Goal: Task Accomplishment & Management: Manage account settings

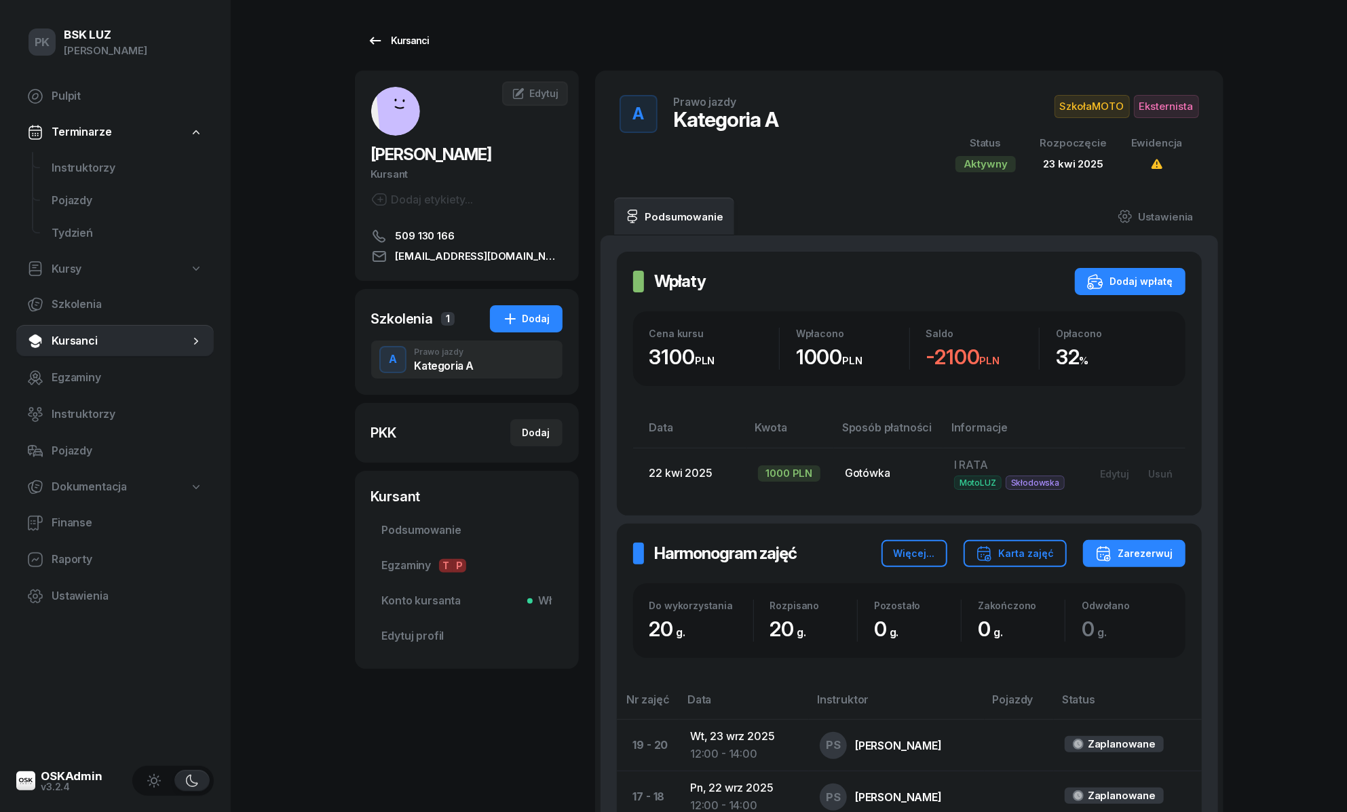
click at [413, 35] on div "Kursanci" at bounding box center [398, 41] width 62 height 16
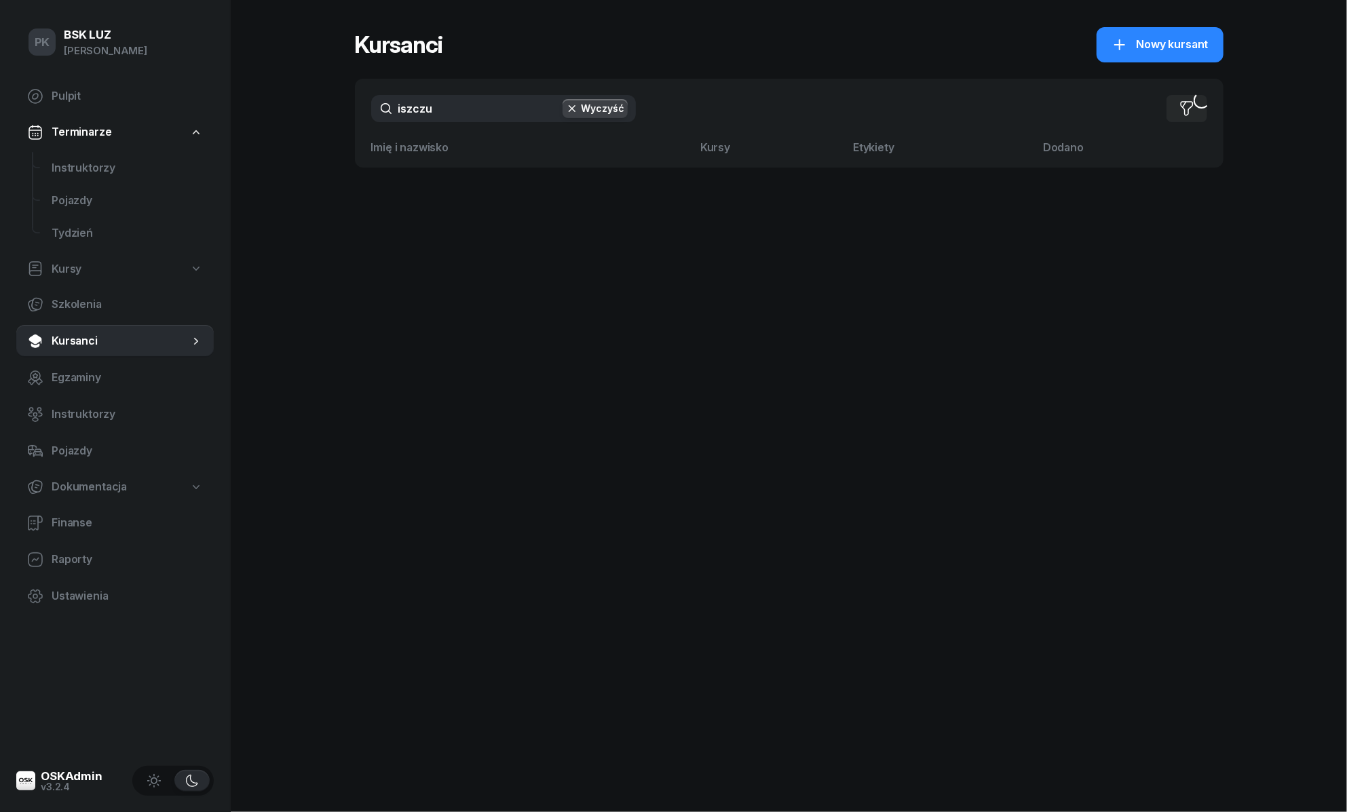
drag, startPoint x: 373, startPoint y: 115, endPoint x: 347, endPoint y: 117, distance: 25.8
click at [347, 117] on div "PK BSK LUZ Piotr Klimek Pulpit Terminarze Instruktorzy Pojazdy Tydzień Kursy Sz…" at bounding box center [673, 406] width 1347 height 812
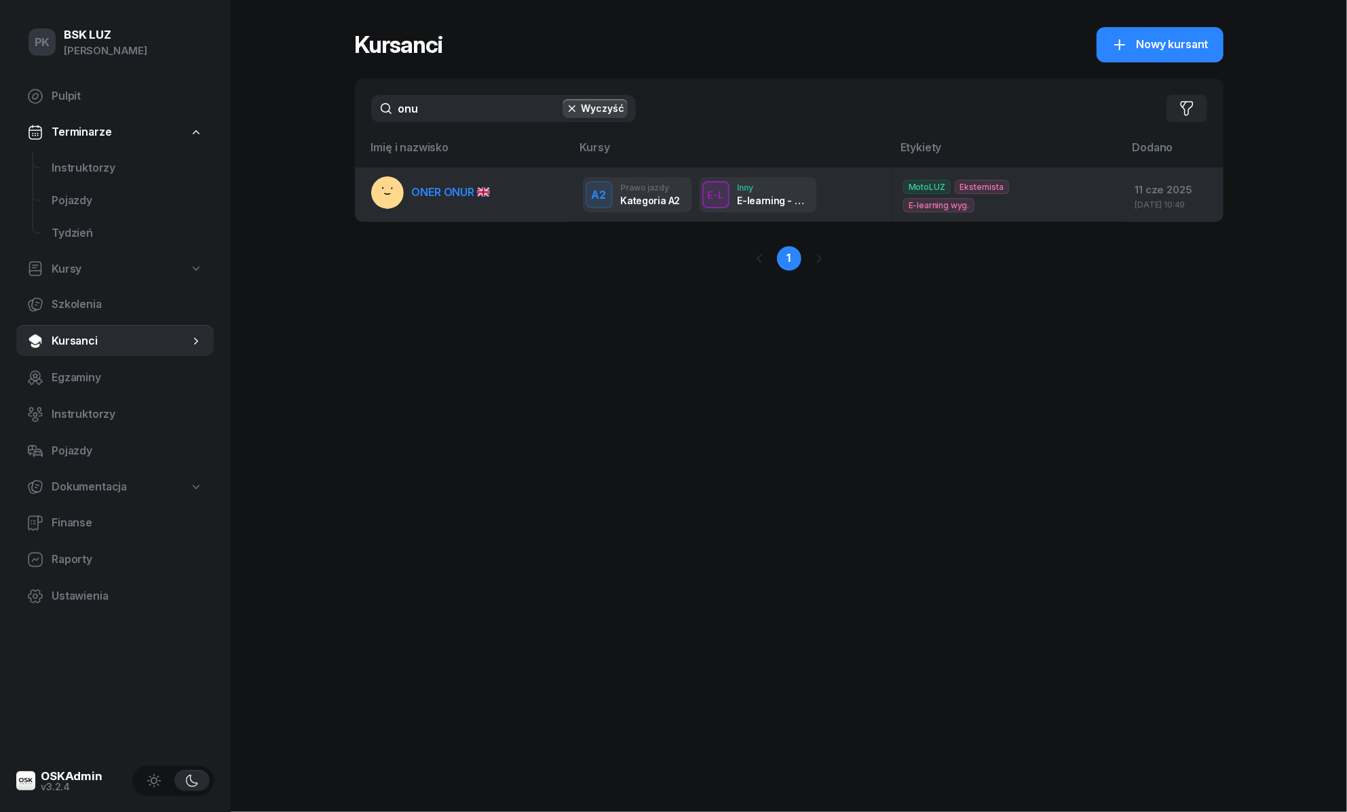
type input "onu"
click at [451, 197] on span "ONER ONUR" at bounding box center [451, 192] width 78 height 14
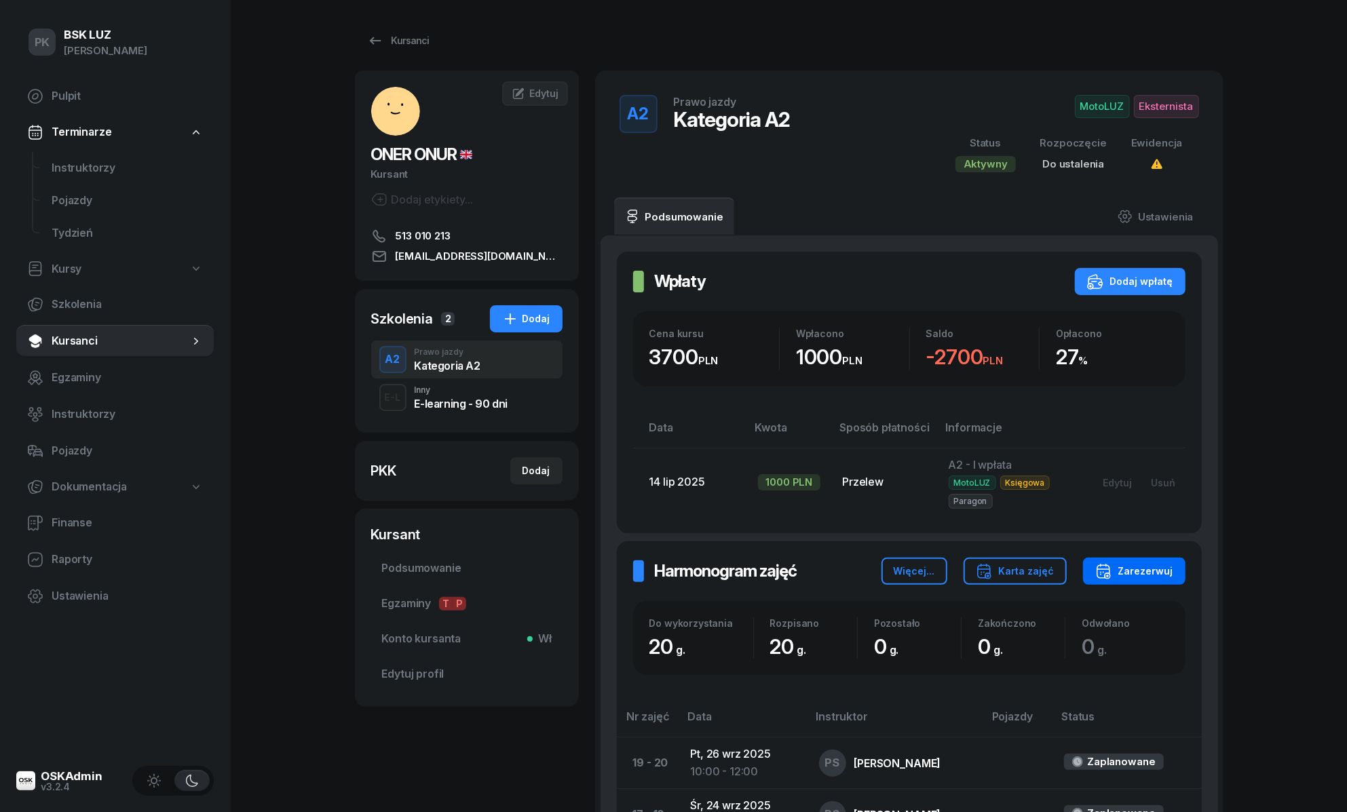
click at [1164, 565] on div "Zarezerwuj" at bounding box center [1134, 571] width 78 height 16
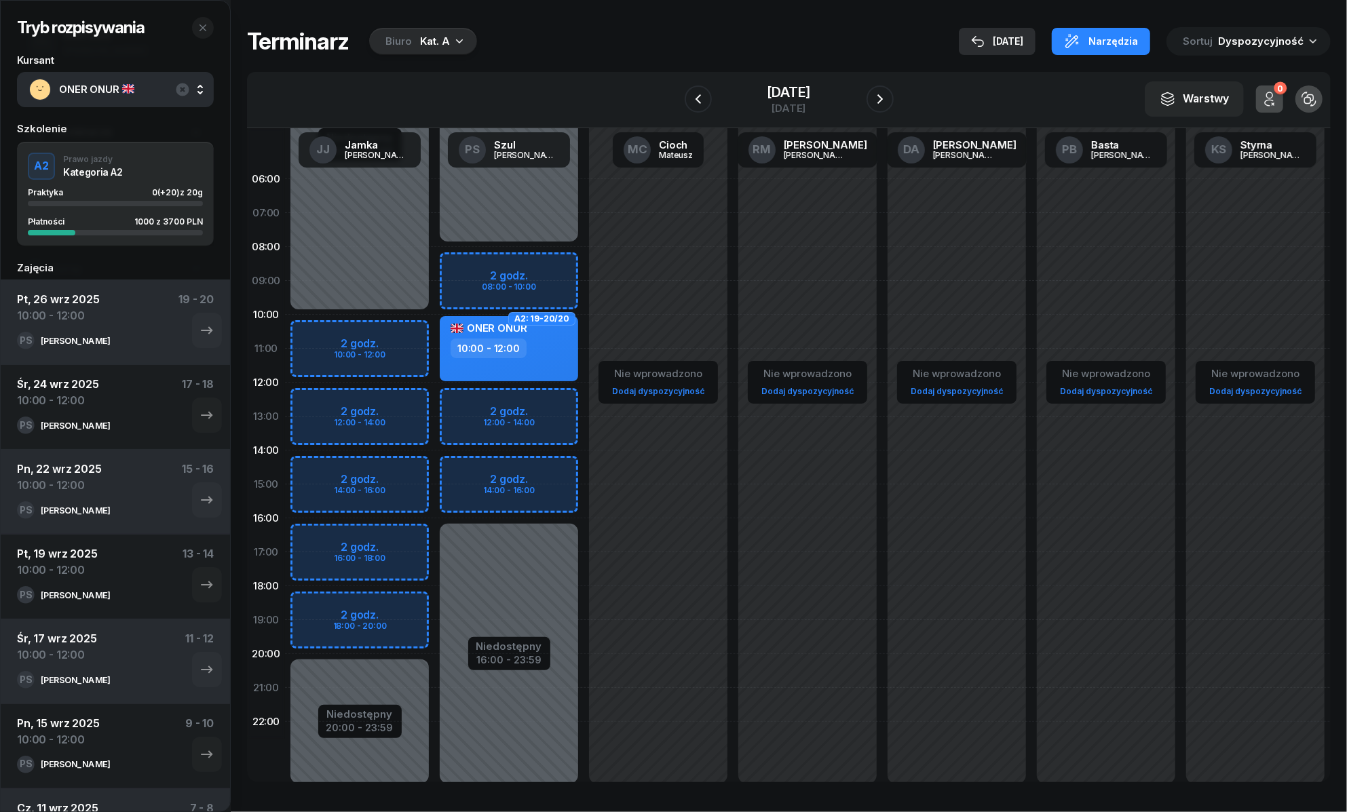
click at [1019, 42] on div "20 sie" at bounding box center [997, 41] width 52 height 16
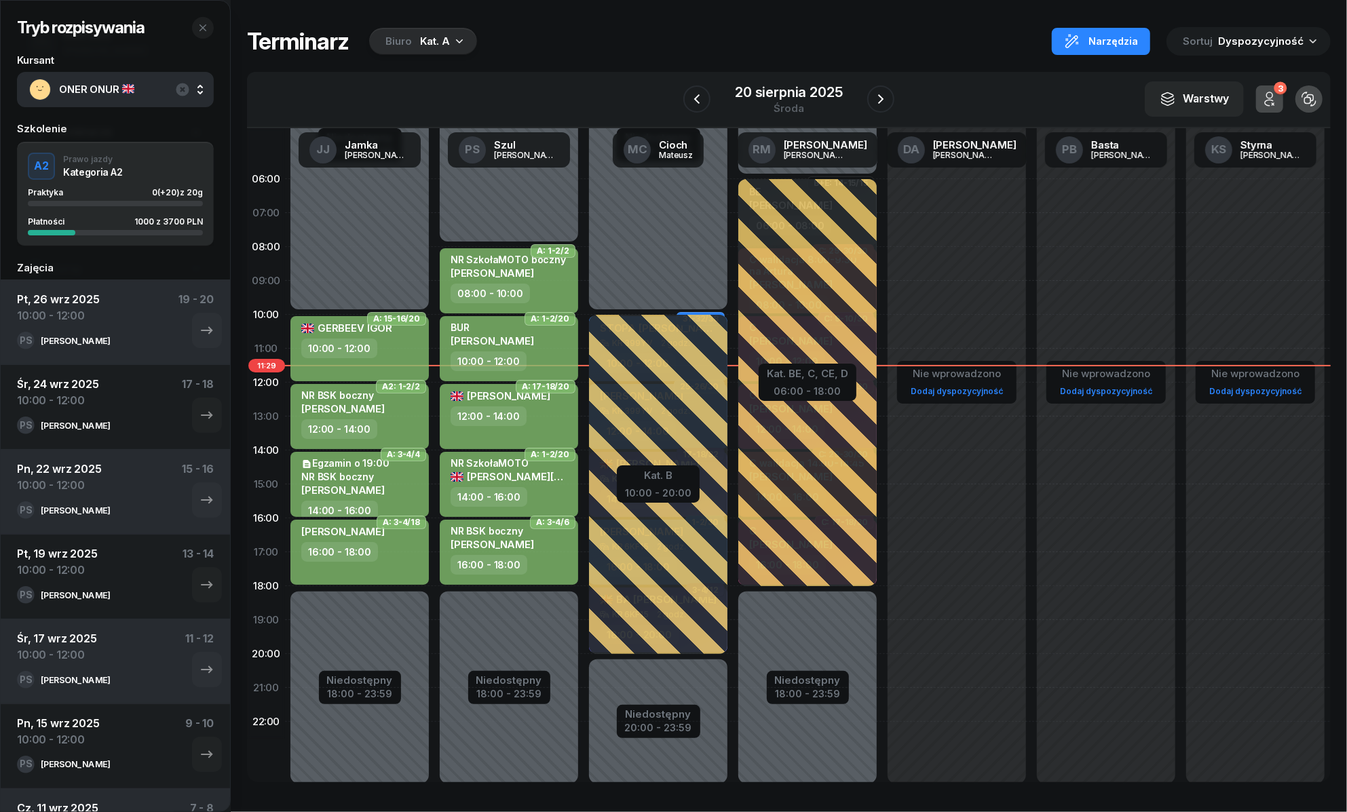
click at [863, 98] on div "20 sierpnia 2025 środa" at bounding box center [788, 99] width 210 height 39
click at [877, 100] on icon "button" at bounding box center [881, 99] width 16 height 16
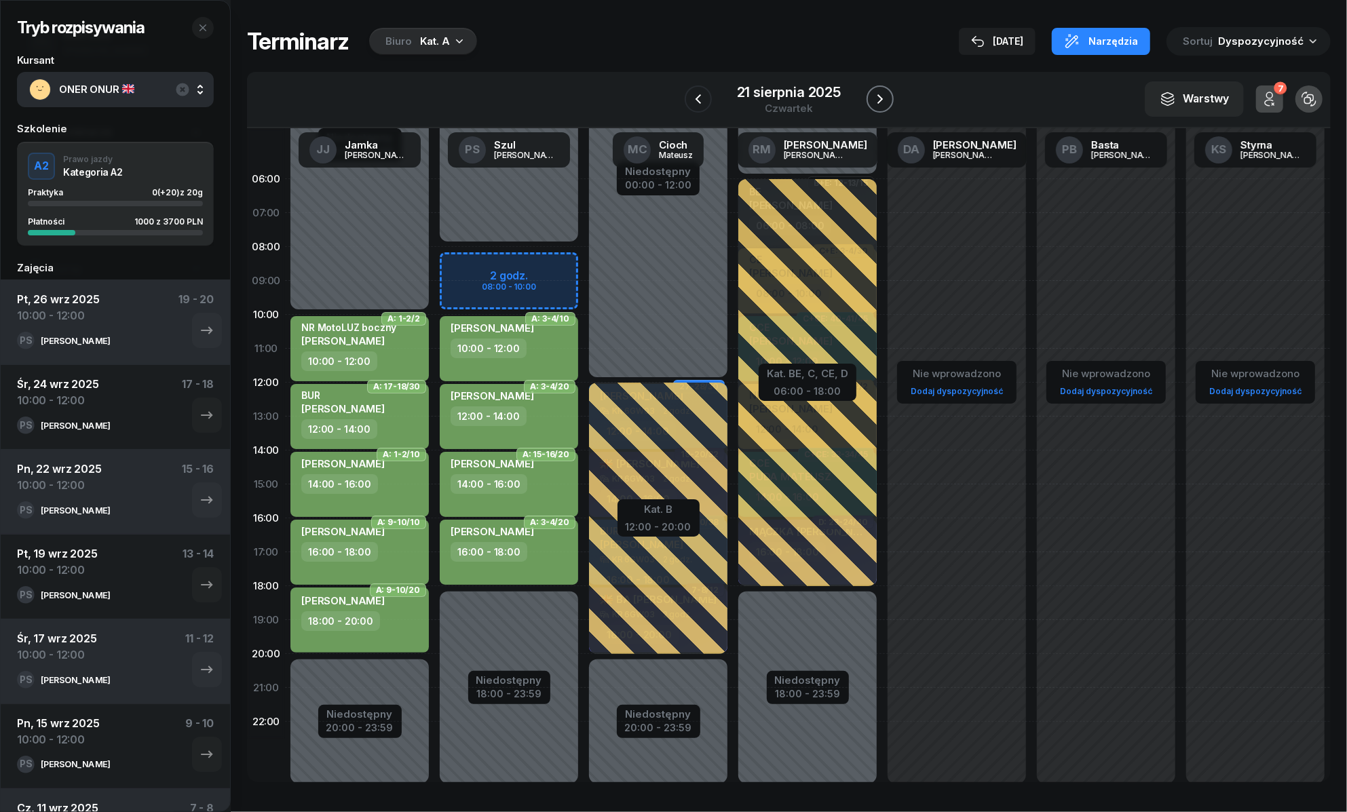
click at [877, 100] on icon "button" at bounding box center [880, 99] width 16 height 16
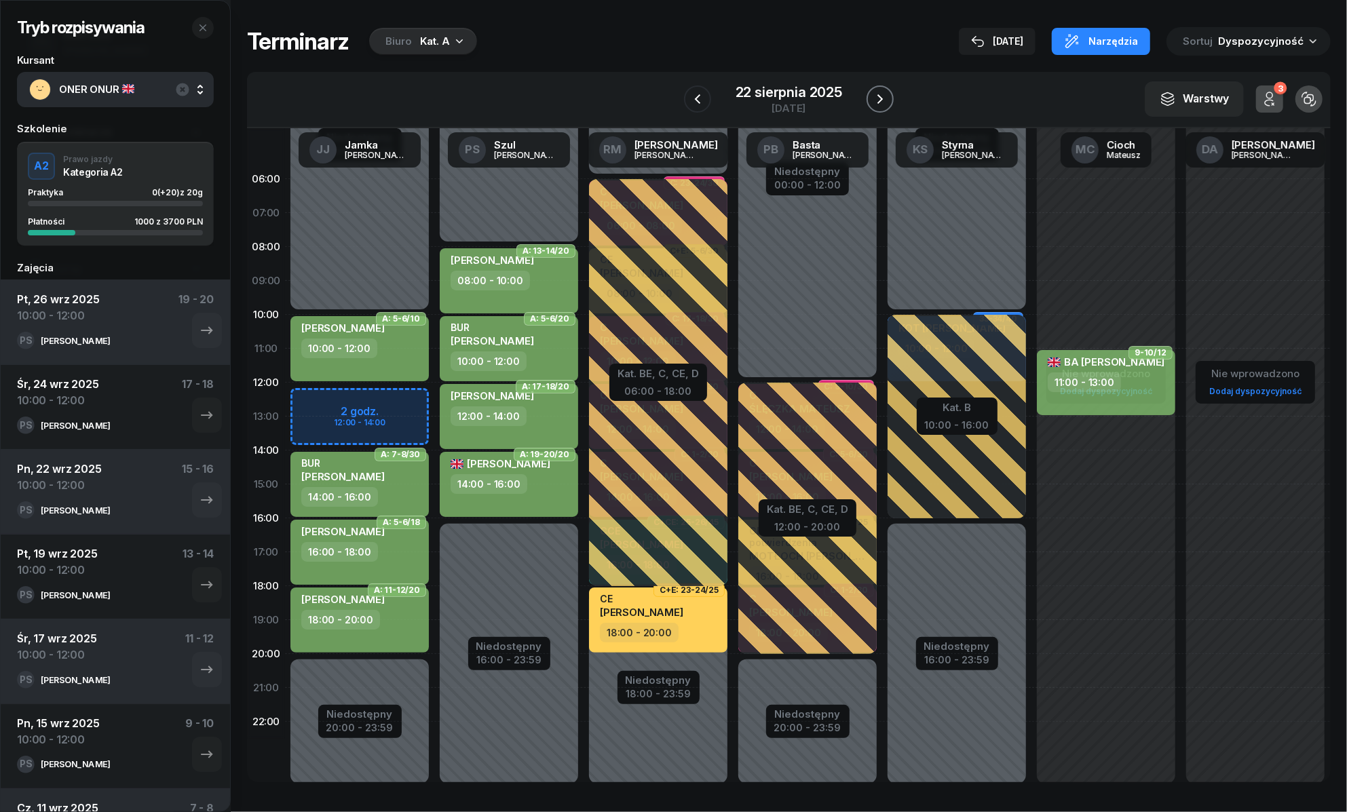
click at [880, 101] on icon "button" at bounding box center [879, 99] width 5 height 10
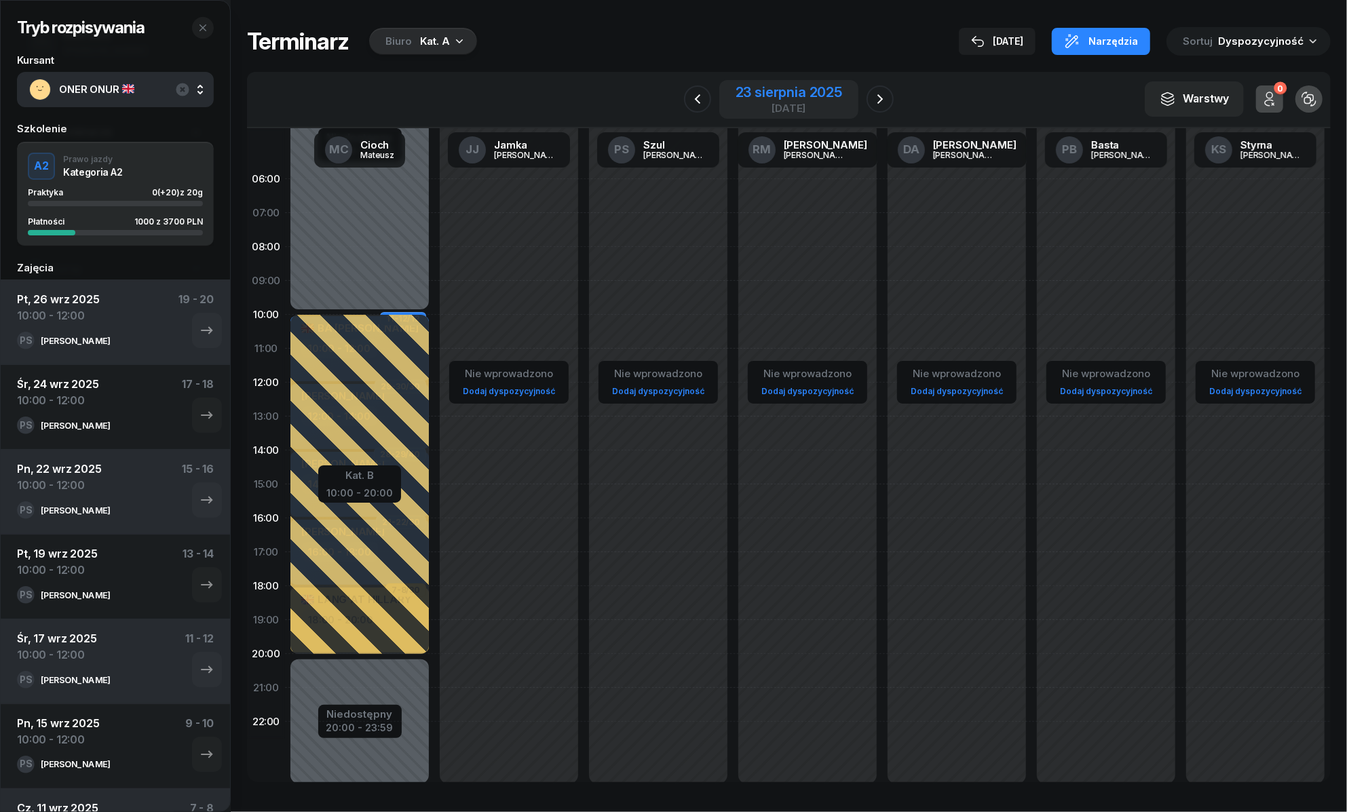
click at [848, 114] on div "23 sierpnia 2025 sobota" at bounding box center [788, 99] width 139 height 39
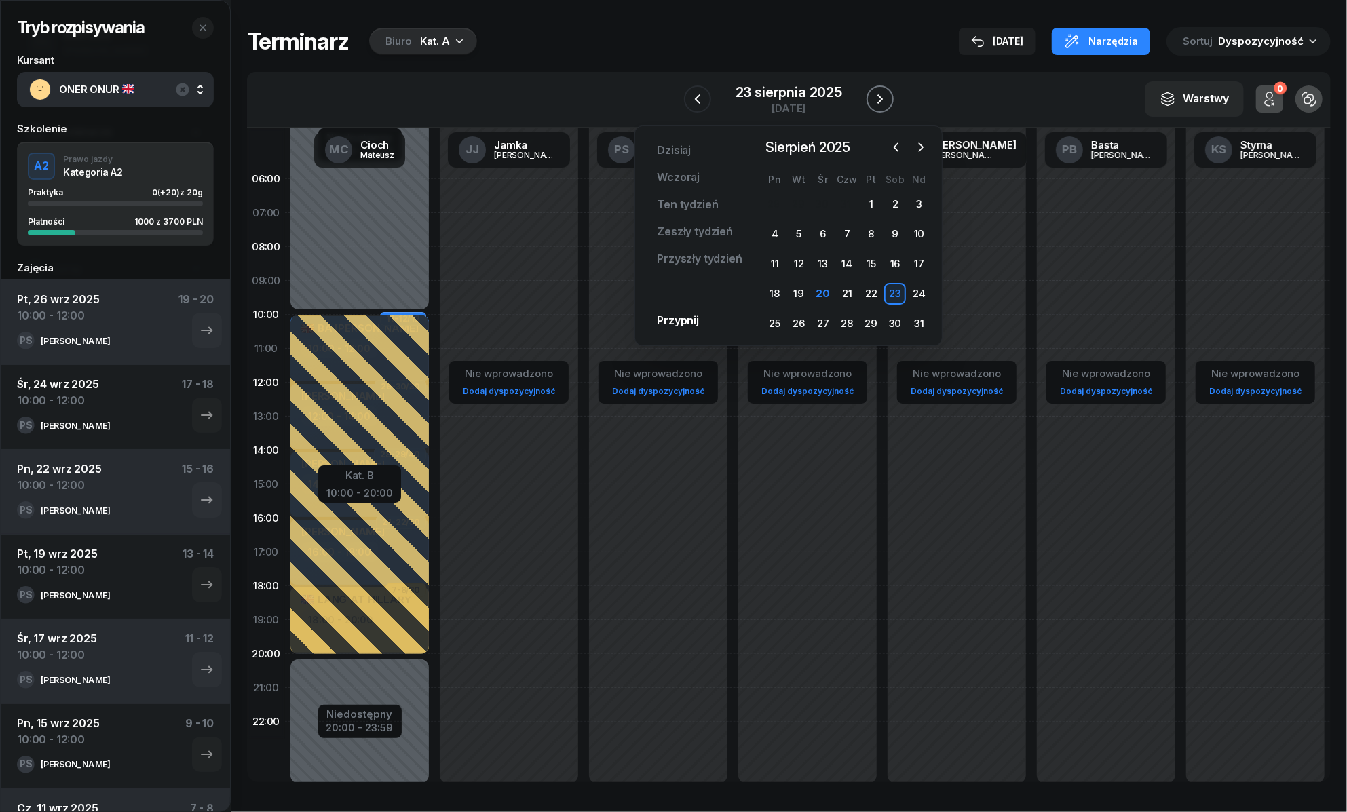
click at [874, 99] on icon "button" at bounding box center [880, 99] width 16 height 16
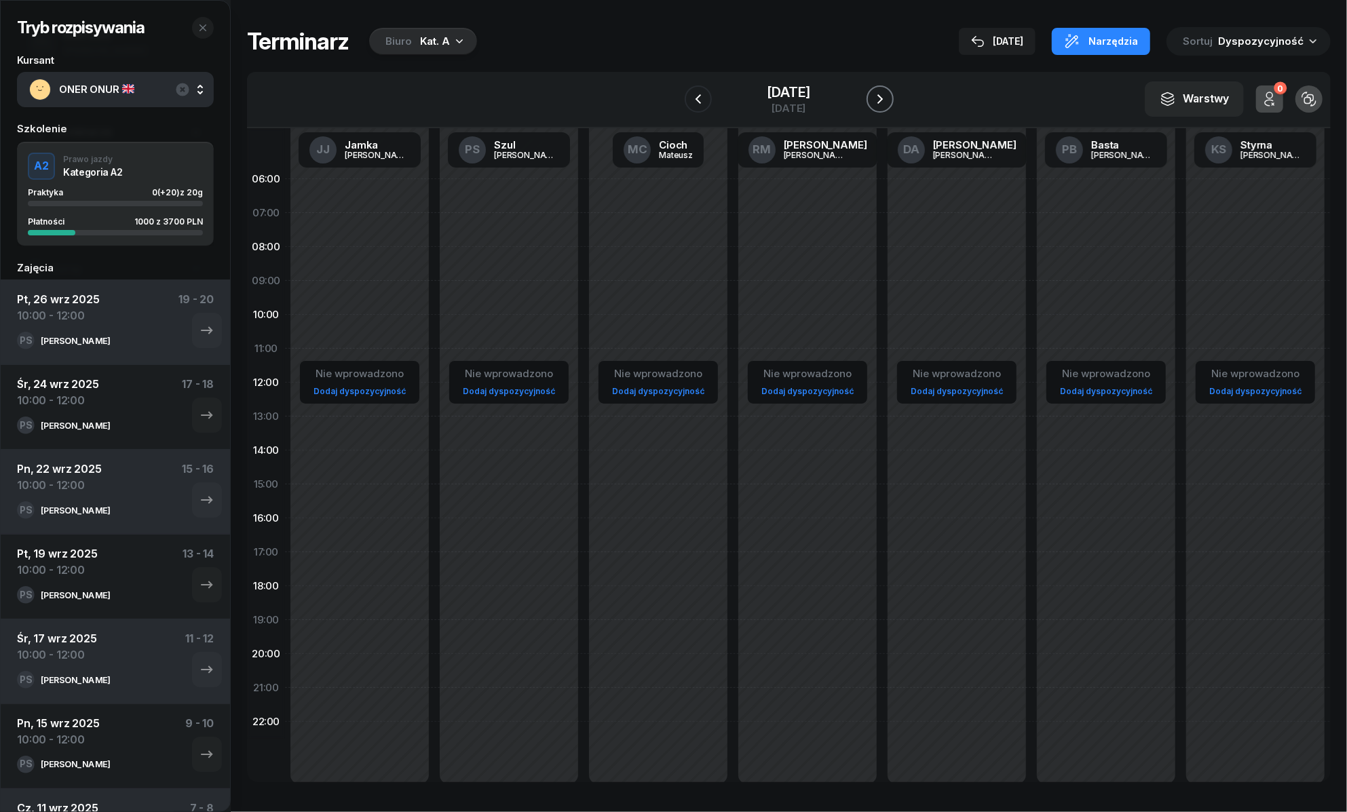
click at [874, 99] on icon "button" at bounding box center [880, 99] width 16 height 16
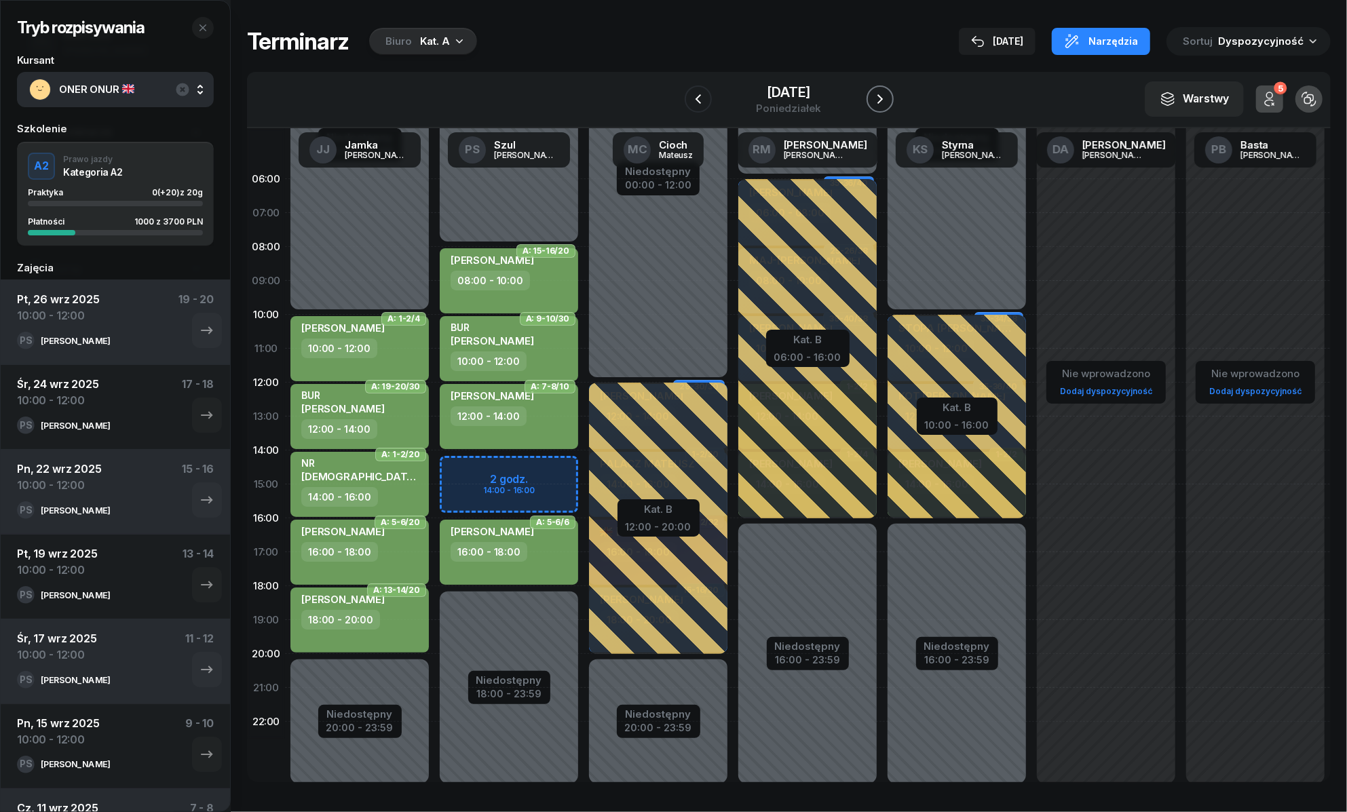
click at [874, 99] on icon "button" at bounding box center [880, 99] width 16 height 16
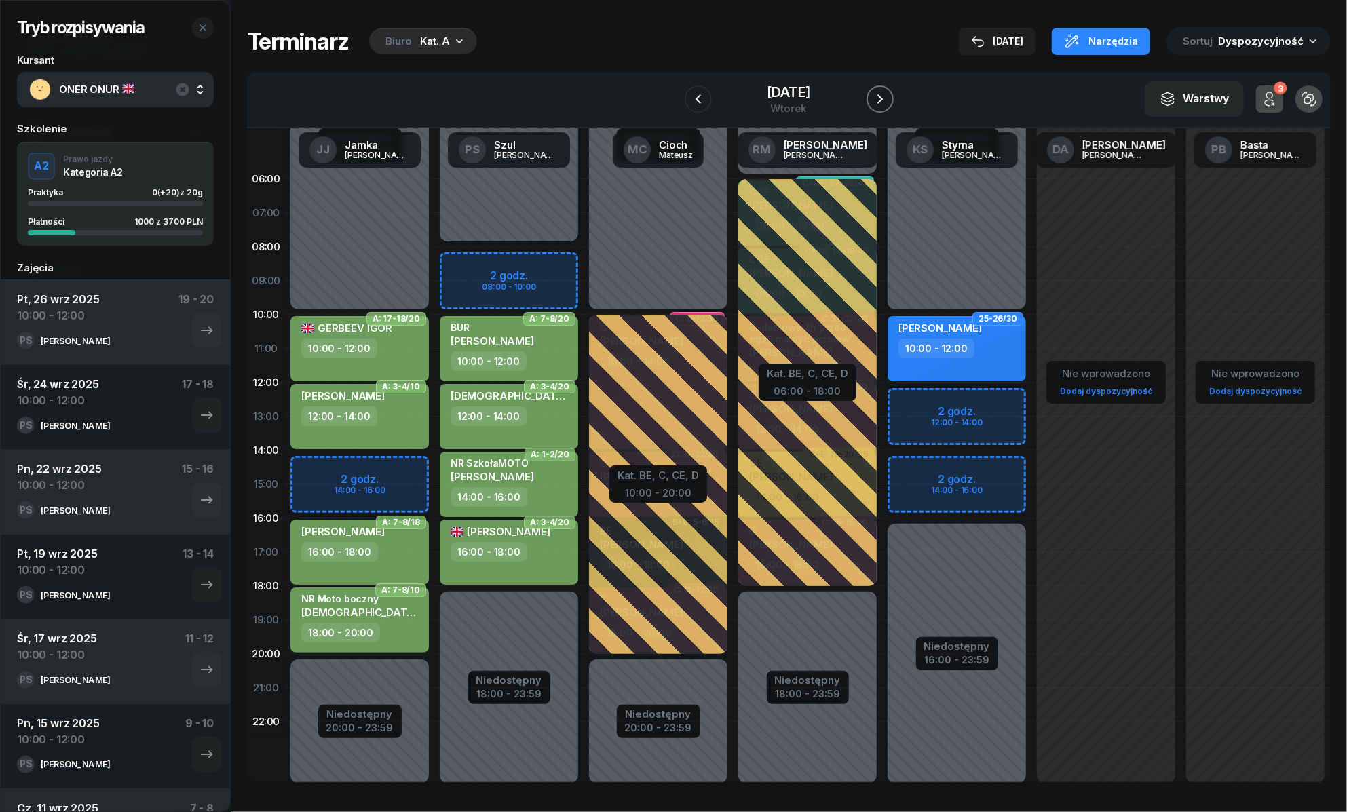
click at [874, 99] on icon "button" at bounding box center [880, 99] width 16 height 16
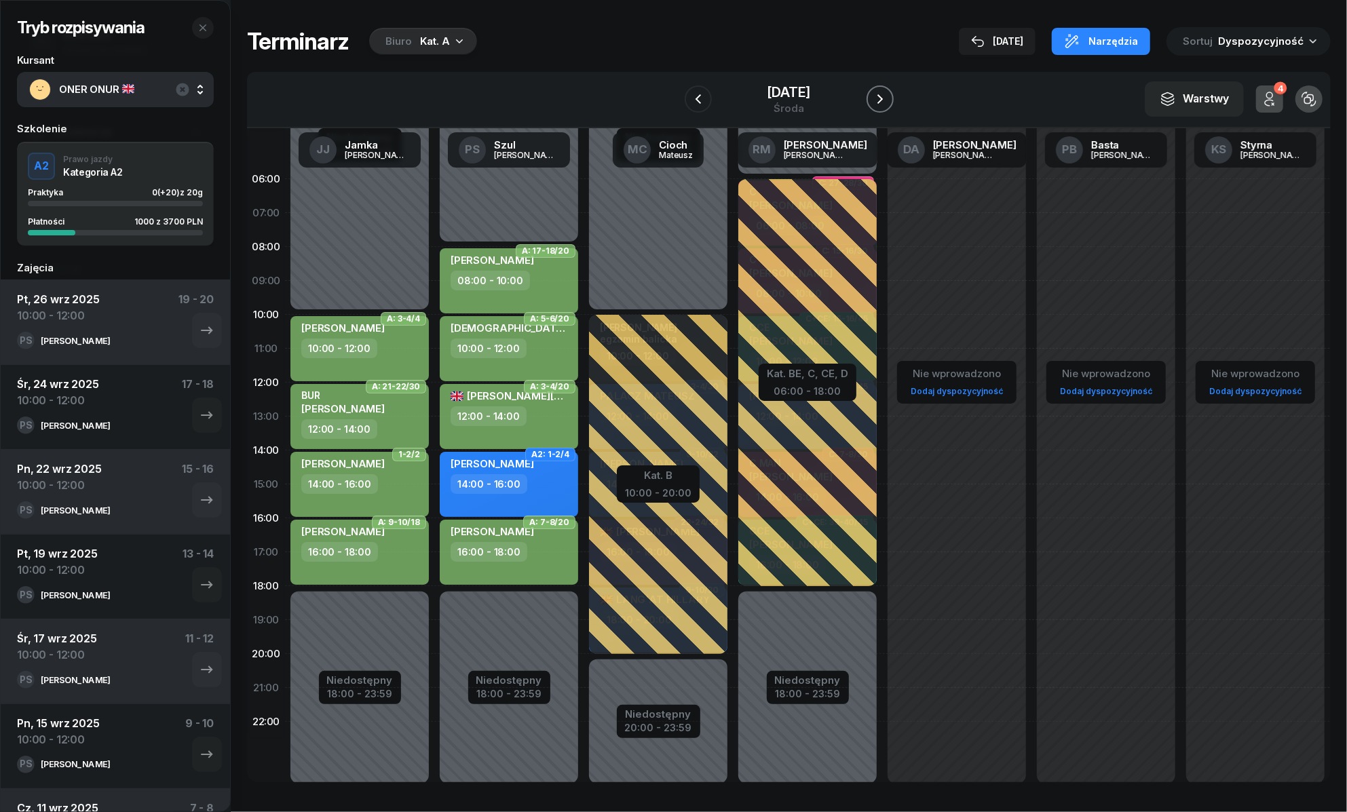
click at [874, 99] on icon "button" at bounding box center [880, 99] width 16 height 16
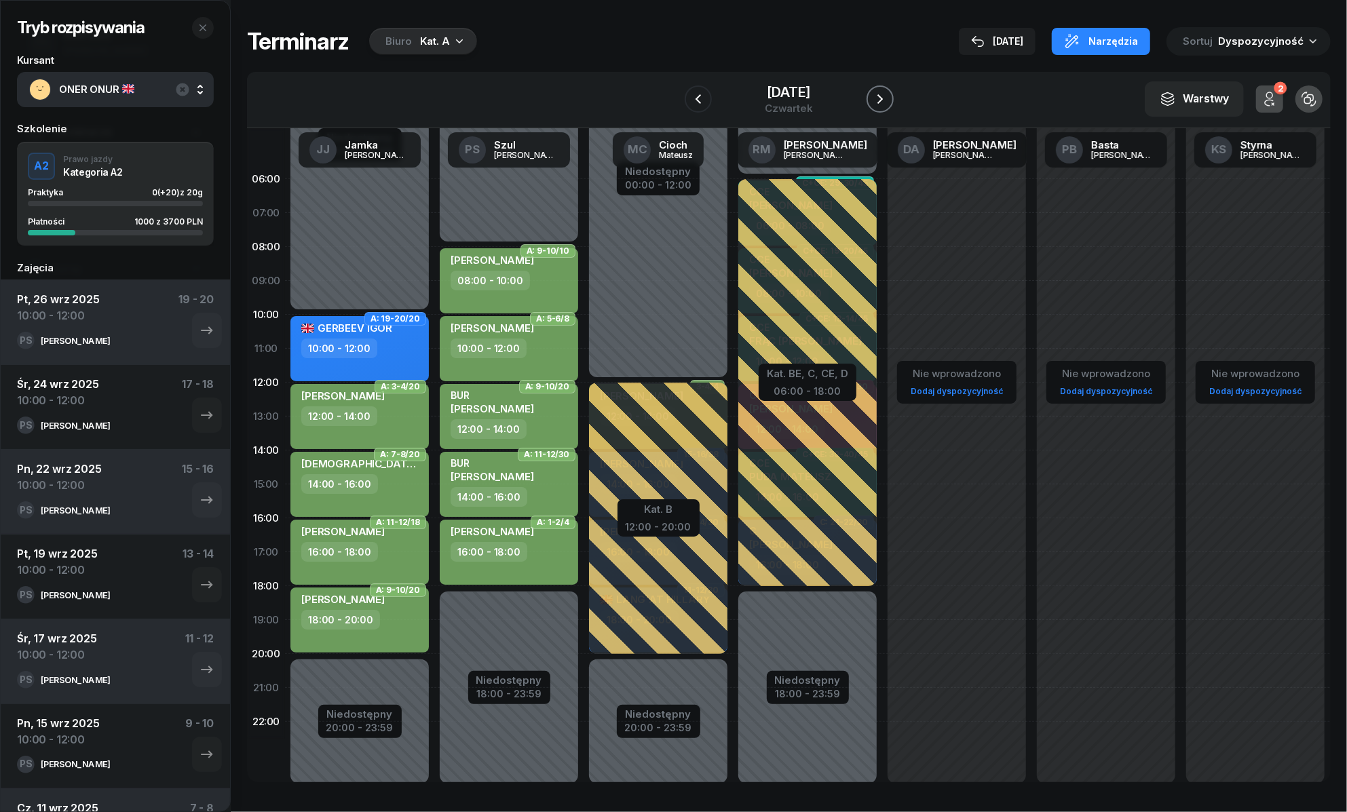
click at [874, 99] on icon "button" at bounding box center [880, 99] width 16 height 16
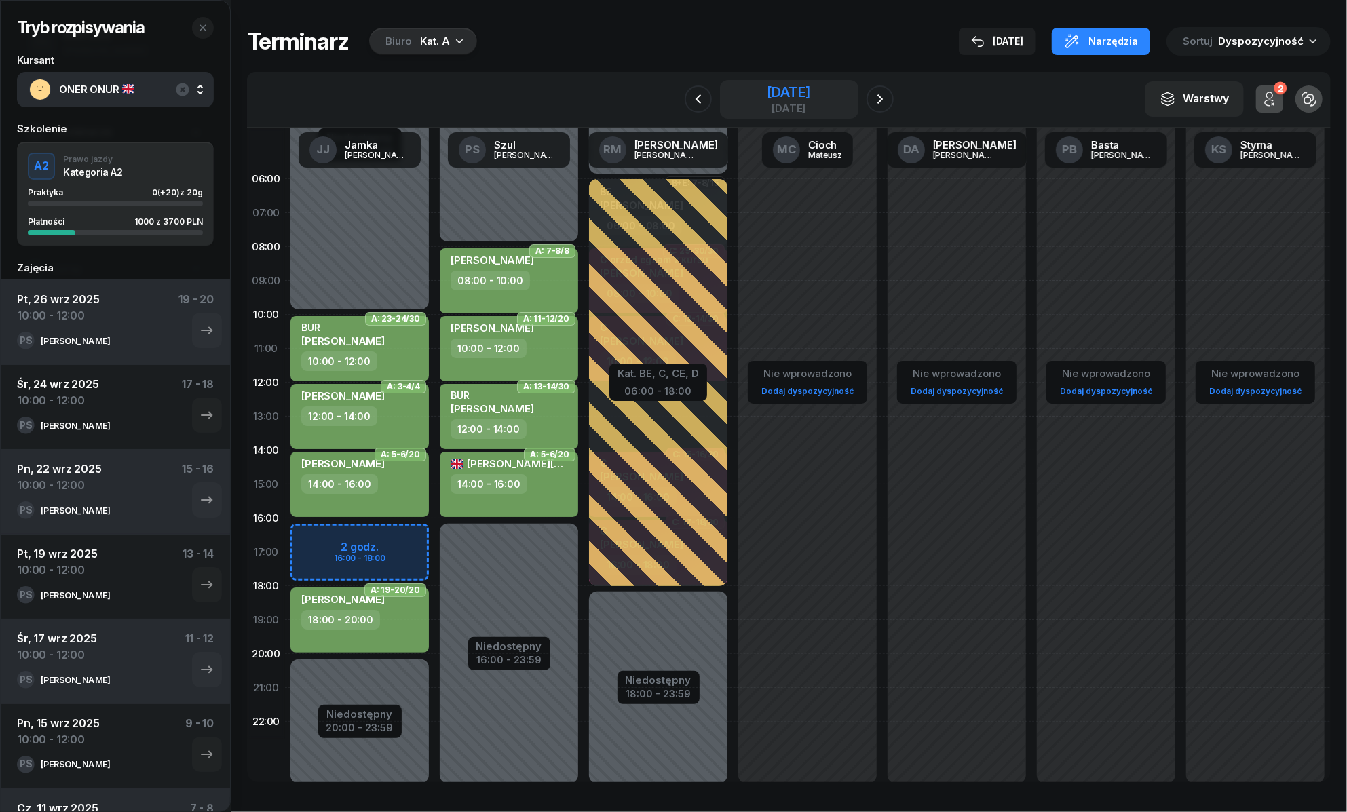
click at [767, 92] on div "29 sierpnia 2025" at bounding box center [788, 93] width 43 height 14
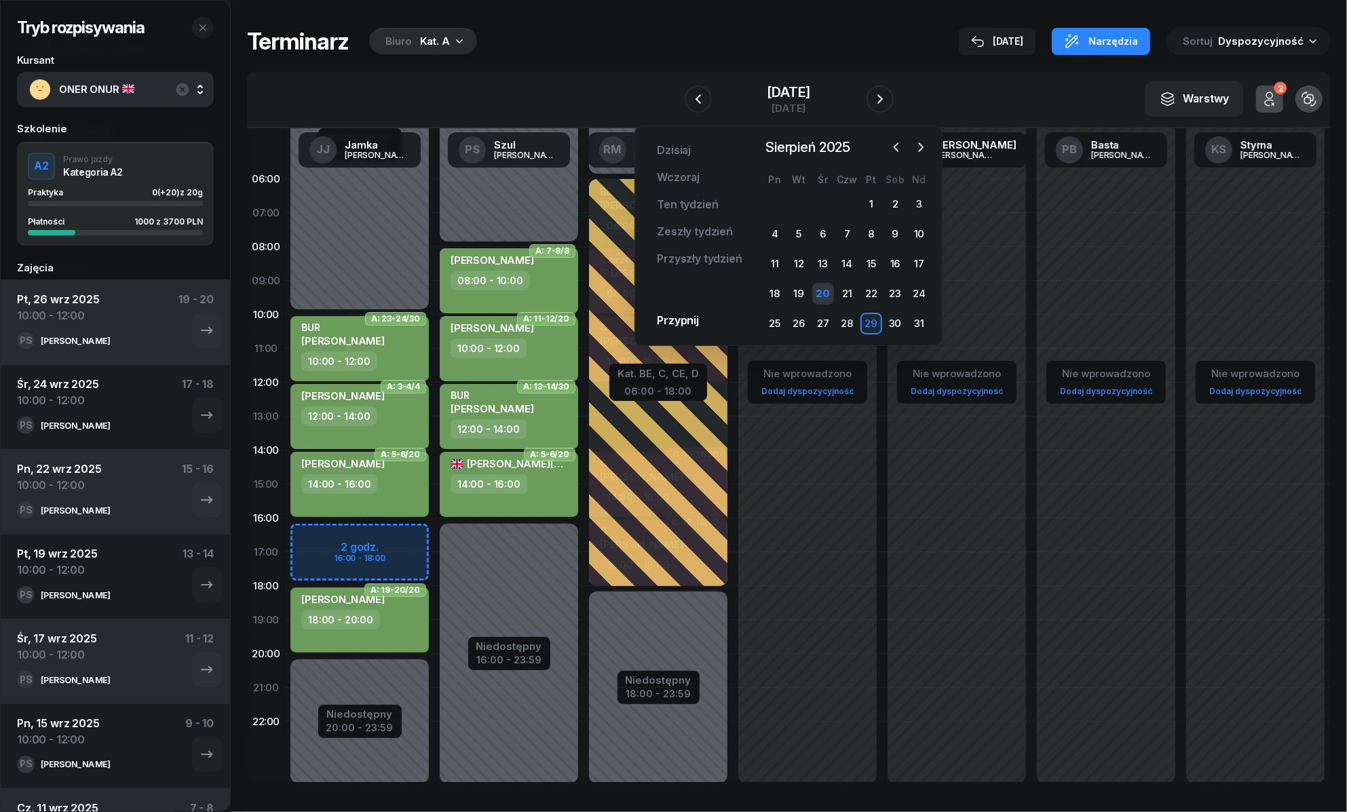
click at [820, 292] on div "20" at bounding box center [823, 294] width 22 height 22
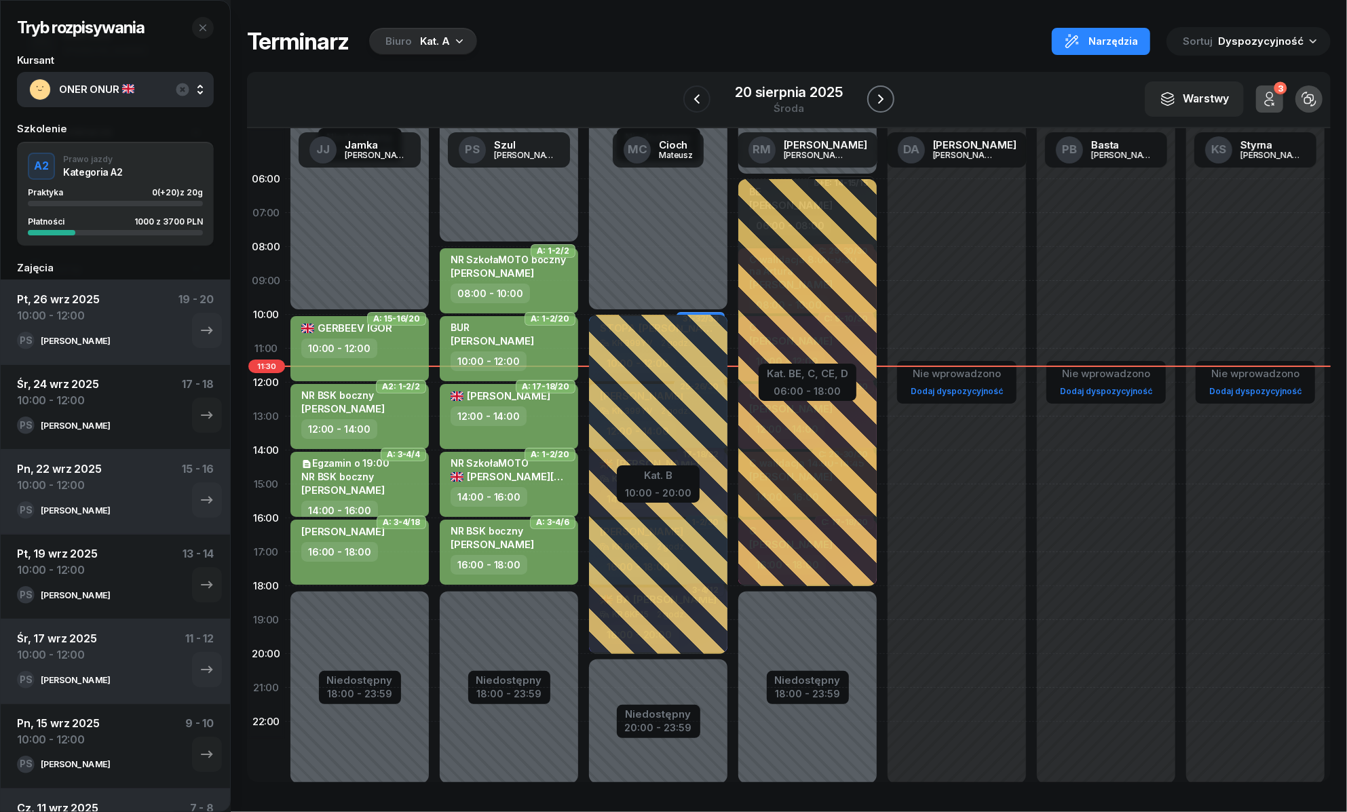
click at [880, 94] on icon "button" at bounding box center [881, 99] width 16 height 16
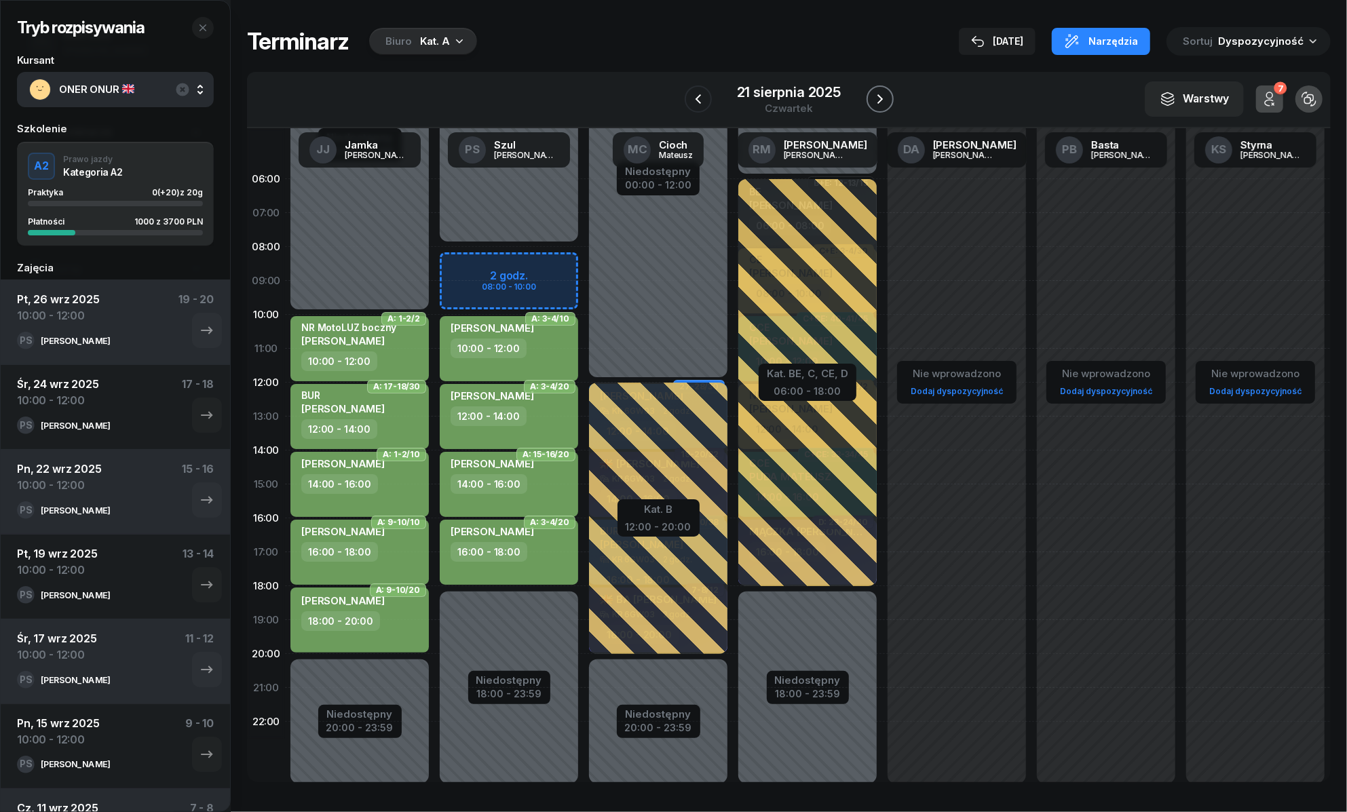
click at [880, 94] on icon "button" at bounding box center [880, 99] width 16 height 16
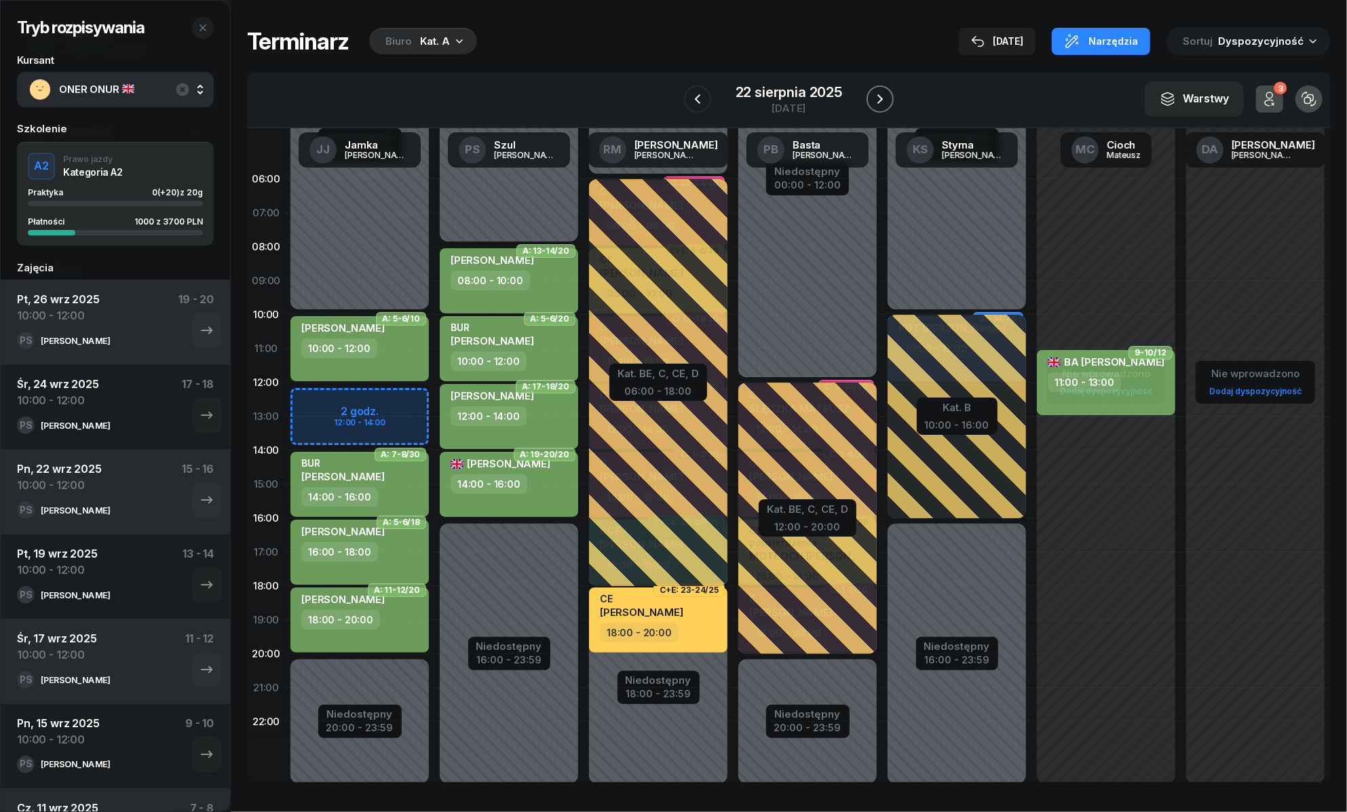
click at [879, 94] on icon "button" at bounding box center [880, 99] width 16 height 16
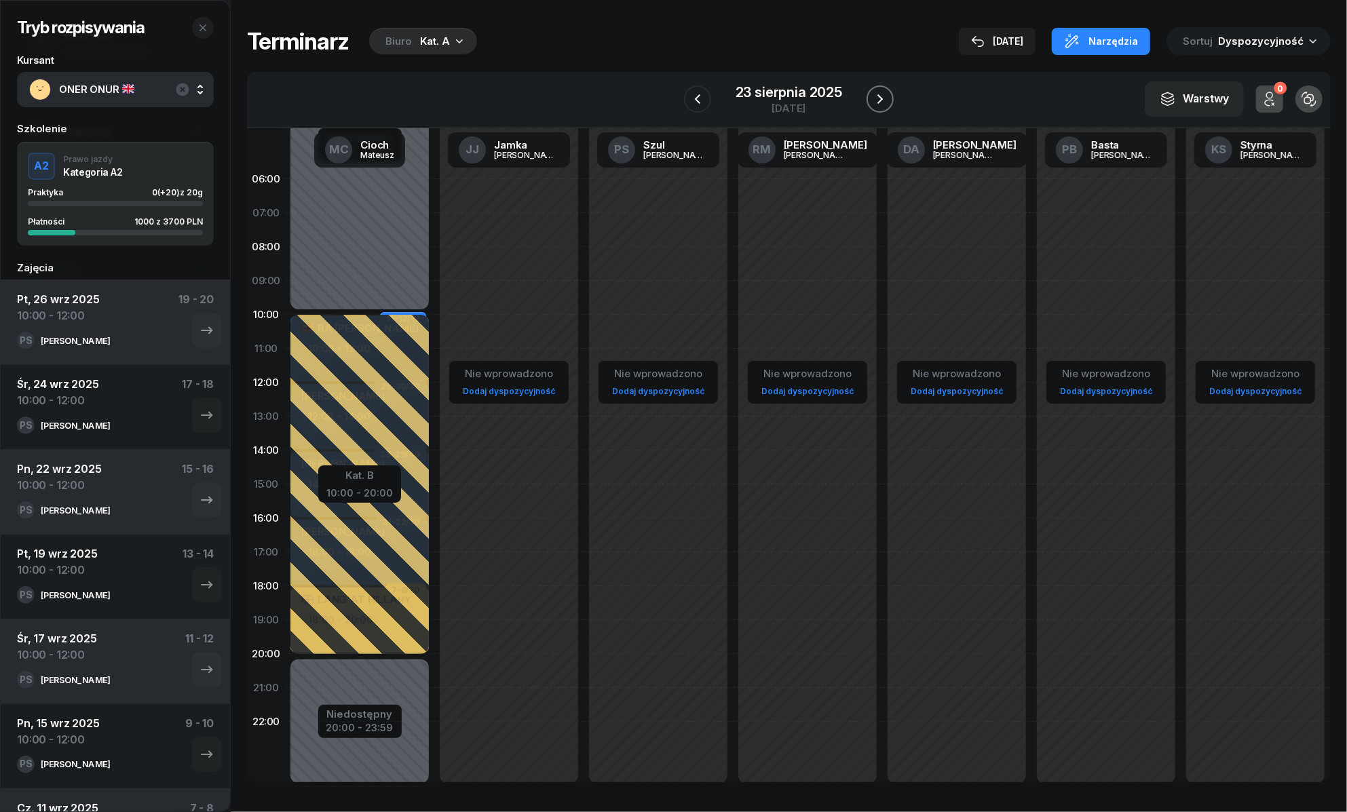
click at [879, 94] on icon "button" at bounding box center [880, 99] width 16 height 16
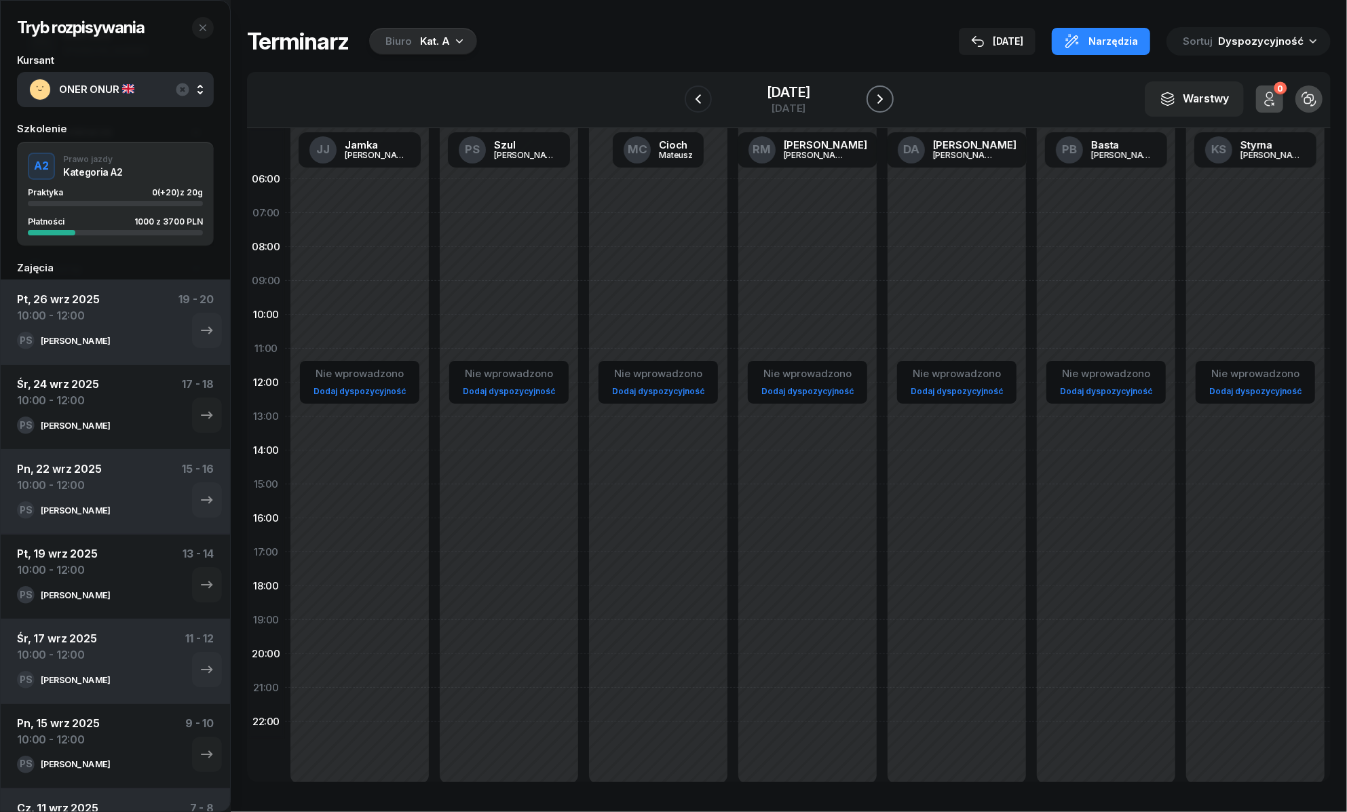
click at [878, 94] on icon "button" at bounding box center [880, 99] width 16 height 16
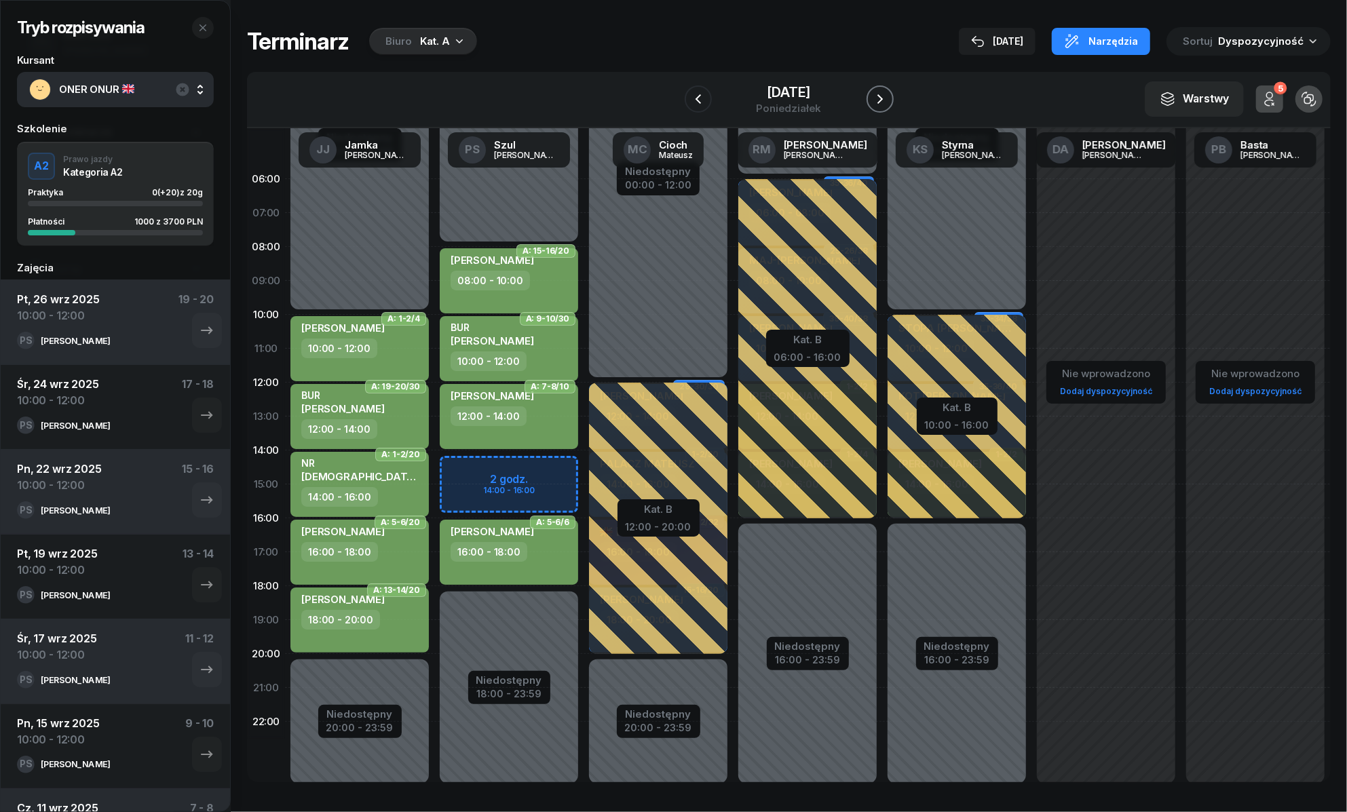
click at [878, 94] on icon "button" at bounding box center [880, 99] width 16 height 16
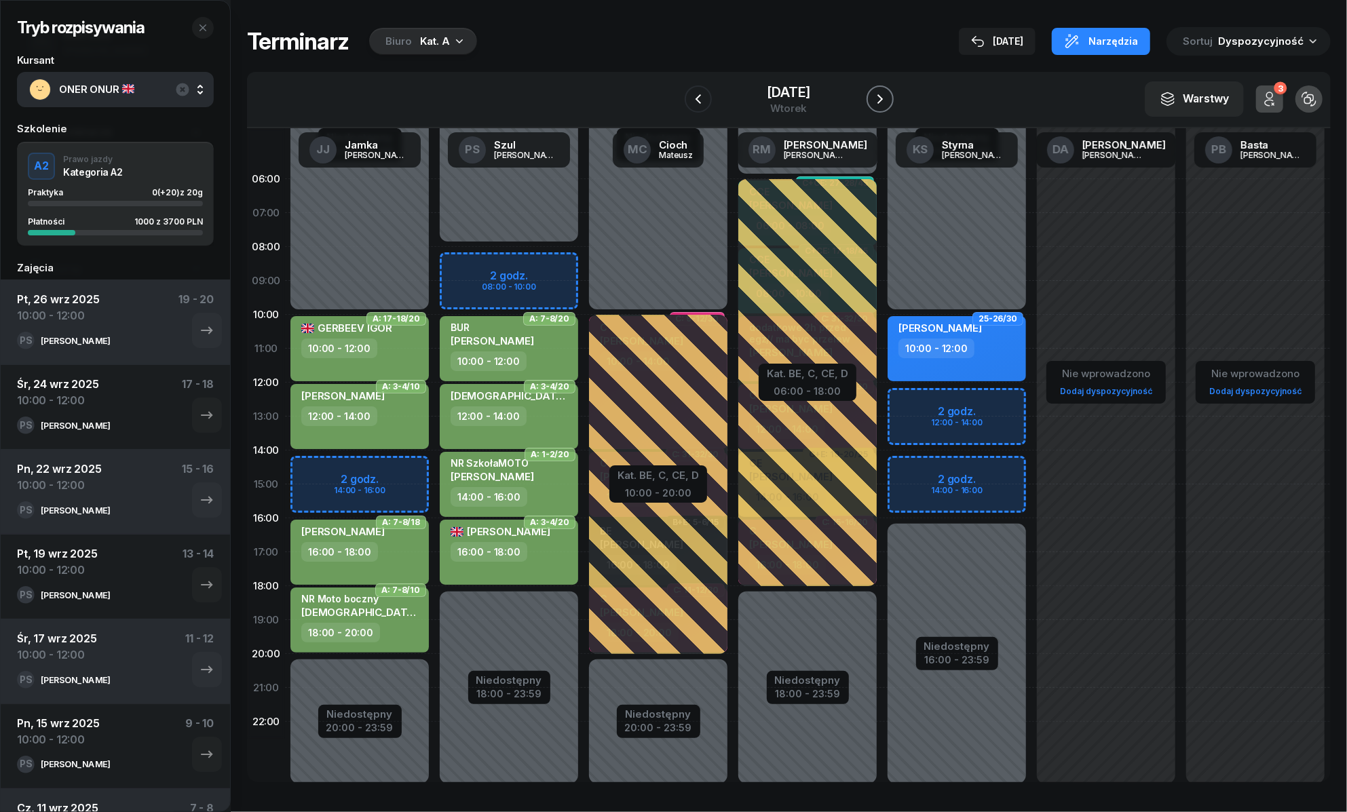
click at [878, 94] on icon "button" at bounding box center [880, 99] width 16 height 16
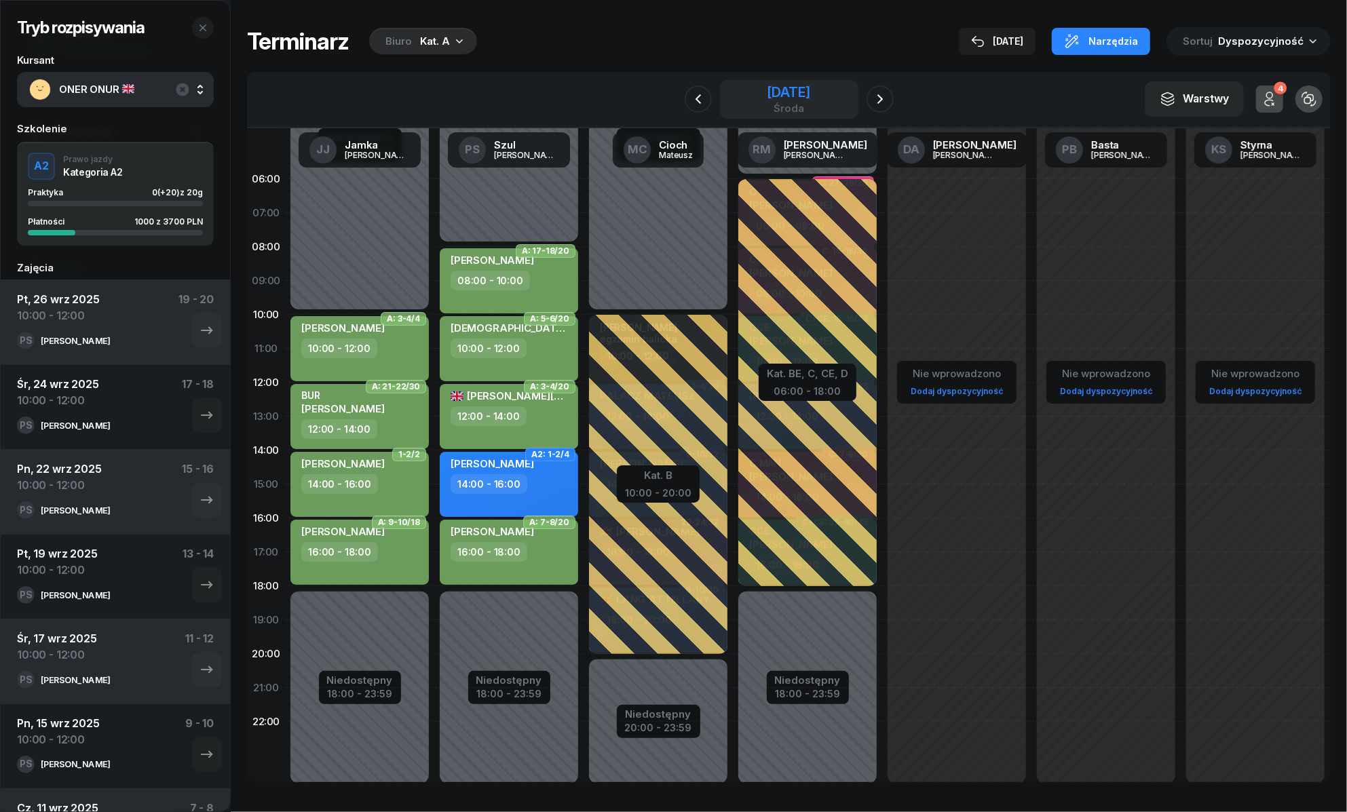
click at [786, 96] on div "27 sierpnia 2025" at bounding box center [788, 93] width 43 height 14
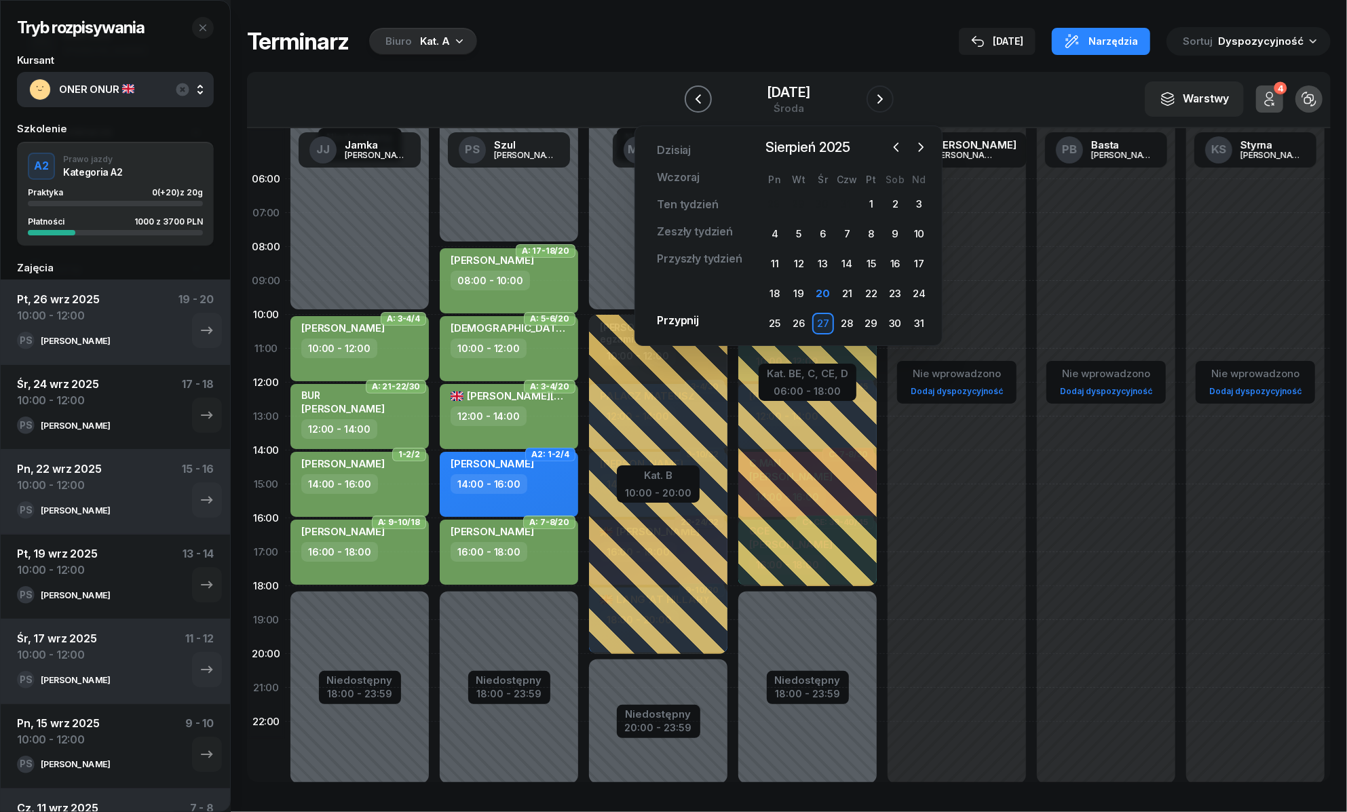
click at [702, 93] on icon "button" at bounding box center [698, 99] width 16 height 16
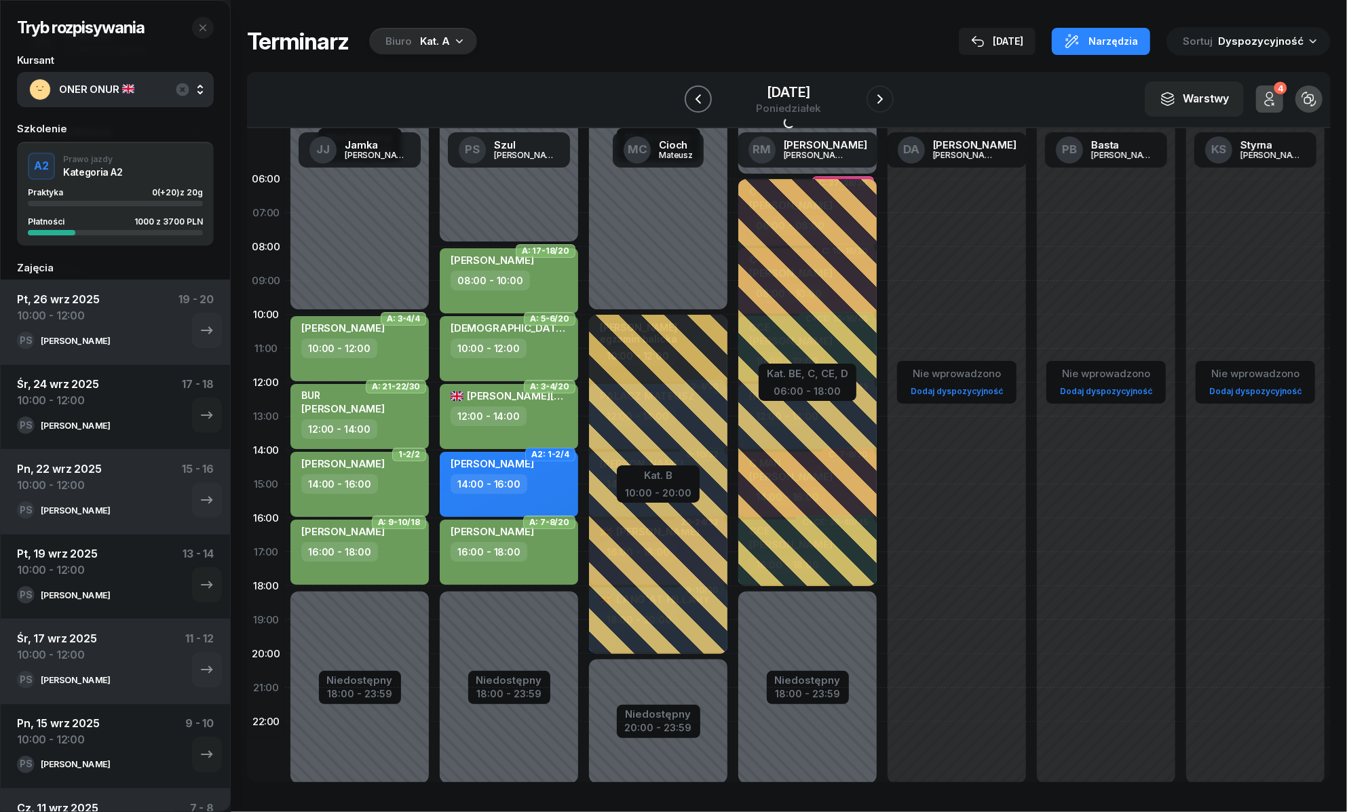
click at [702, 93] on icon "button" at bounding box center [698, 99] width 16 height 16
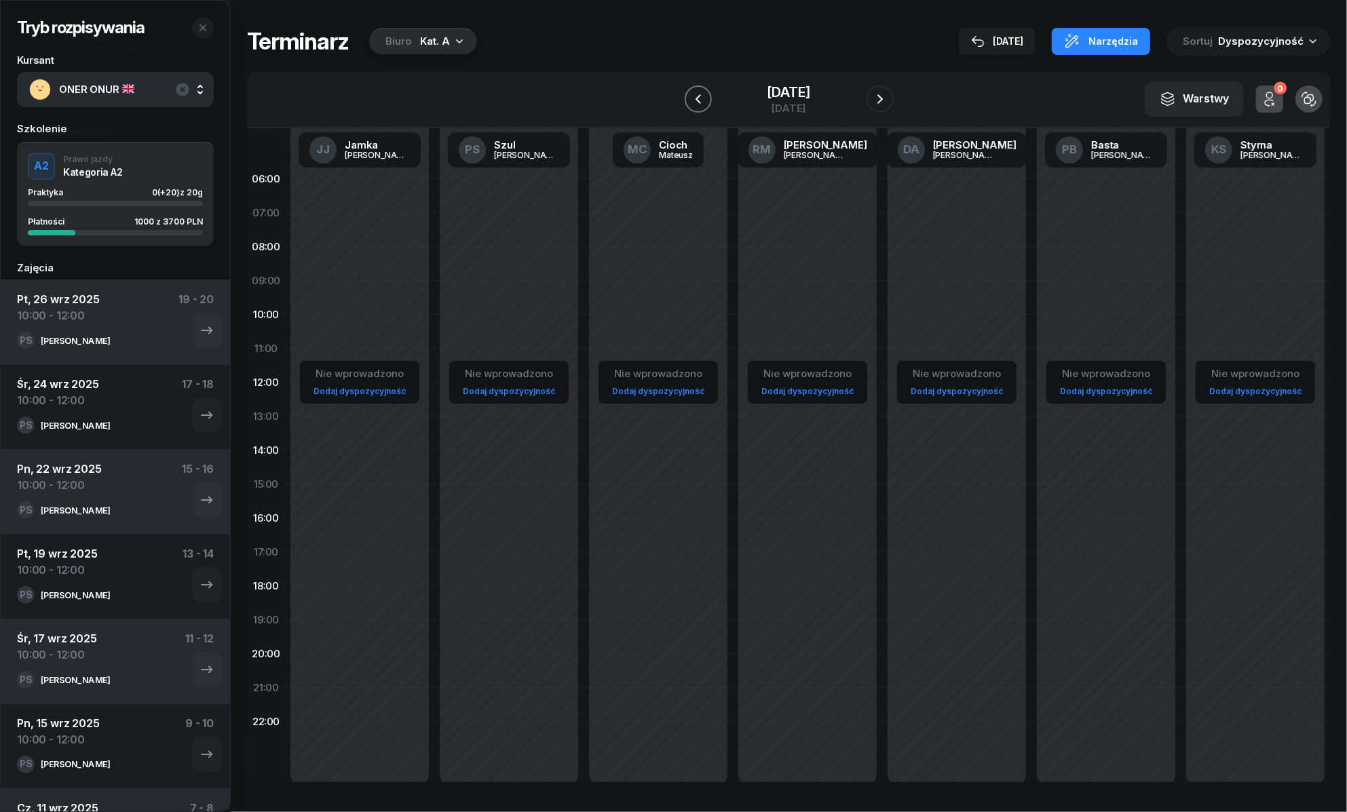
click at [702, 93] on icon "button" at bounding box center [698, 99] width 16 height 16
click at [702, 93] on icon "button" at bounding box center [697, 99] width 16 height 16
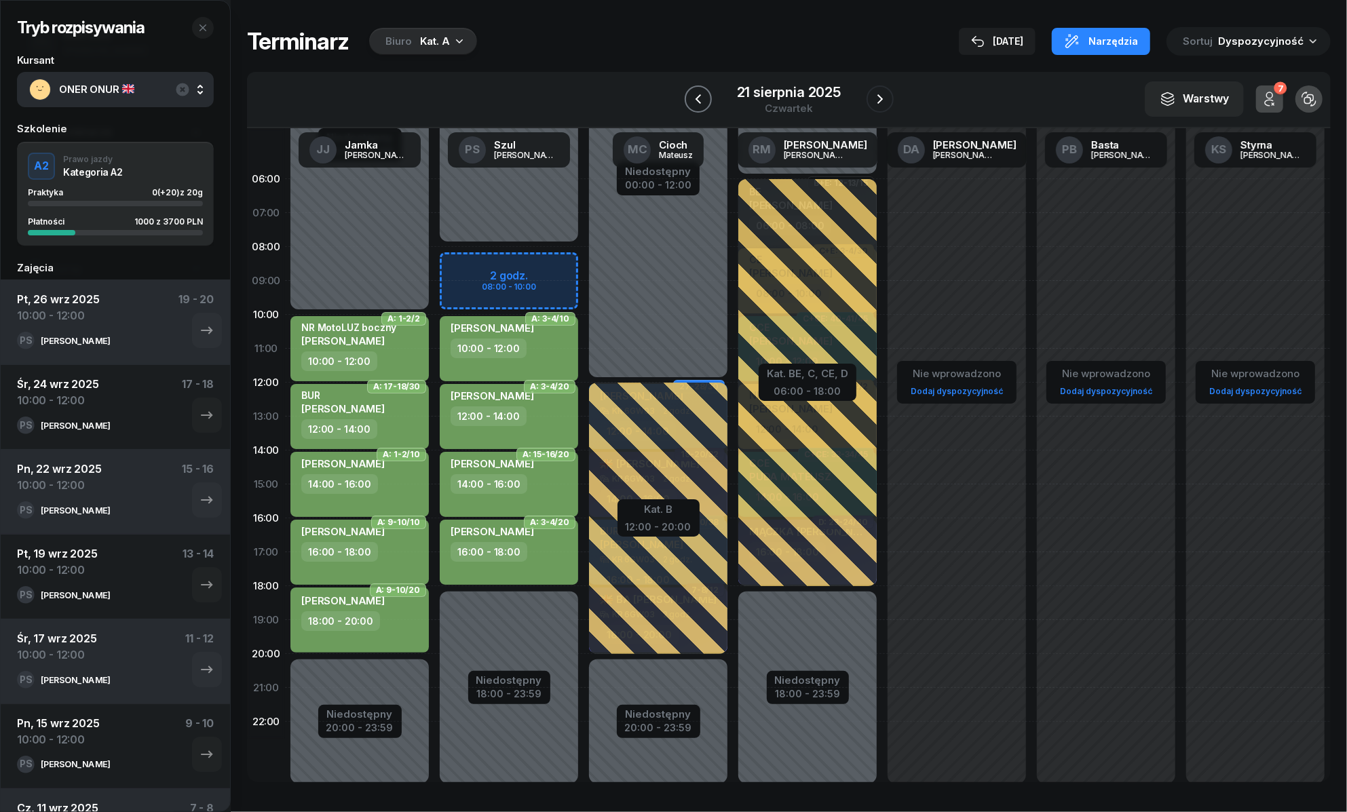
click at [702, 93] on icon "button" at bounding box center [698, 99] width 16 height 16
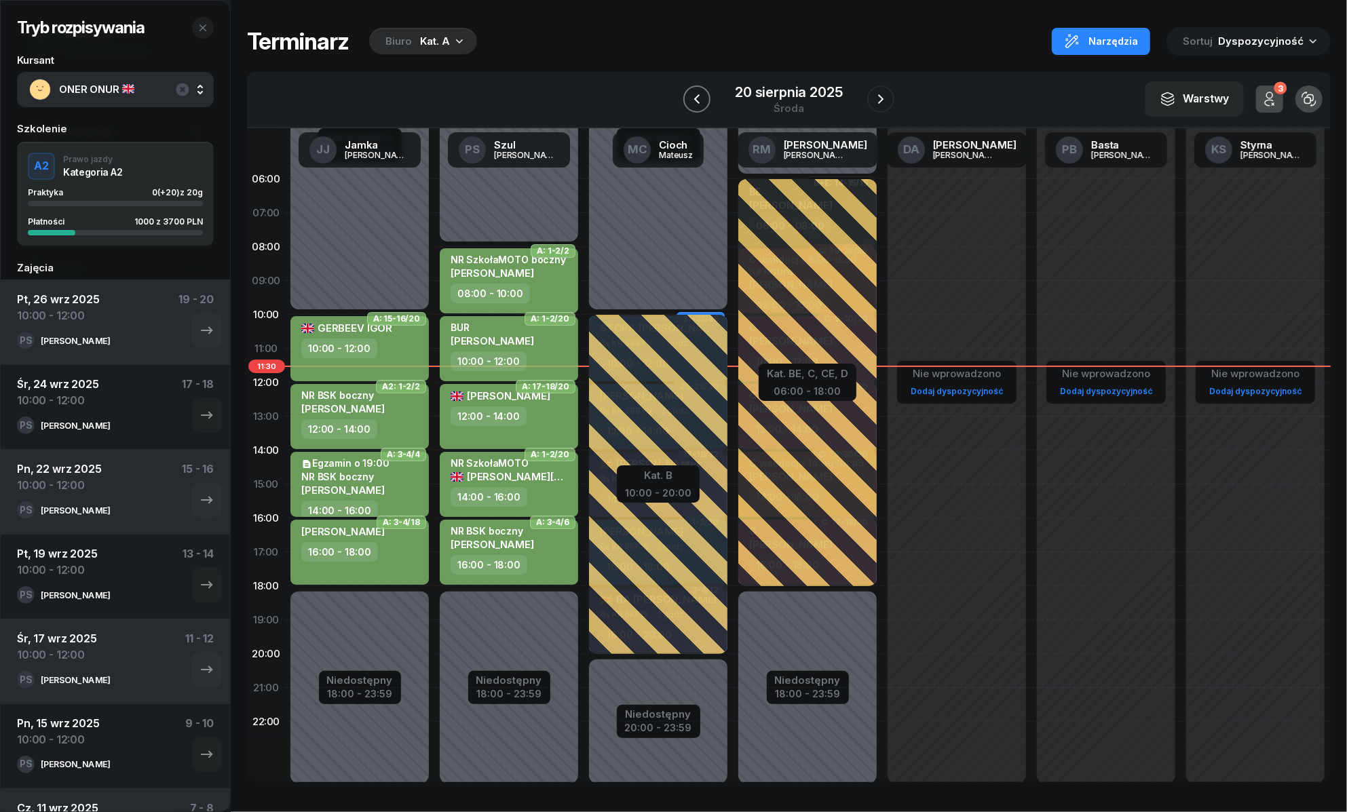
click at [703, 96] on icon "button" at bounding box center [697, 99] width 16 height 16
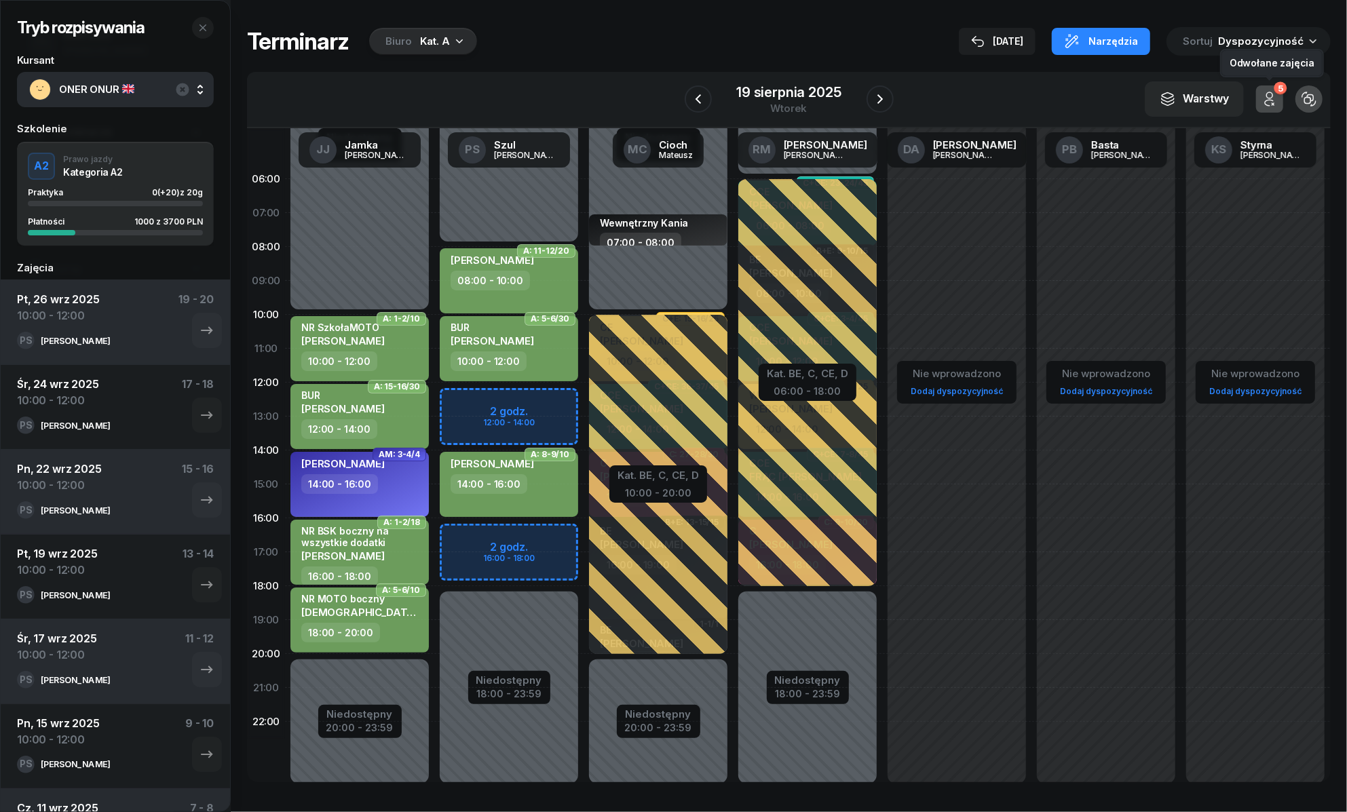
click at [1268, 96] on icon "button" at bounding box center [1269, 99] width 16 height 16
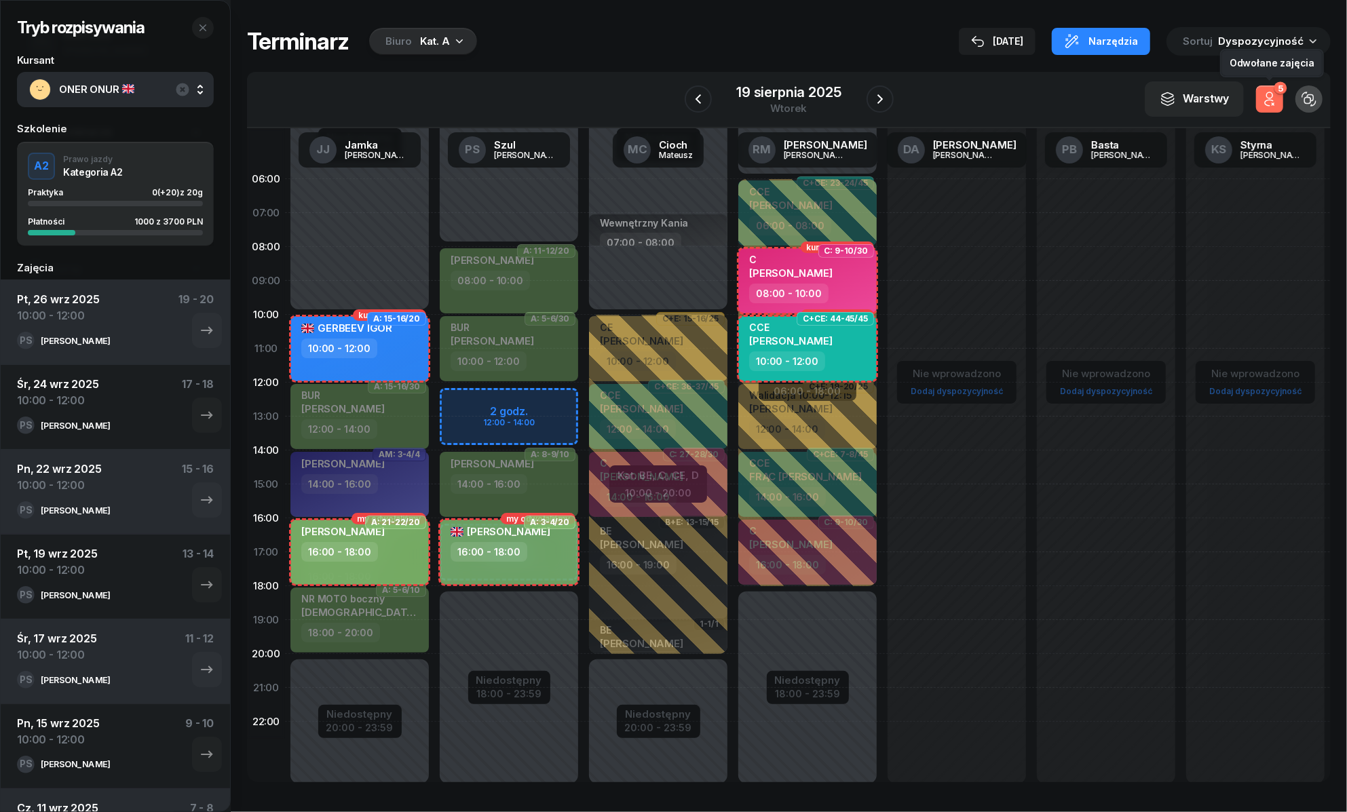
click at [1267, 95] on icon "button" at bounding box center [1270, 95] width 6 height 6
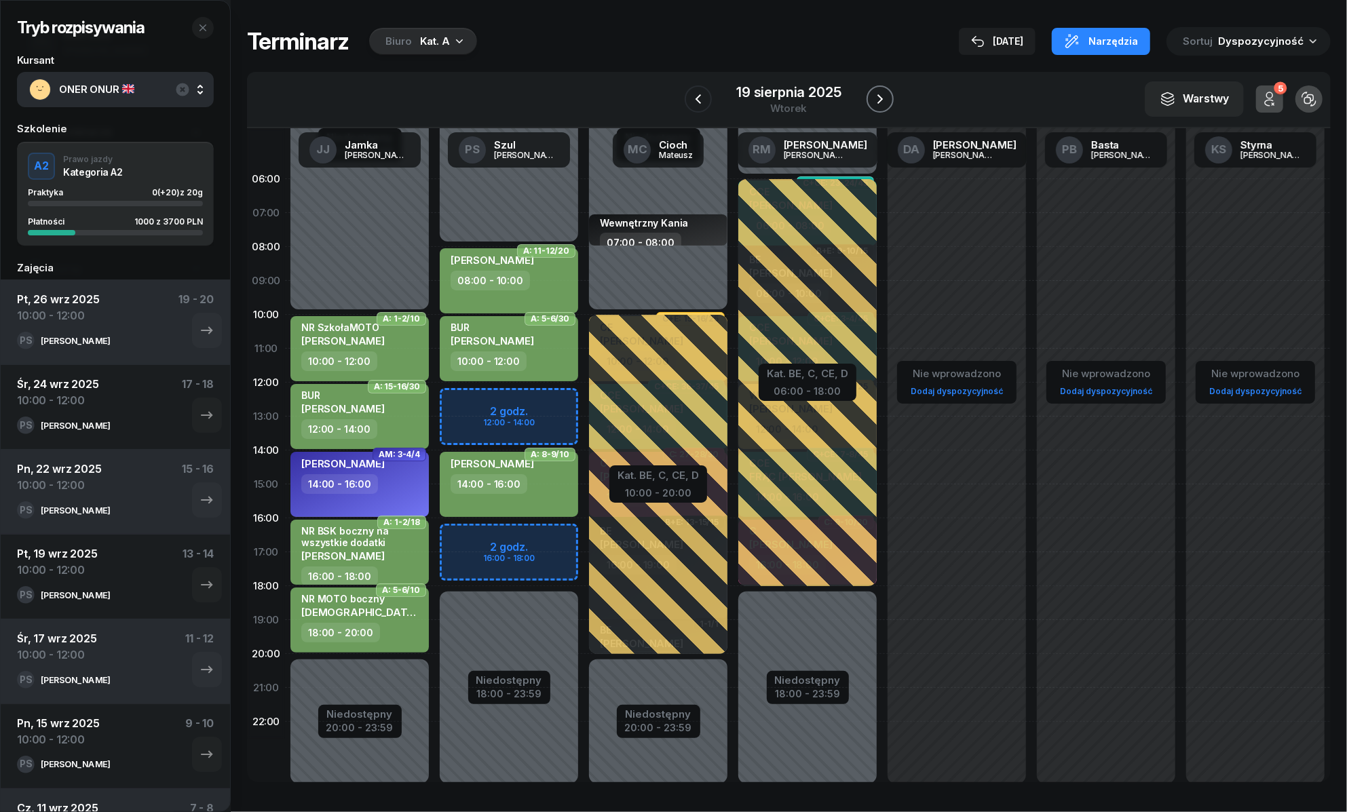
click at [886, 100] on icon "button" at bounding box center [880, 99] width 16 height 16
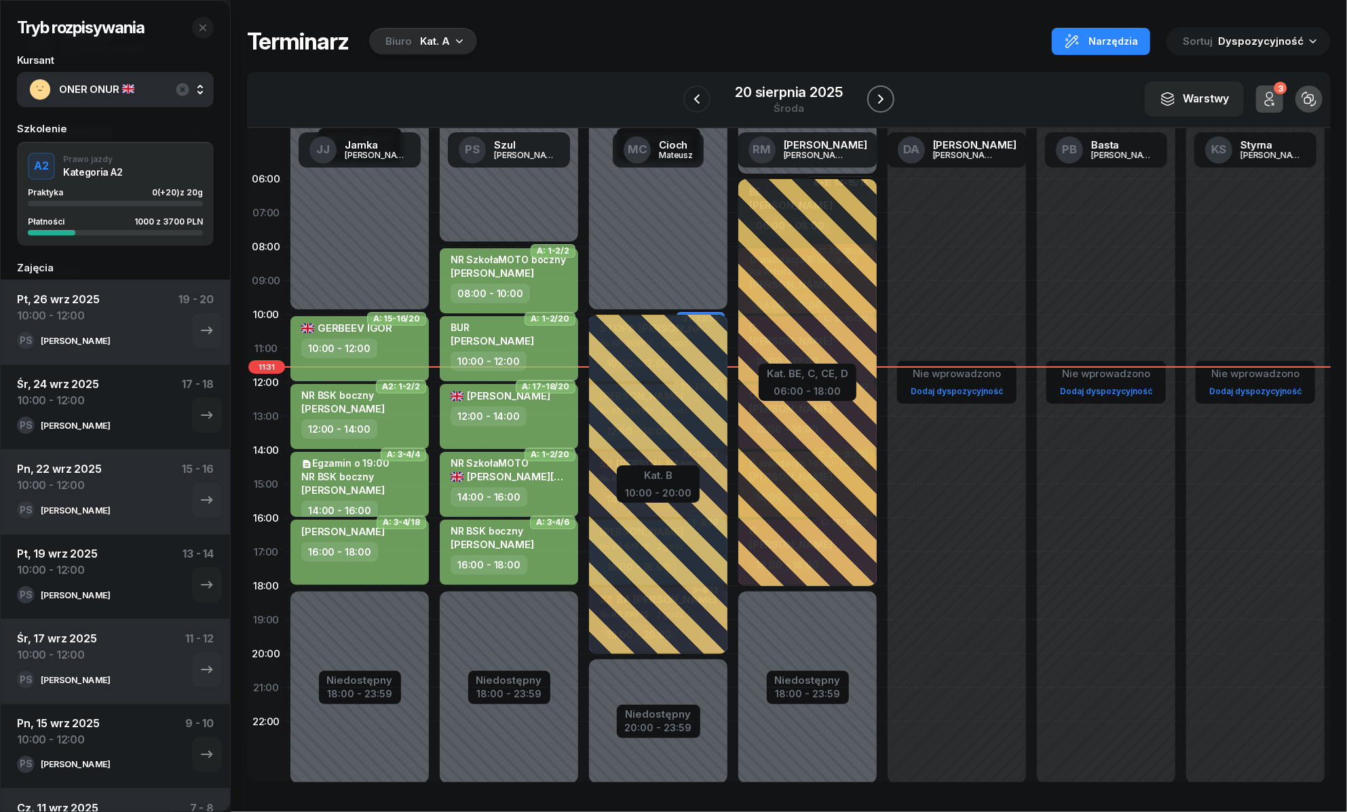
click at [886, 100] on icon "button" at bounding box center [881, 99] width 16 height 16
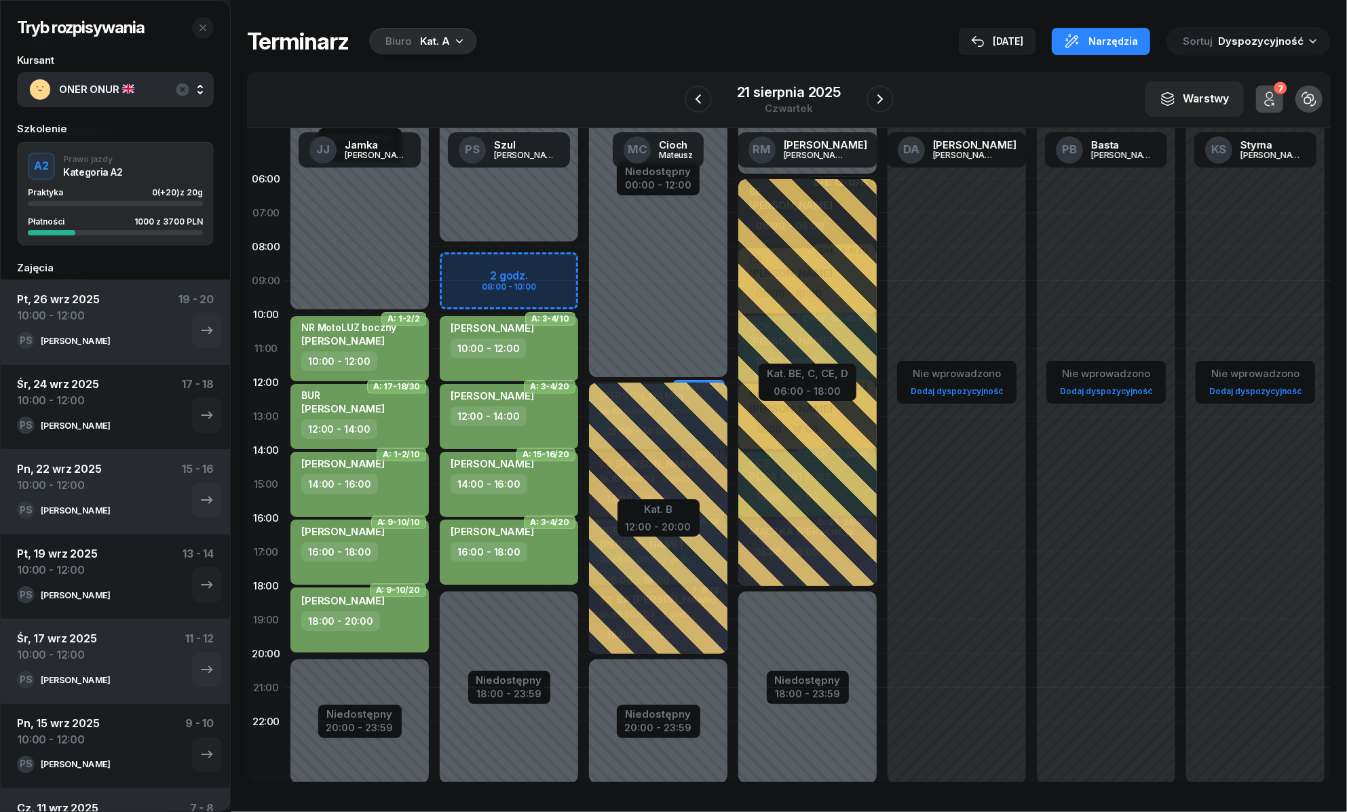
click at [584, 266] on div "Niedostępny 00:00 - 08:00 Niedostępny 18:00 - 23:59 2 godz. 08:00 - 10:00 A: 19…" at bounding box center [658, 484] width 149 height 645
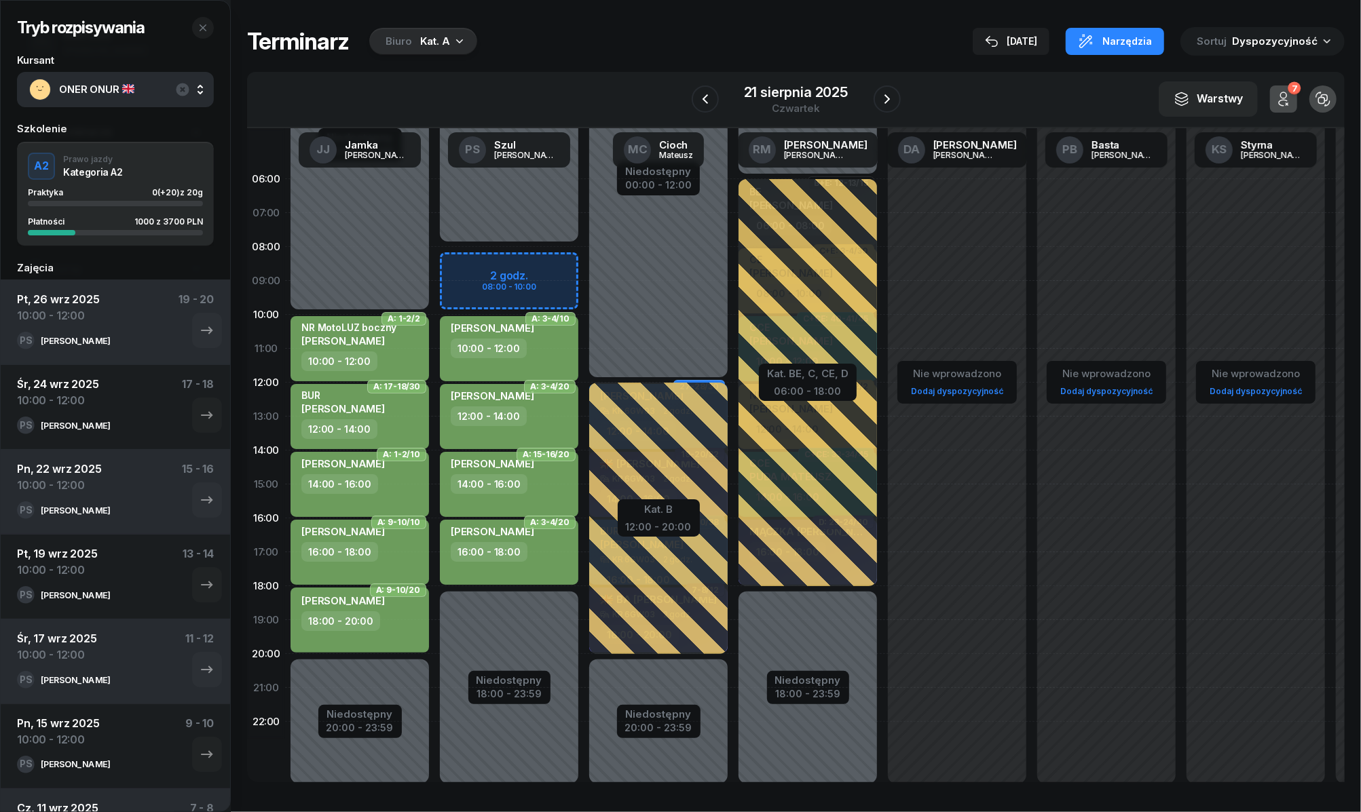
select select "08"
select select "10"
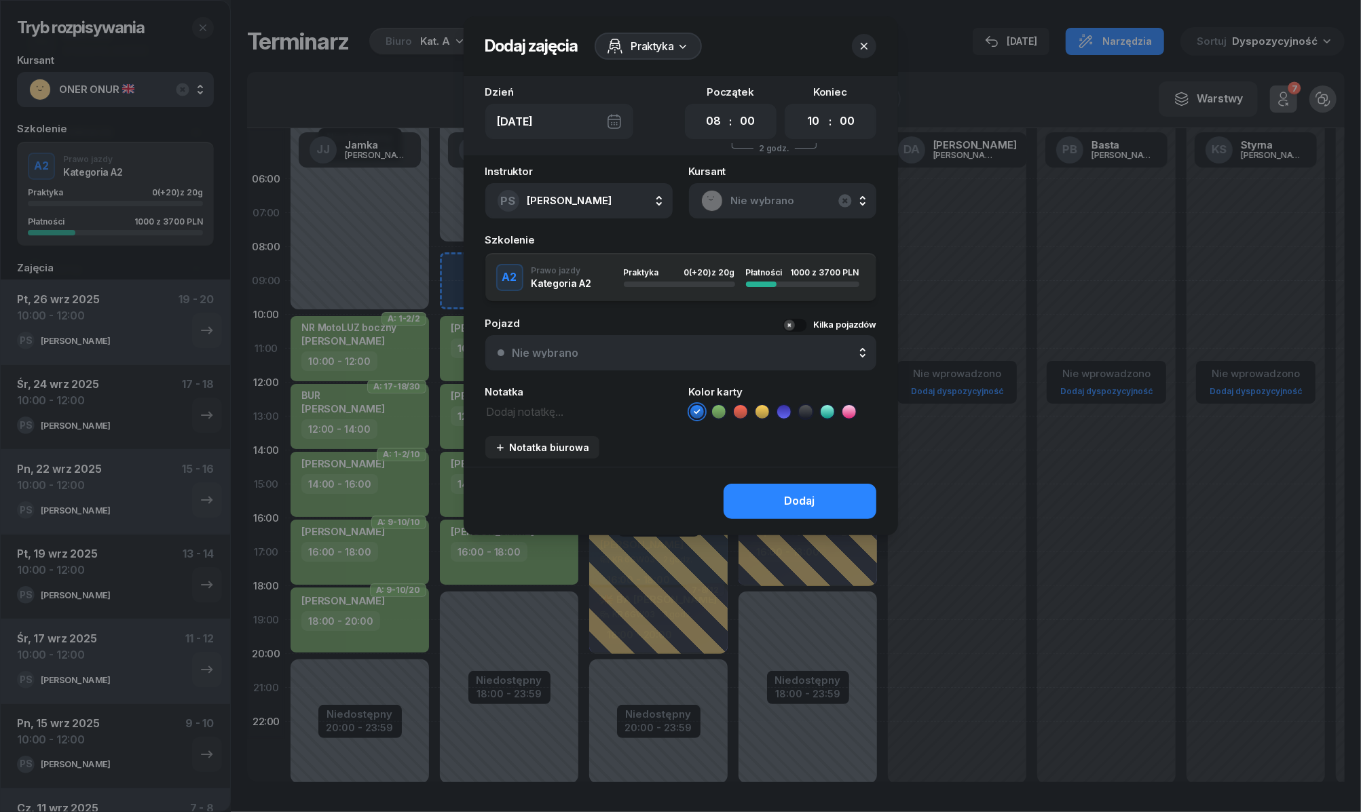
click at [714, 413] on icon at bounding box center [719, 412] width 14 height 14
click at [750, 493] on button "Dodaj" at bounding box center [799, 501] width 153 height 35
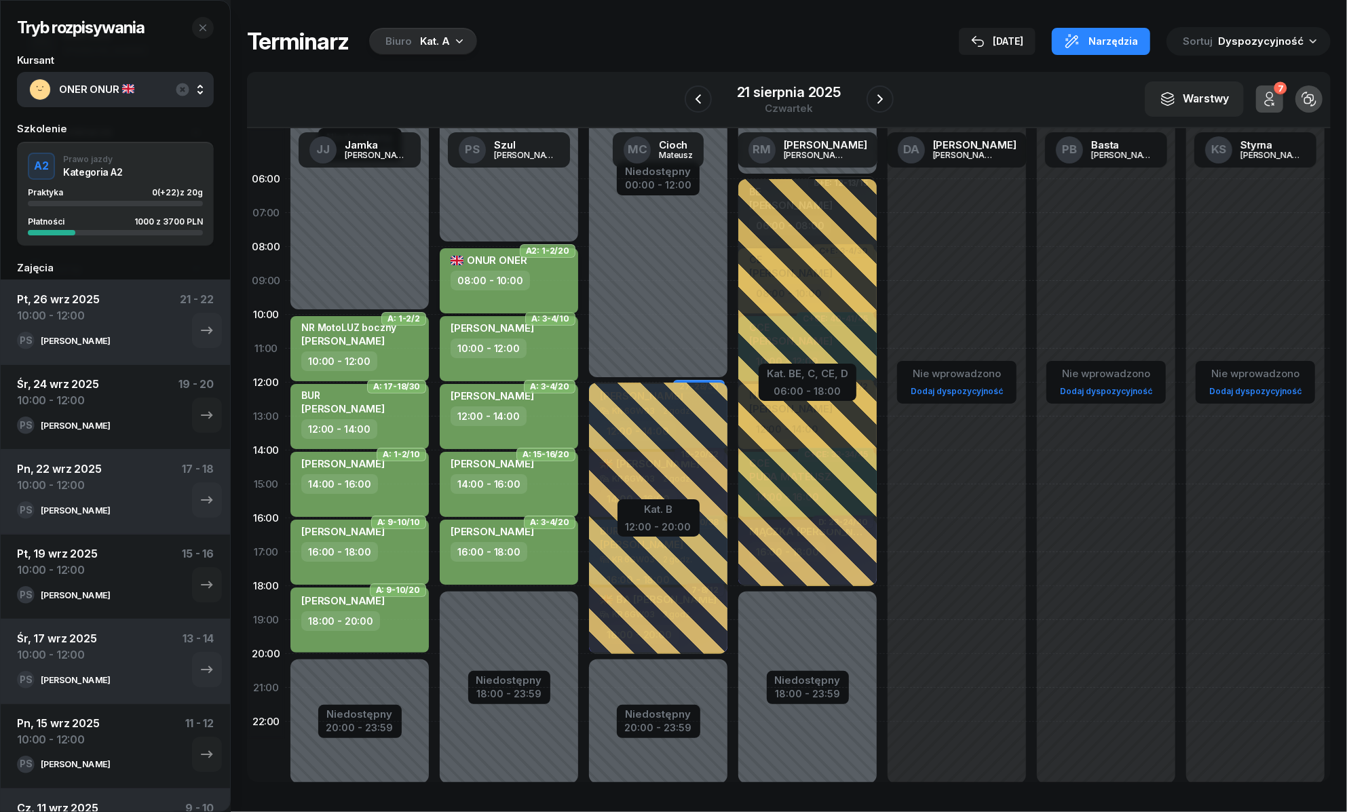
click at [489, 296] on div "ONUR ONER 08:00 - 10:00" at bounding box center [509, 280] width 138 height 65
select select "08"
select select "10"
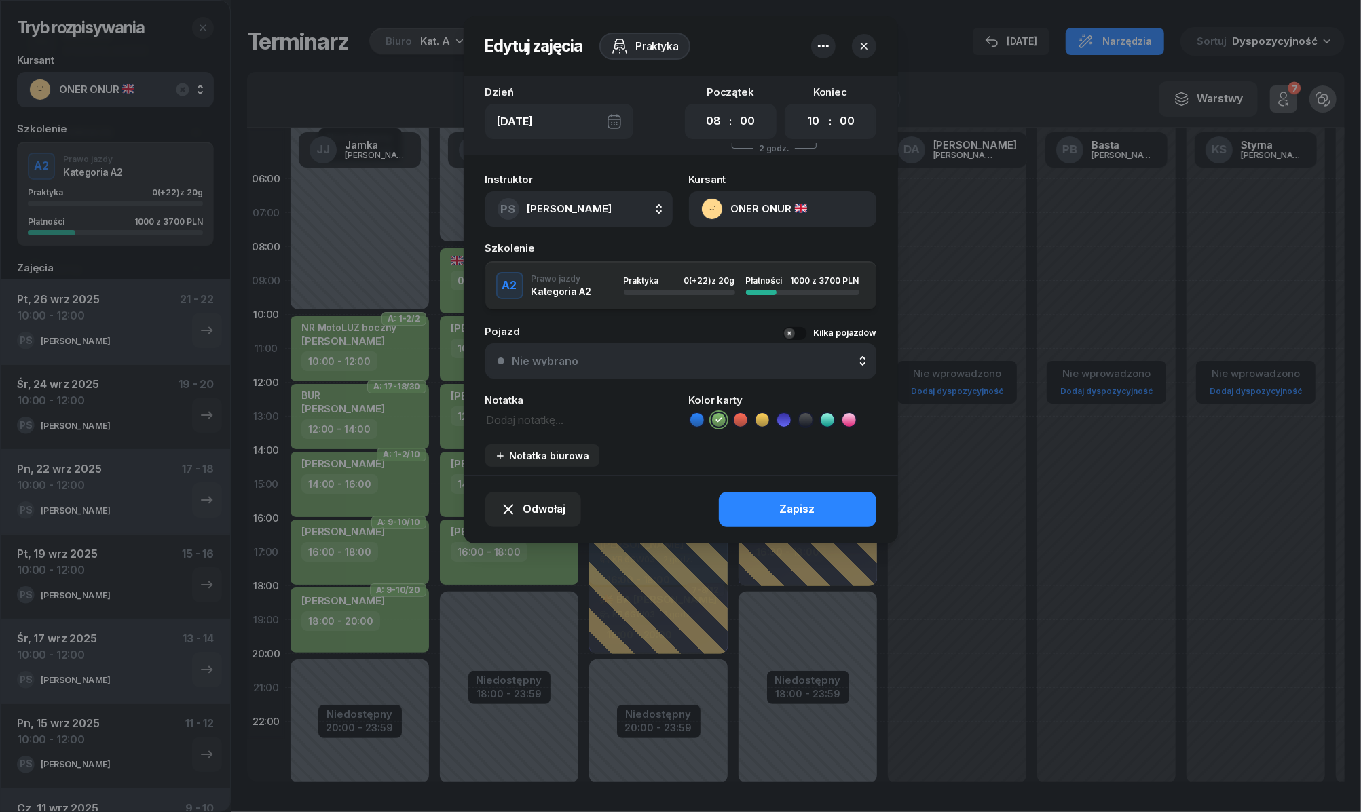
click at [538, 419] on textarea at bounding box center [578, 420] width 187 height 18
type textarea "NR"
click at [848, 497] on button "Zapisz" at bounding box center [797, 509] width 157 height 35
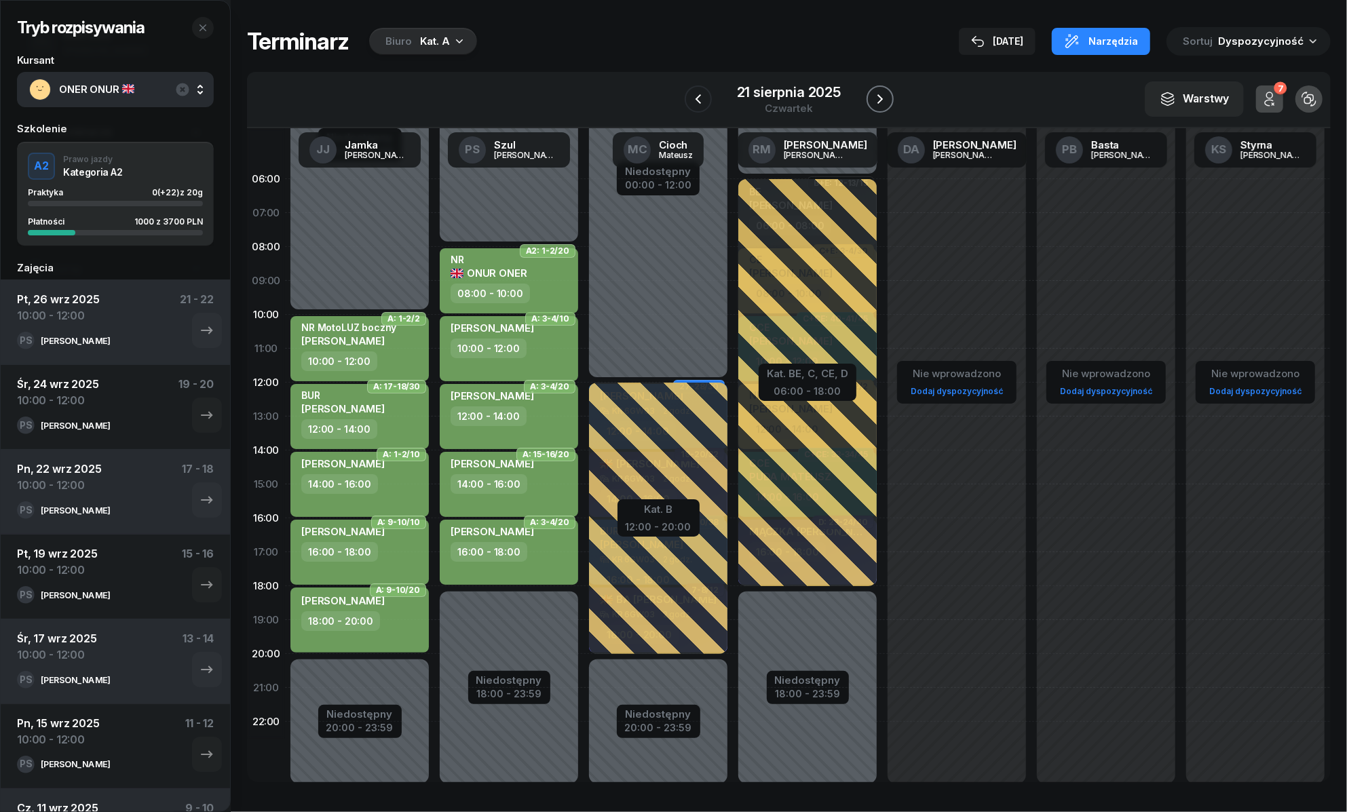
click at [879, 93] on icon "button" at bounding box center [880, 99] width 16 height 16
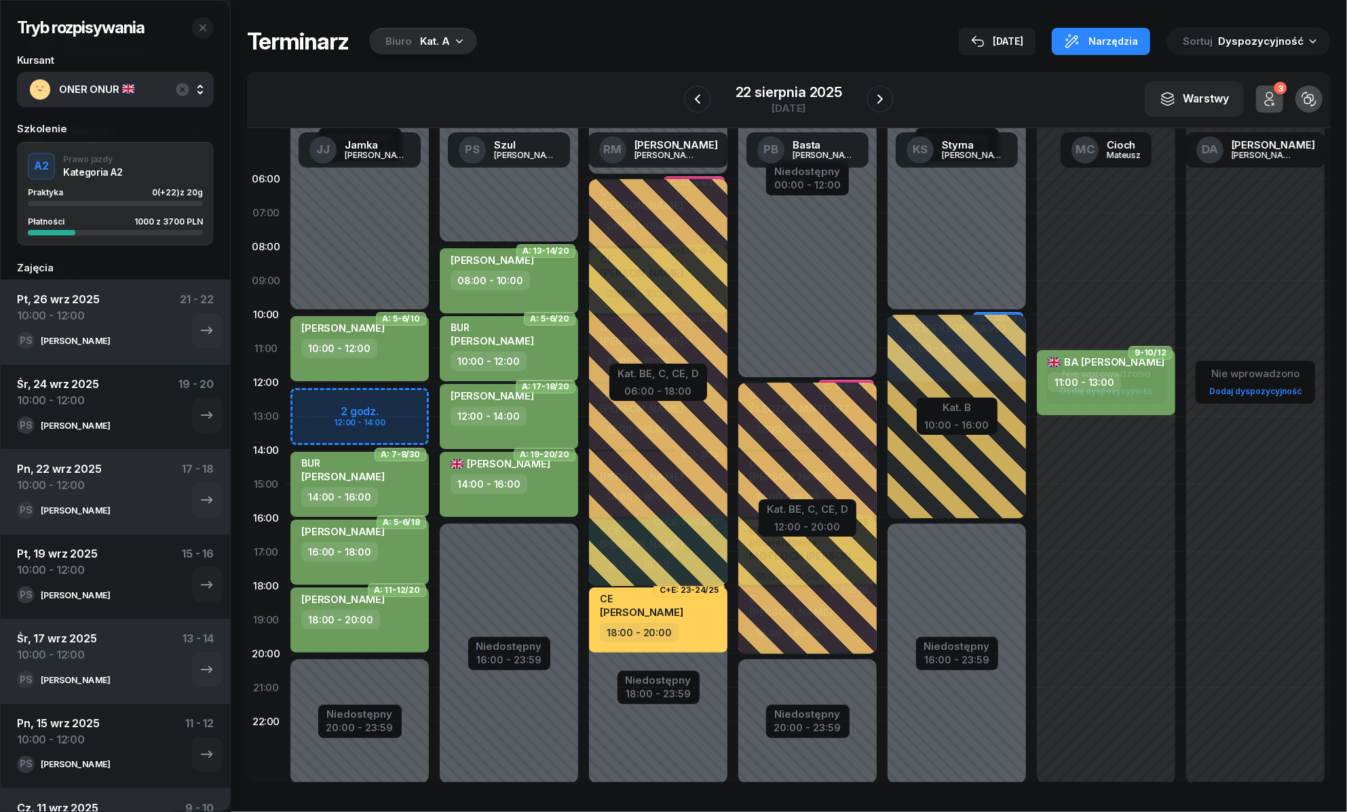
click at [519, 410] on div "12:00 - 14:00" at bounding box center [489, 416] width 76 height 20
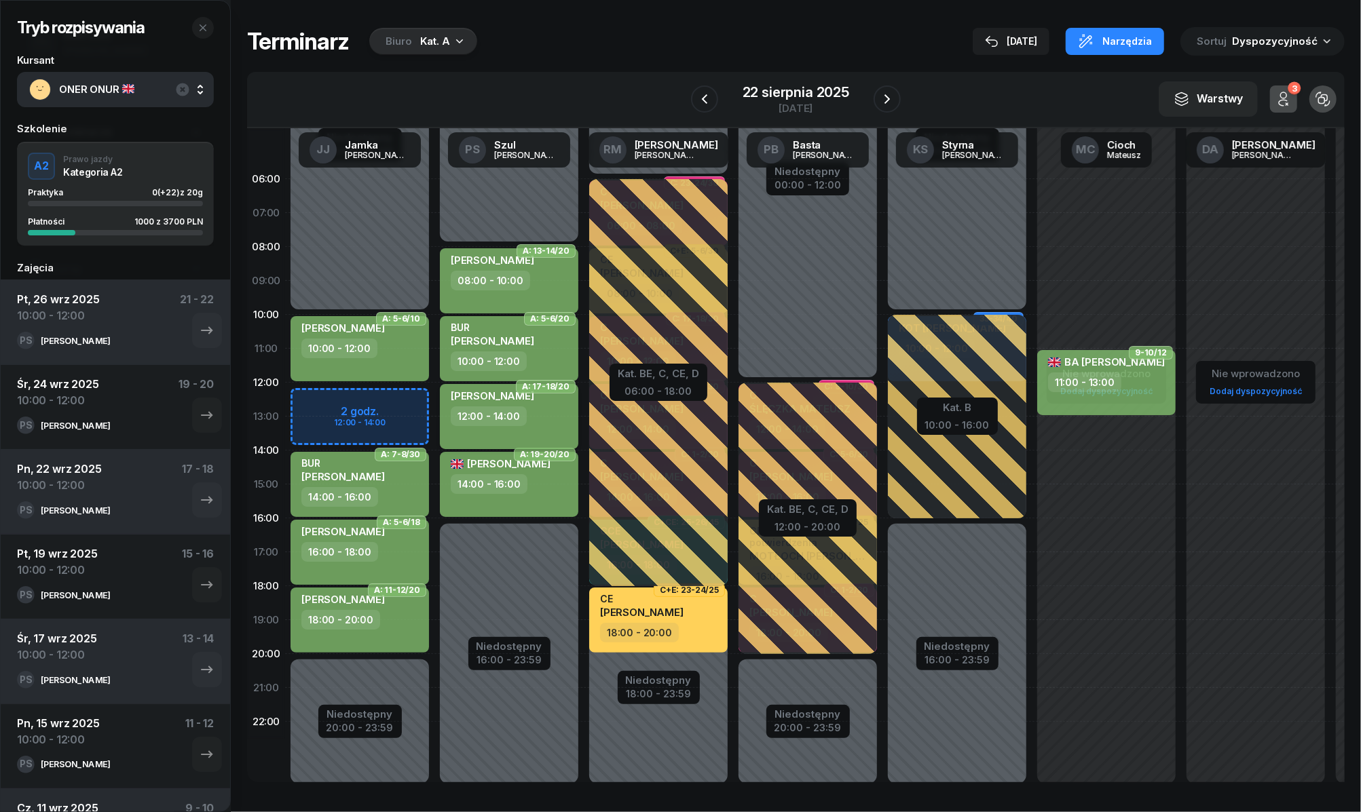
select select "12"
select select "14"
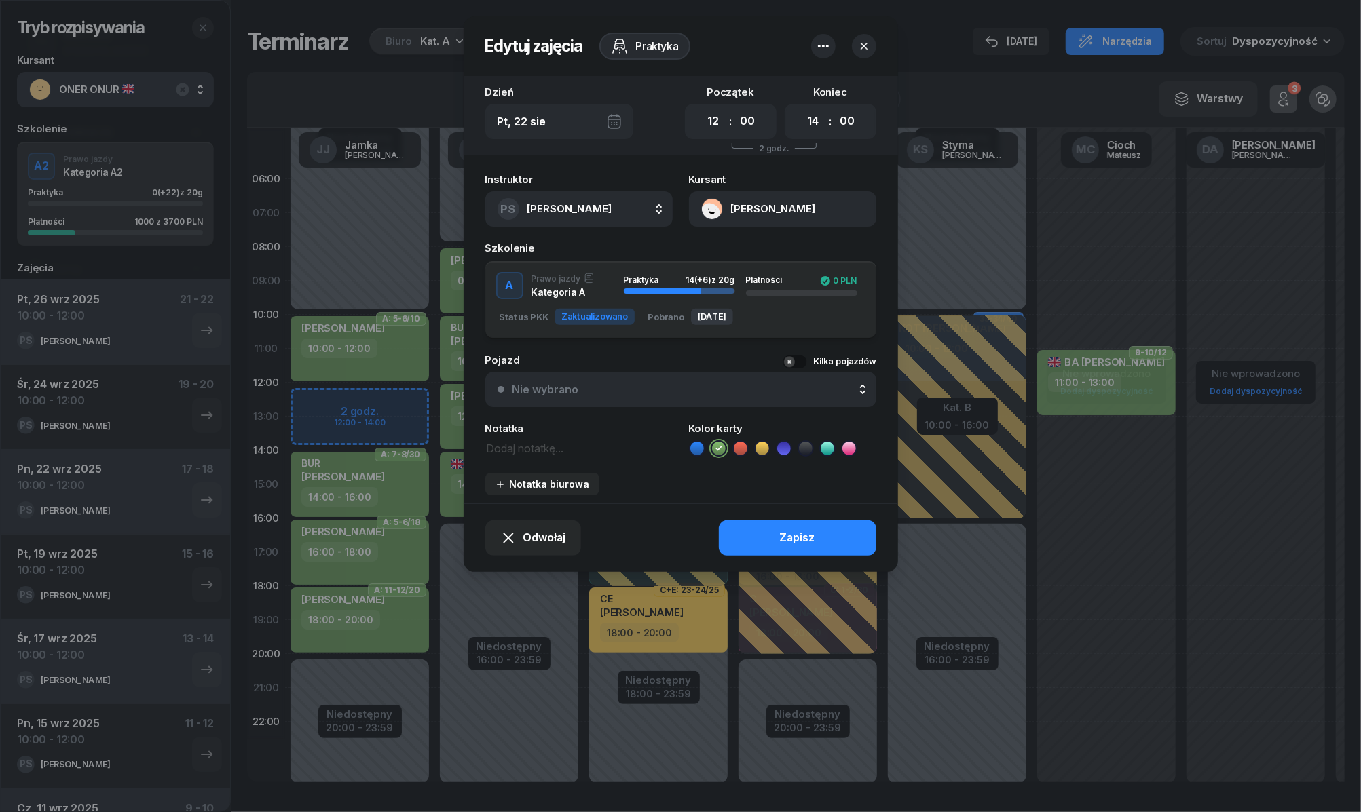
click at [575, 214] on button "PS Szul Piotr" at bounding box center [578, 208] width 187 height 35
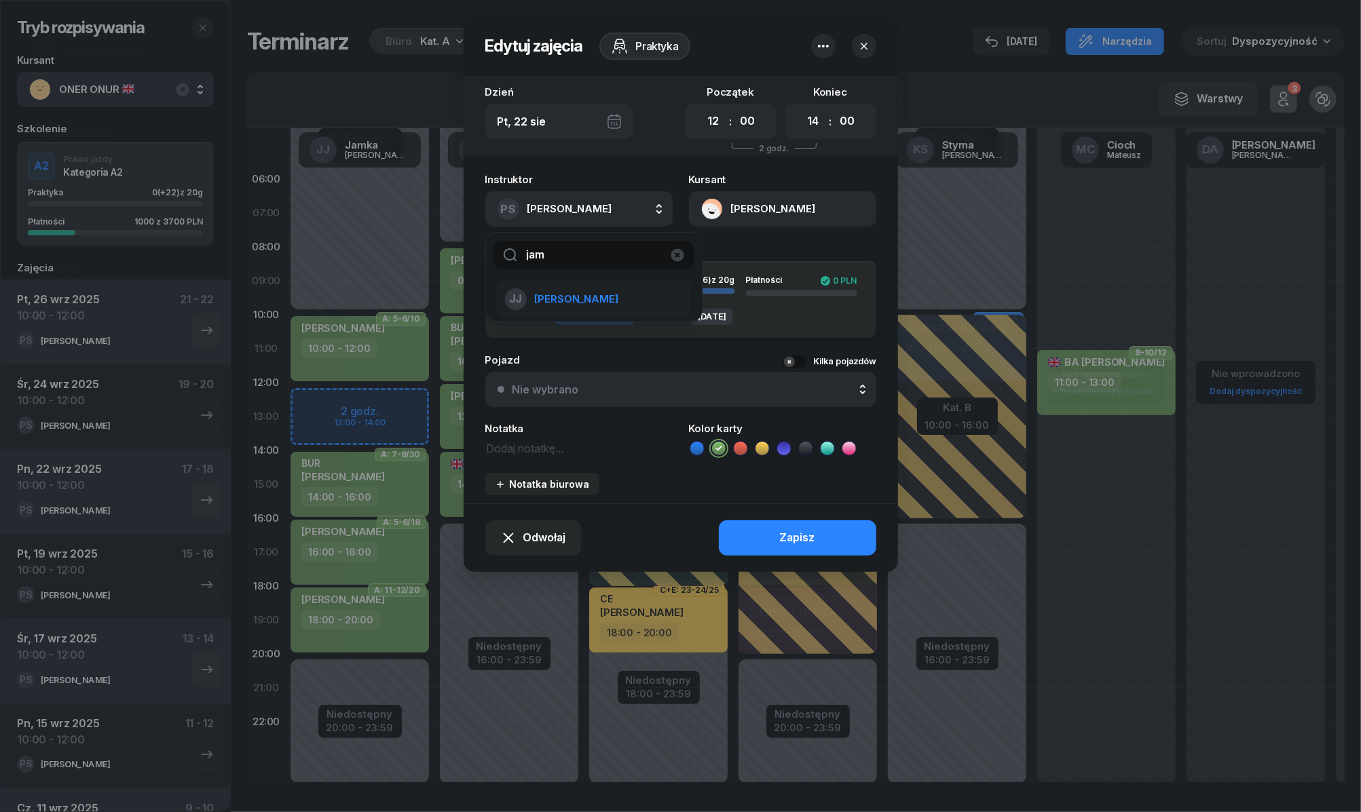
type input "jam"
click at [584, 290] on span "Jamka Janusz" at bounding box center [576, 299] width 83 height 18
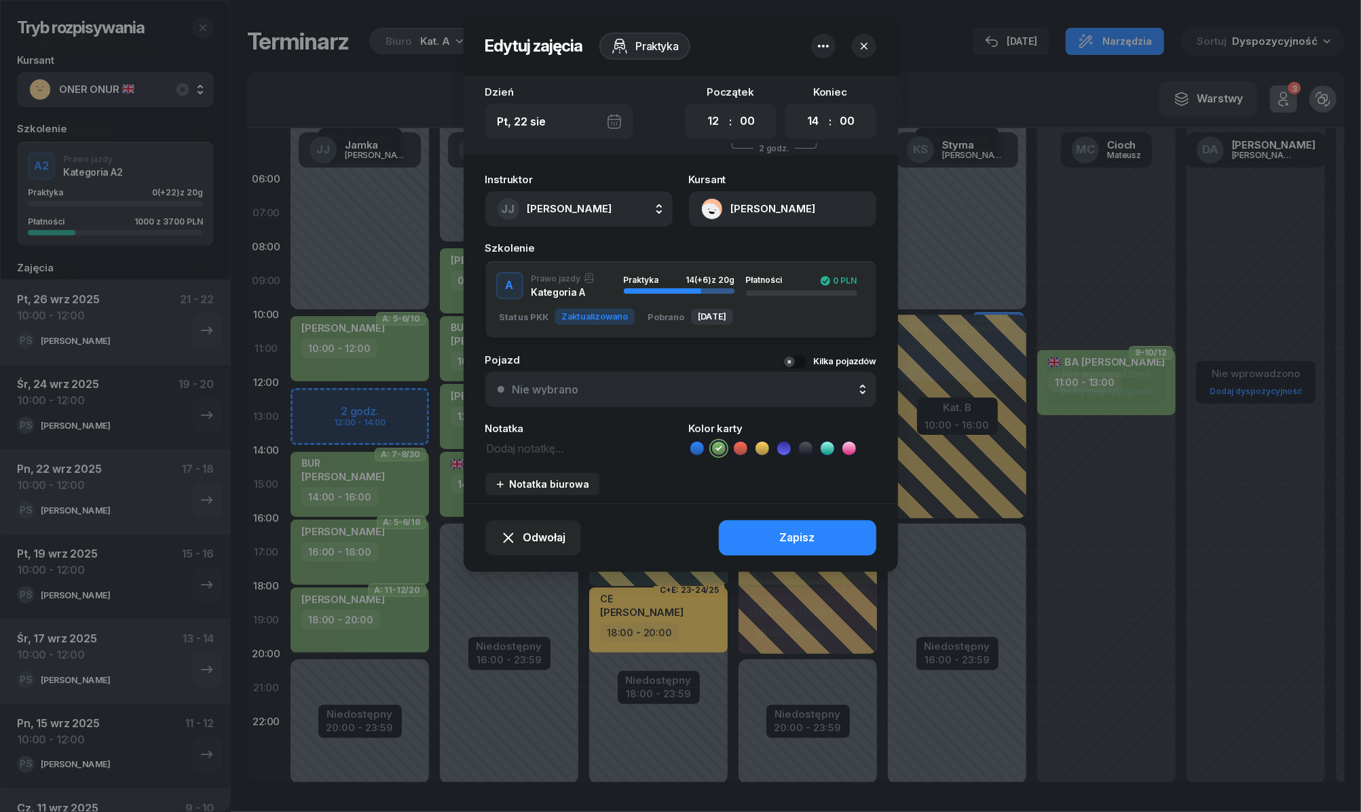
click at [782, 529] on div "Zapisz" at bounding box center [797, 538] width 35 height 18
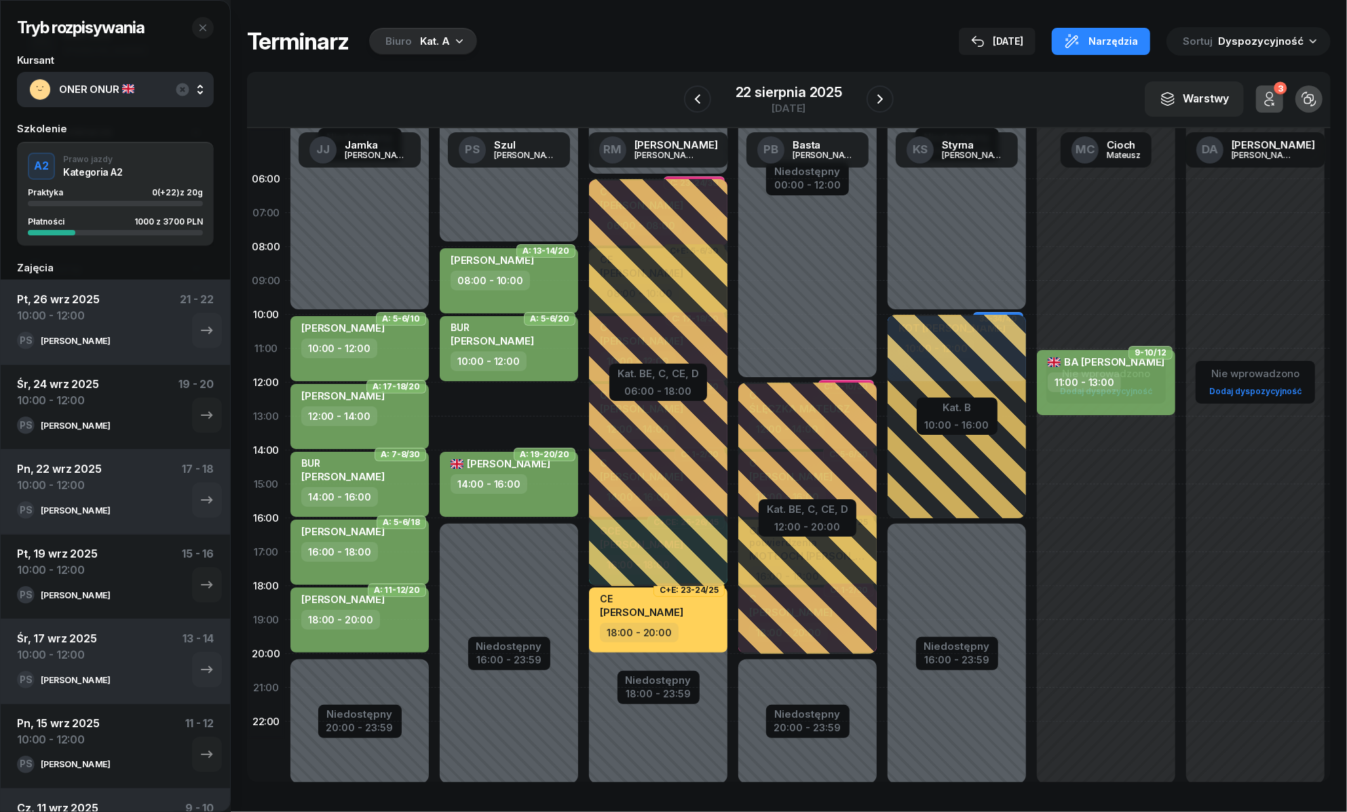
click at [584, 396] on div "Niedostępny 00:00 - 08:00 Niedostępny 16:00 - 23:59 A: 13-14/20 TURSKA DOMINIKA…" at bounding box center [658, 484] width 149 height 645
select select "12"
select select "14"
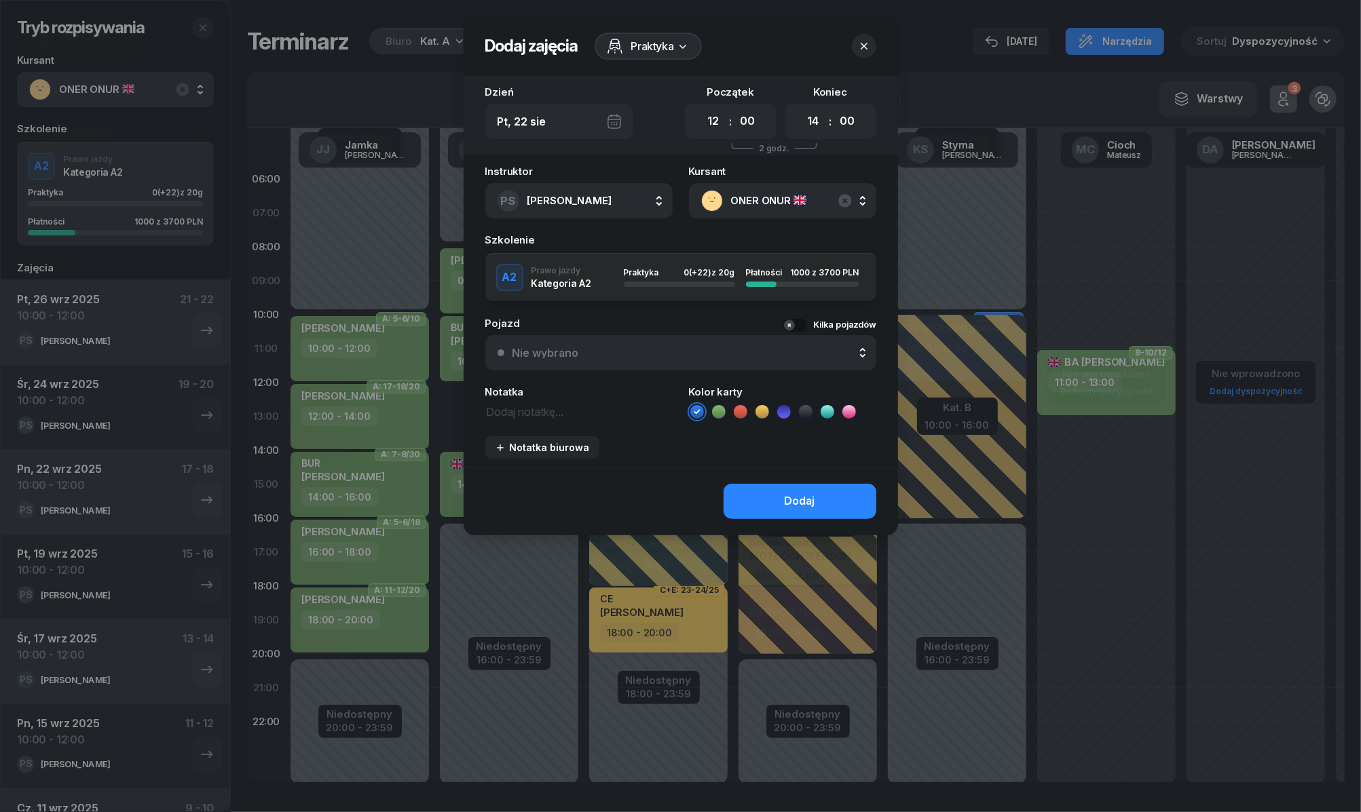
click at [721, 410] on icon at bounding box center [719, 412] width 14 height 14
click at [755, 506] on button "Dodaj" at bounding box center [799, 501] width 153 height 35
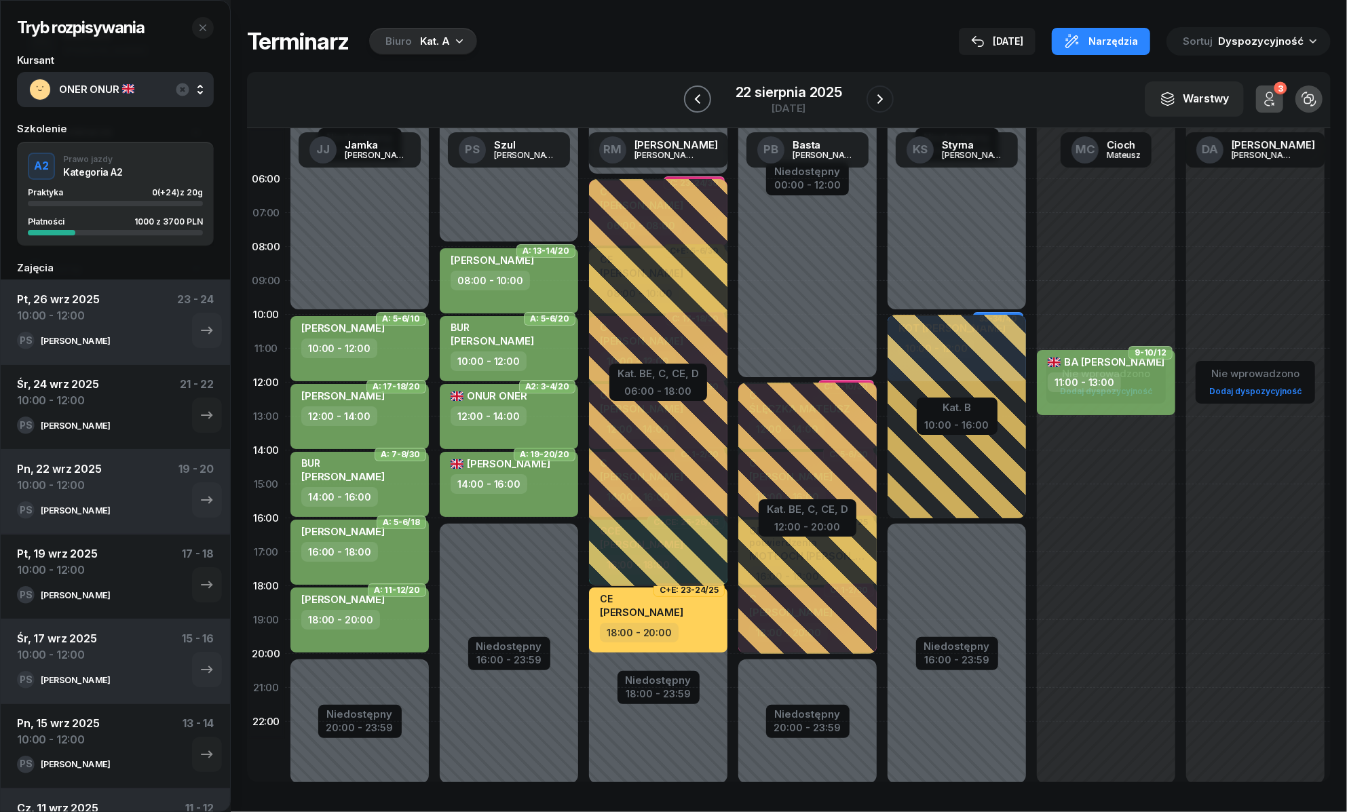
click at [700, 98] on icon "button" at bounding box center [697, 99] width 16 height 16
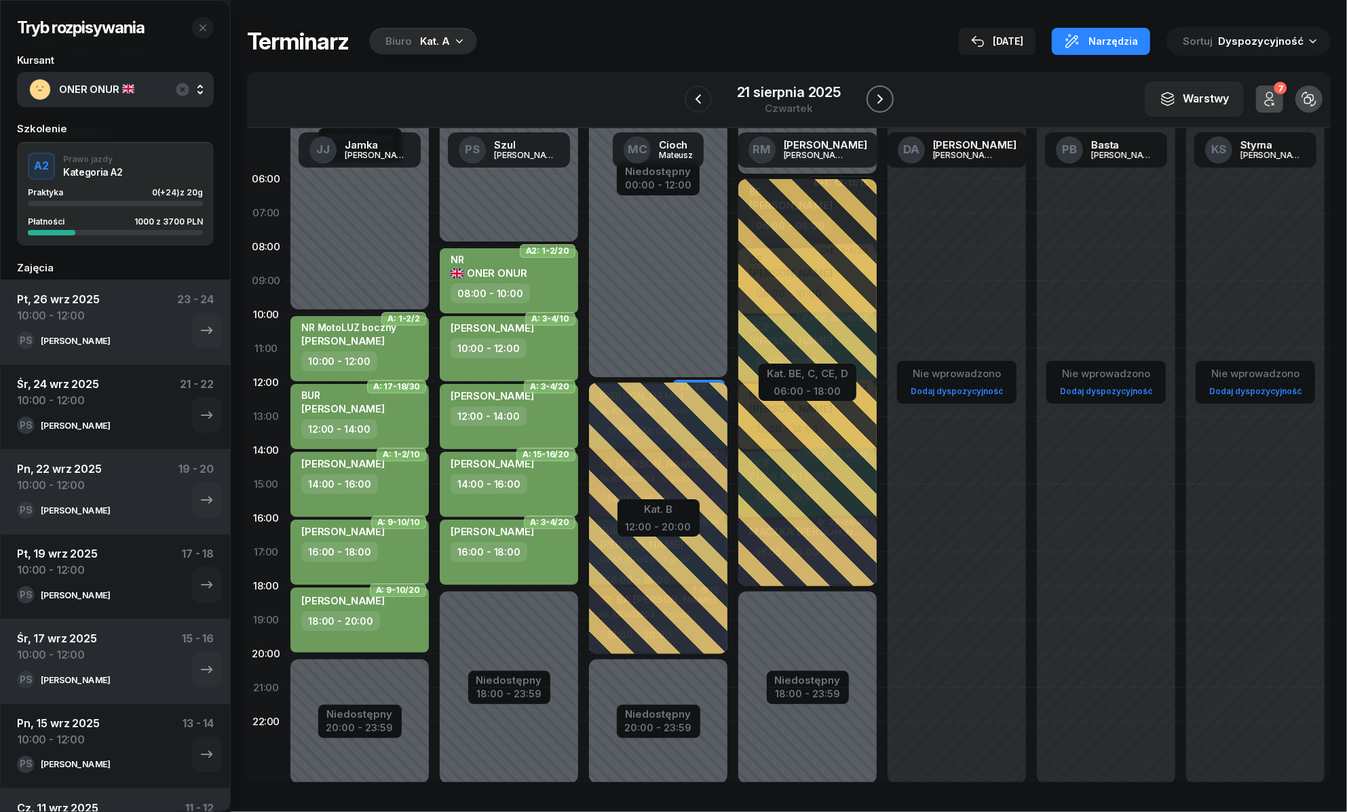
click at [880, 96] on icon "button" at bounding box center [880, 99] width 16 height 16
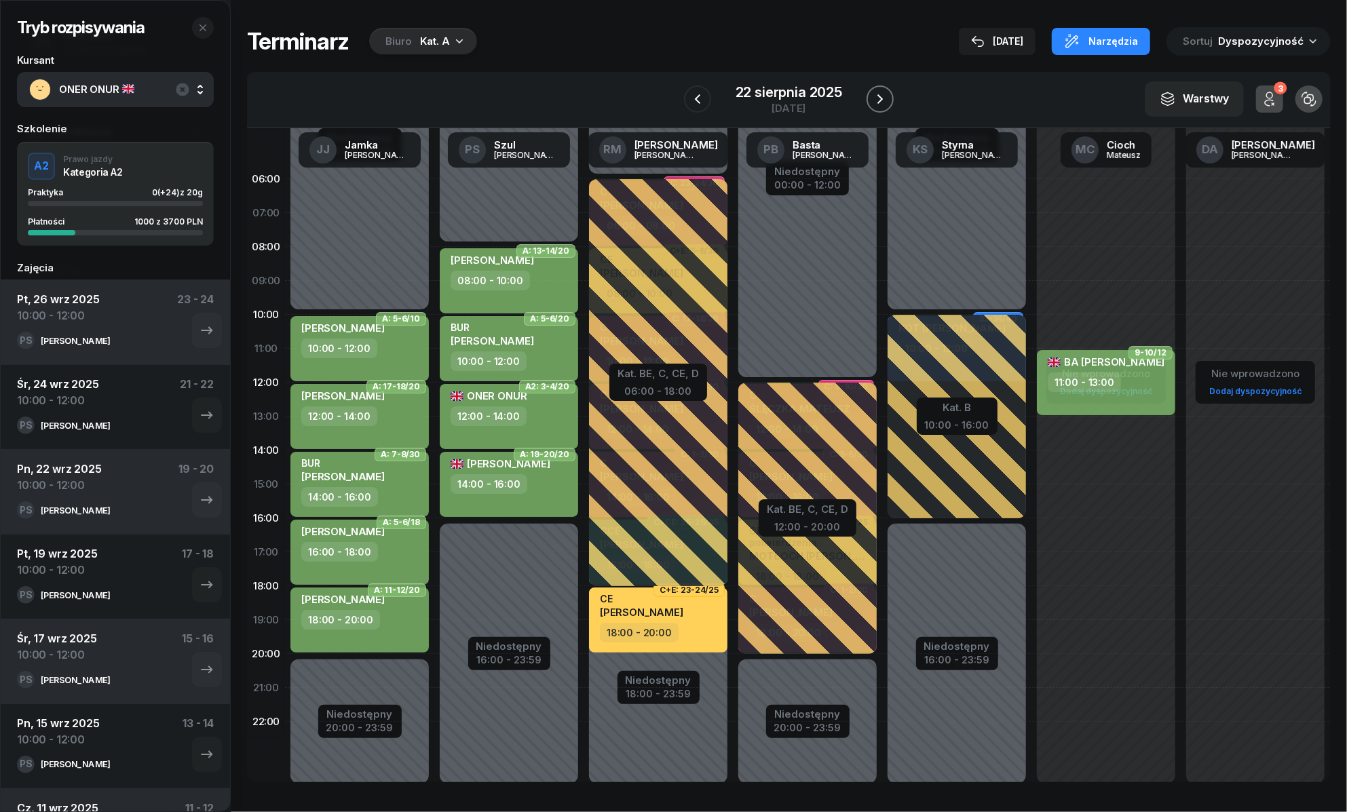
click at [878, 102] on icon "button" at bounding box center [879, 99] width 5 height 10
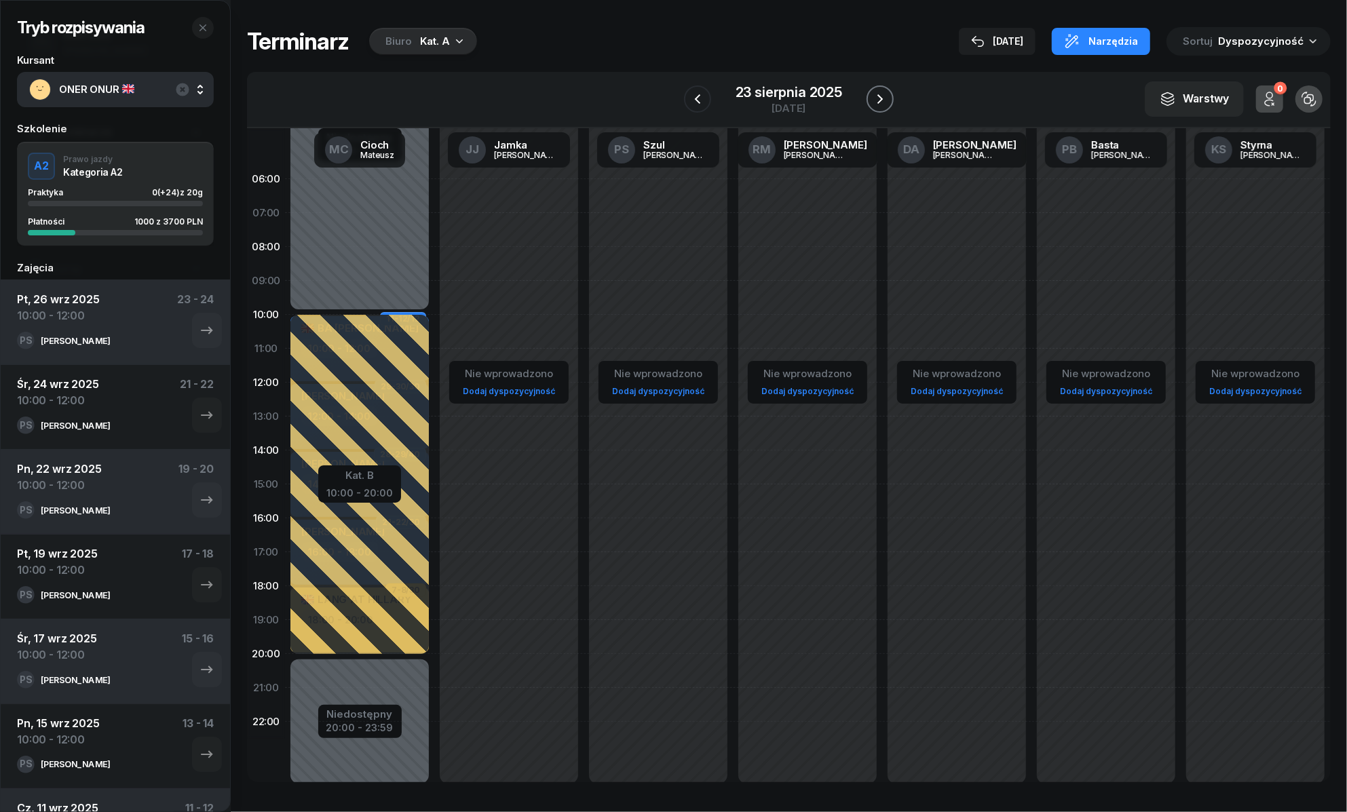
click at [878, 102] on icon "button" at bounding box center [879, 99] width 5 height 10
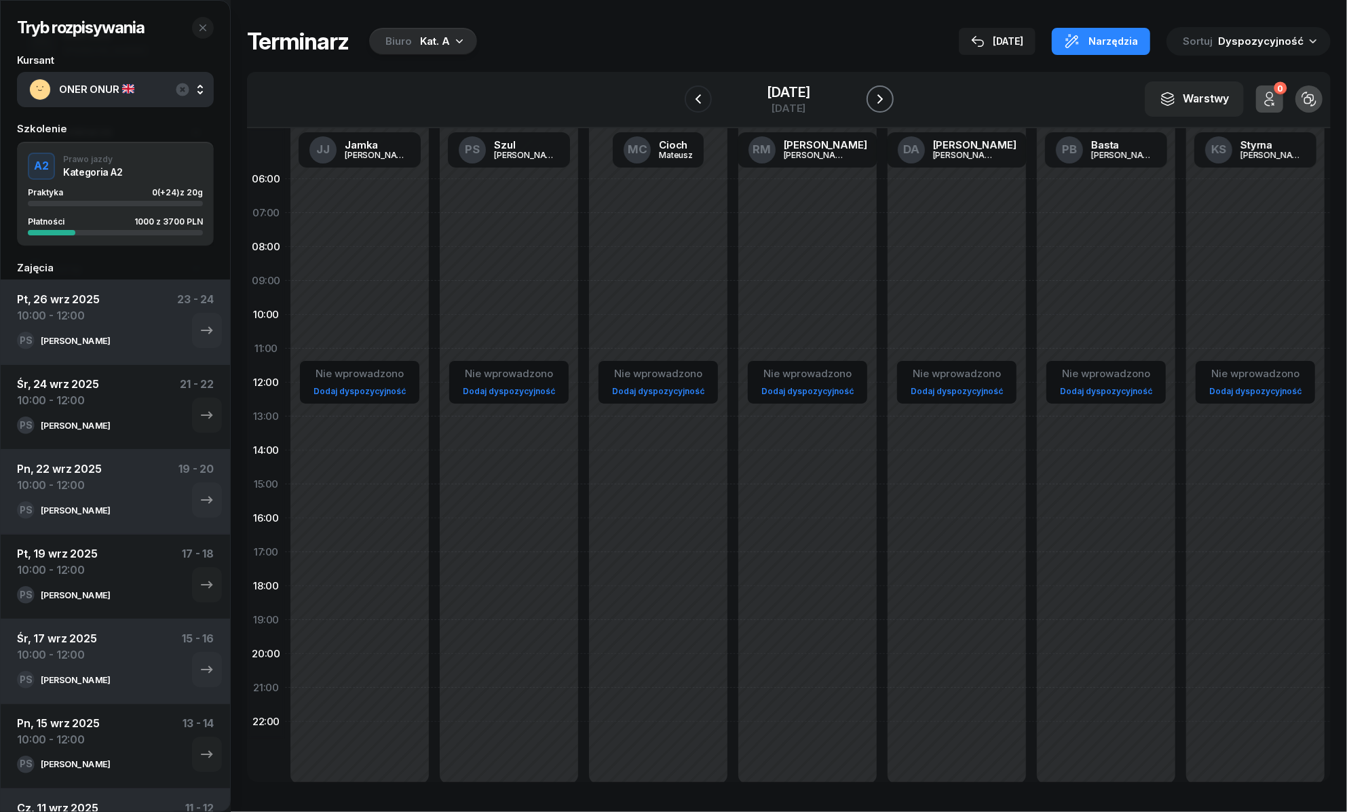
click at [878, 102] on icon "button" at bounding box center [880, 99] width 16 height 16
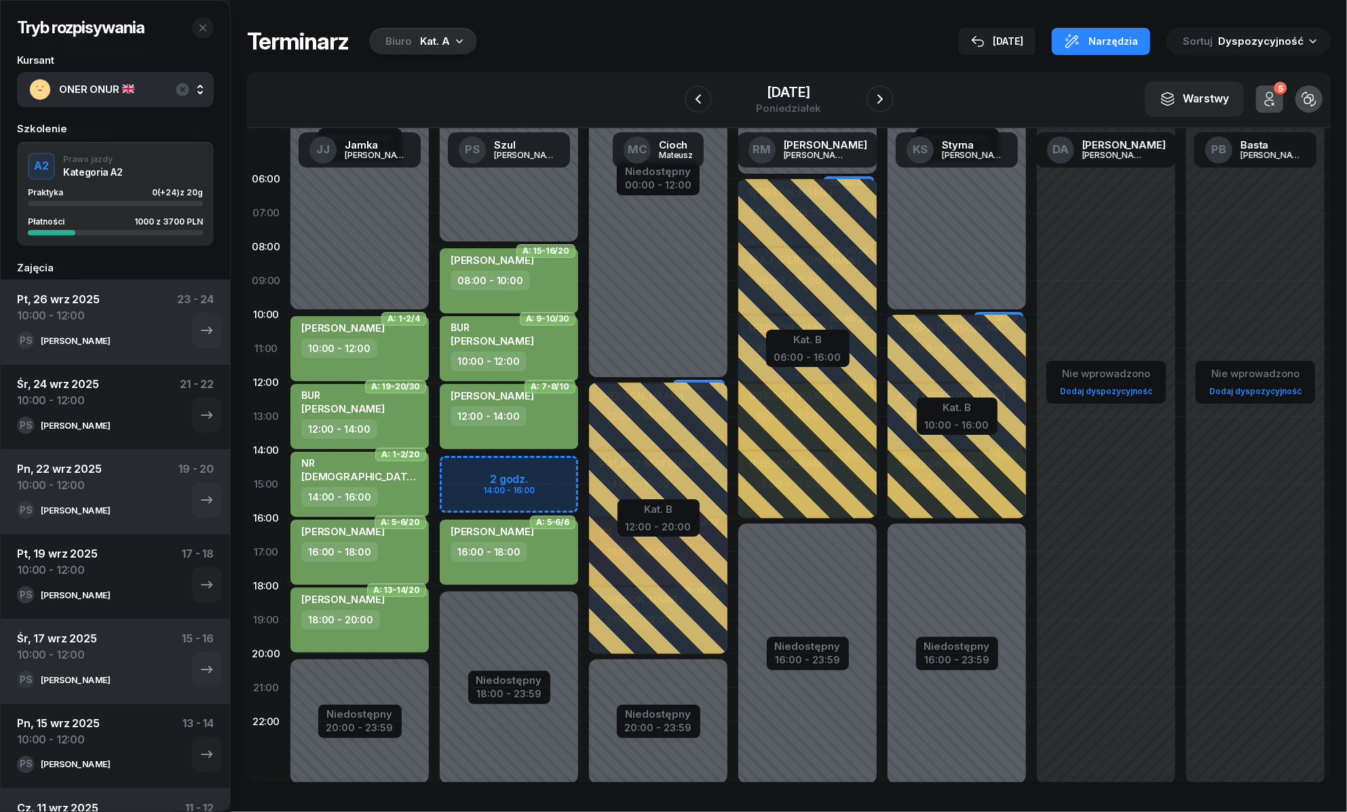
click at [584, 468] on div "Niedostępny 00:00 - 08:00 Niedostępny 18:00 - 23:59 2 godz. 14:00 - 16:00 A: 15…" at bounding box center [658, 484] width 149 height 645
select select "14"
select select "16"
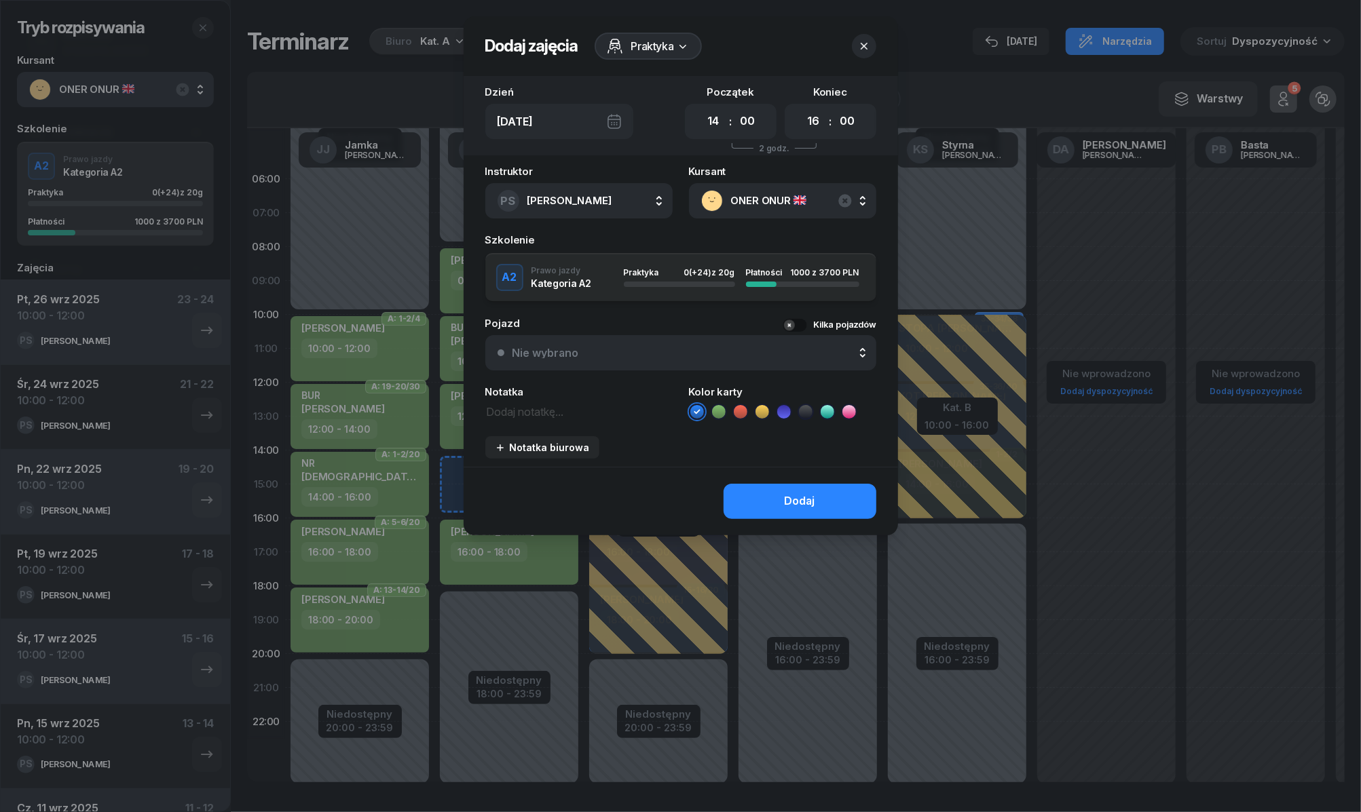
click at [719, 410] on icon at bounding box center [718, 411] width 6 height 5
click at [777, 497] on button "Dodaj" at bounding box center [799, 501] width 153 height 35
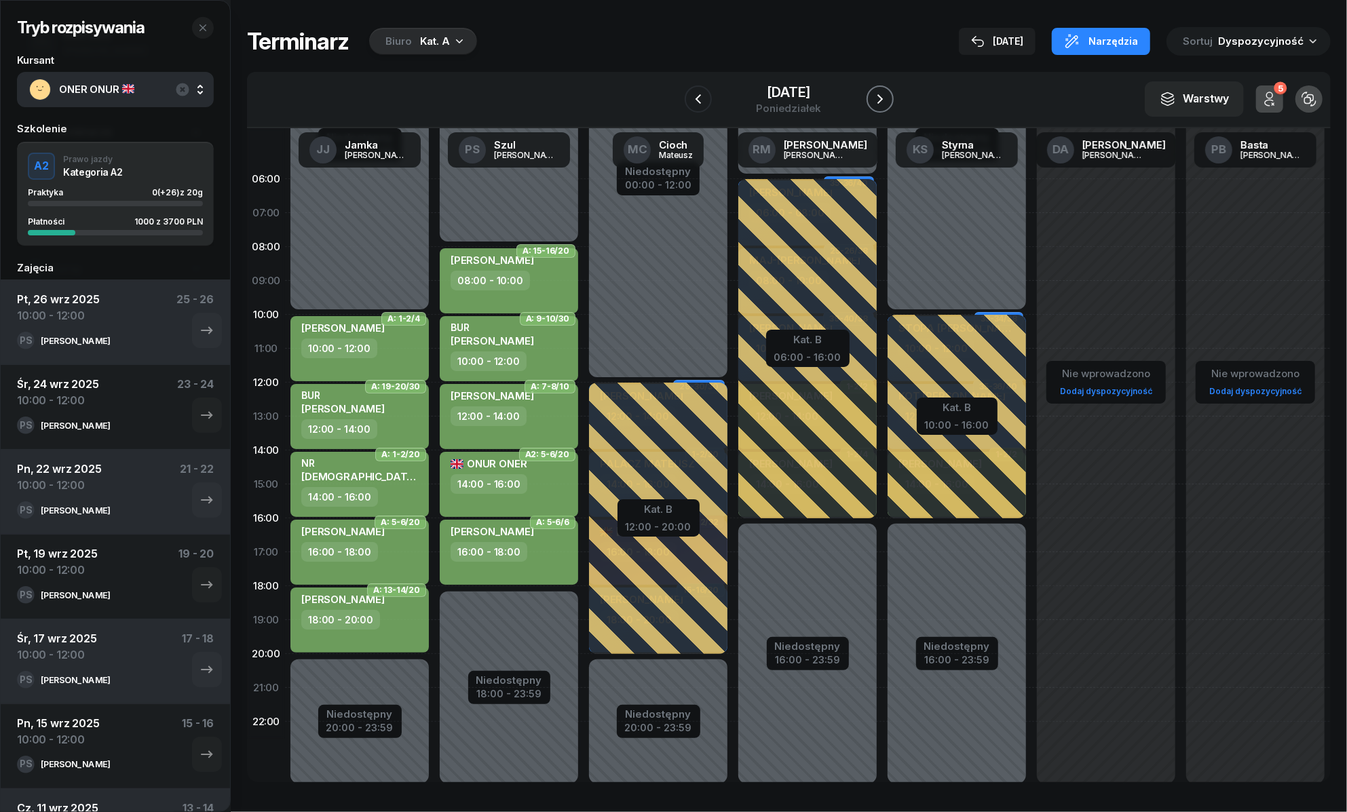
click at [881, 96] on icon "button" at bounding box center [880, 99] width 16 height 16
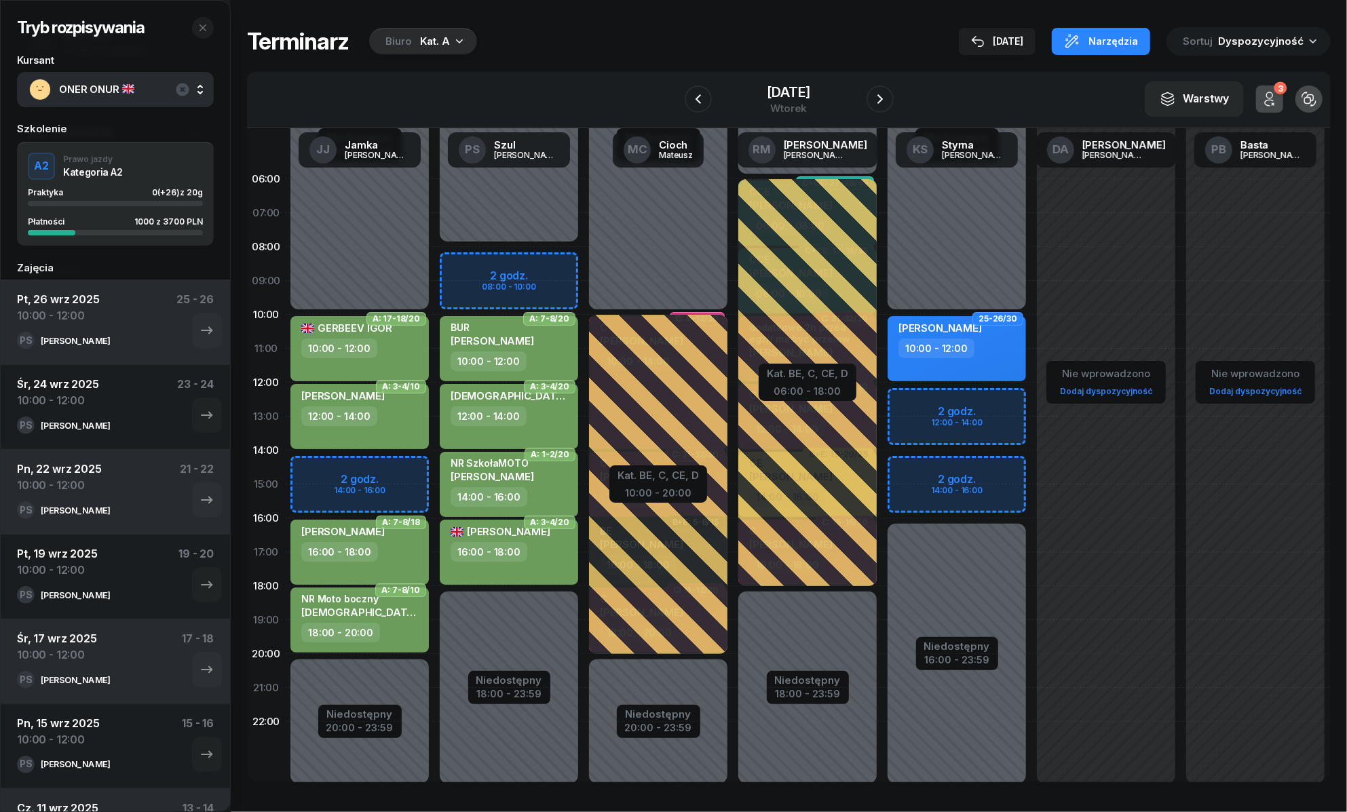
click at [584, 261] on div "Niedostępny 00:00 - 08:00 Niedostępny 18:00 - 23:59 2 godz. 08:00 - 10:00 A: 7-…" at bounding box center [658, 484] width 149 height 645
select select "08"
select select "10"
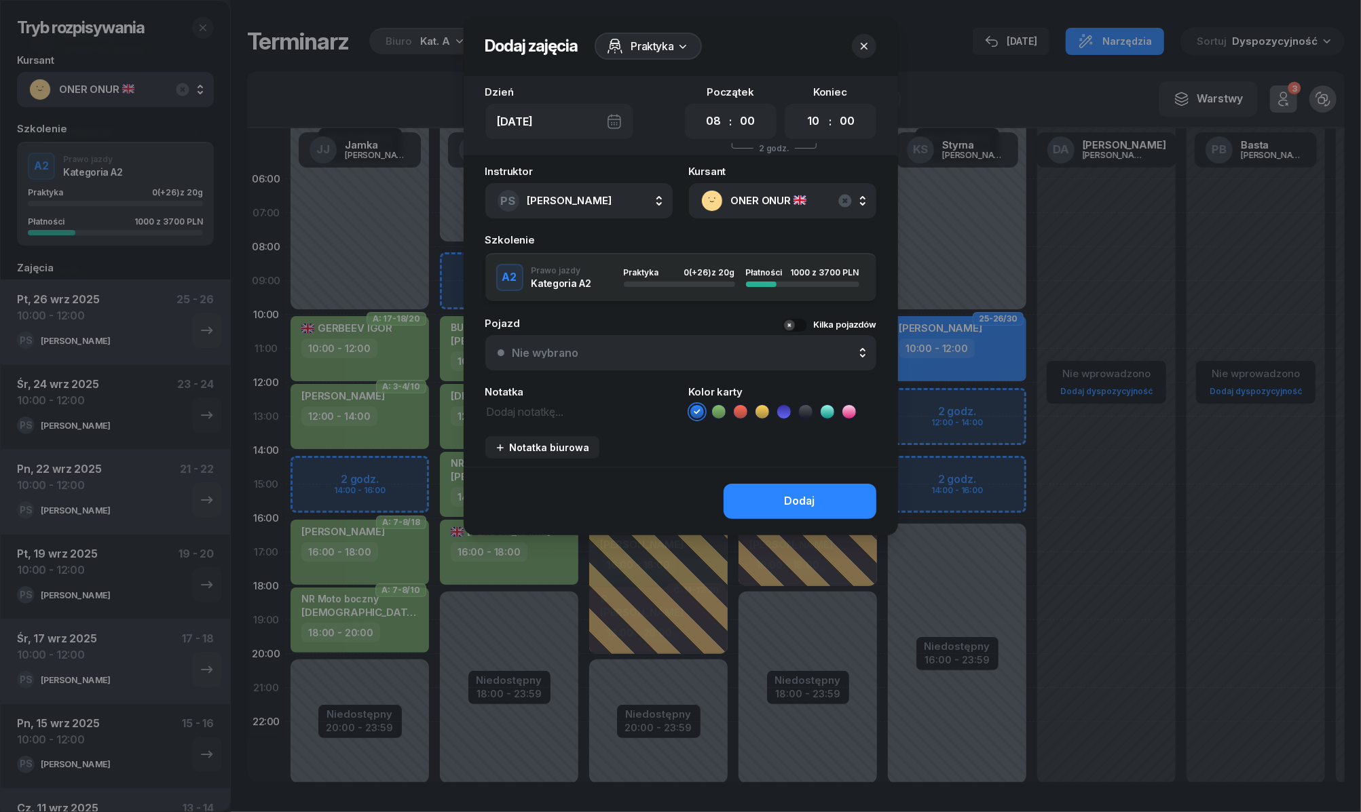
click at [714, 413] on icon at bounding box center [719, 412] width 14 height 14
click at [747, 498] on button "Dodaj" at bounding box center [799, 501] width 153 height 35
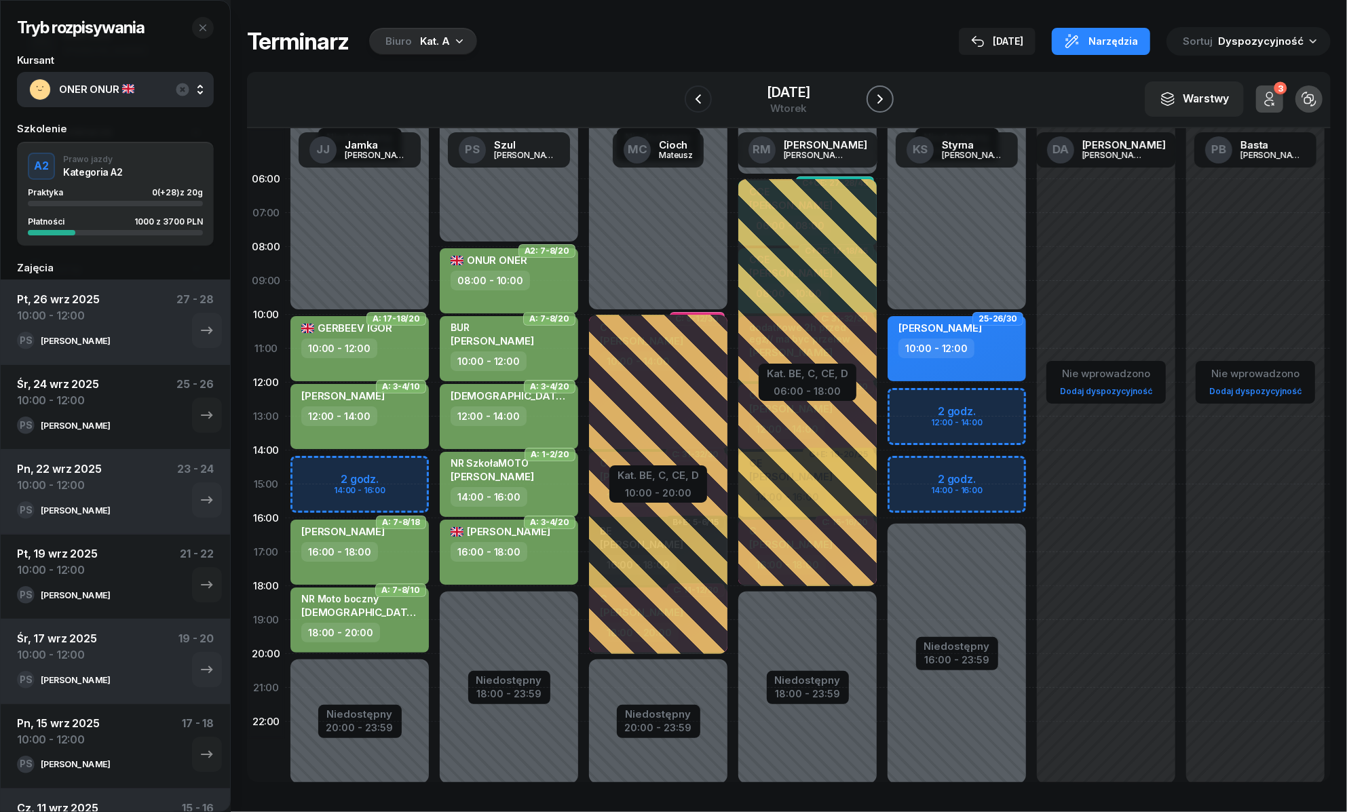
click at [869, 103] on button "button" at bounding box center [880, 99] width 27 height 27
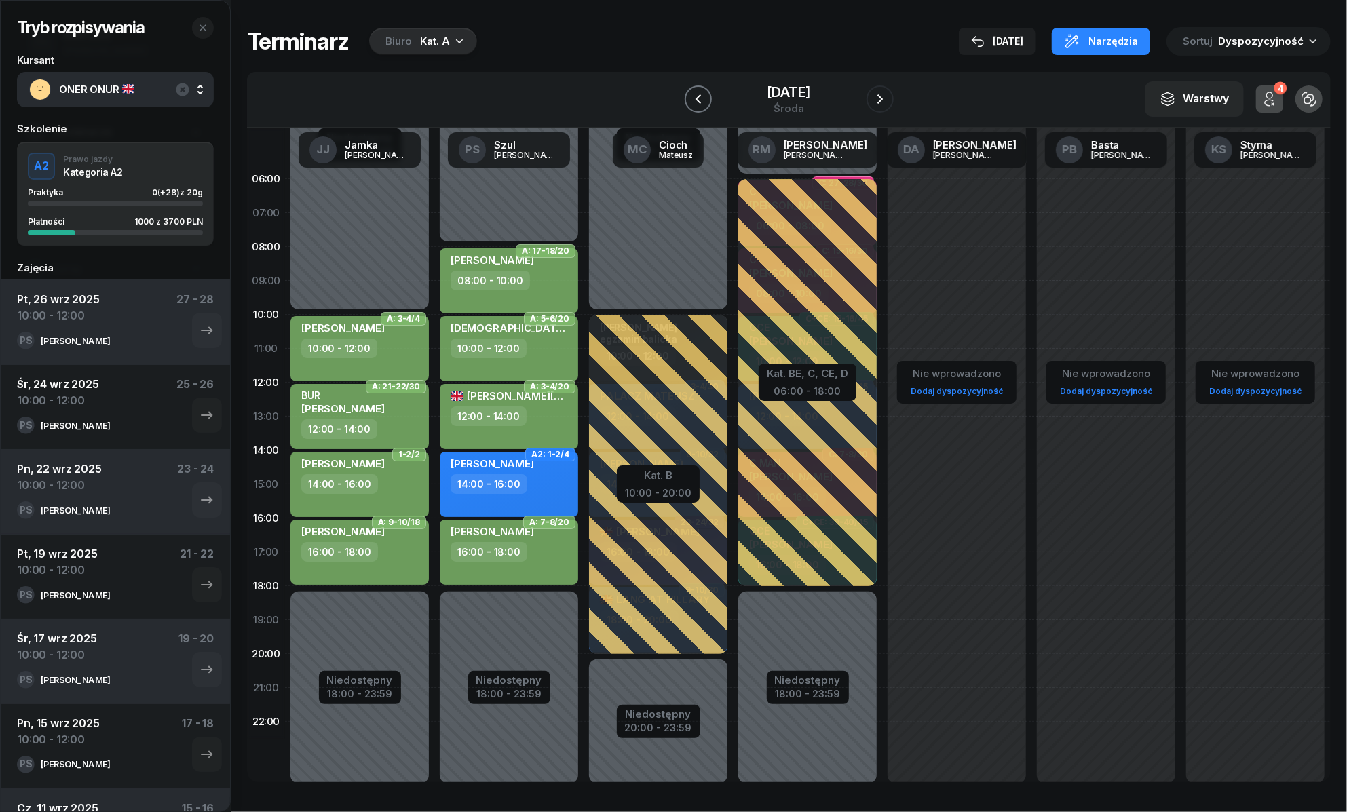
click at [700, 104] on icon "button" at bounding box center [698, 99] width 16 height 16
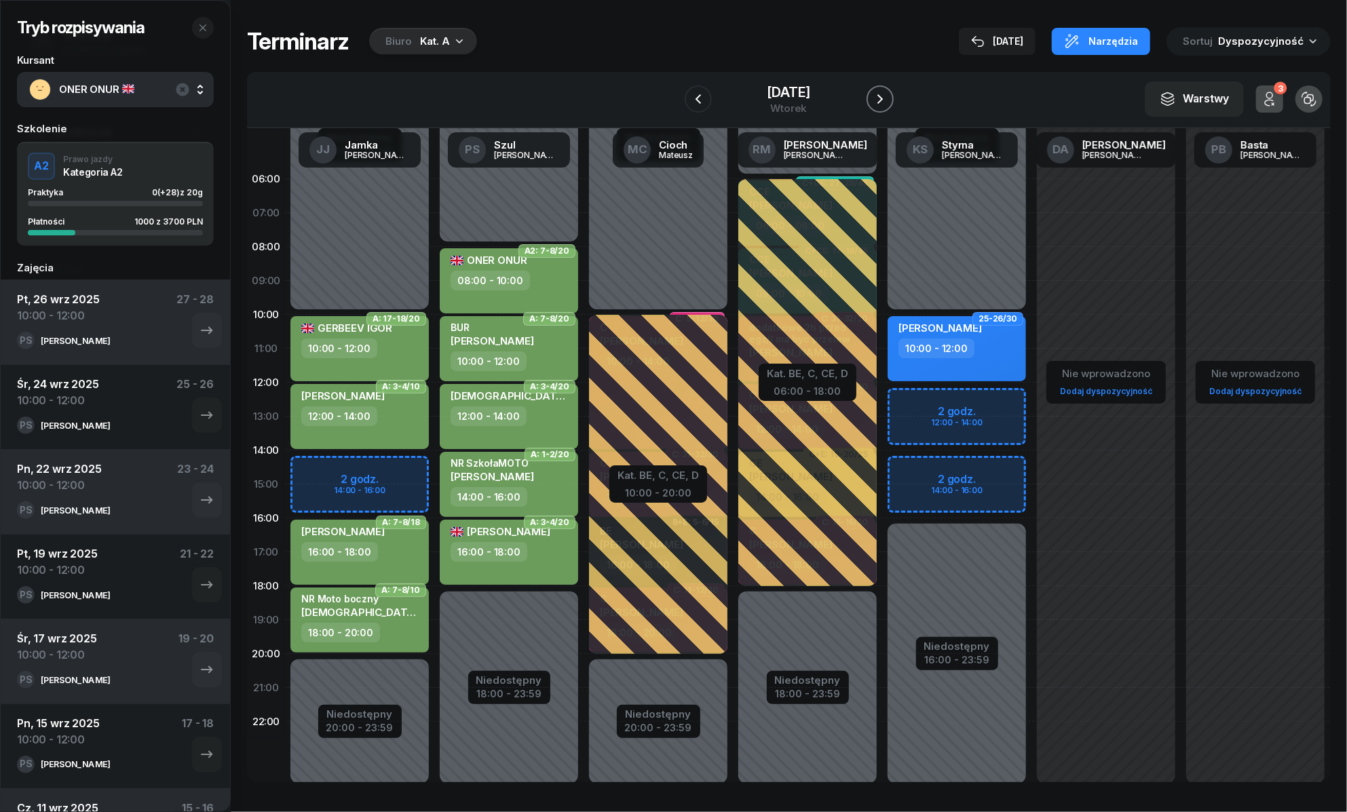
click at [869, 107] on button "button" at bounding box center [880, 99] width 27 height 27
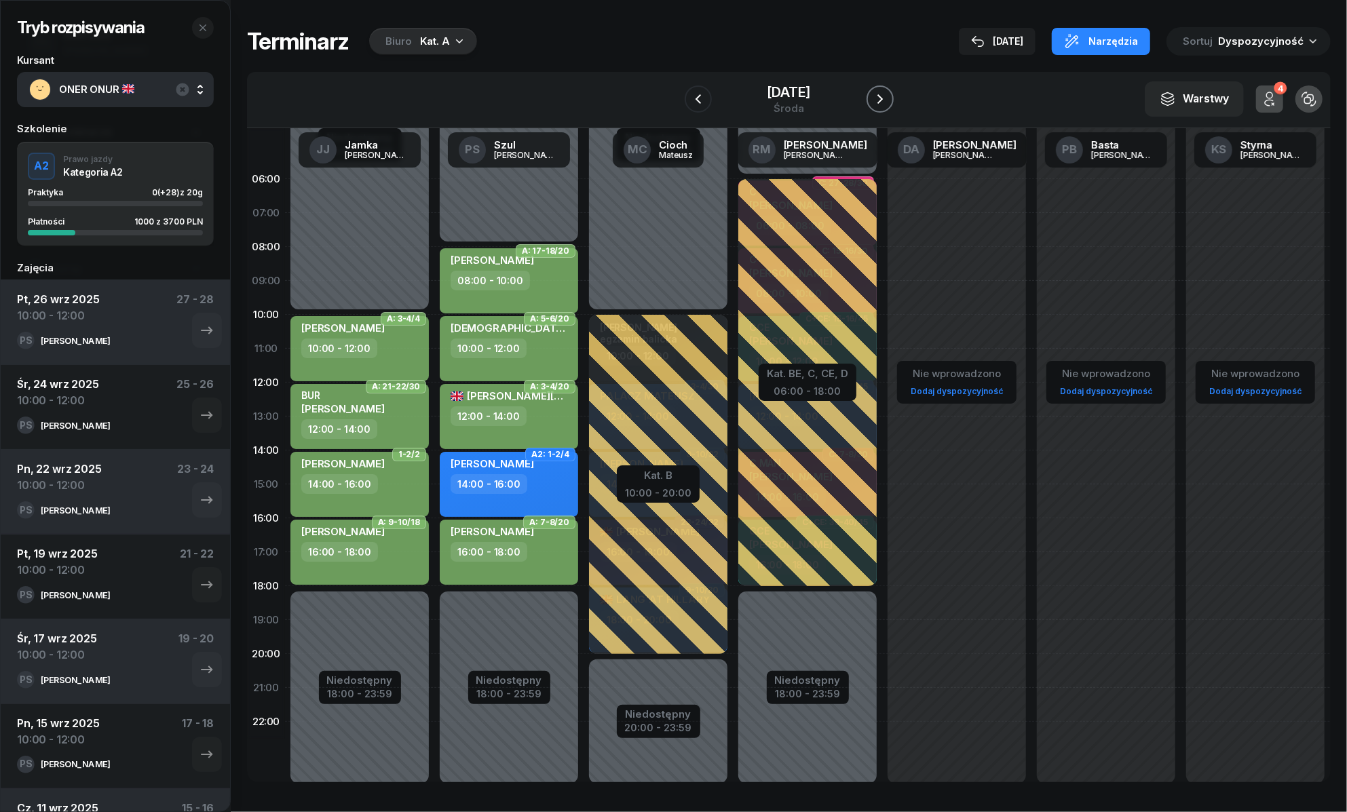
click at [873, 106] on icon "button" at bounding box center [880, 99] width 16 height 16
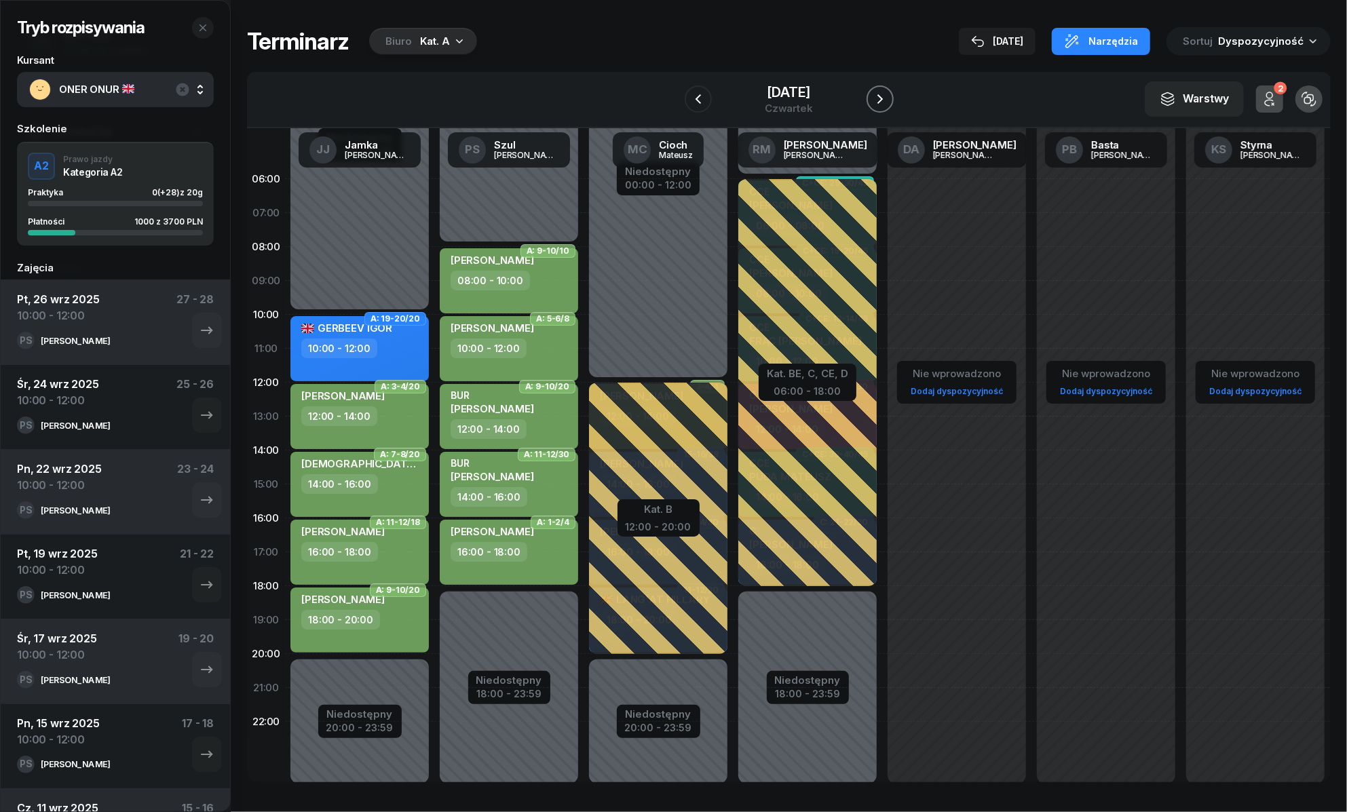
click at [873, 106] on icon "button" at bounding box center [880, 99] width 16 height 16
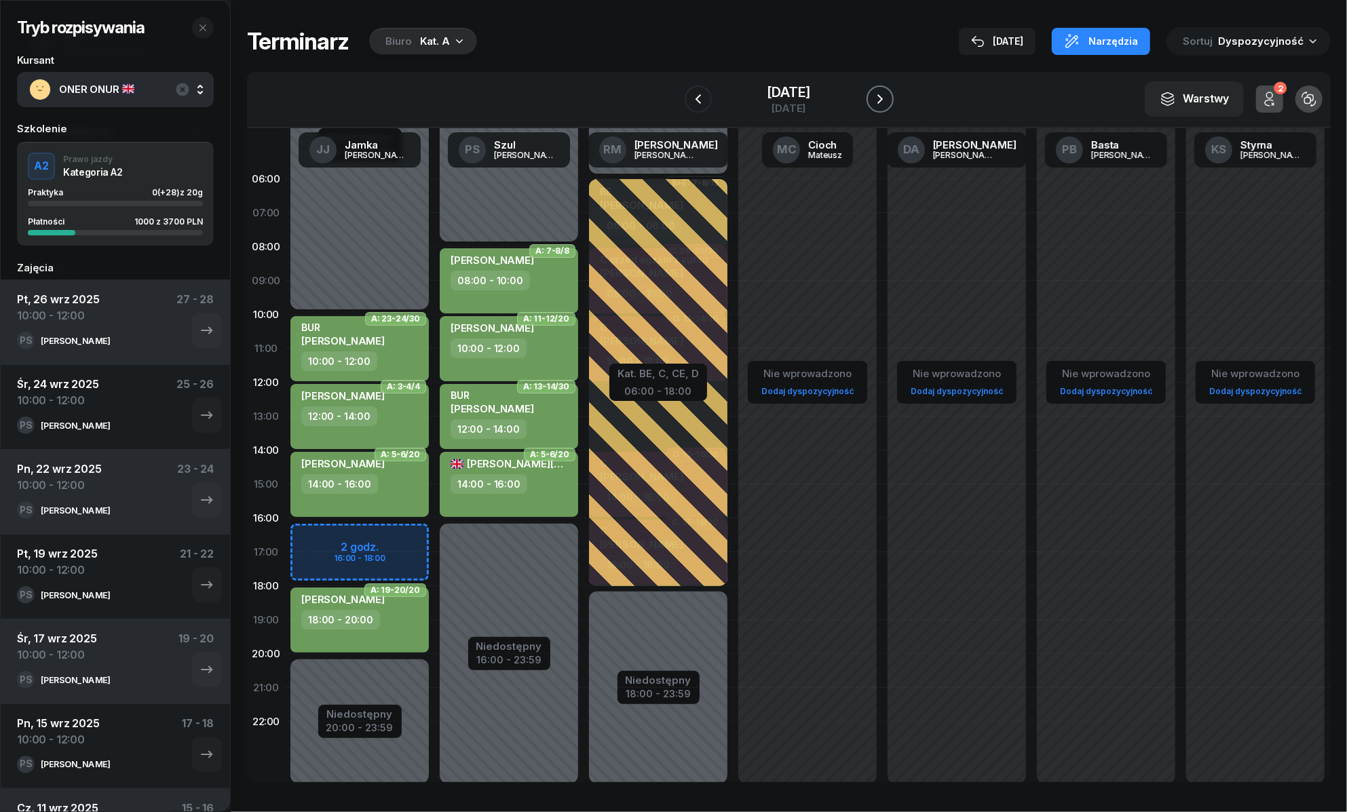
click at [873, 106] on icon "button" at bounding box center [880, 99] width 16 height 16
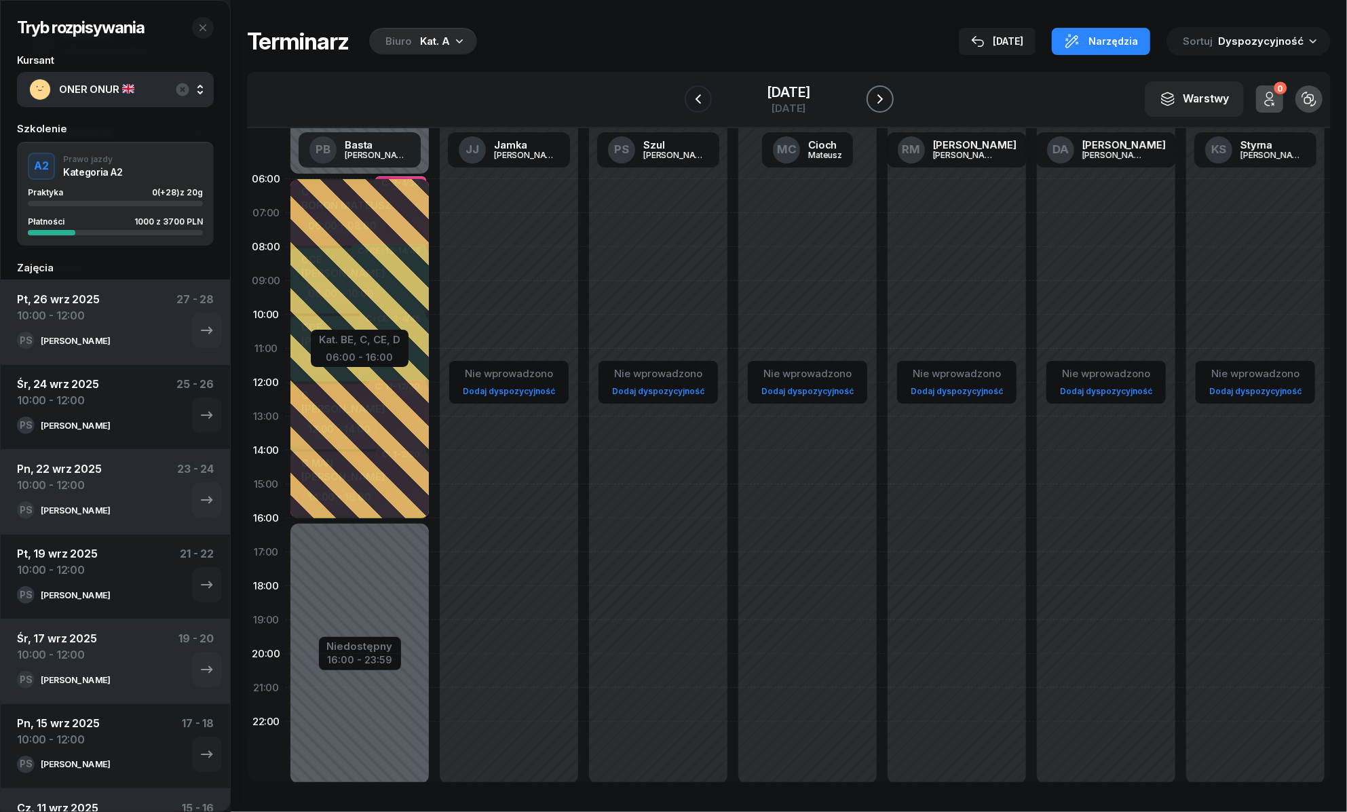
click at [873, 106] on icon "button" at bounding box center [880, 99] width 16 height 16
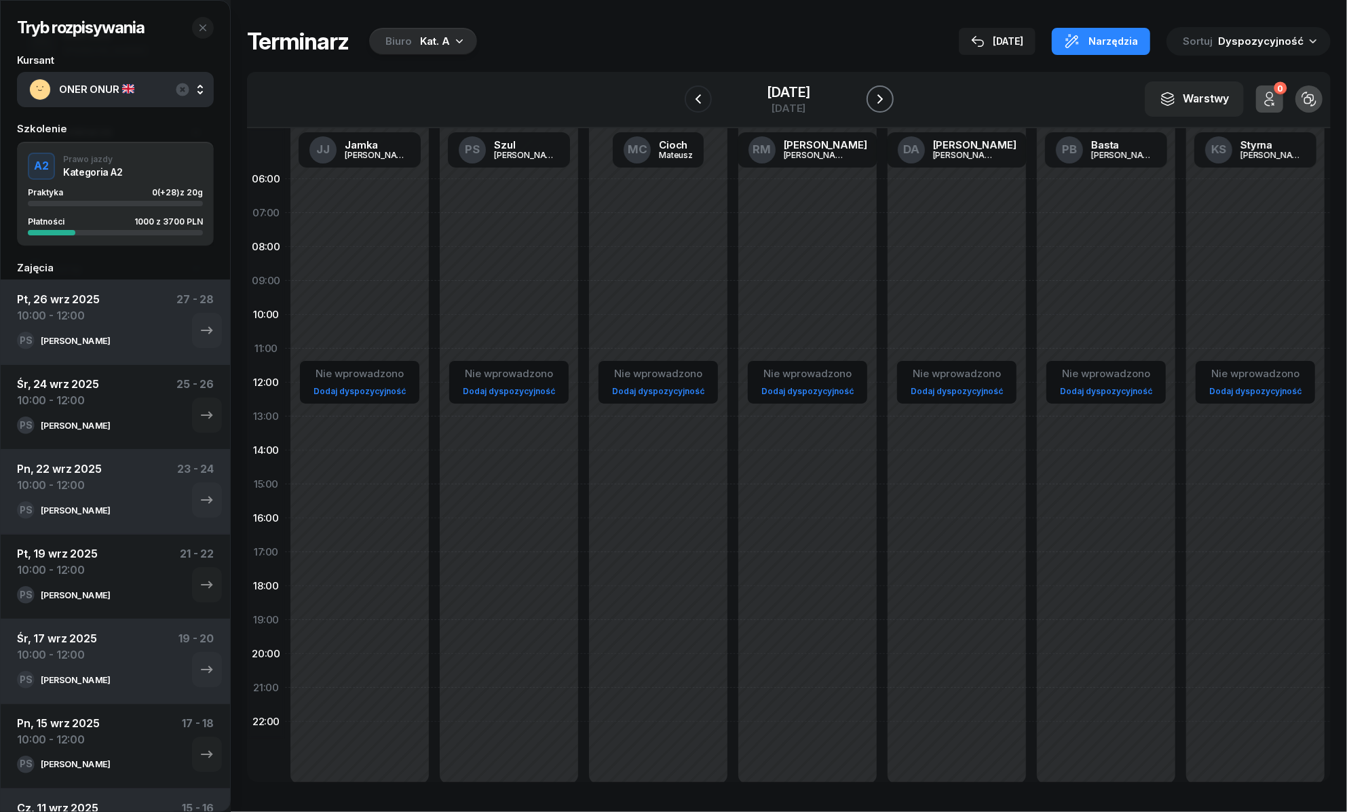
click at [873, 106] on icon "button" at bounding box center [880, 99] width 16 height 16
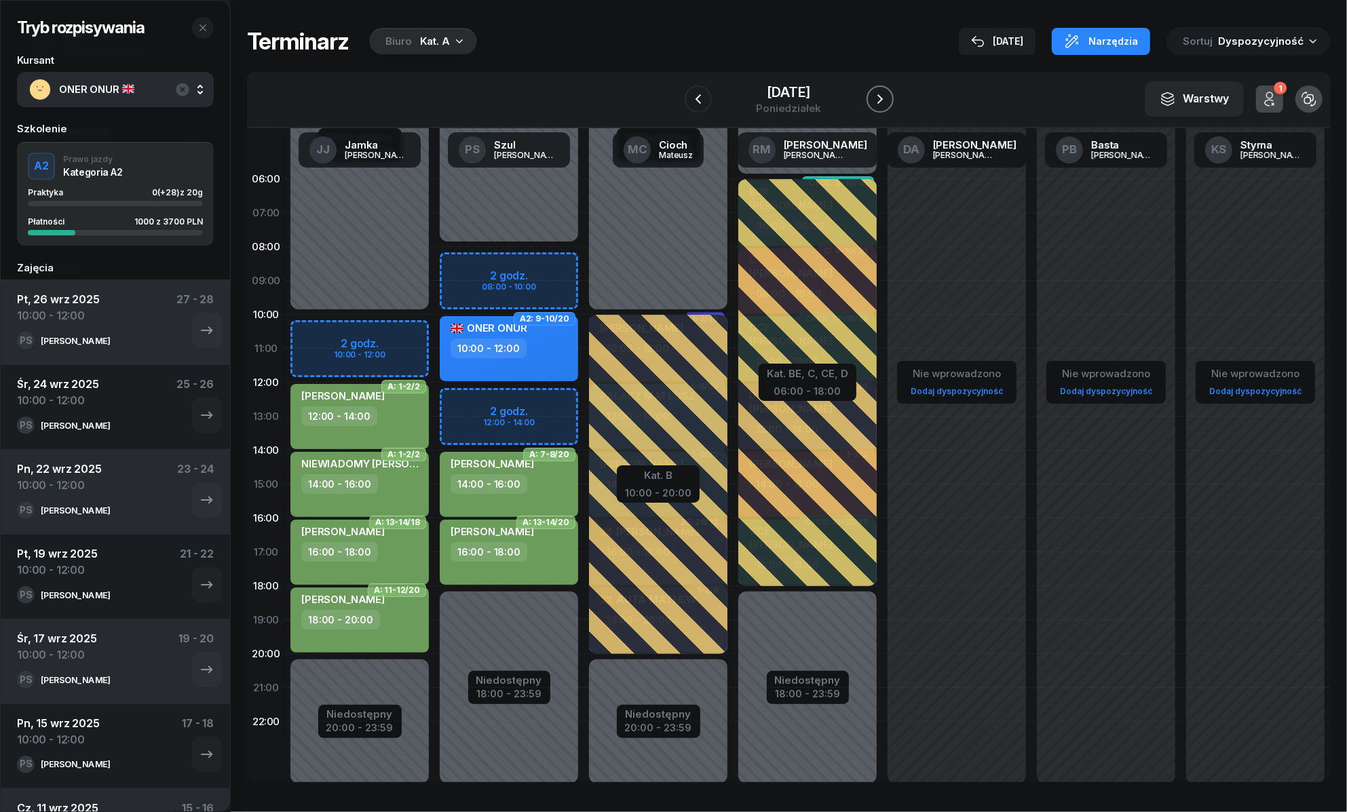
click at [875, 98] on icon "button" at bounding box center [880, 99] width 16 height 16
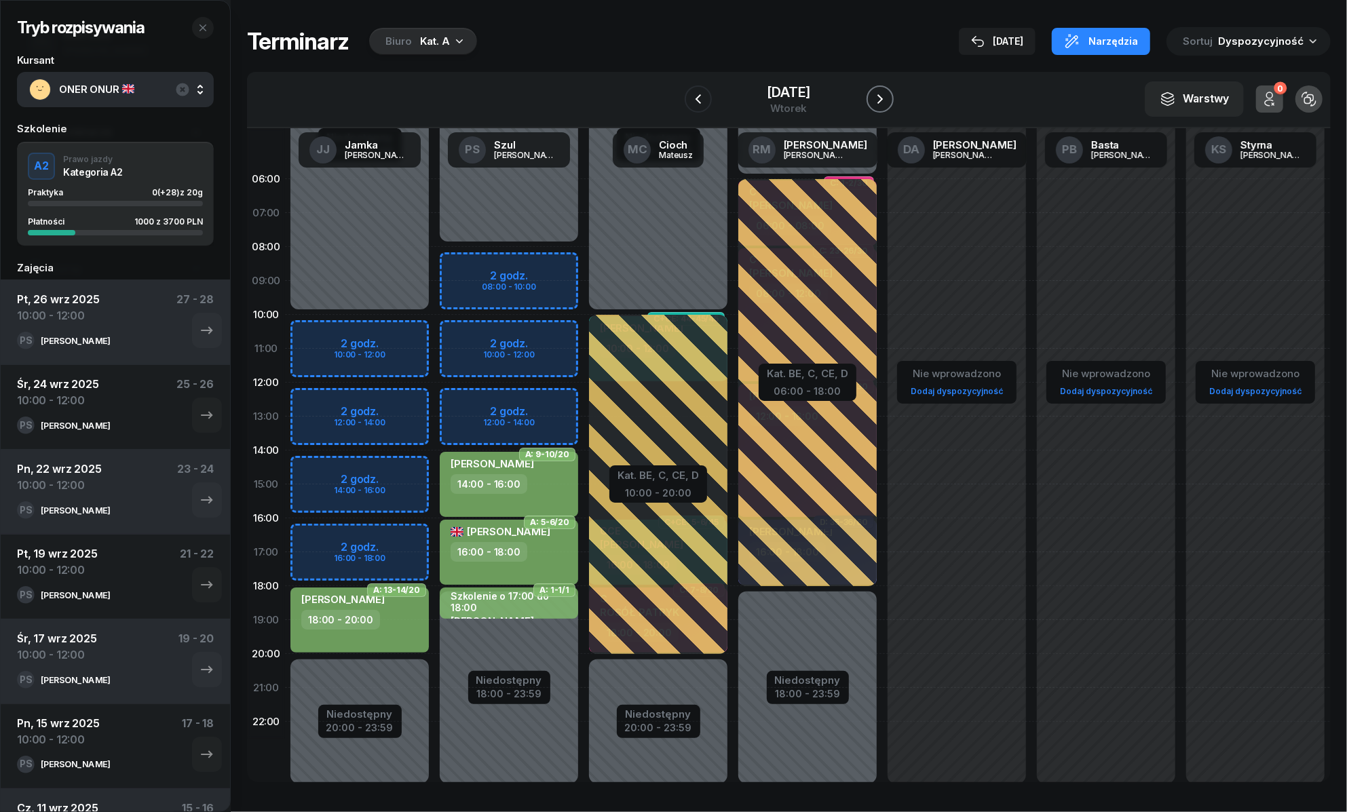
click at [875, 99] on icon "button" at bounding box center [880, 99] width 16 height 16
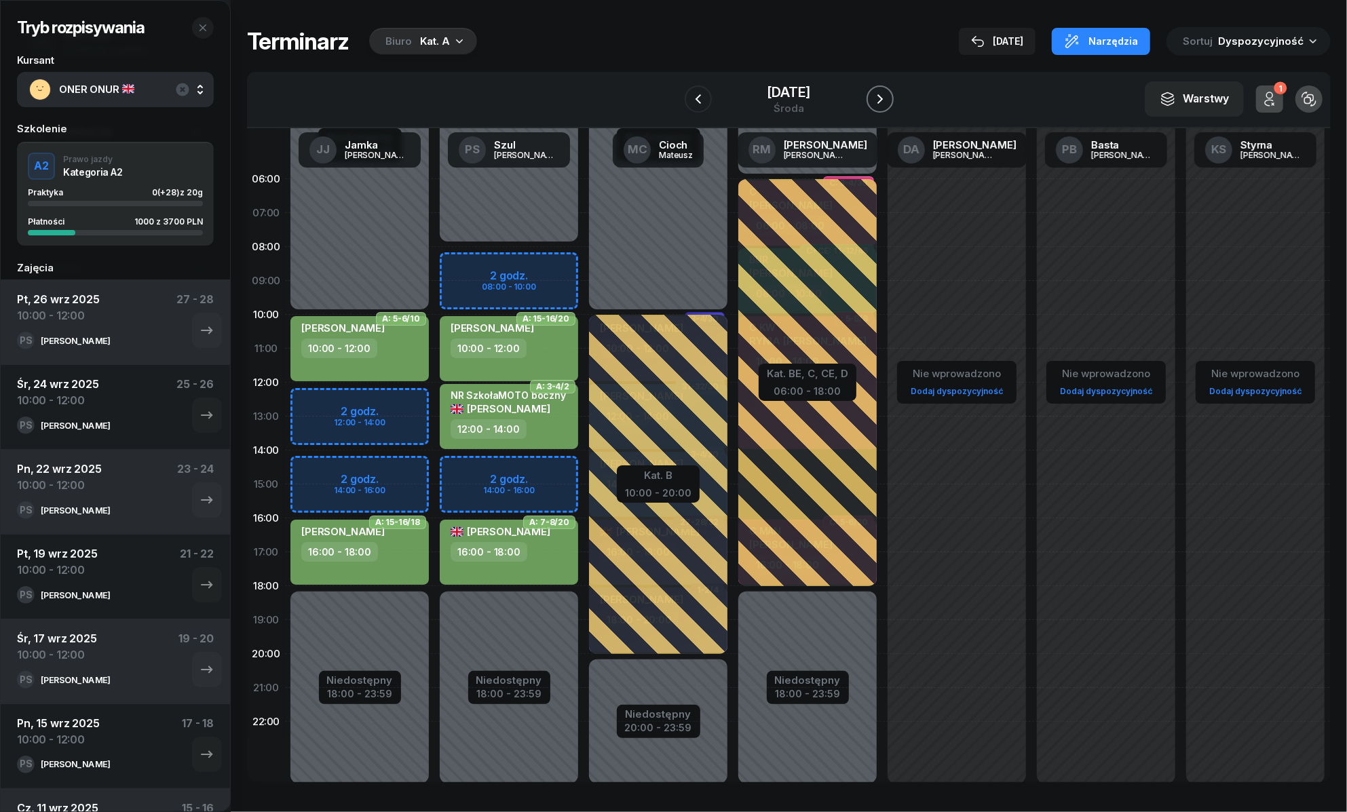
click at [875, 99] on icon "button" at bounding box center [880, 99] width 16 height 16
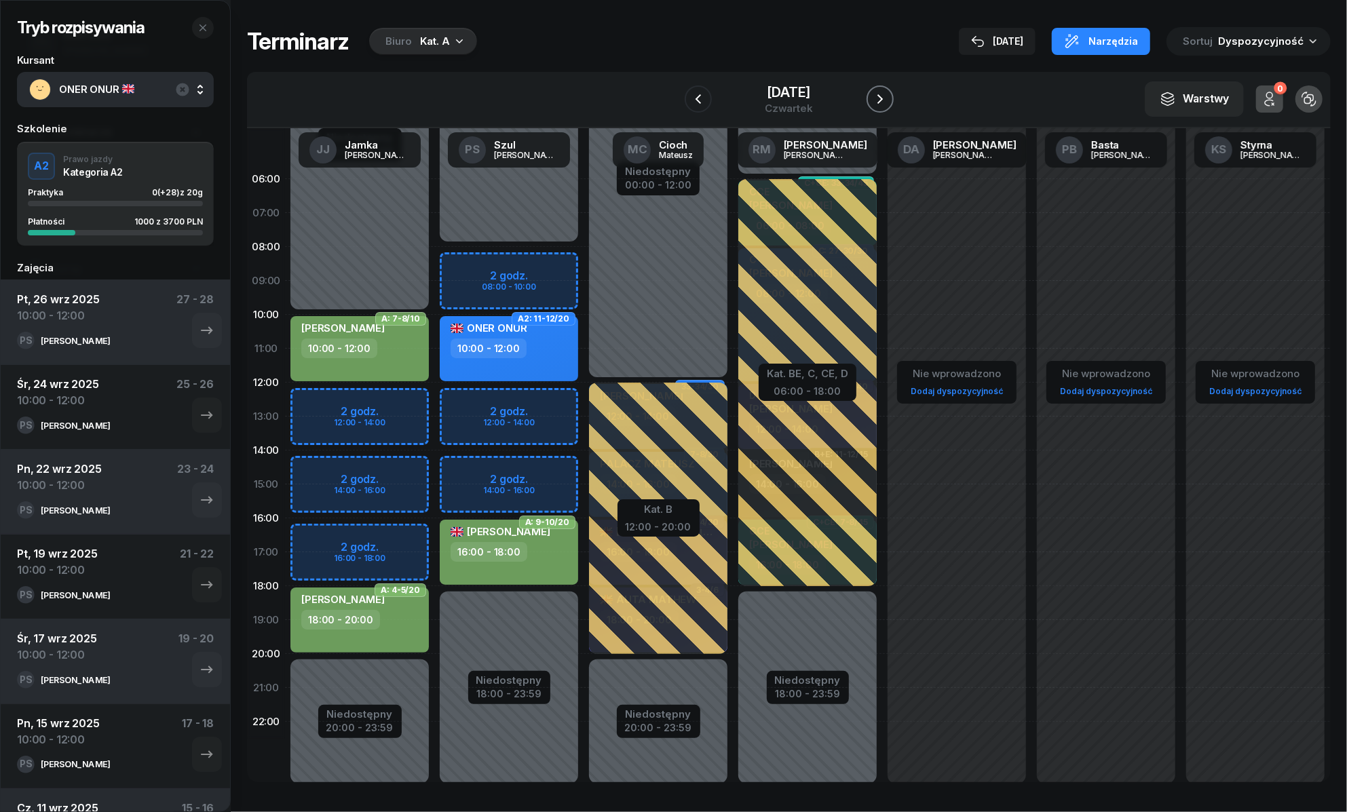
click at [875, 99] on icon "button" at bounding box center [880, 99] width 16 height 16
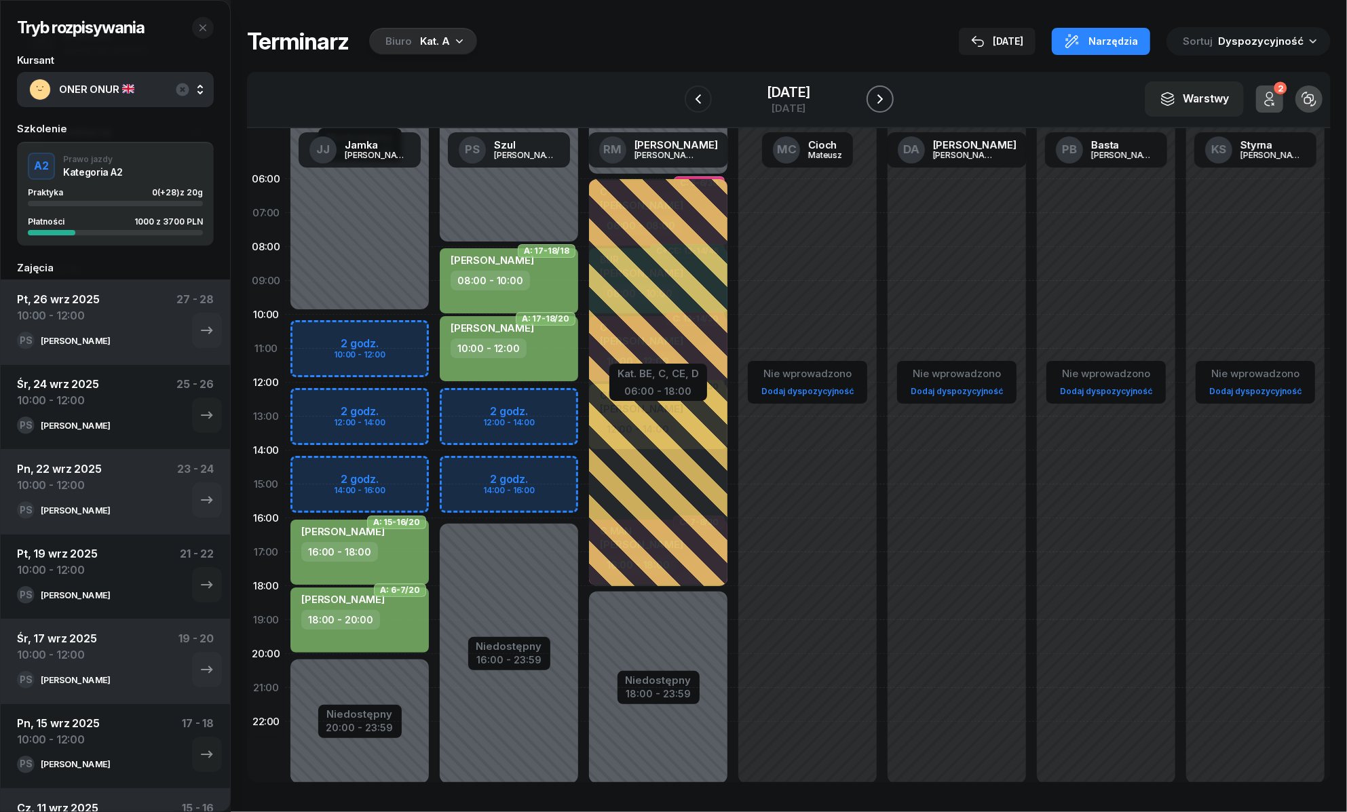
click at [875, 99] on icon "button" at bounding box center [880, 99] width 16 height 16
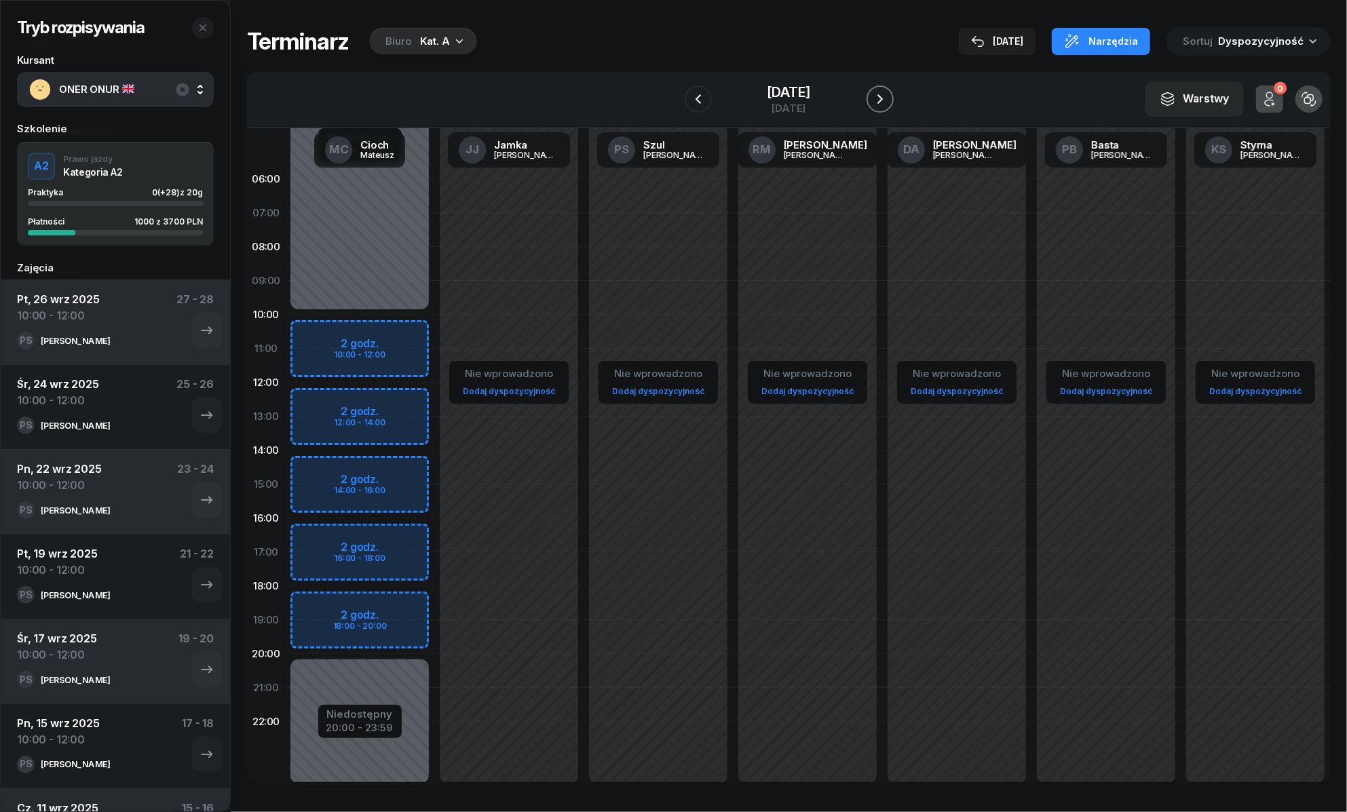
click at [875, 99] on icon "button" at bounding box center [880, 99] width 16 height 16
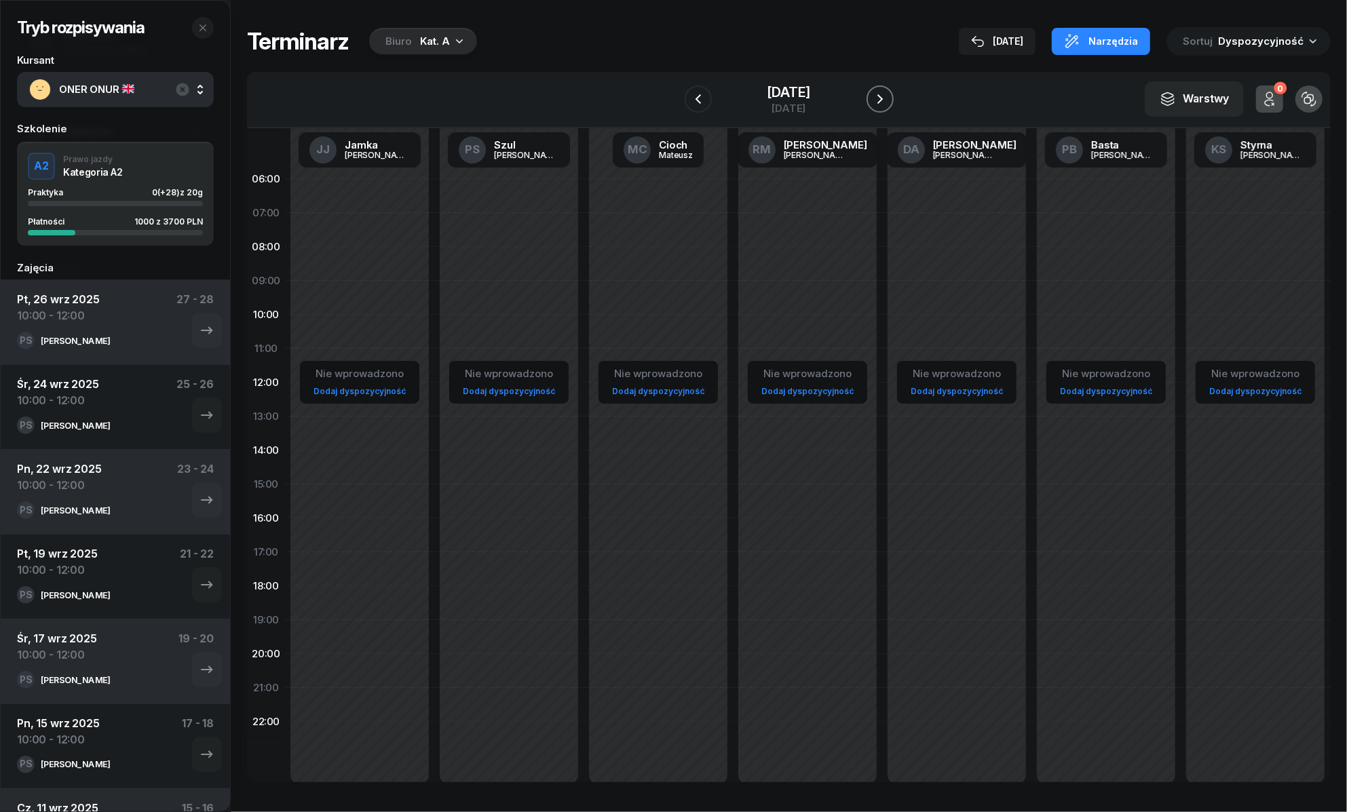
click at [875, 99] on icon "button" at bounding box center [880, 99] width 16 height 16
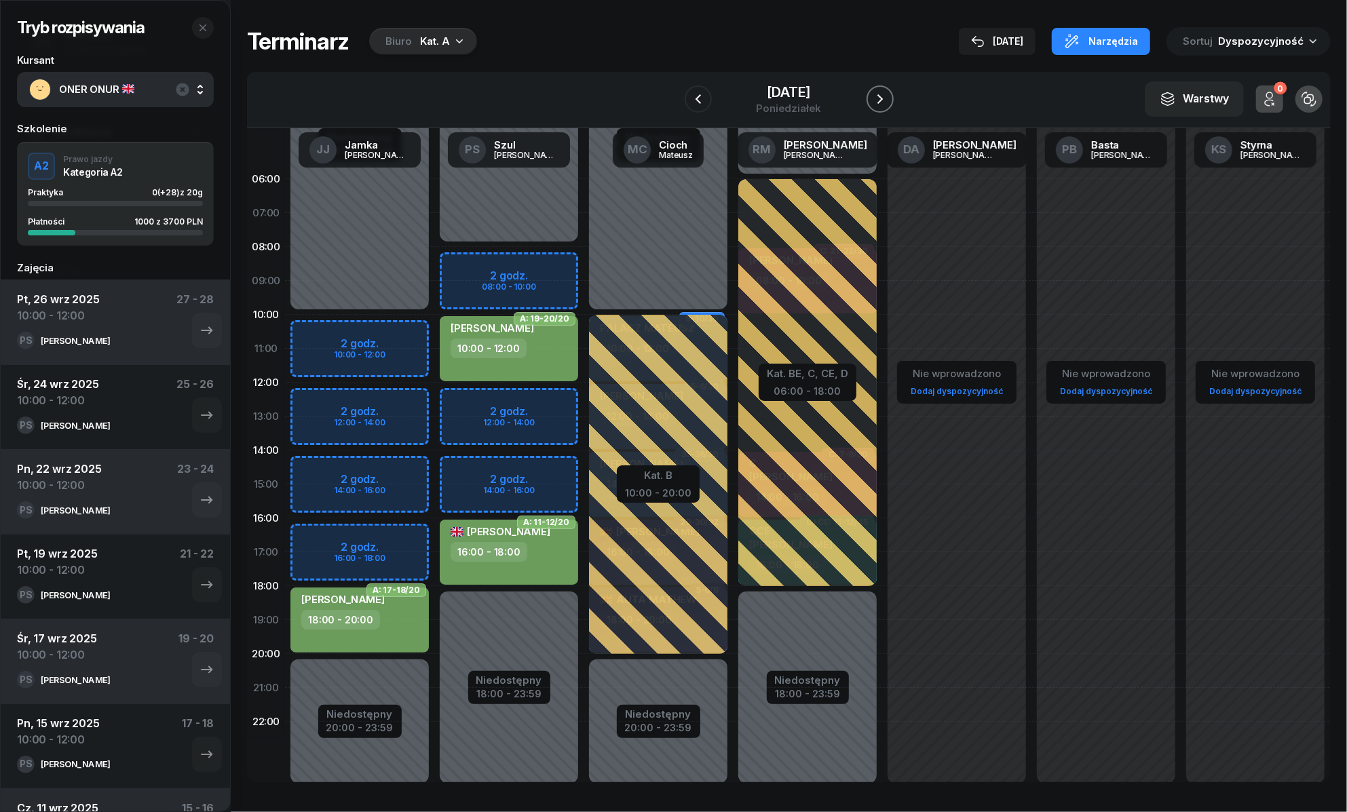
click at [875, 99] on icon "button" at bounding box center [880, 99] width 16 height 16
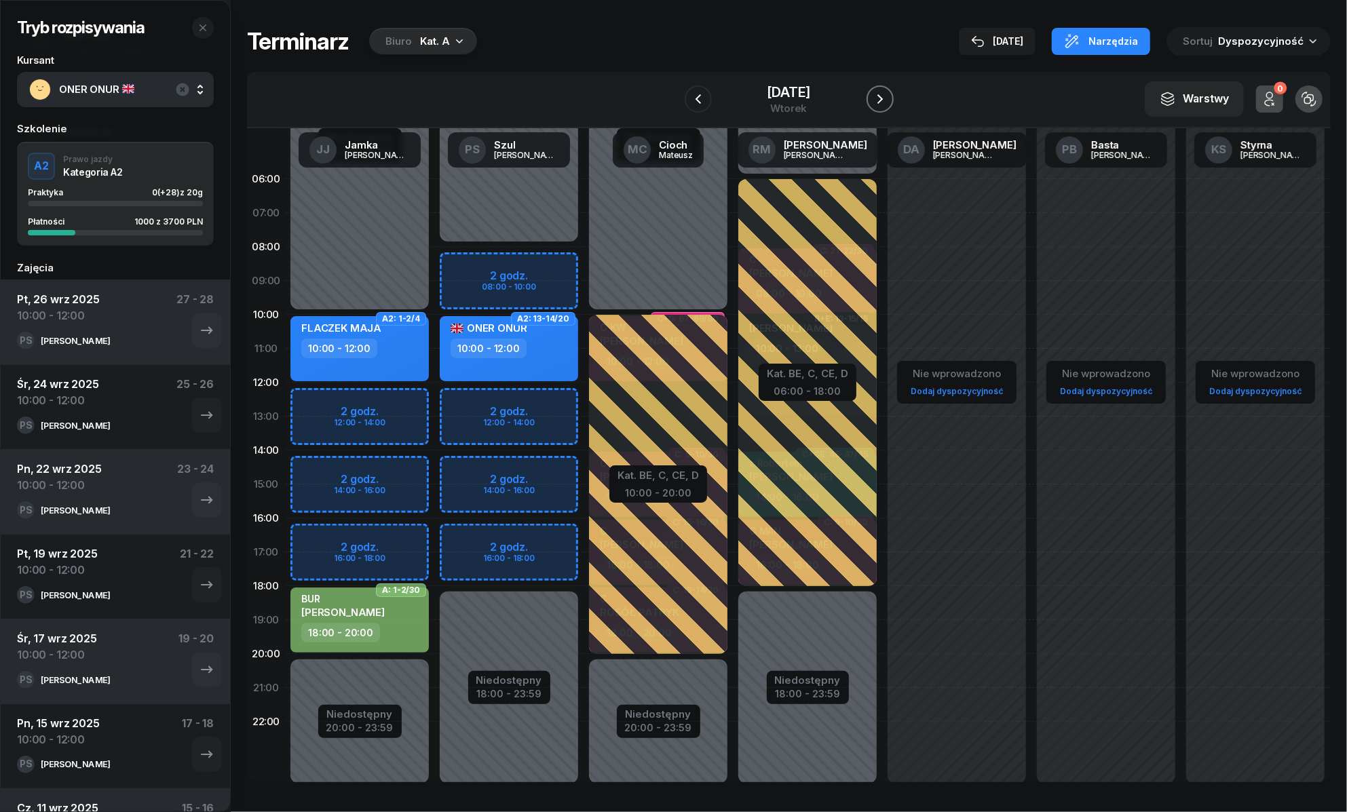
click at [875, 99] on icon "button" at bounding box center [880, 99] width 16 height 16
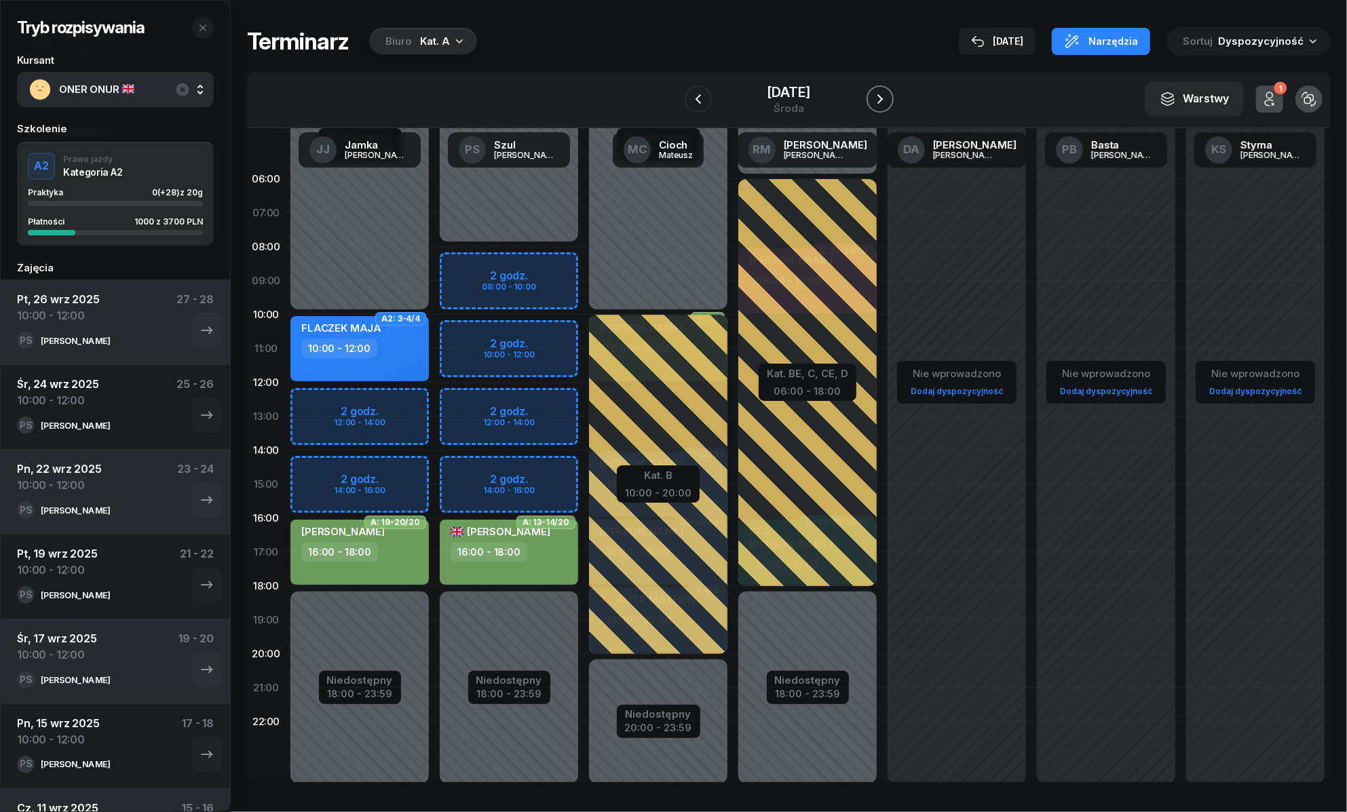
click at [875, 99] on icon "button" at bounding box center [880, 99] width 16 height 16
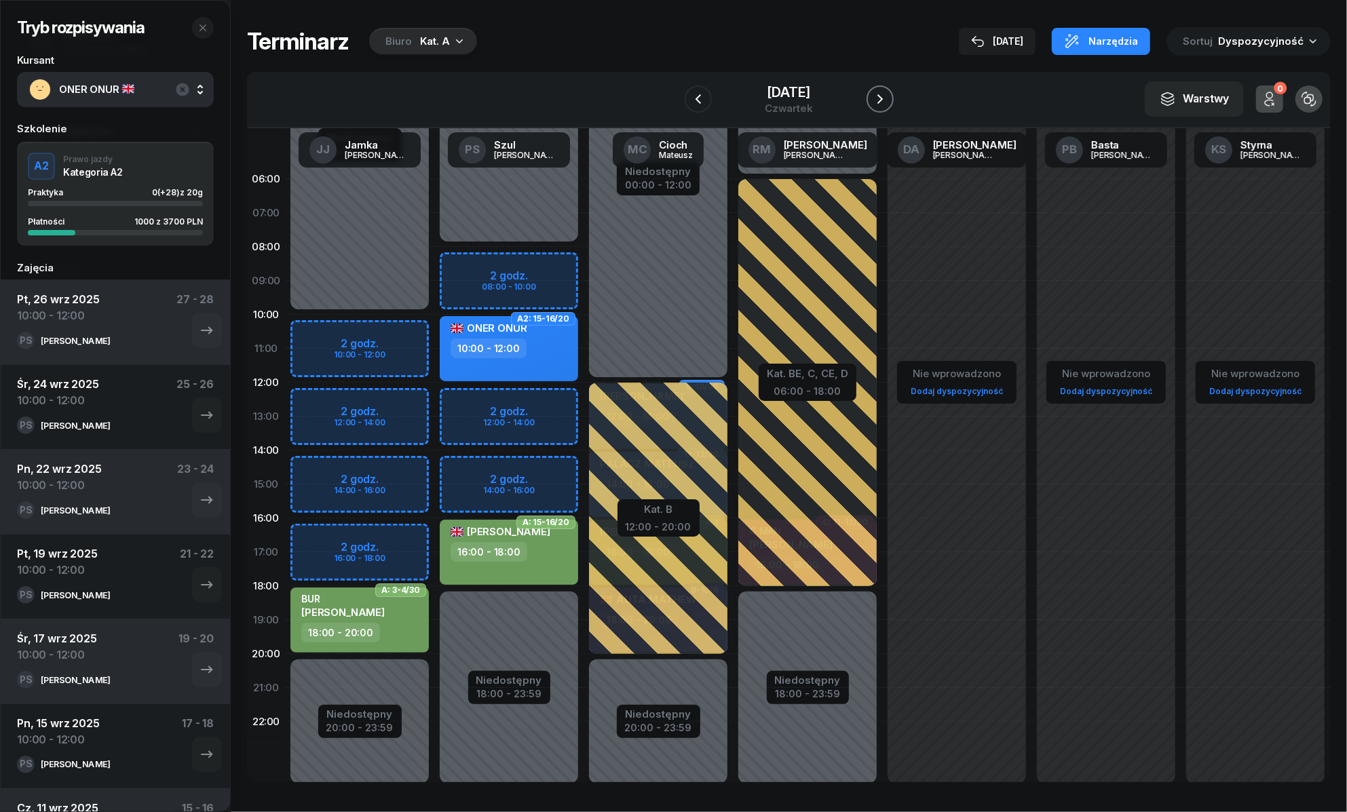
click at [875, 99] on icon "button" at bounding box center [880, 99] width 16 height 16
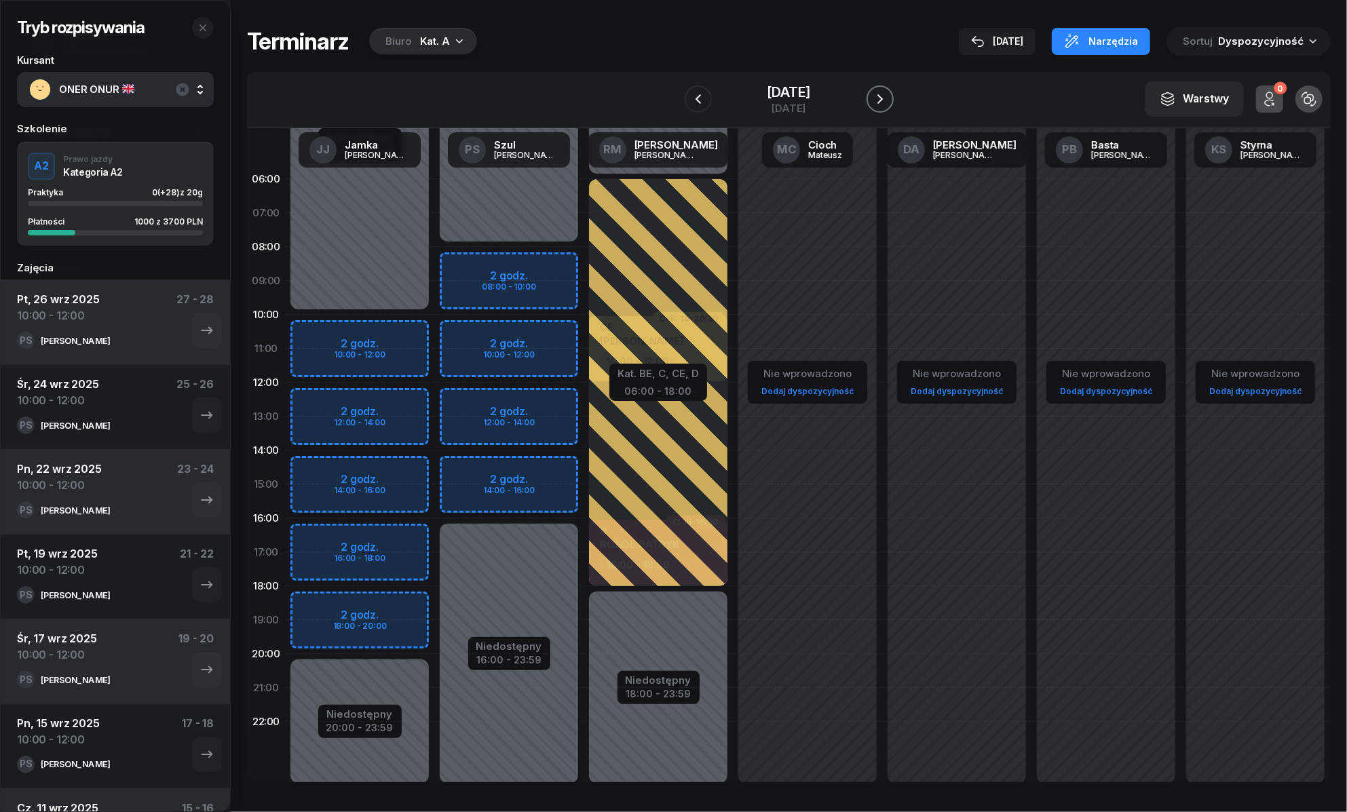
click at [874, 99] on icon "button" at bounding box center [880, 99] width 16 height 16
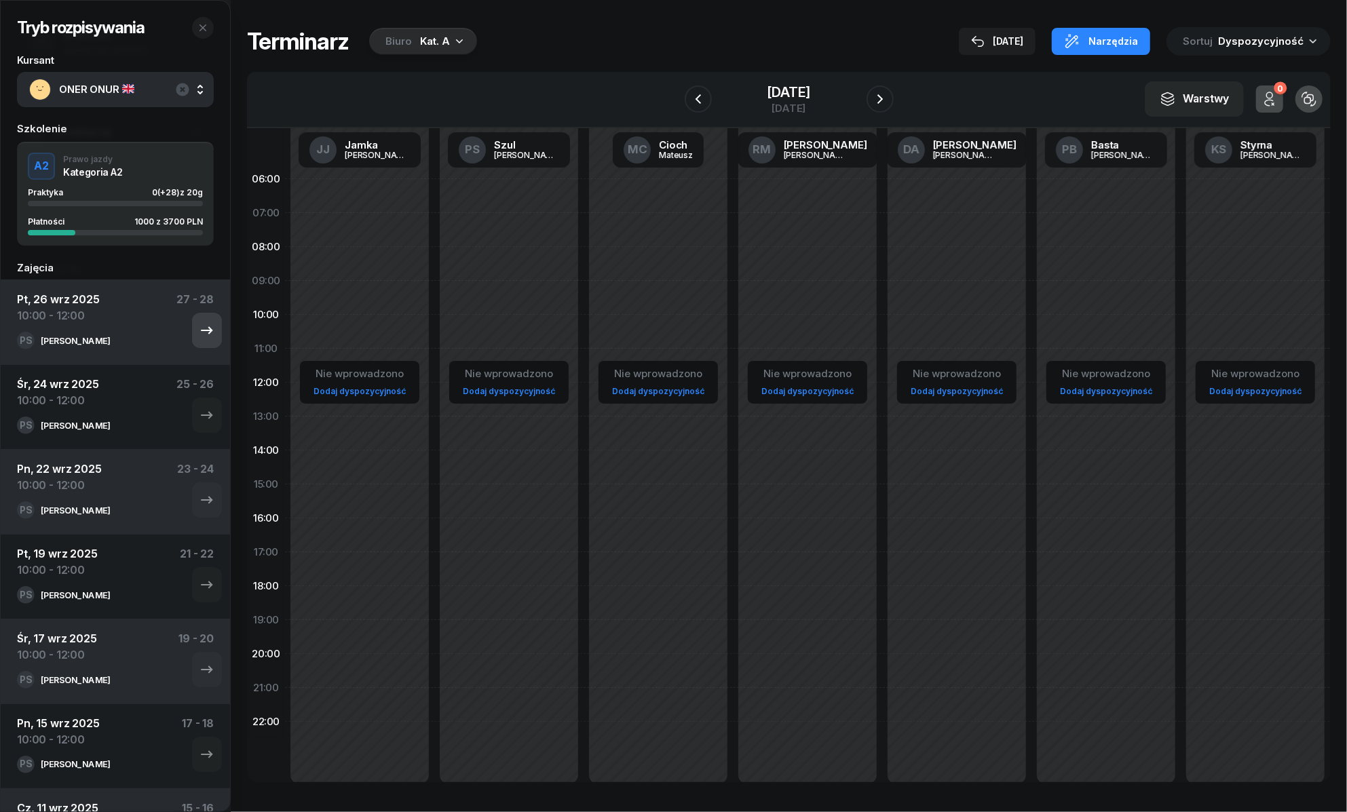
click at [199, 335] on icon "button" at bounding box center [207, 330] width 16 height 16
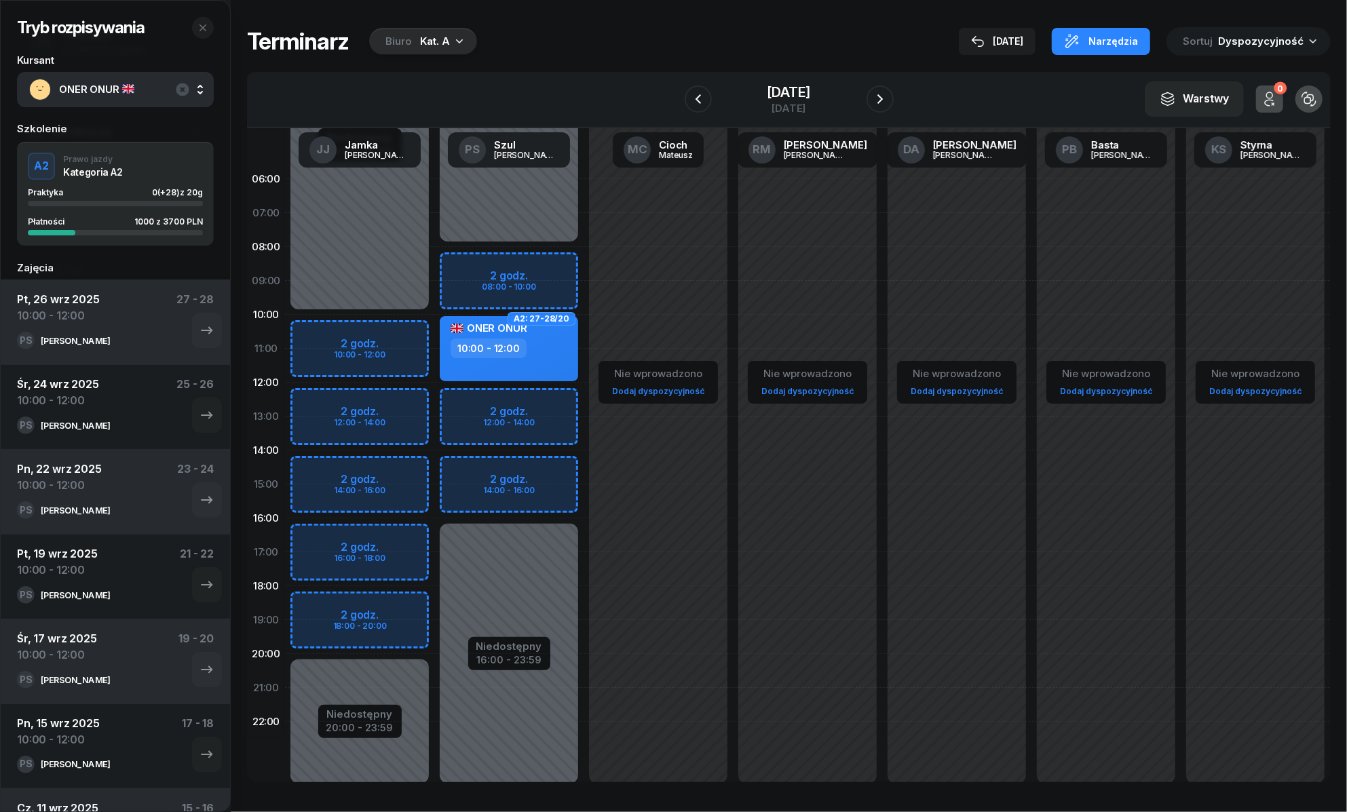
click at [568, 351] on div "10:00 - 12:00" at bounding box center [510, 349] width 119 height 20
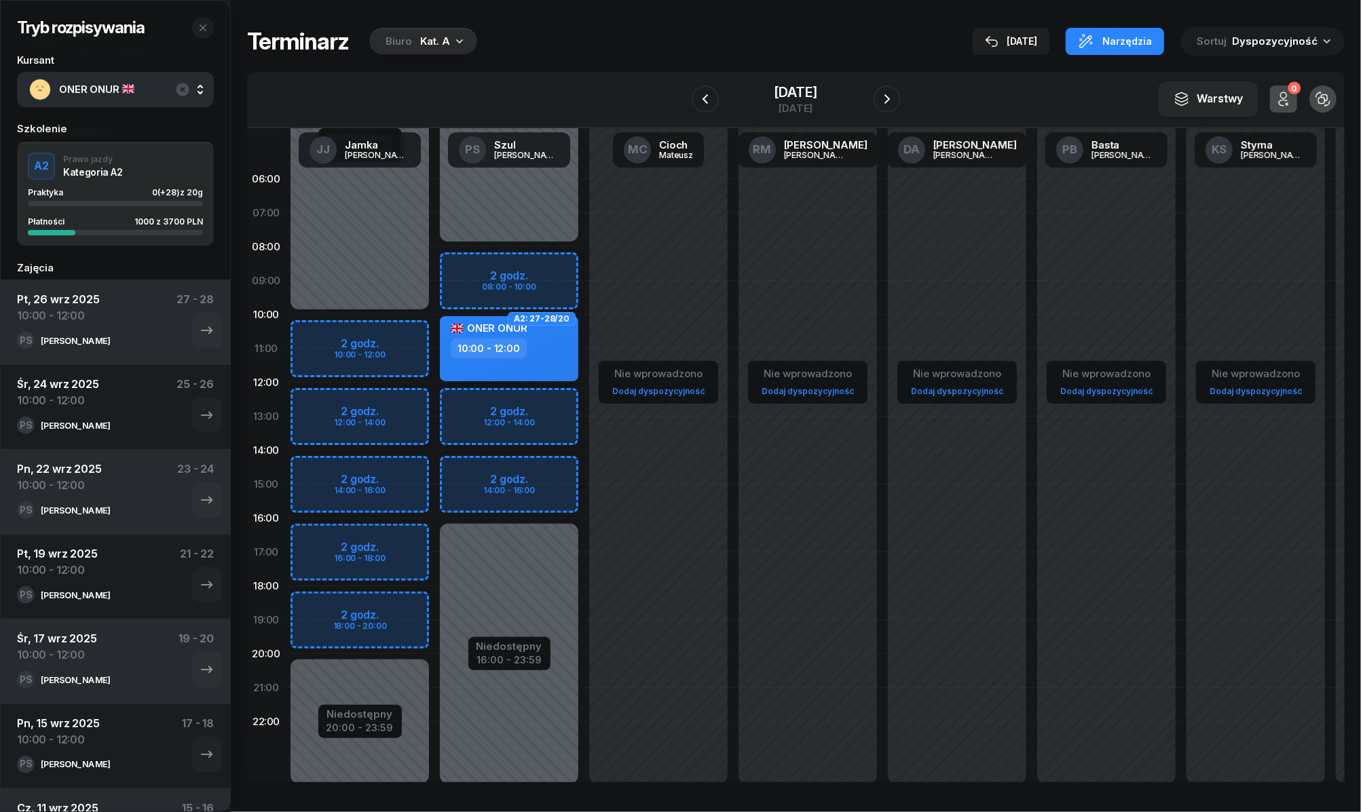
select select "10"
select select "12"
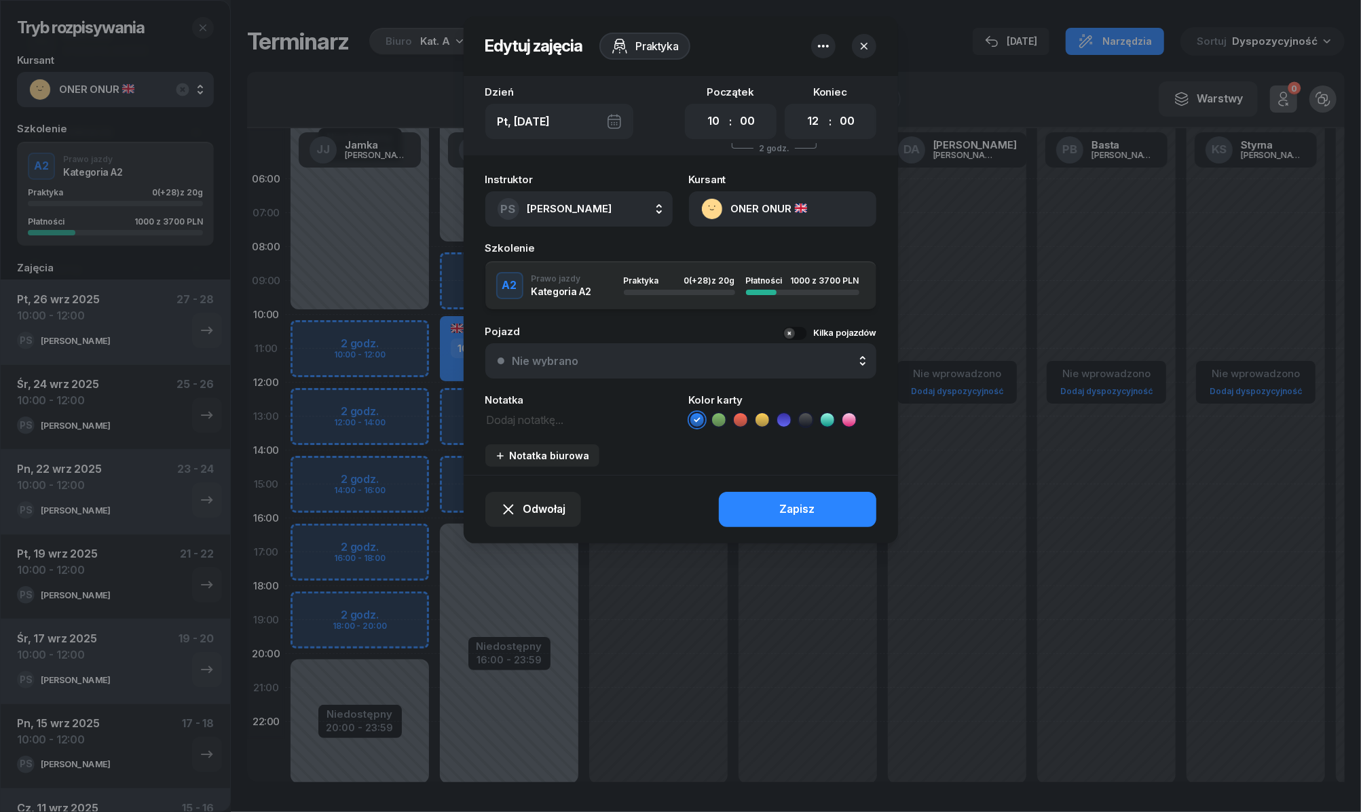
drag, startPoint x: 807, startPoint y: 37, endPoint x: 822, endPoint y: 53, distance: 22.6
click at [810, 39] on header "Edytuj zajęcia Praktyka" at bounding box center [680, 46] width 434 height 60
click at [822, 45] on icon "button" at bounding box center [823, 46] width 11 height 3
drag, startPoint x: 767, startPoint y: 80, endPoint x: 360, endPoint y: 330, distance: 477.6
click at [767, 79] on div "Usuń" at bounding box center [772, 88] width 25 height 18
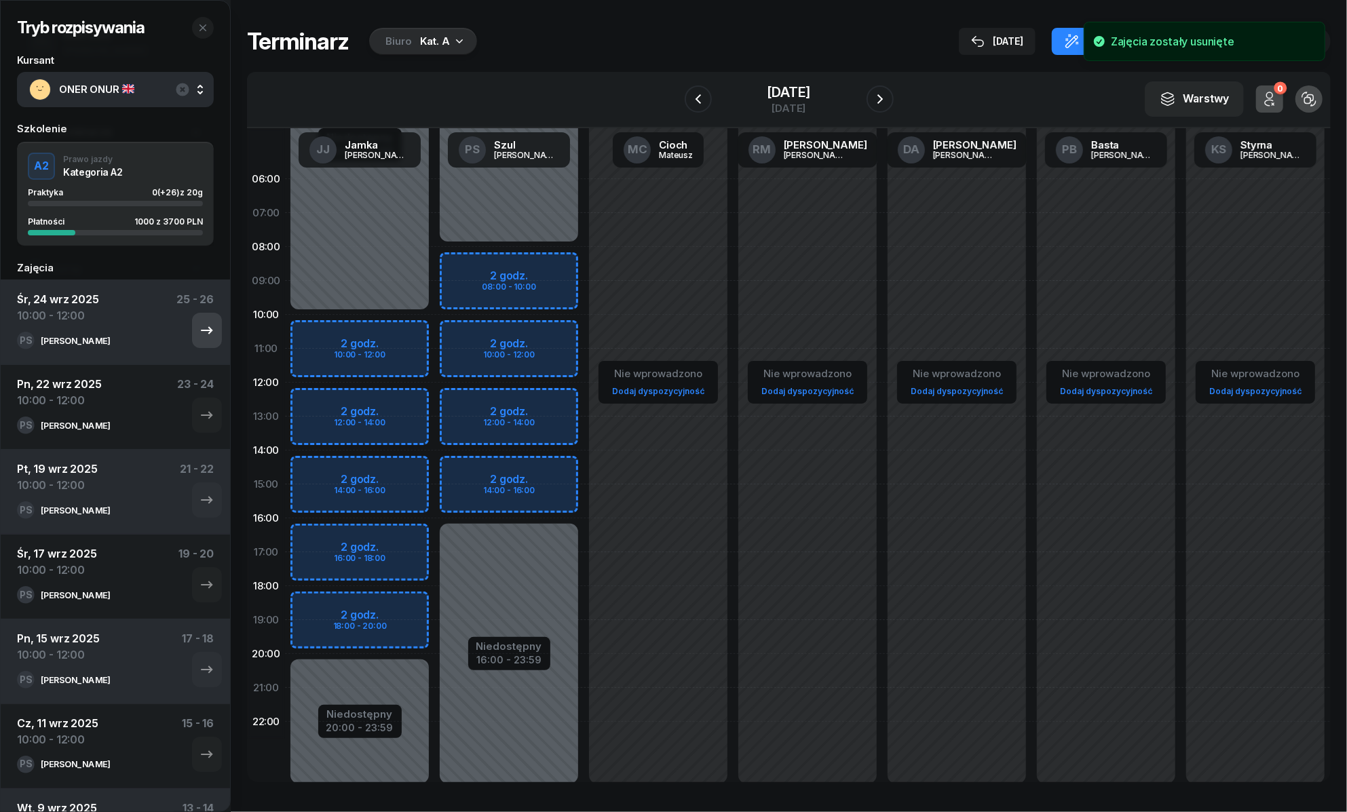
click at [199, 332] on icon "button" at bounding box center [207, 330] width 16 height 16
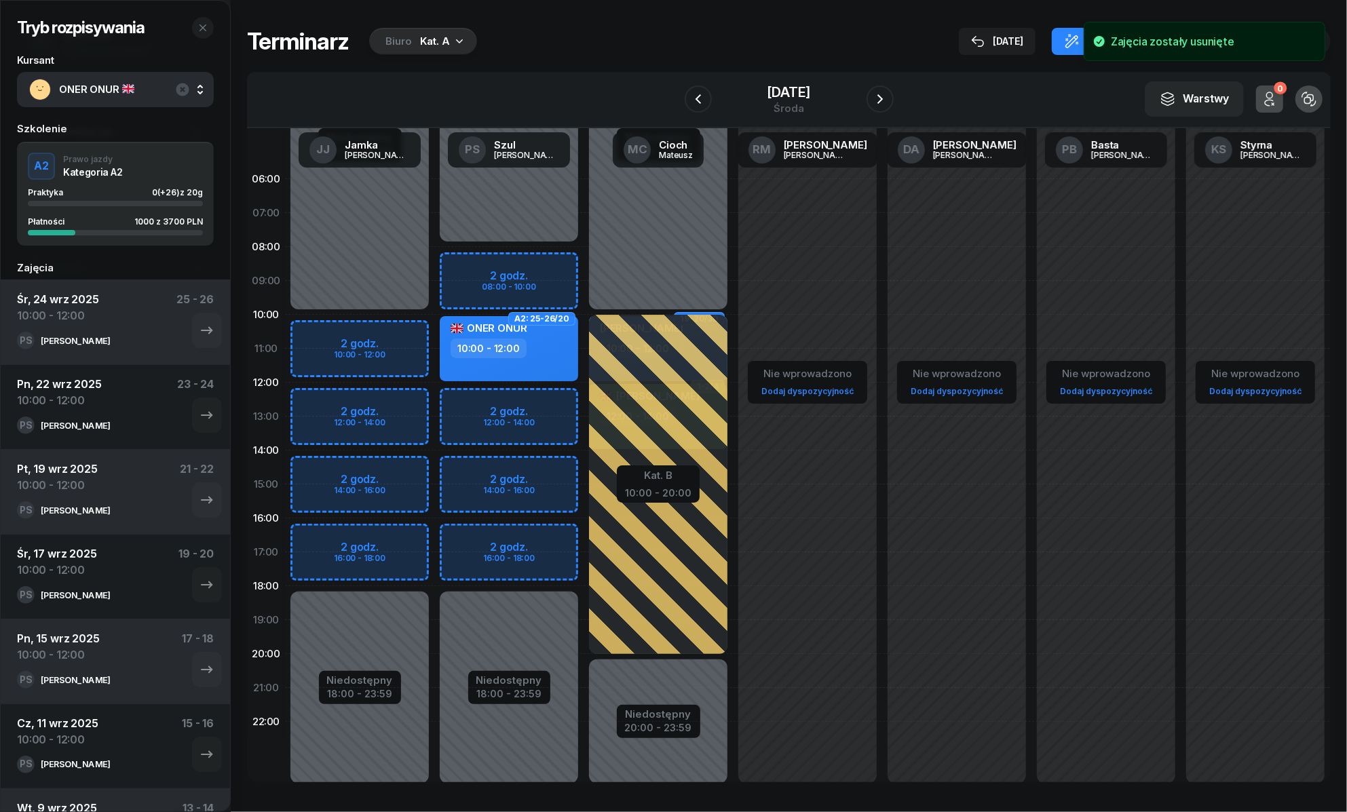
click at [530, 349] on div "10:00 - 12:00" at bounding box center [510, 349] width 119 height 20
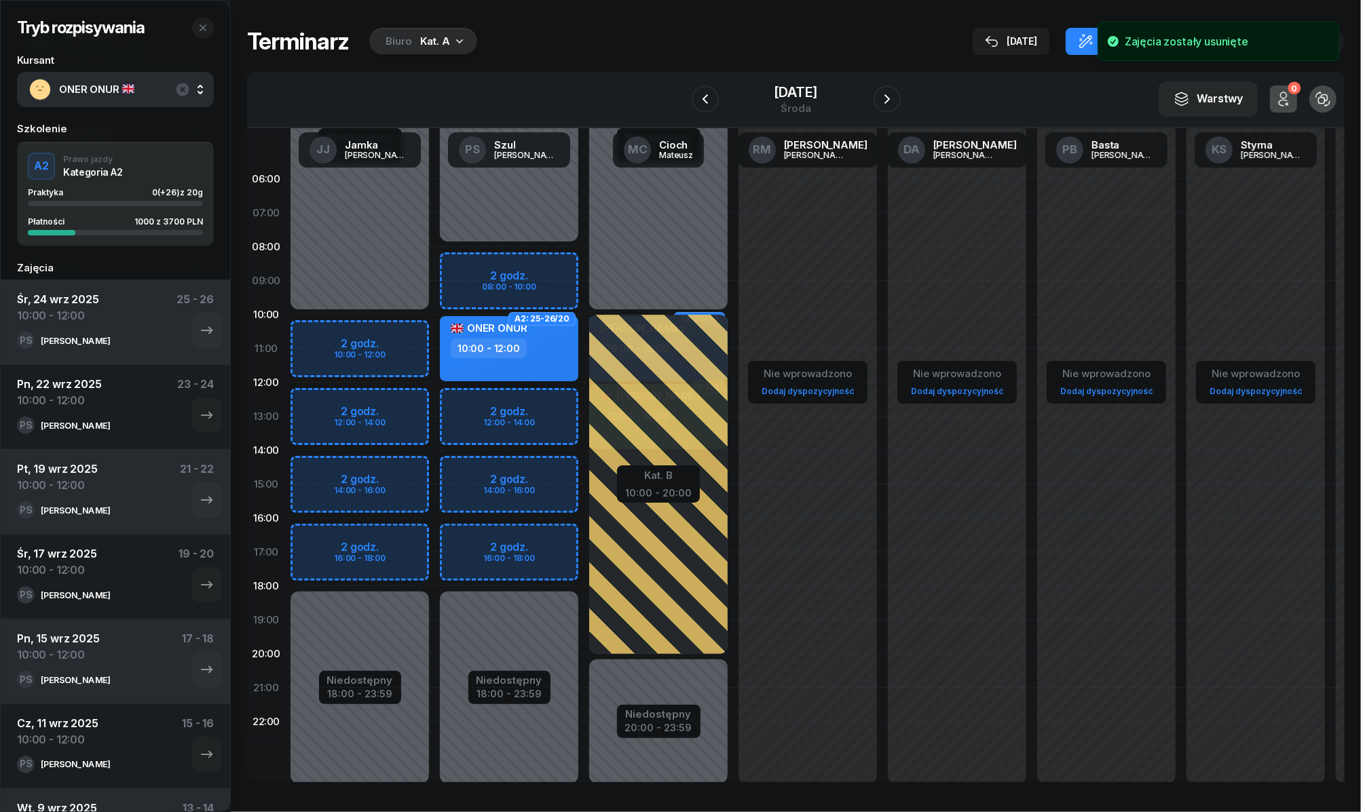
select select "10"
select select "12"
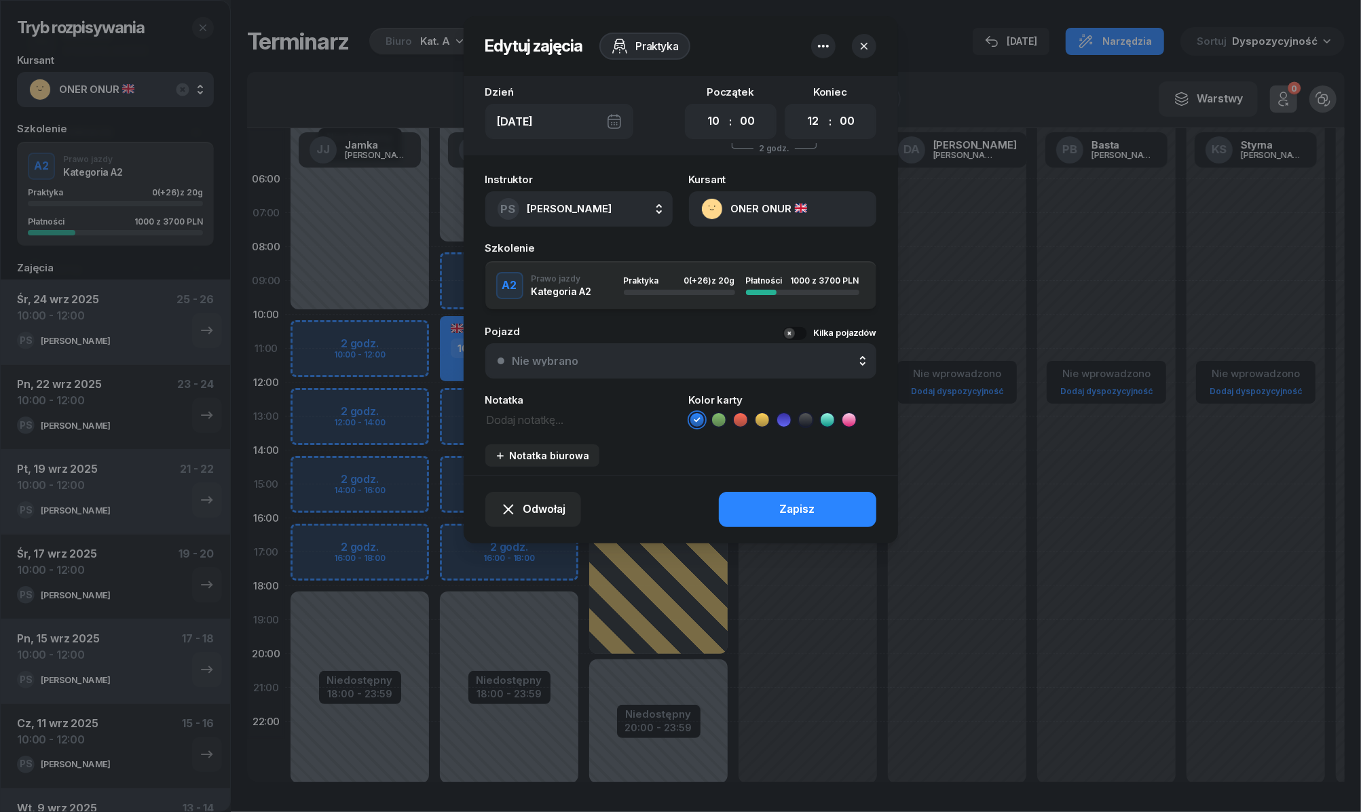
click at [824, 44] on icon "button" at bounding box center [823, 46] width 16 height 16
click at [768, 79] on div "Usuń" at bounding box center [772, 88] width 25 height 18
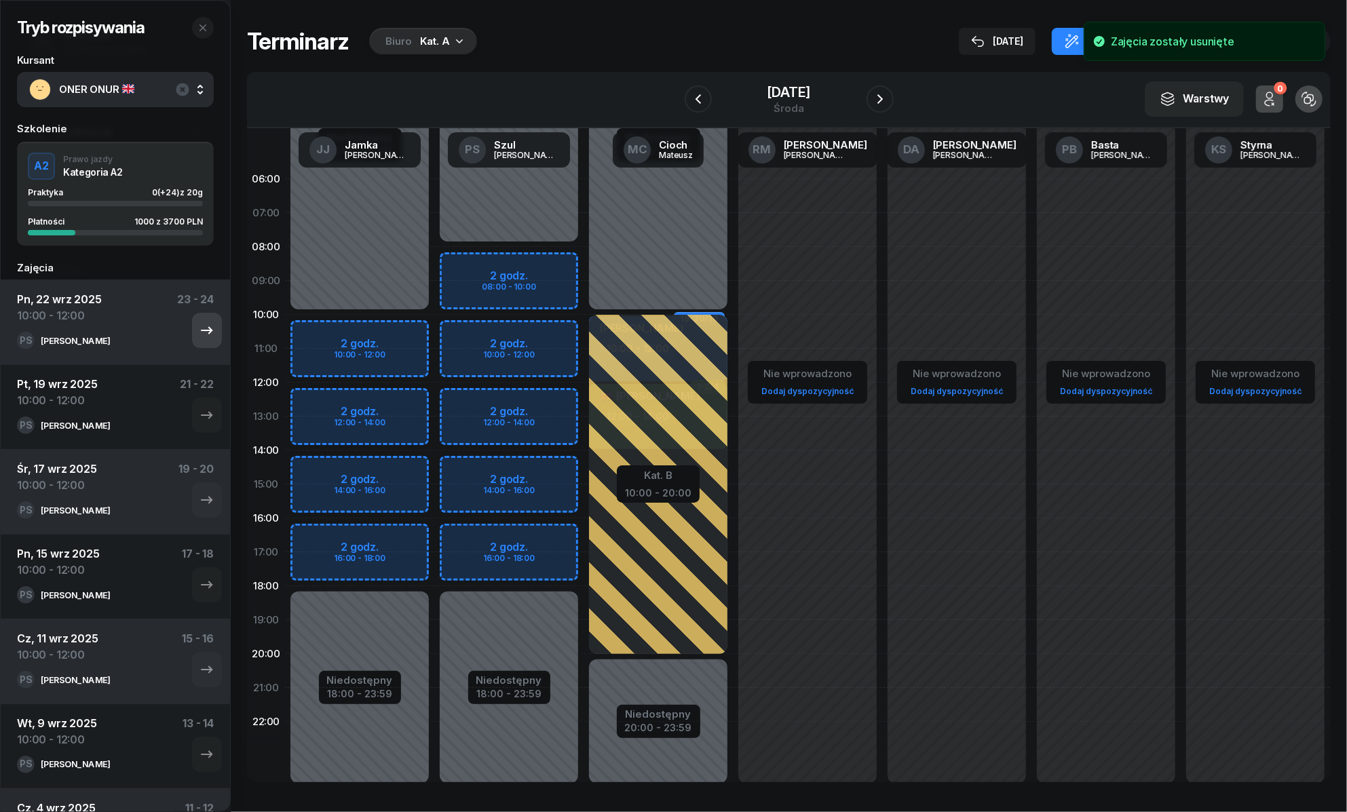
click at [199, 334] on icon "button" at bounding box center [207, 330] width 16 height 16
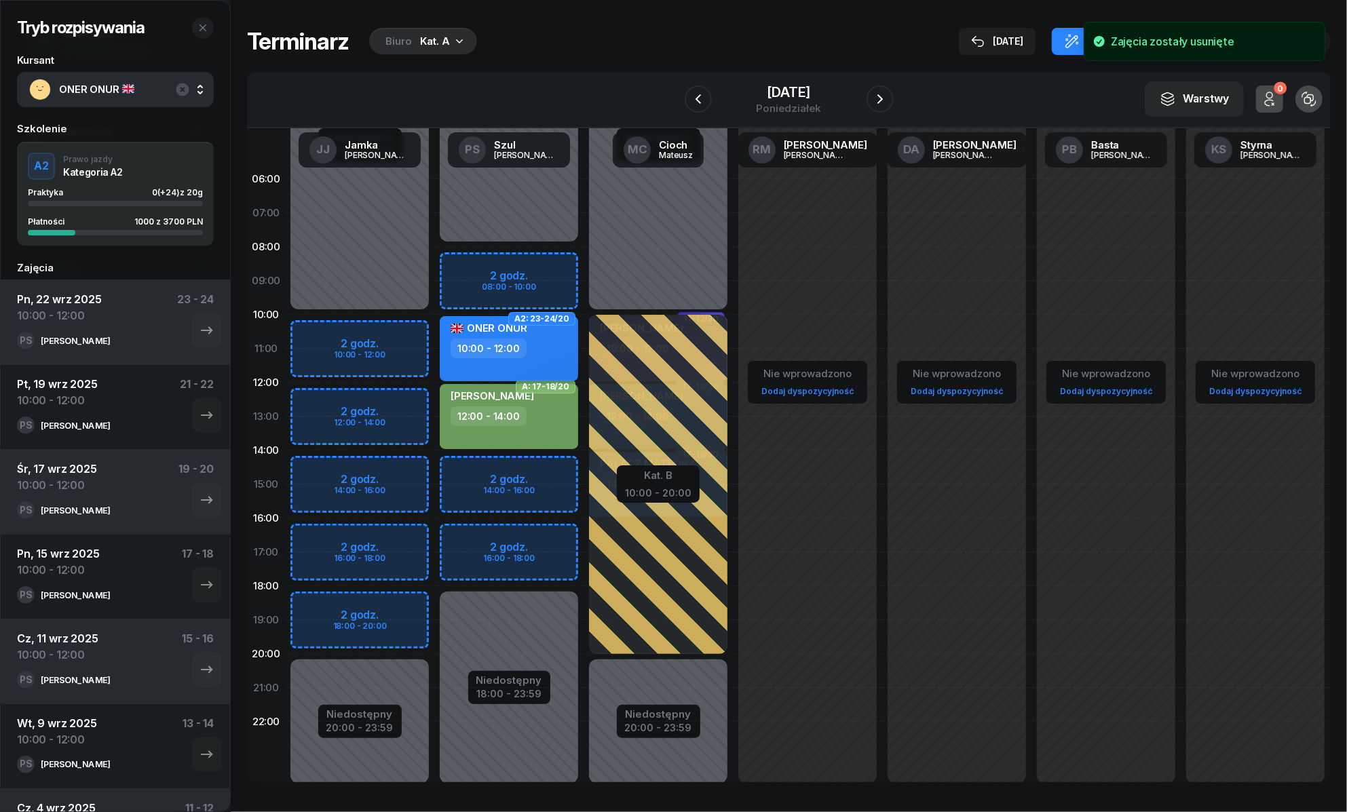
click at [525, 333] on div "ONER ONUR" at bounding box center [489, 330] width 77 height 17
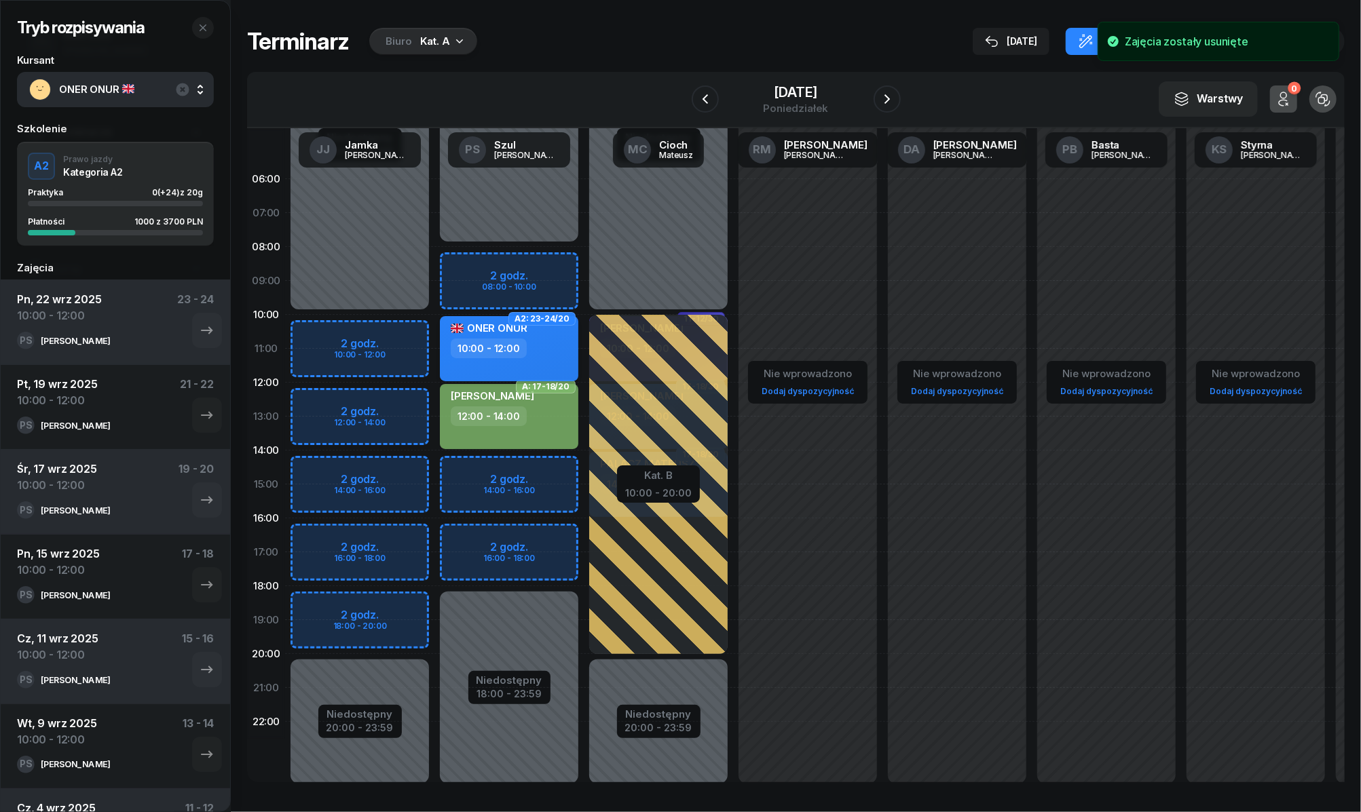
select select "10"
select select "12"
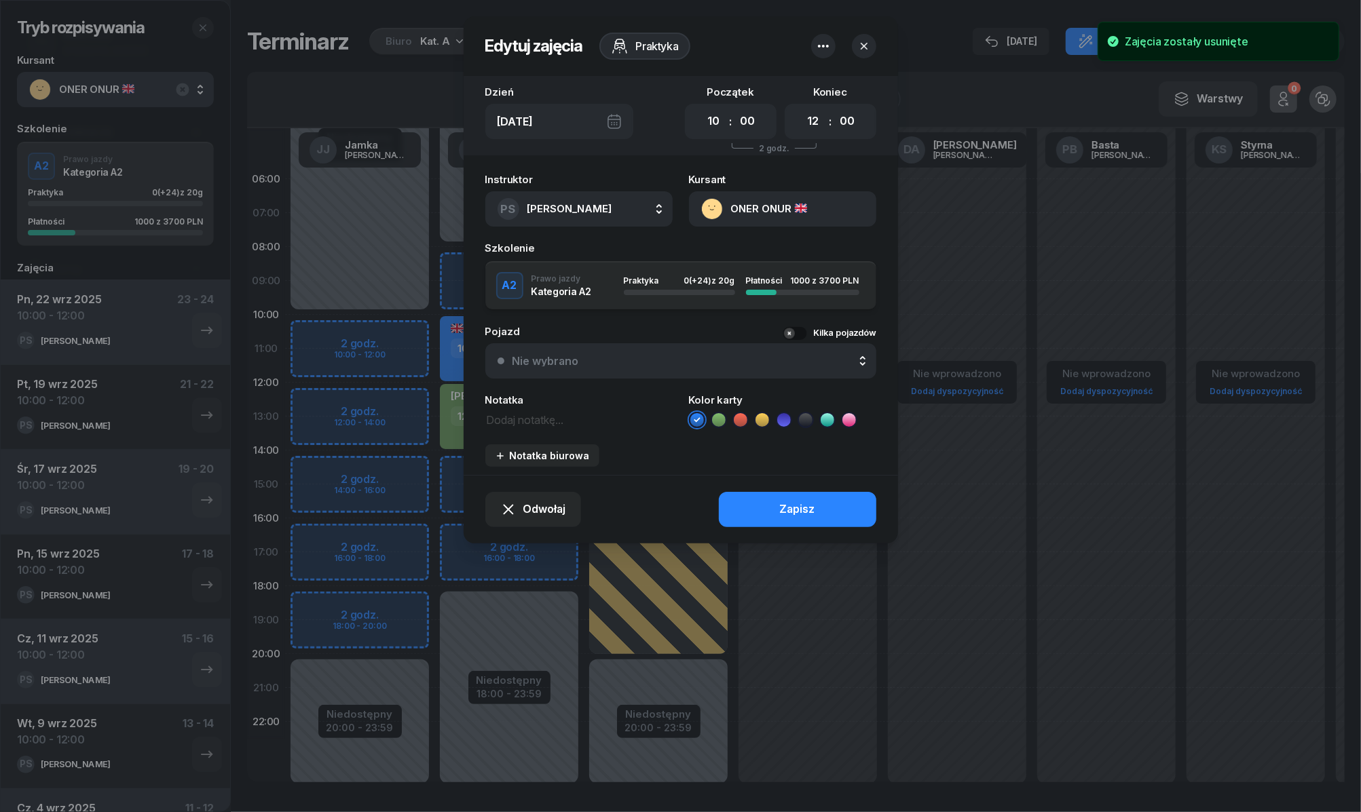
click at [817, 50] on button "button" at bounding box center [823, 46] width 24 height 24
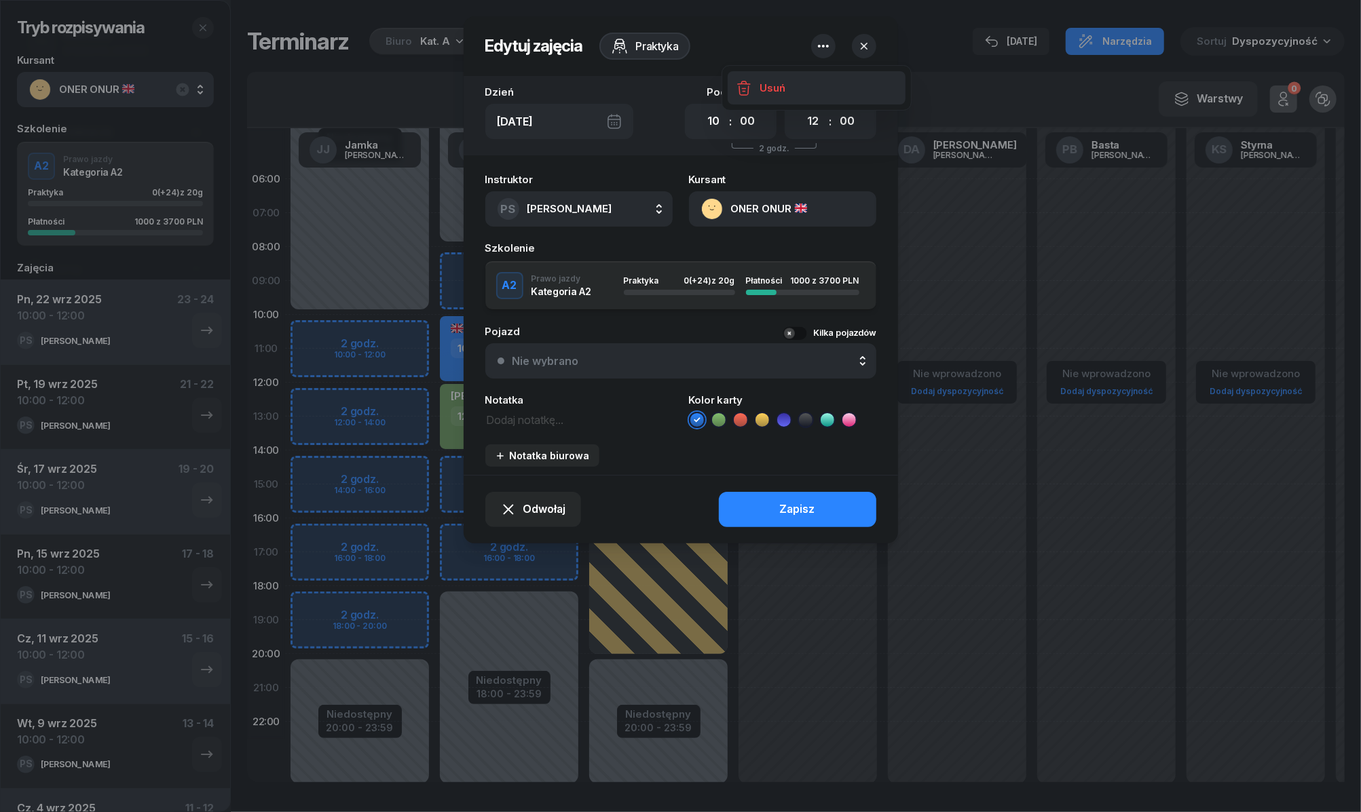
click at [782, 84] on div "Usuń" at bounding box center [772, 88] width 25 height 18
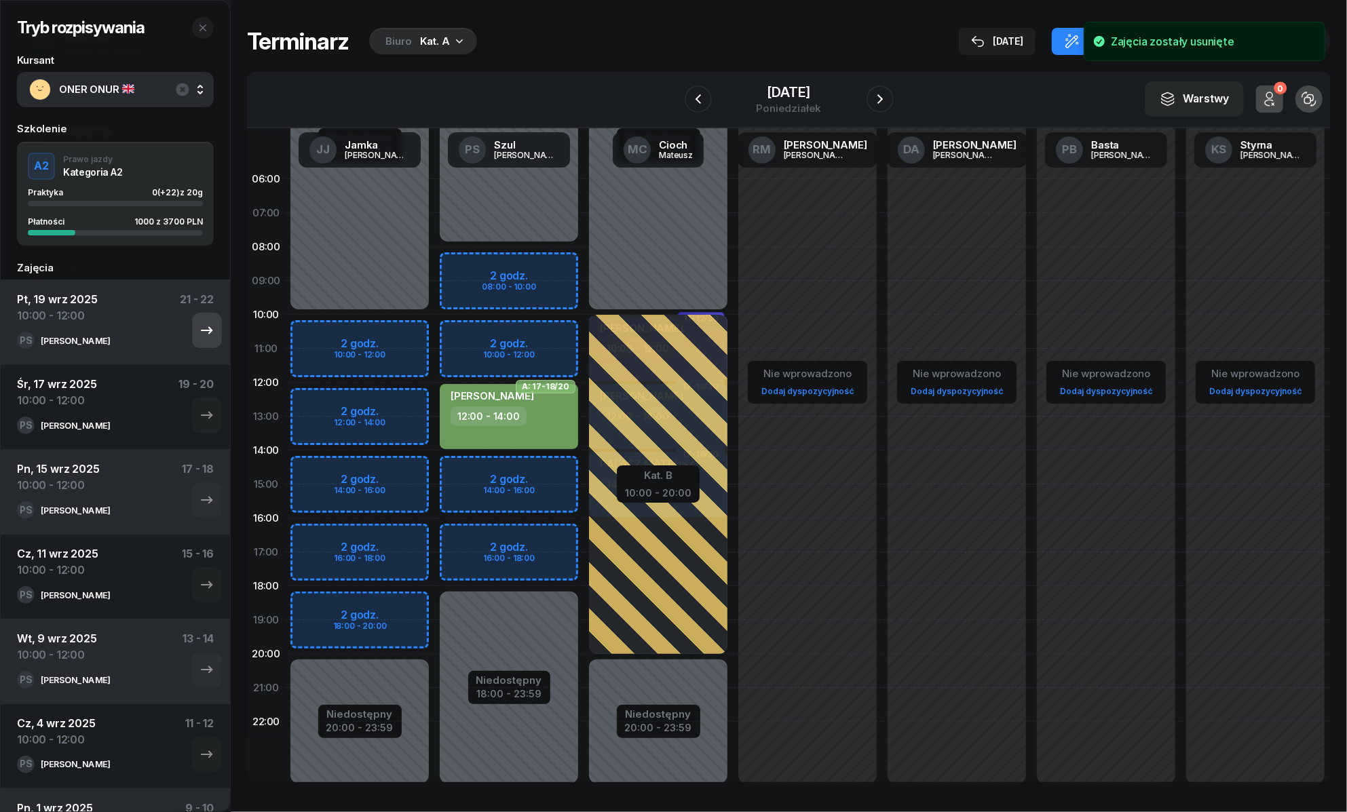
click at [199, 335] on icon "button" at bounding box center [207, 330] width 16 height 16
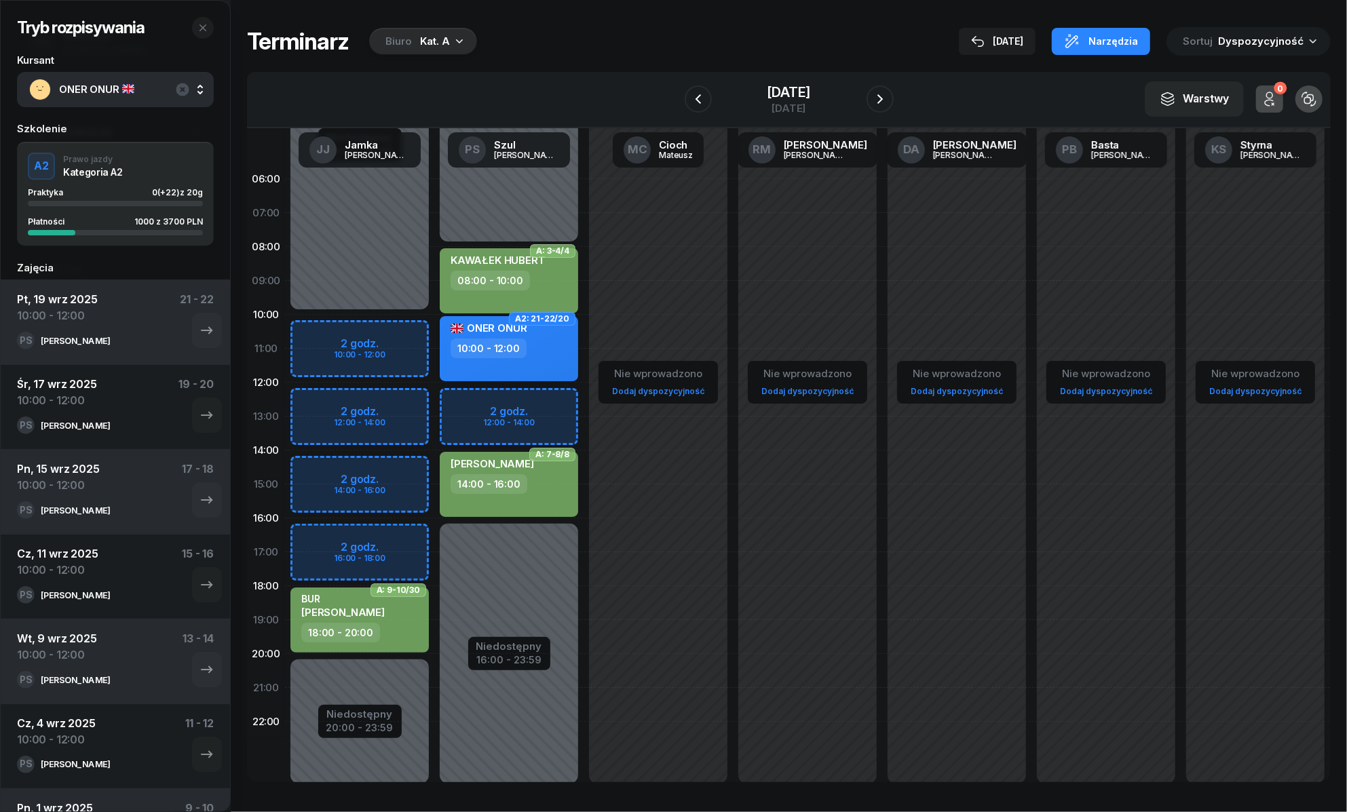
click at [540, 345] on div "10:00 - 12:00" at bounding box center [510, 349] width 119 height 20
select select "10"
select select "12"
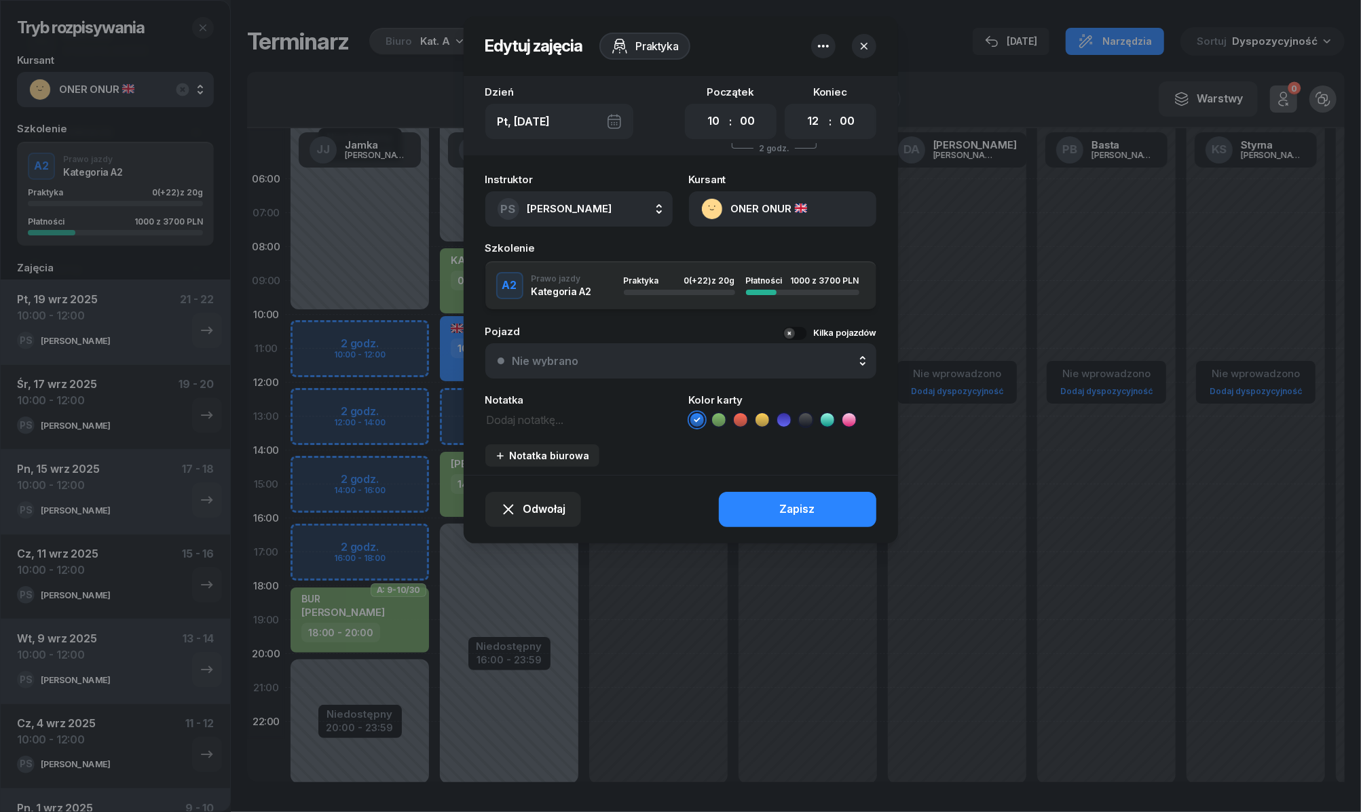
click at [812, 47] on button "button" at bounding box center [823, 46] width 24 height 24
drag, startPoint x: 767, startPoint y: 81, endPoint x: 757, endPoint y: 88, distance: 11.3
click at [767, 80] on div "Usuń" at bounding box center [772, 88] width 25 height 18
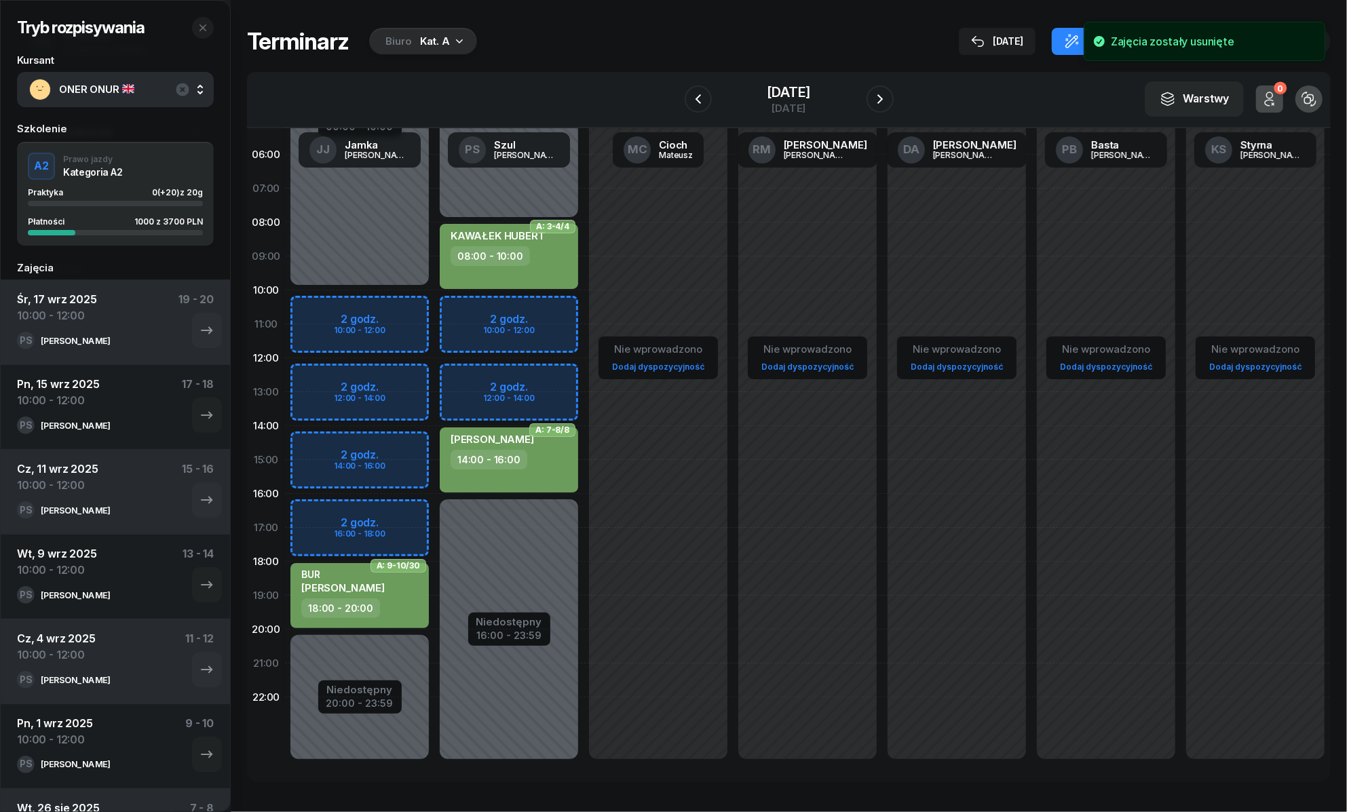
scroll to position [330, 0]
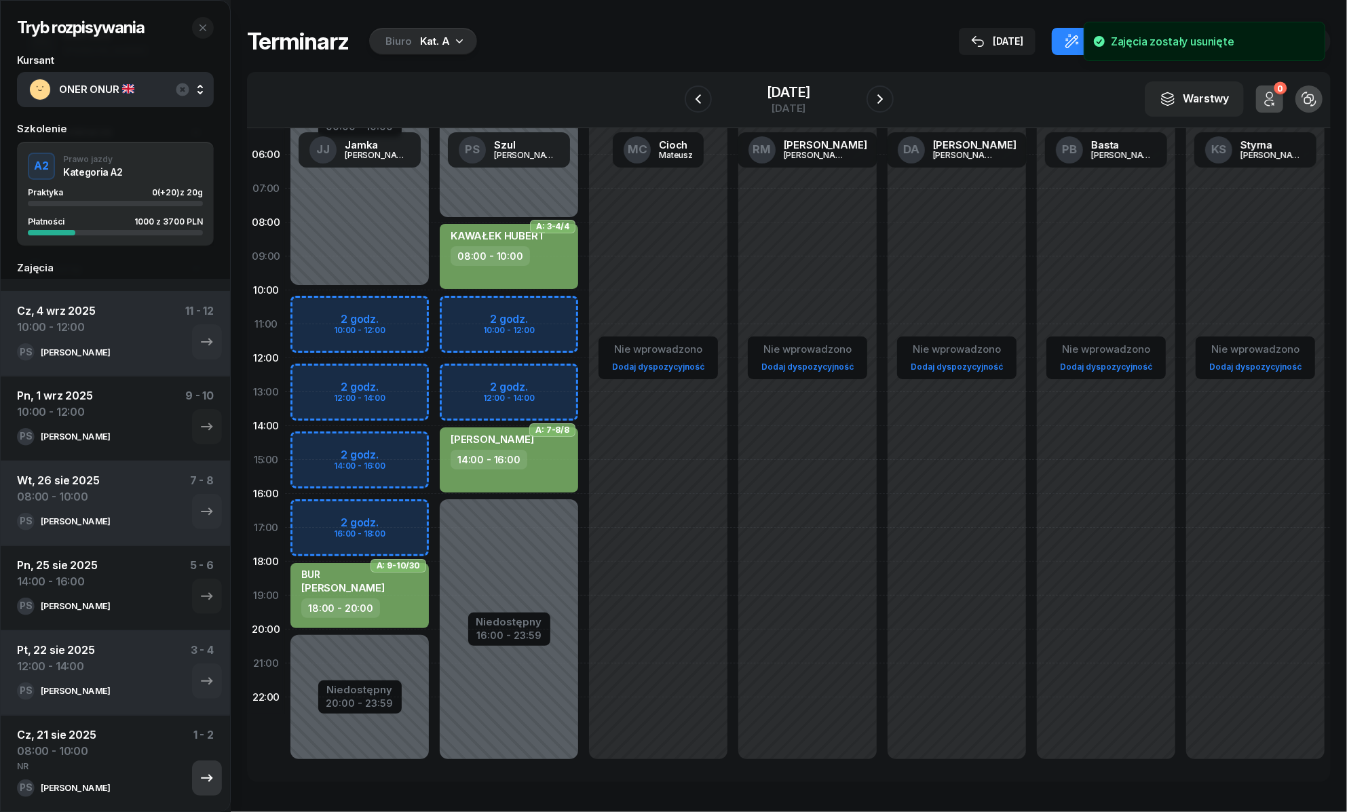
click at [199, 779] on icon "button" at bounding box center [207, 778] width 16 height 16
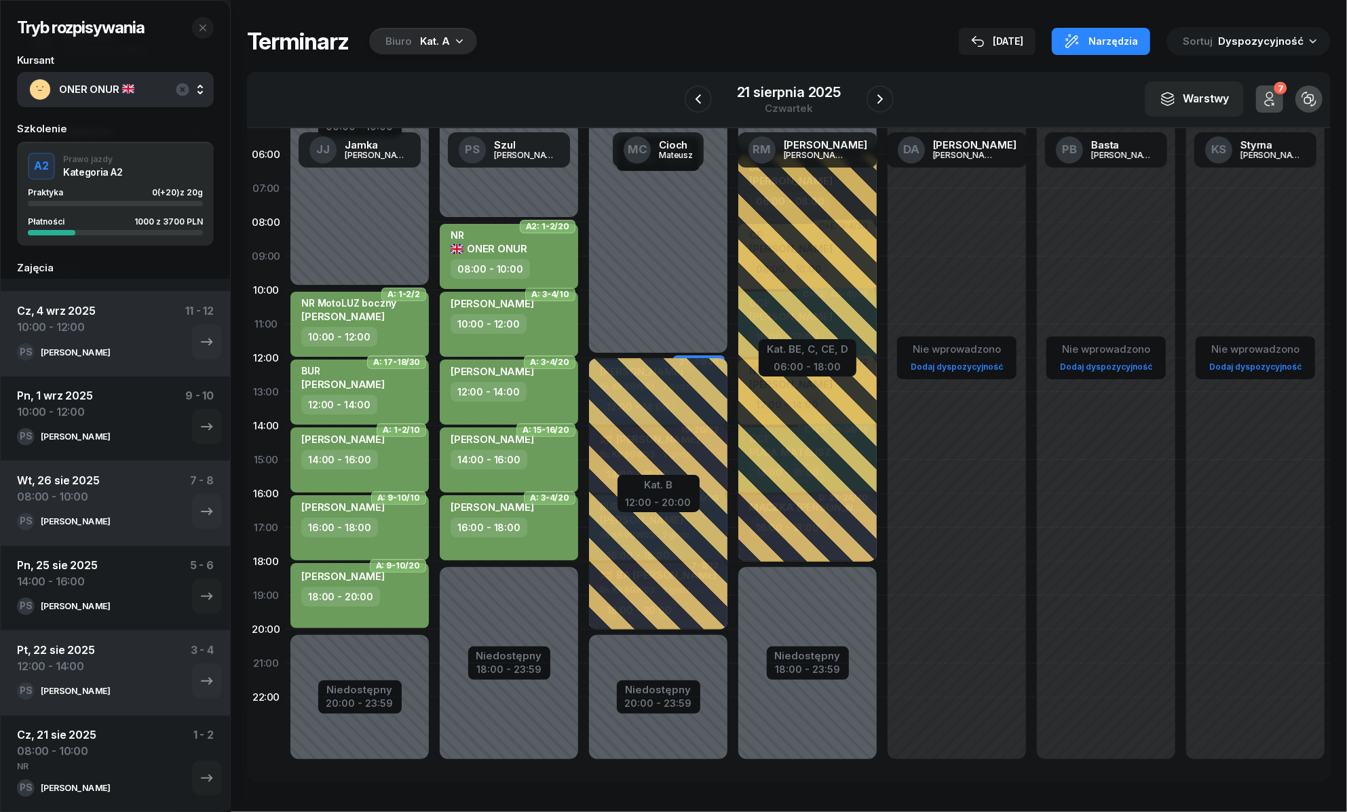
click at [554, 229] on div "NR ONER ONUR" at bounding box center [510, 244] width 119 height 30
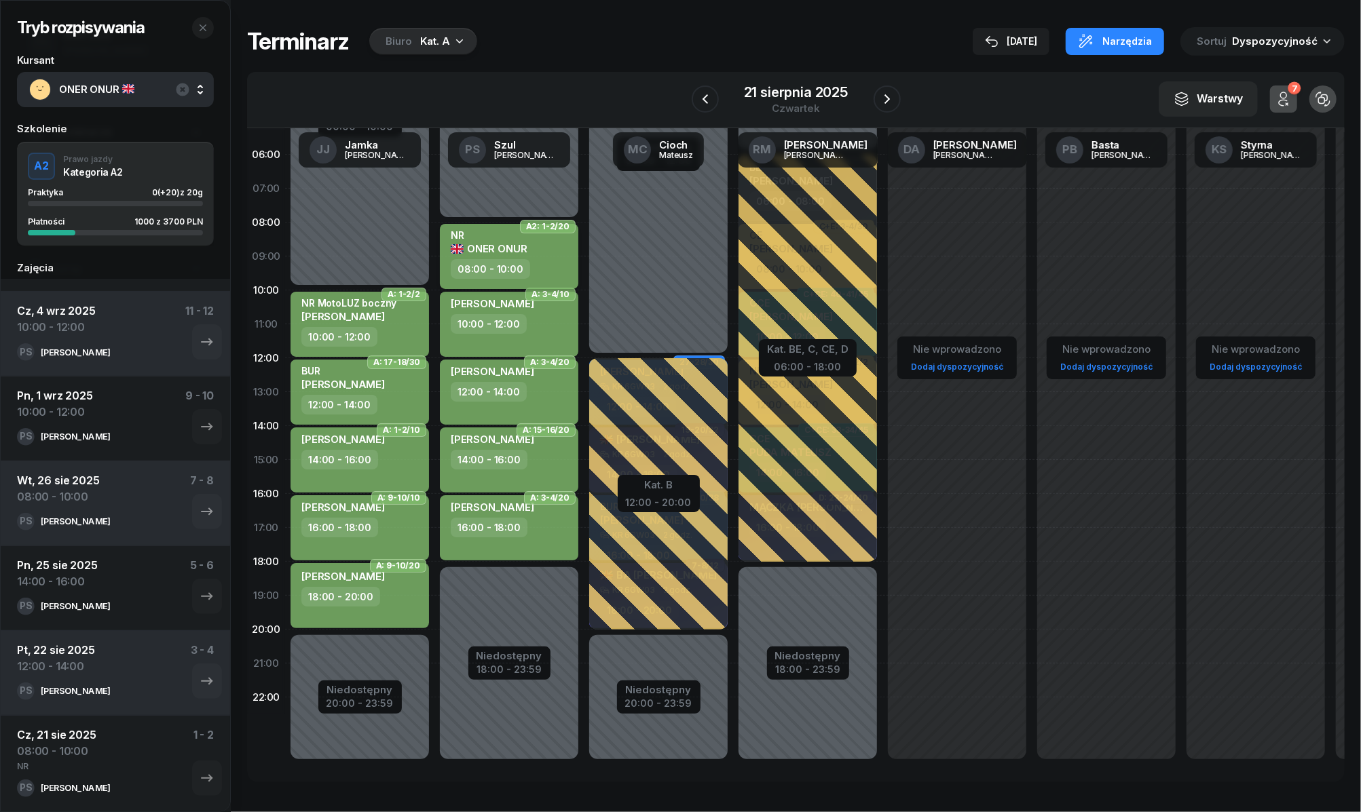
select select "08"
select select "10"
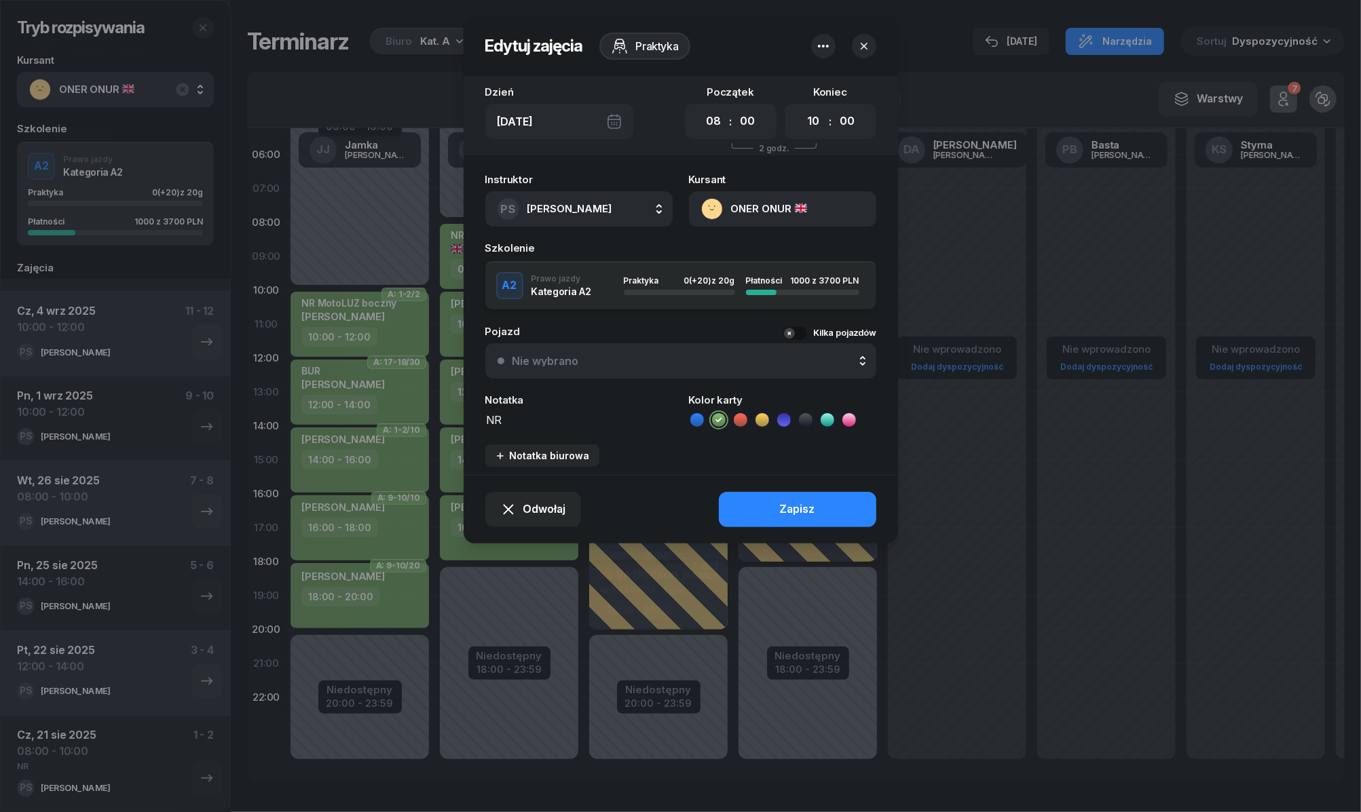
click at [698, 417] on icon at bounding box center [697, 420] width 14 height 14
click at [732, 503] on button "Zapisz" at bounding box center [797, 509] width 157 height 35
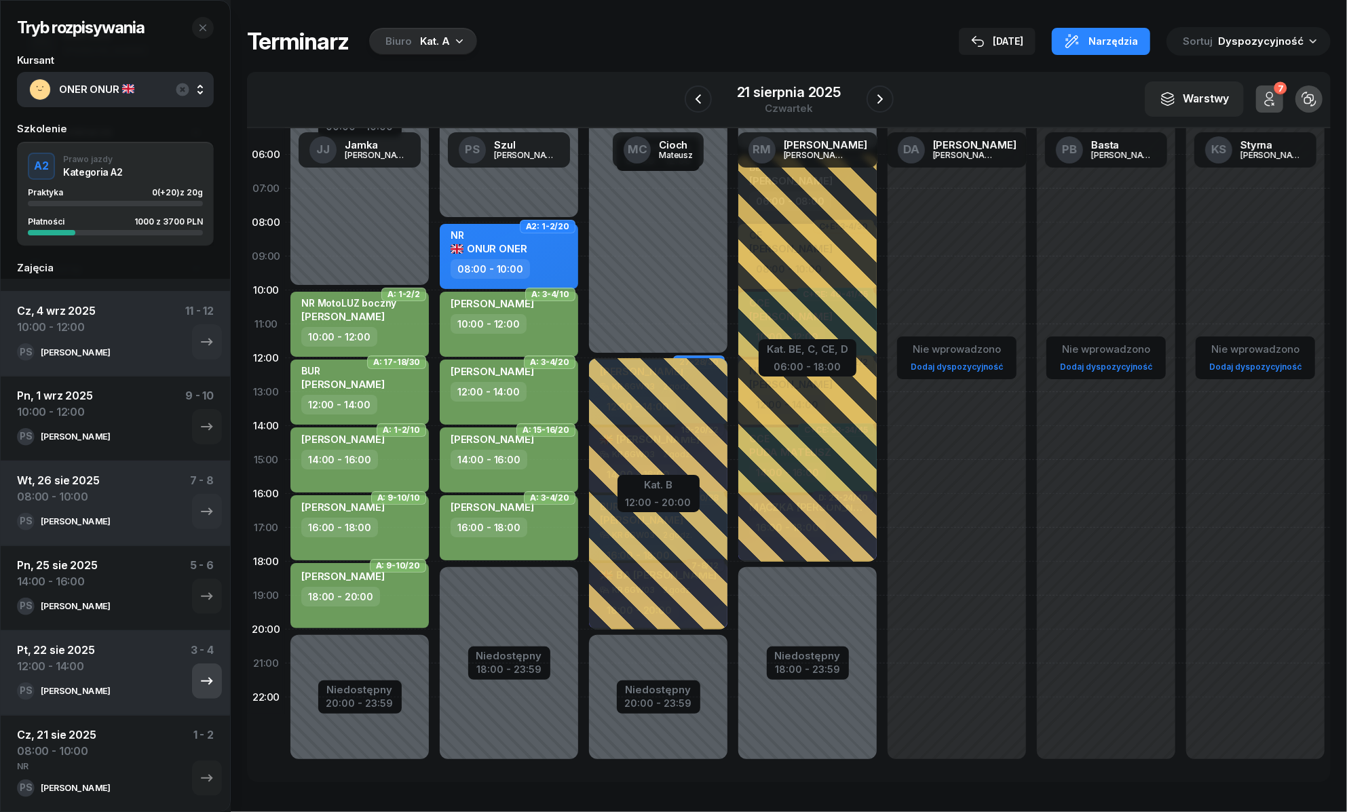
click at [199, 685] on icon "button" at bounding box center [207, 681] width 16 height 16
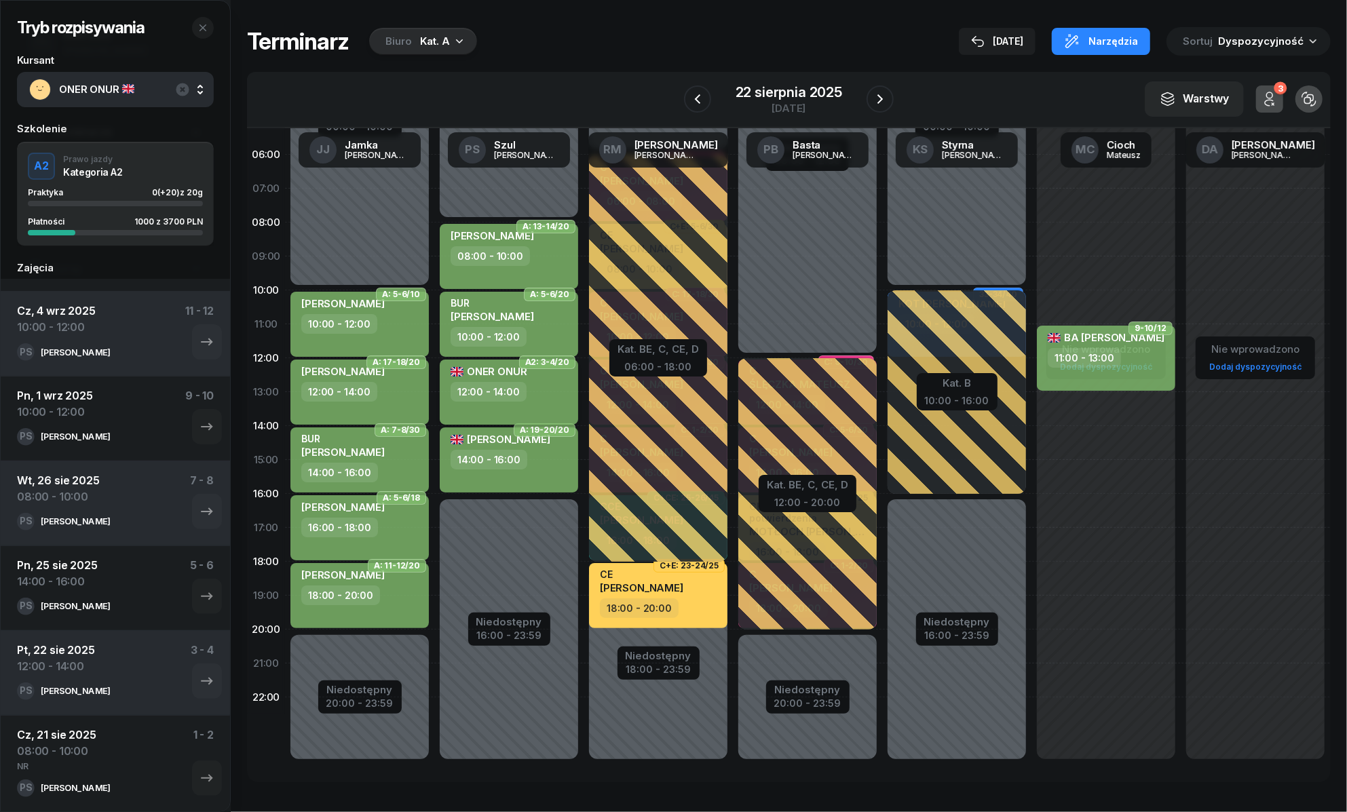
click at [536, 388] on div "ONER ONUR 12:00 - 14:00" at bounding box center [509, 392] width 138 height 65
select select "12"
select select "14"
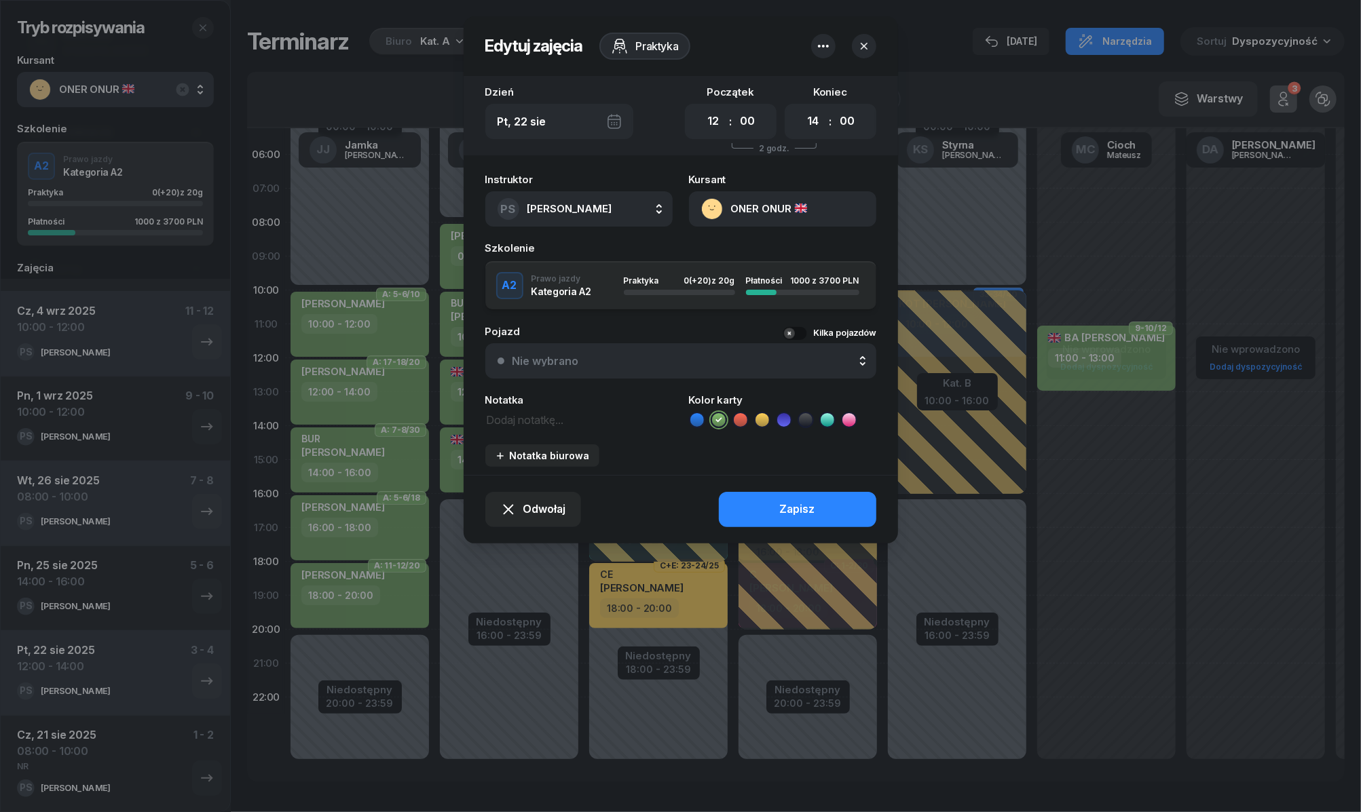
drag, startPoint x: 698, startPoint y: 413, endPoint x: 707, endPoint y: 430, distance: 18.5
click at [699, 414] on icon at bounding box center [697, 420] width 14 height 14
click at [753, 514] on button "Zapisz" at bounding box center [797, 509] width 157 height 35
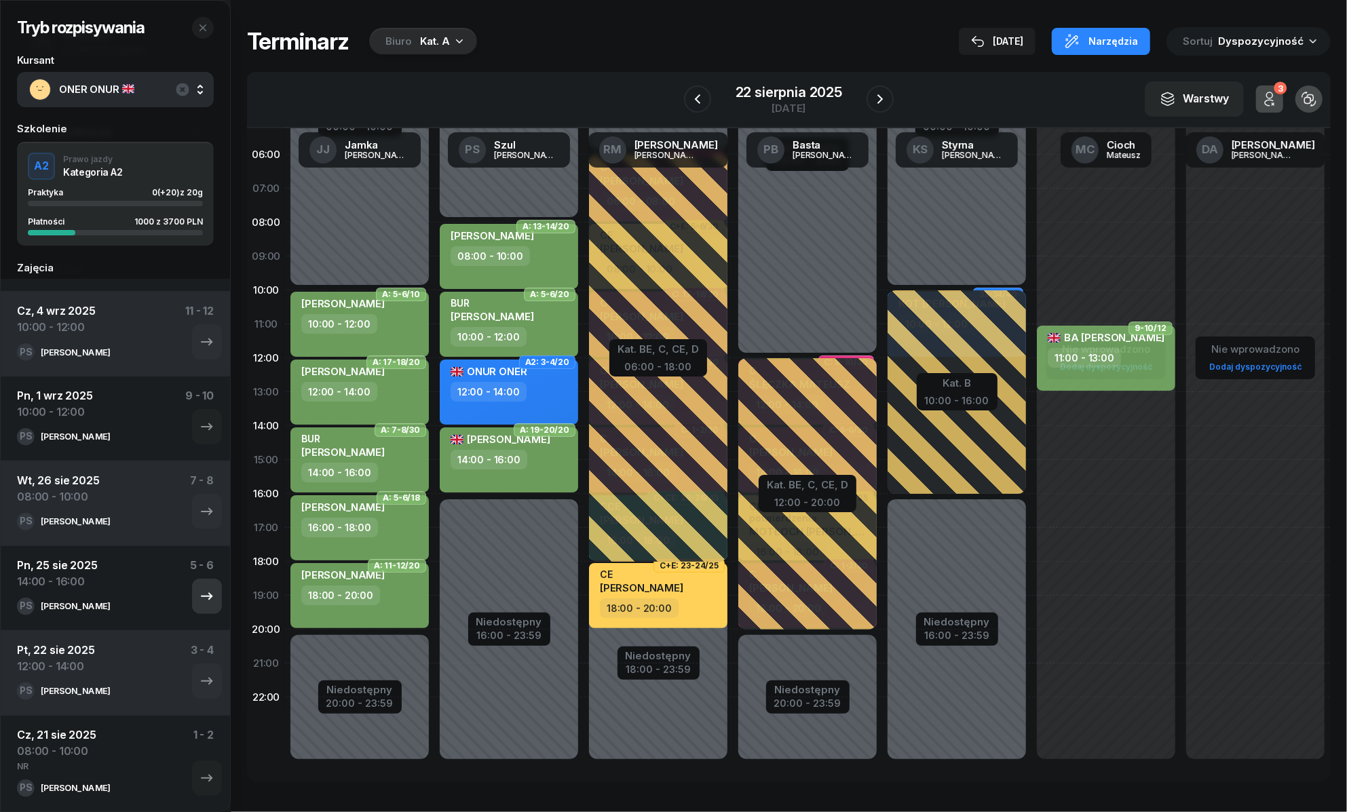
click at [204, 589] on button "button" at bounding box center [207, 596] width 30 height 35
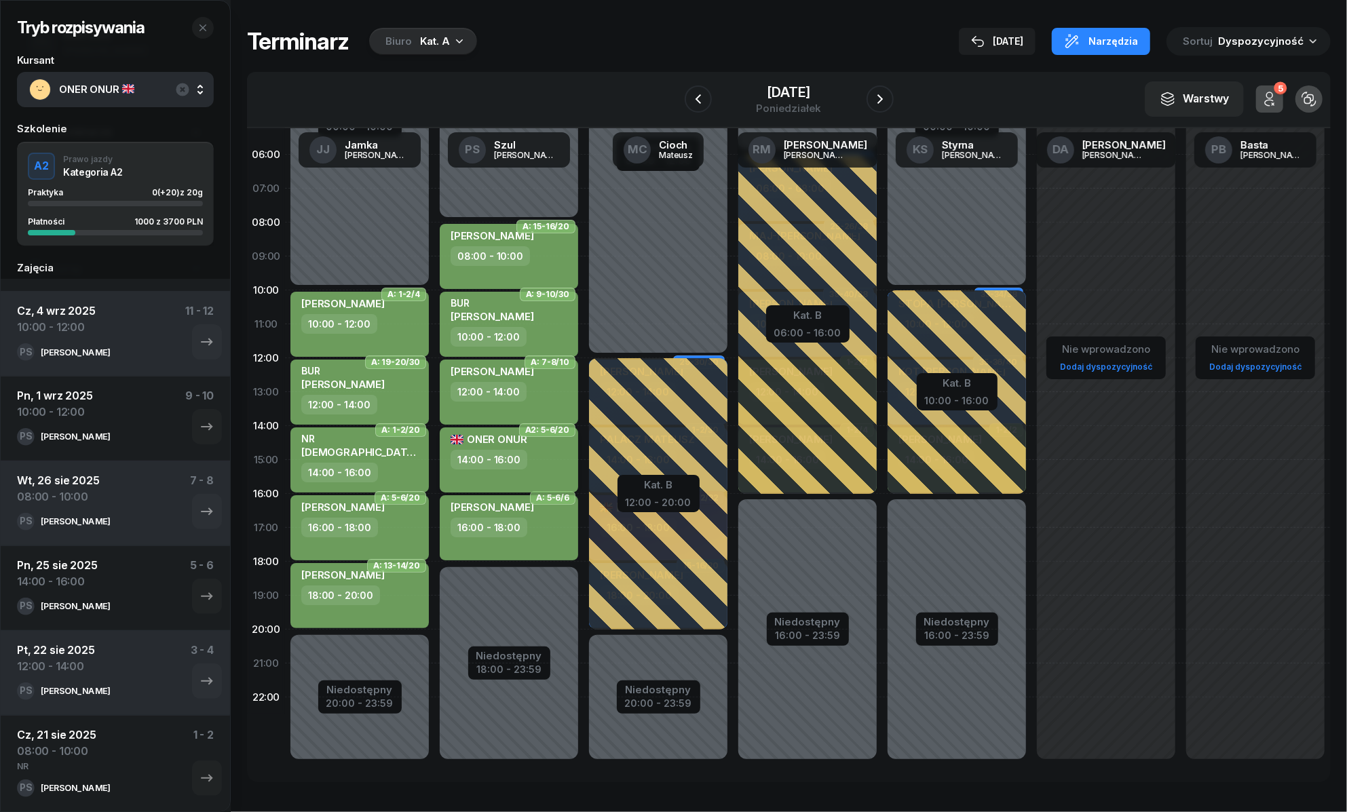
click at [525, 451] on div "14:00 - 16:00" at bounding box center [510, 460] width 119 height 20
select select "14"
select select "16"
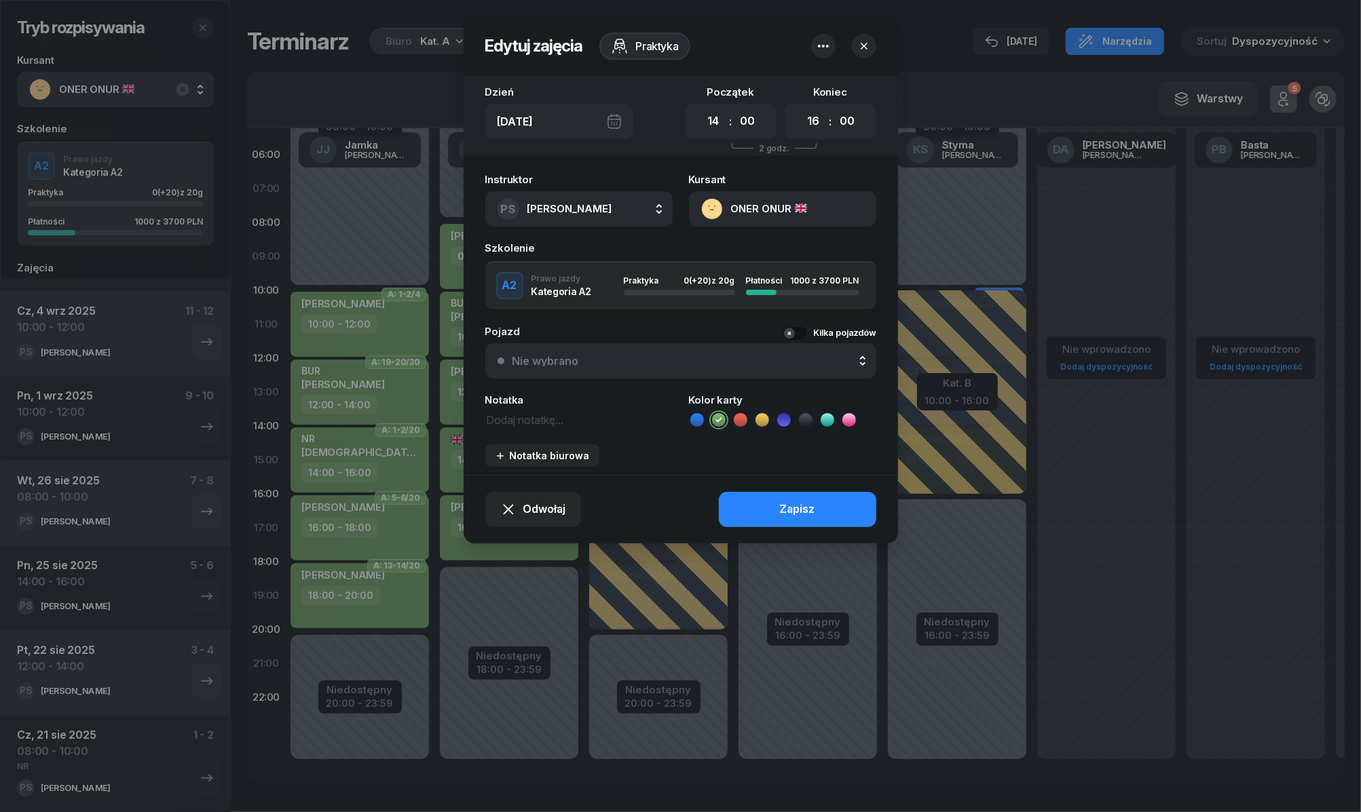
click at [700, 421] on icon at bounding box center [697, 420] width 14 height 14
click at [744, 504] on button "Zapisz" at bounding box center [797, 509] width 157 height 35
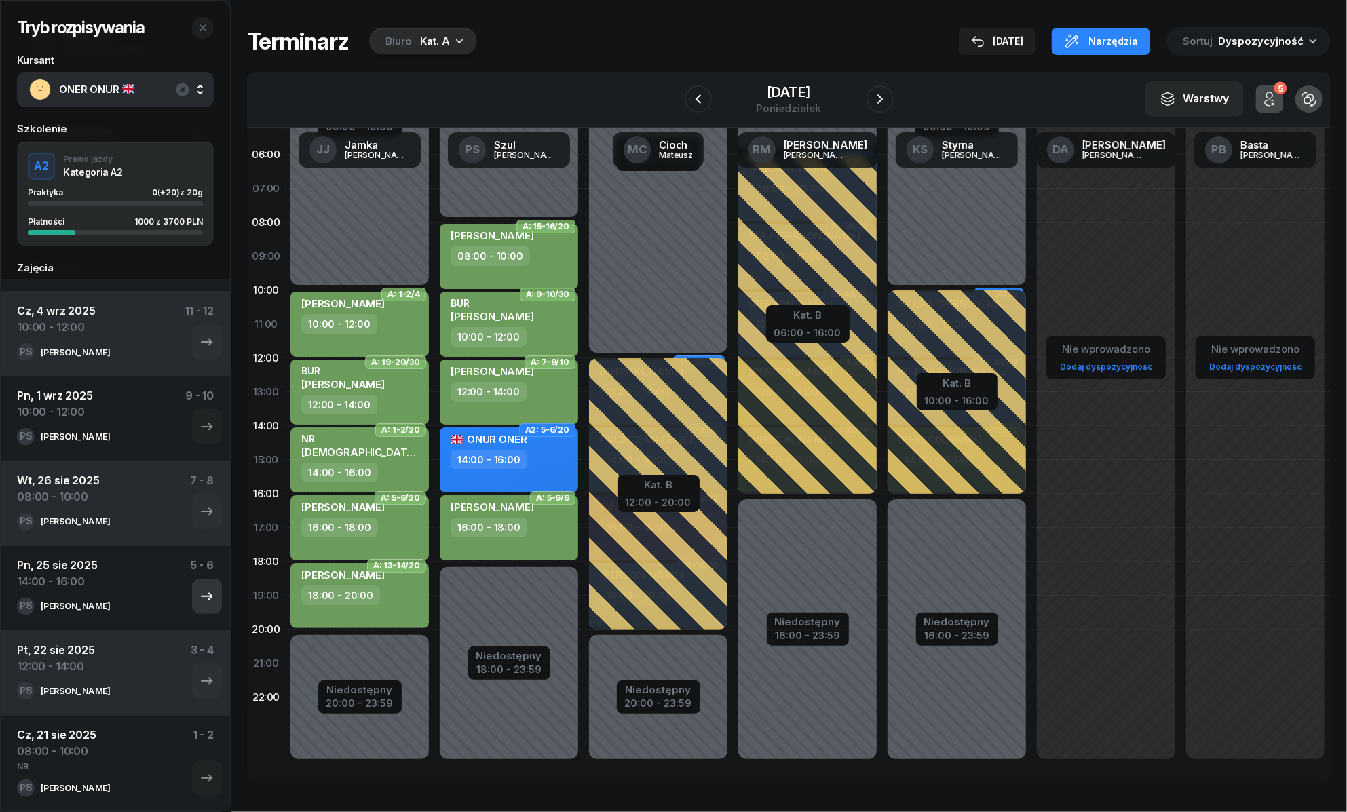
click at [201, 597] on icon "button" at bounding box center [207, 596] width 12 height 7
click at [200, 516] on icon "button" at bounding box center [207, 512] width 16 height 16
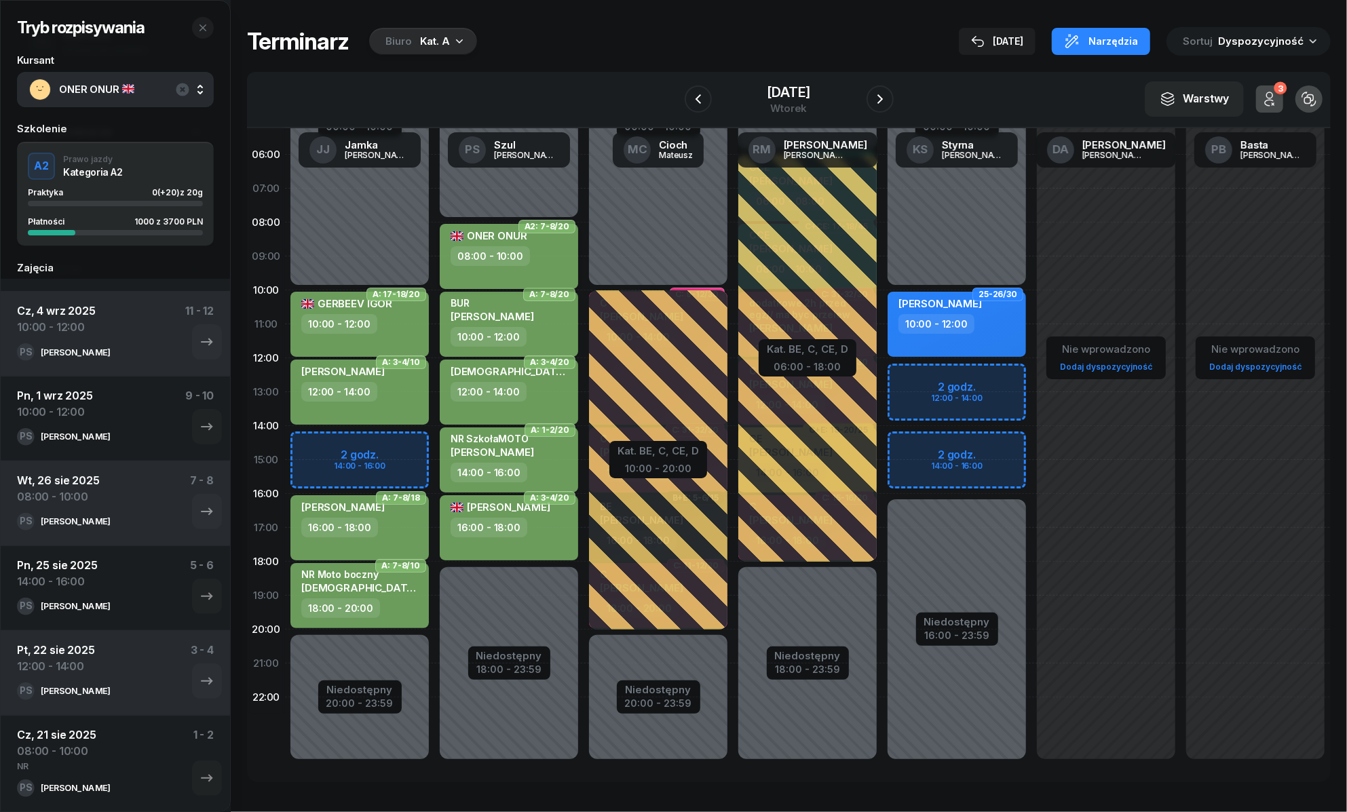
click at [550, 246] on div "08:00 - 10:00" at bounding box center [510, 256] width 119 height 20
select select "08"
select select "10"
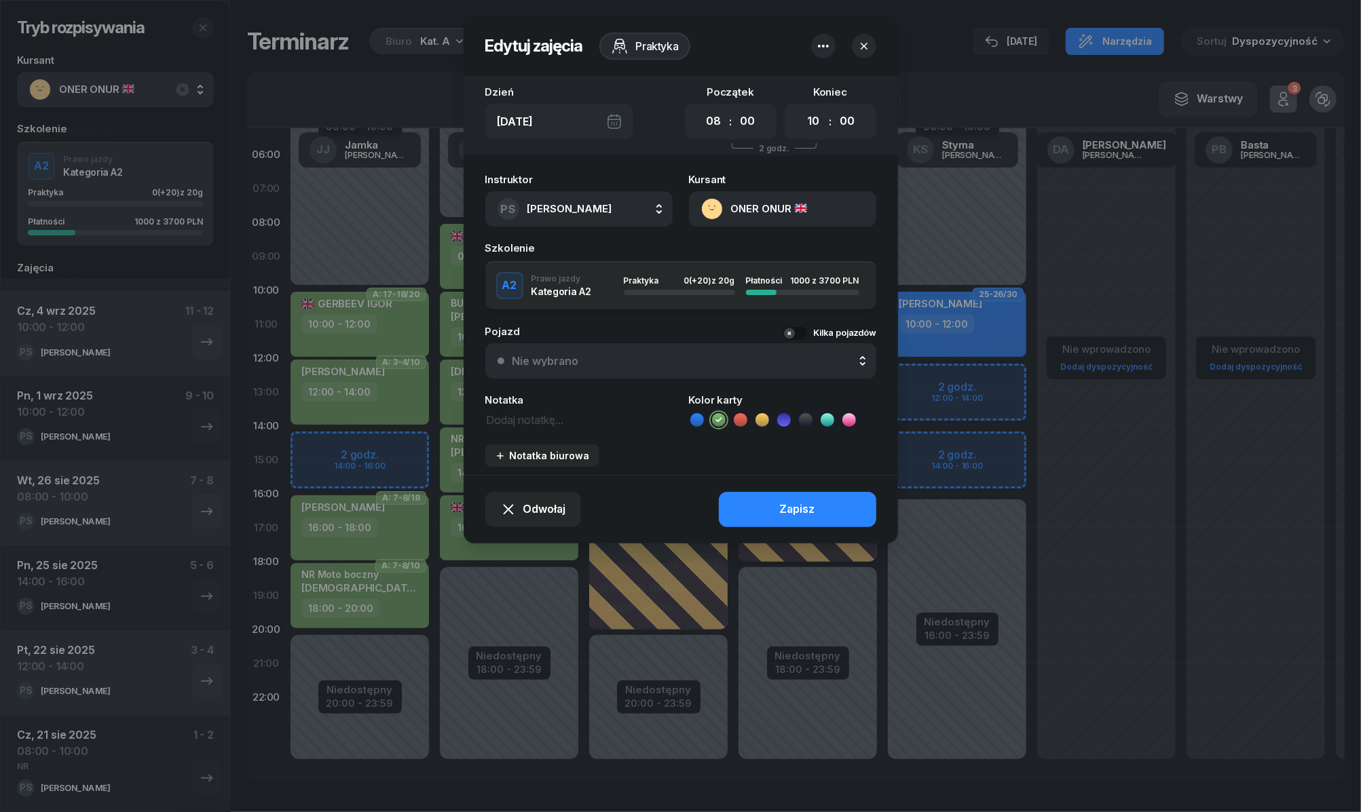
click at [691, 421] on icon at bounding box center [697, 420] width 14 height 14
click at [732, 497] on button "Zapisz" at bounding box center [797, 509] width 157 height 35
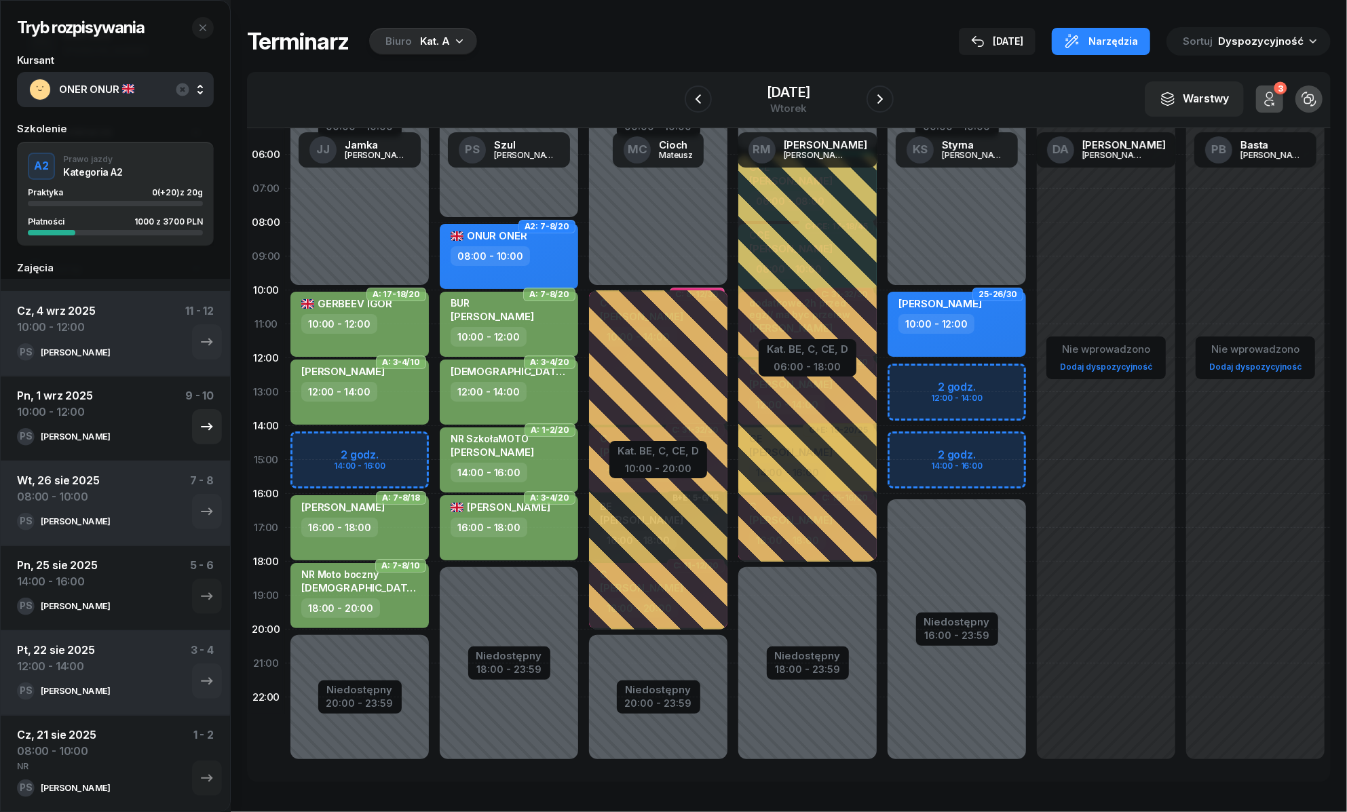
click at [166, 423] on div "Pn, 1 wrz 2025 10:00 - 12:00 9 - 10" at bounding box center [115, 407] width 197 height 41
click at [201, 426] on icon "button" at bounding box center [207, 426] width 12 height 7
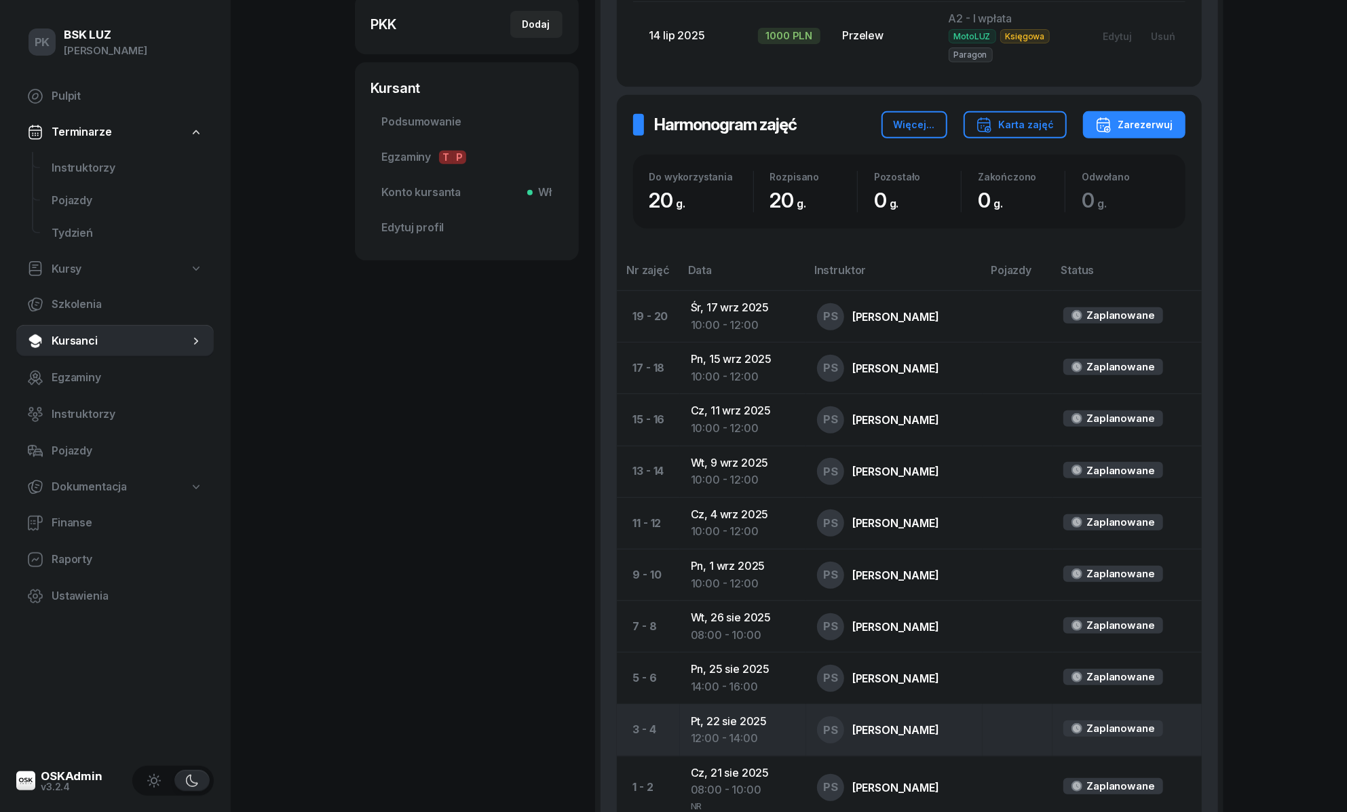
scroll to position [537, 0]
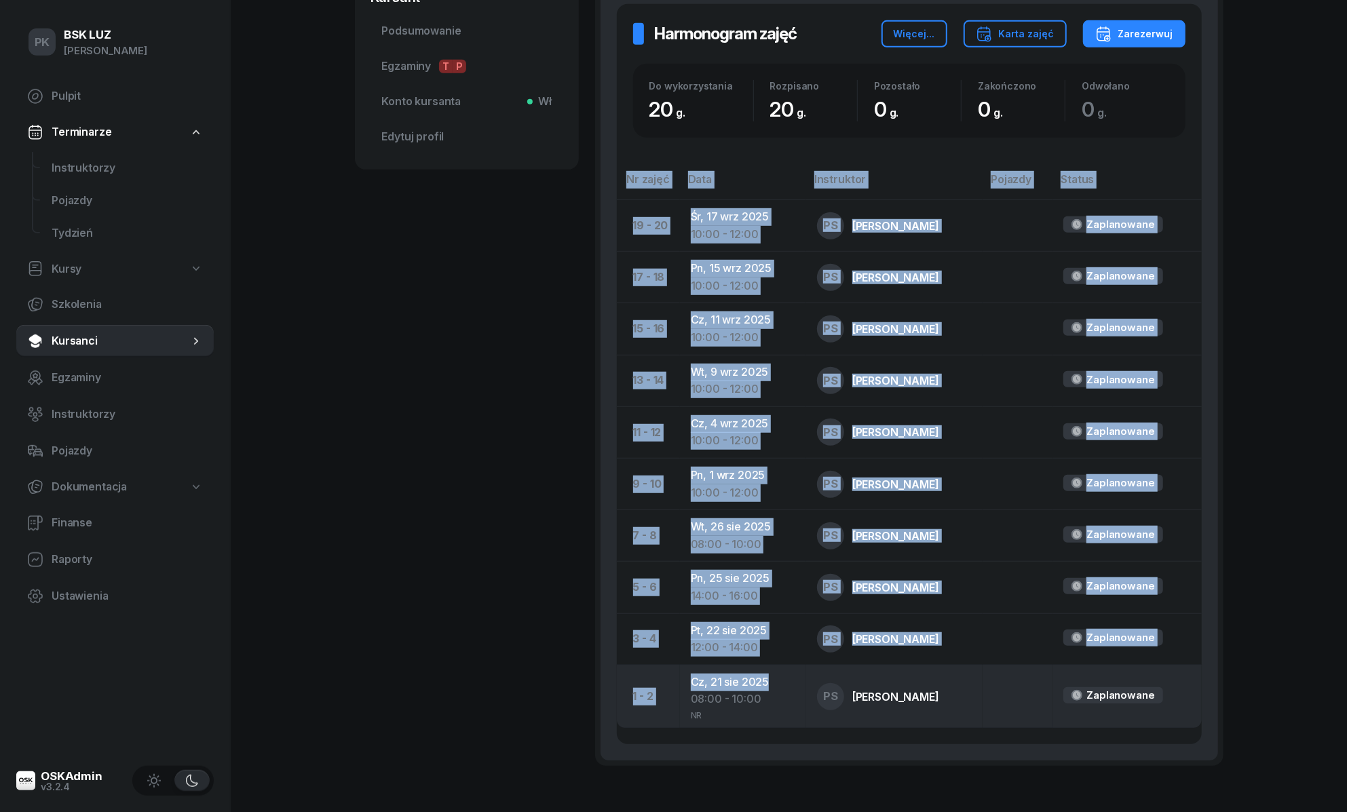
drag, startPoint x: 607, startPoint y: 166, endPoint x: 820, endPoint y: 660, distance: 537.4
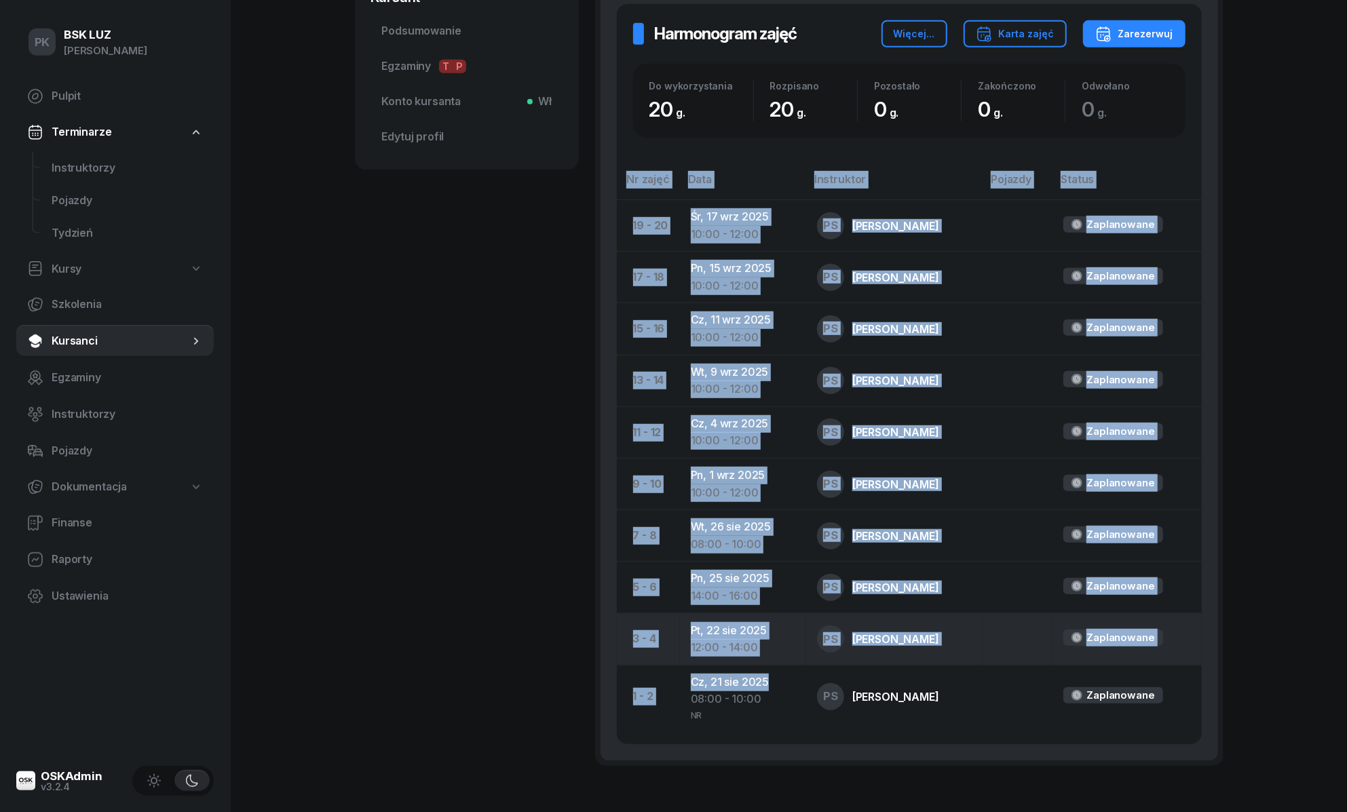
click at [821, 668] on div "Wpłaty Wpłaty Dodaj wpłatę Cena kursu 3700 PLN Wpłacono 1000 PLN Saldo -2700 PL…" at bounding box center [910, 229] width 618 height 1063
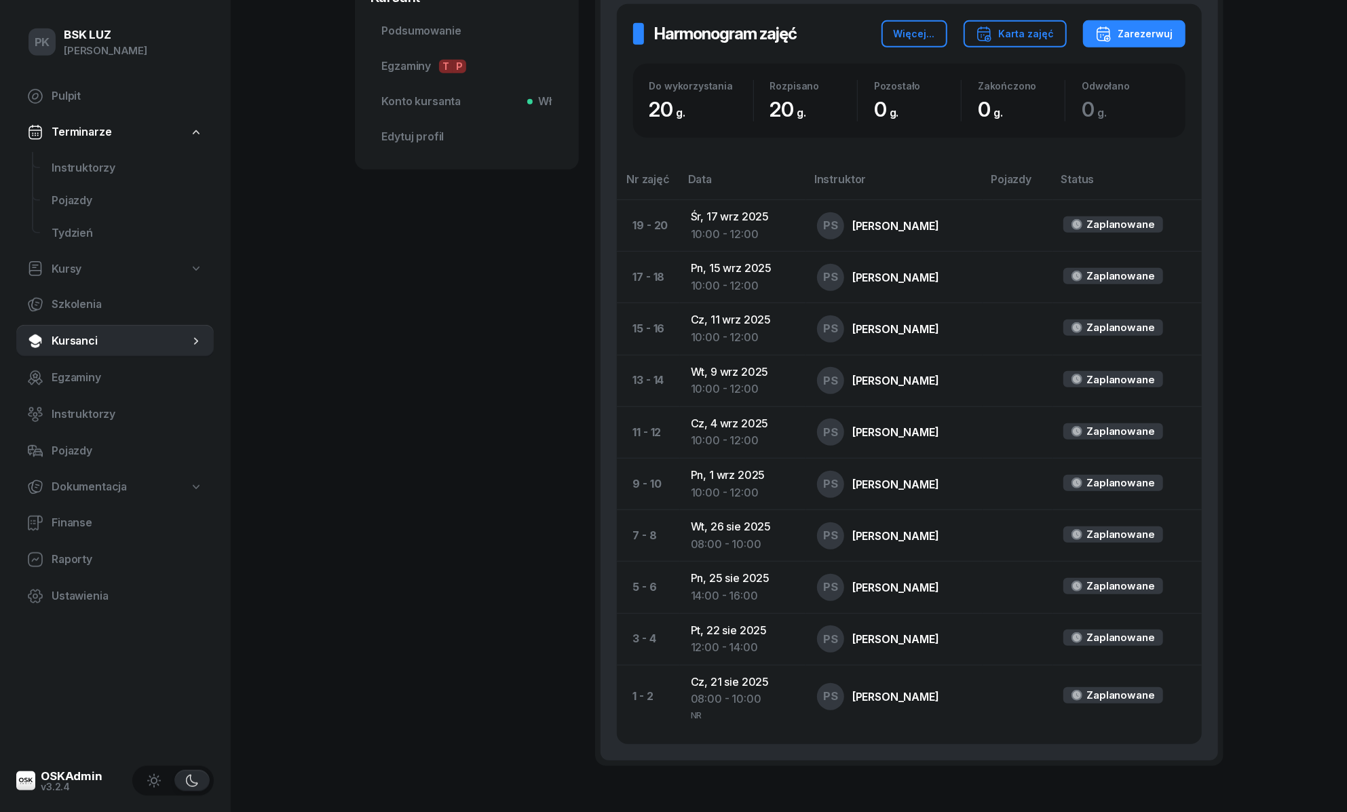
click at [232, 568] on div "PK BSK LUZ Piotr Klimek Pulpit Terminarze Instruktorzy Pojazdy Tydzień Kursy Sz…" at bounding box center [673, 181] width 1347 height 1437
click at [339, 552] on div "PK BSK LUZ Piotr Klimek Pulpit Terminarze Instruktorzy Pojazdy Tydzień Kursy Sz…" at bounding box center [673, 181] width 1347 height 1437
click at [468, 358] on div "ONER ONUR Kursant Dodaj etykiety... 513 010 213 onur-oner@windowslive.com OO ON…" at bounding box center [467, 170] width 224 height 1274
click at [429, 143] on span "Edytuj profil" at bounding box center [467, 137] width 170 height 18
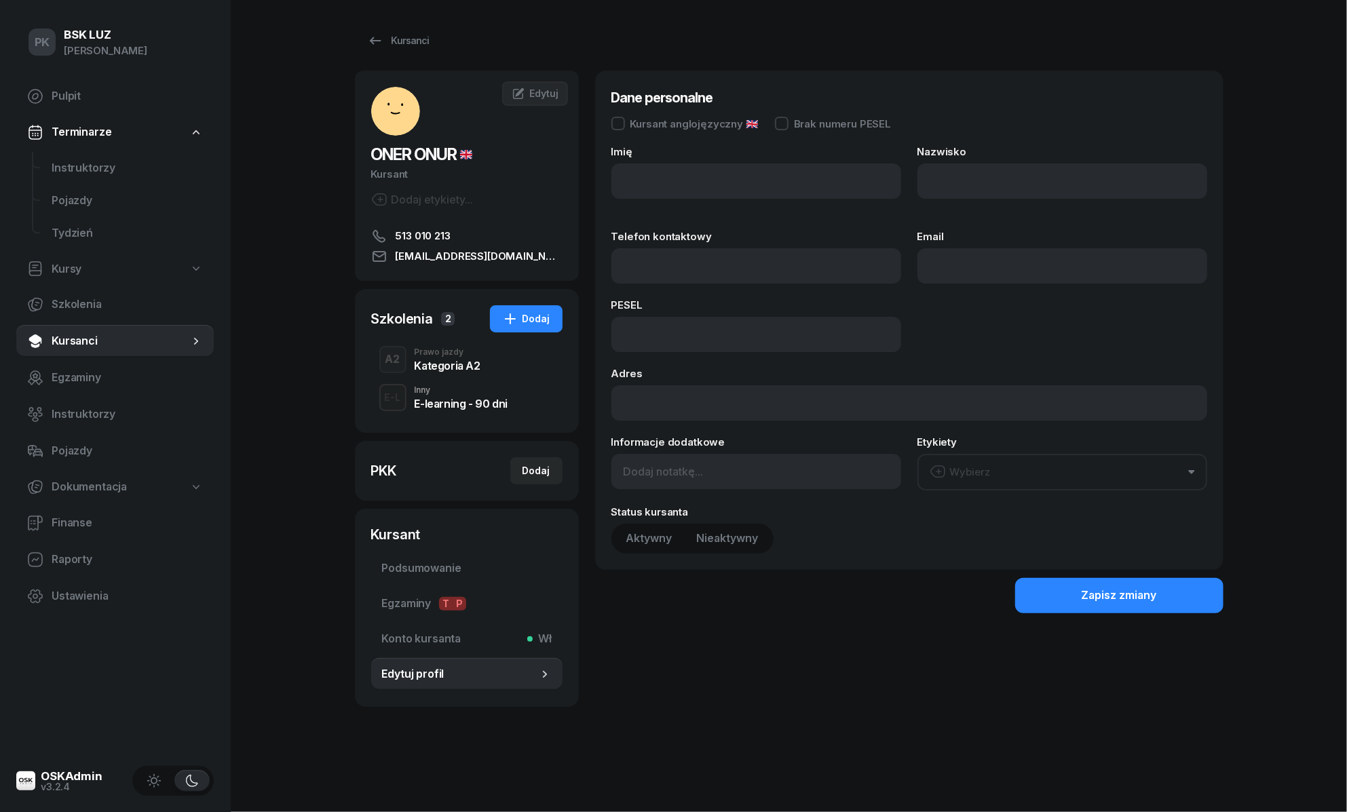
type input "ONUR"
type input "ONER"
type input "513010213"
type input "onur-oner@windowslive.com"
type input "90040418110"
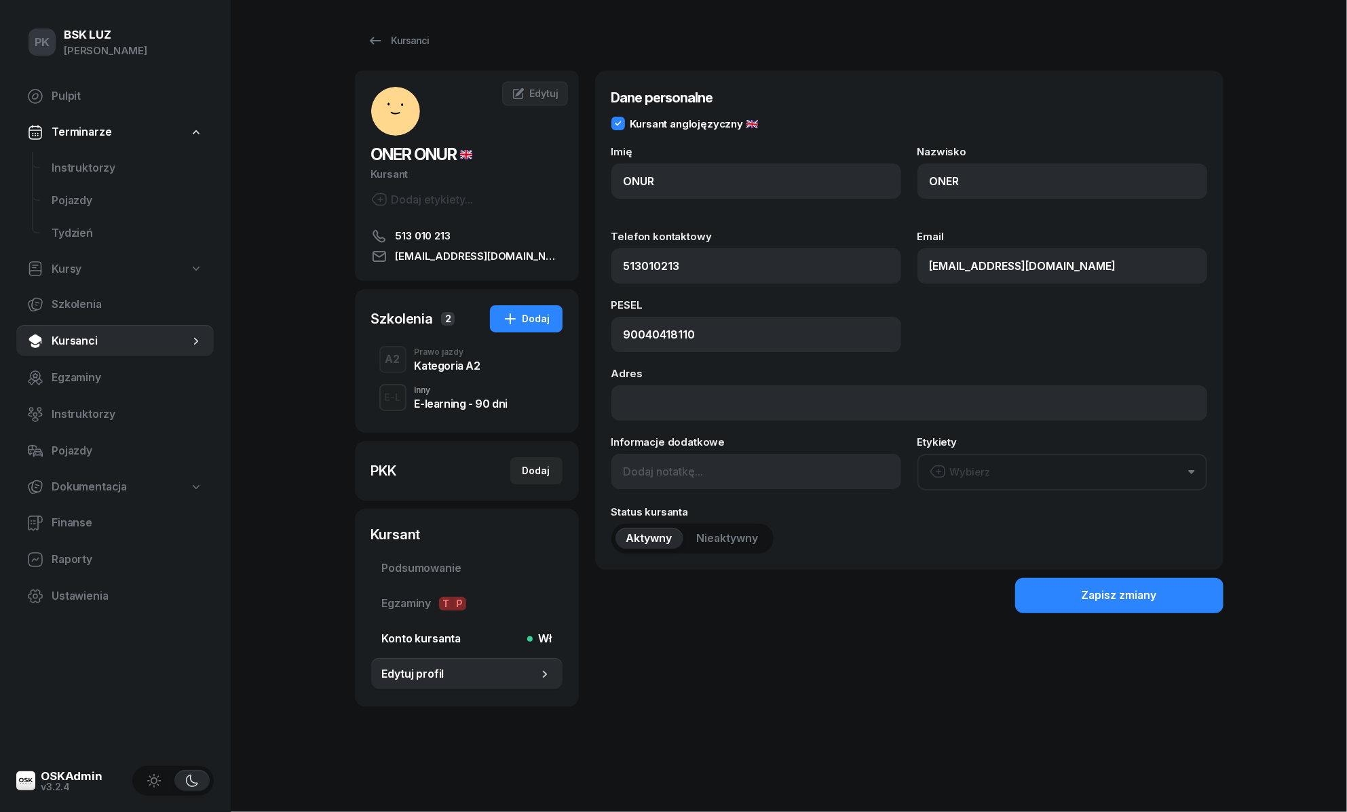
click at [419, 632] on span "Konto kursanta Wł" at bounding box center [467, 639] width 170 height 18
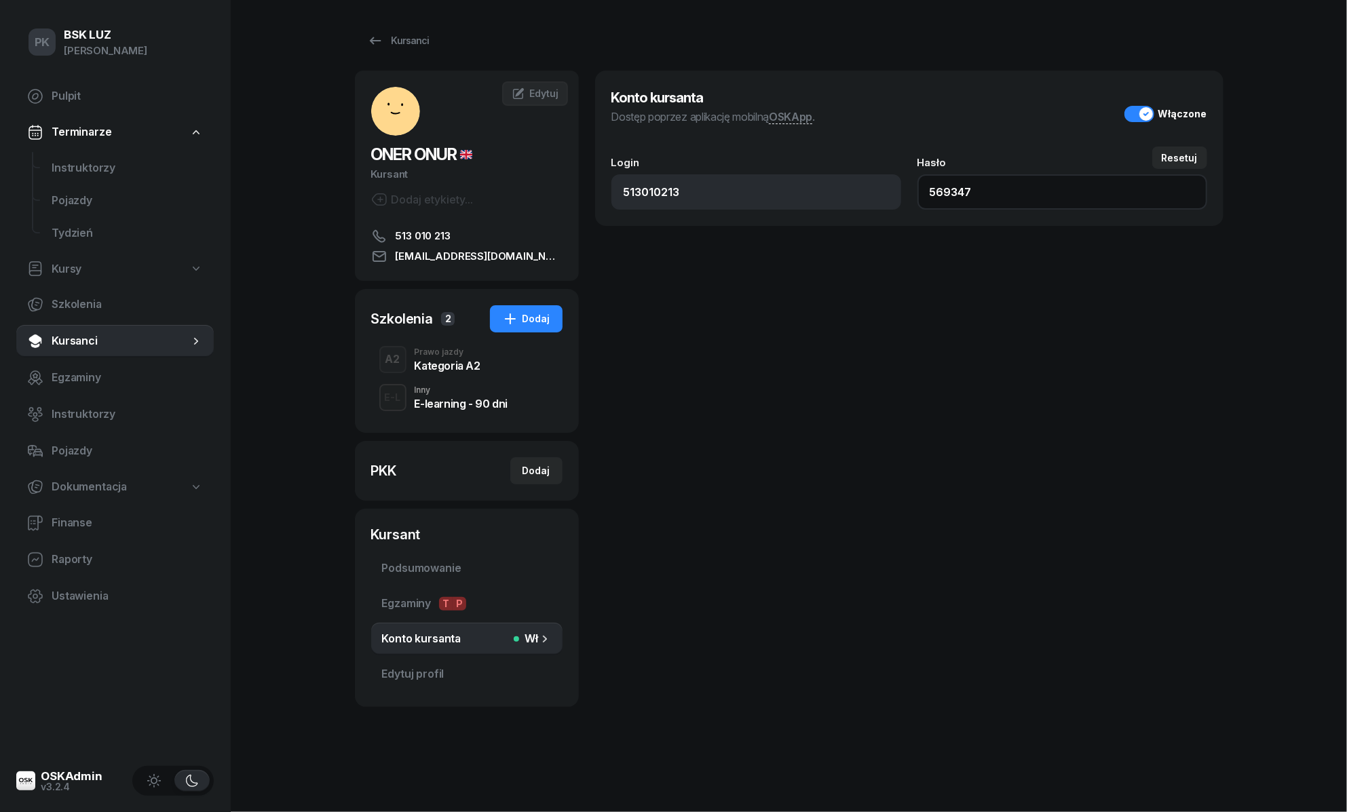
click at [943, 198] on input "569347" at bounding box center [1062, 191] width 290 height 35
click at [430, 568] on span "Podsumowanie" at bounding box center [467, 569] width 170 height 18
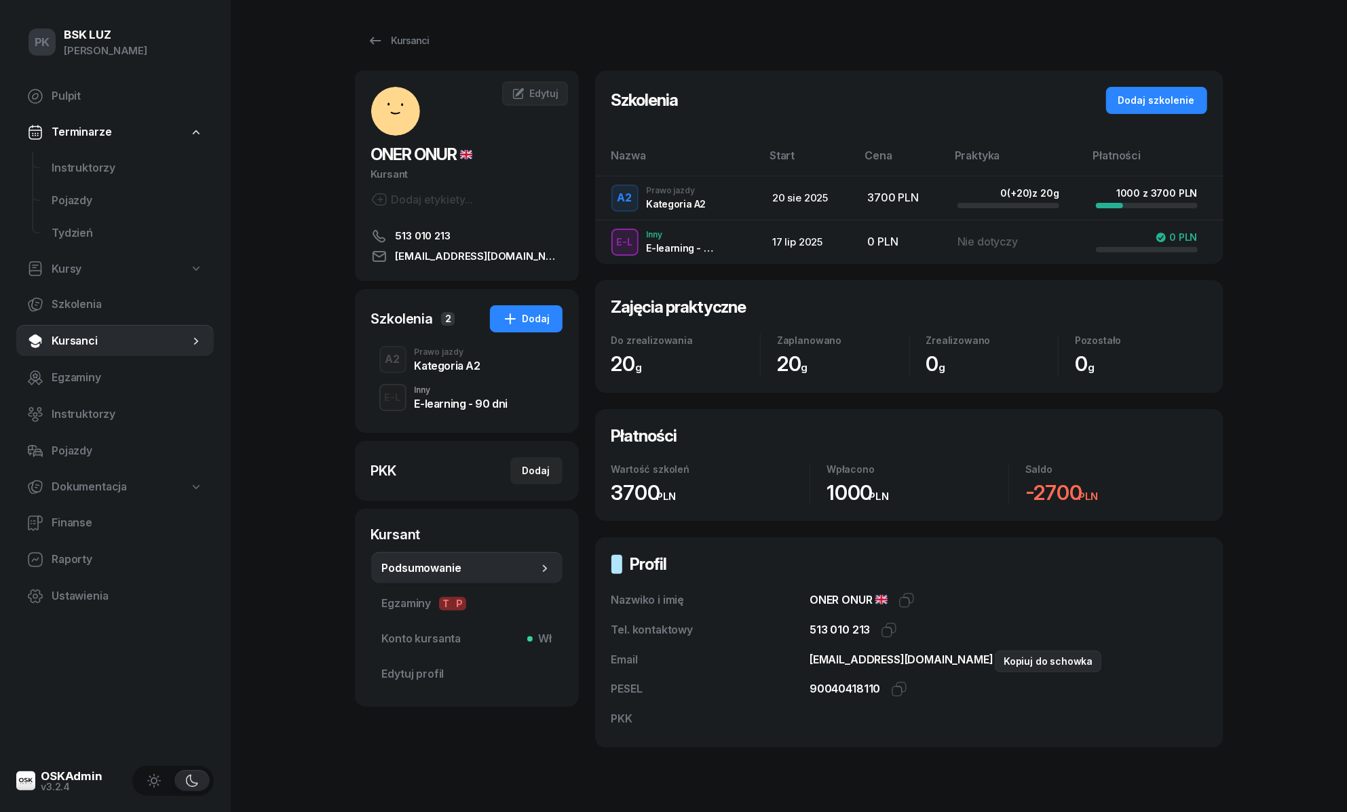
click at [1004, 664] on icon "button" at bounding box center [1012, 659] width 16 height 16
click at [403, 38] on div "Kursanci" at bounding box center [398, 41] width 62 height 16
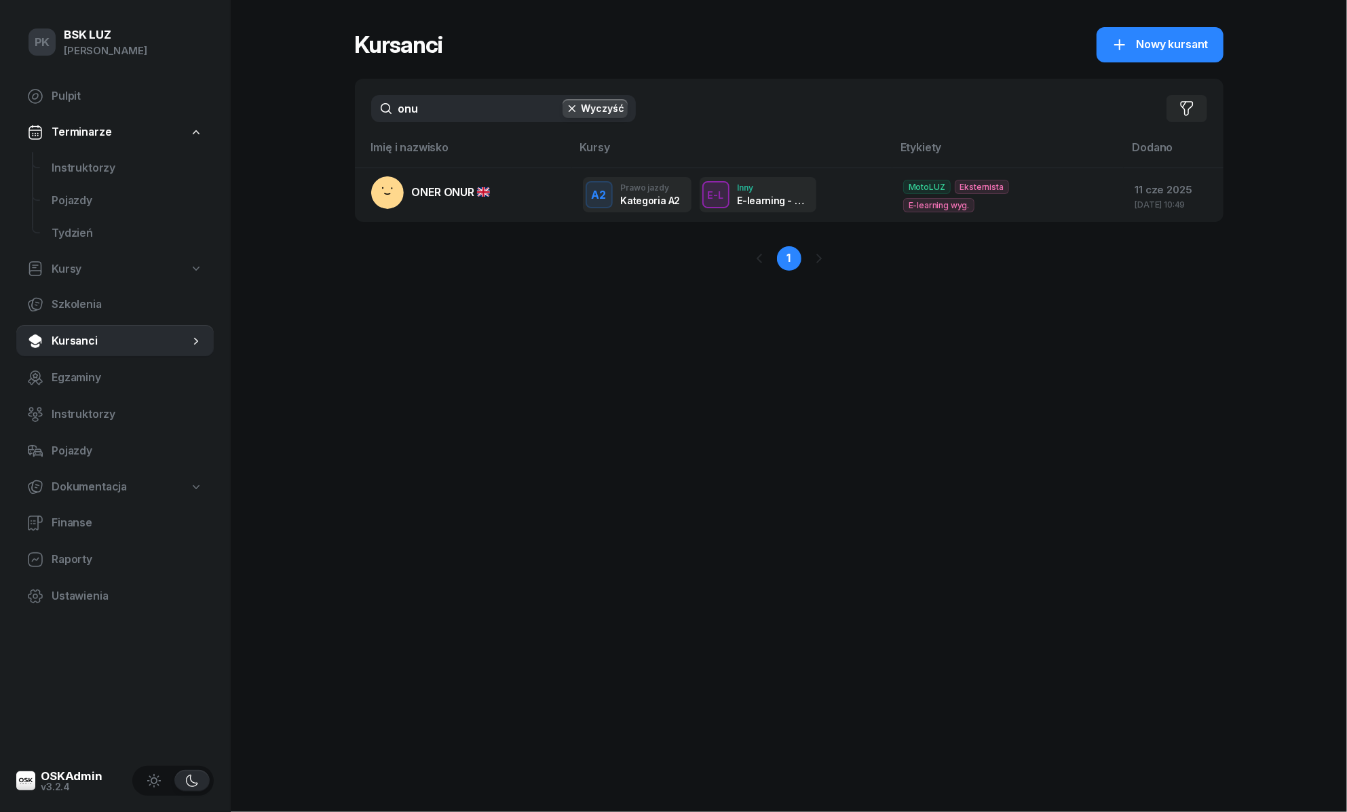
drag, startPoint x: 481, startPoint y: 111, endPoint x: 267, endPoint y: 126, distance: 215.0
click at [267, 126] on div "PK BSK LUZ Piotr Klimek Pulpit Terminarze Instruktorzy Pojazdy Tydzień Kursy Sz…" at bounding box center [673, 406] width 1347 height 812
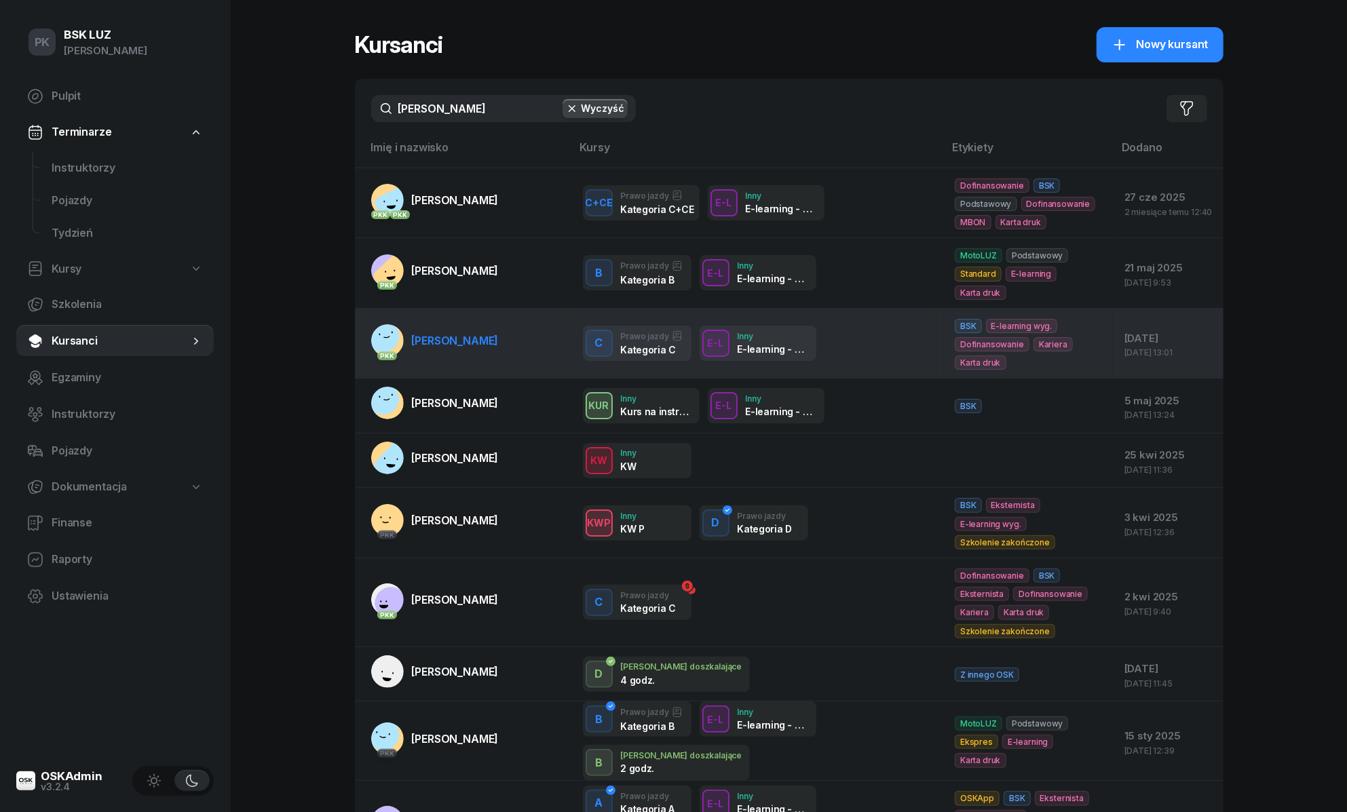
type input "nowak"
click at [462, 334] on span "NOWAK ADRIAN" at bounding box center [455, 341] width 87 height 14
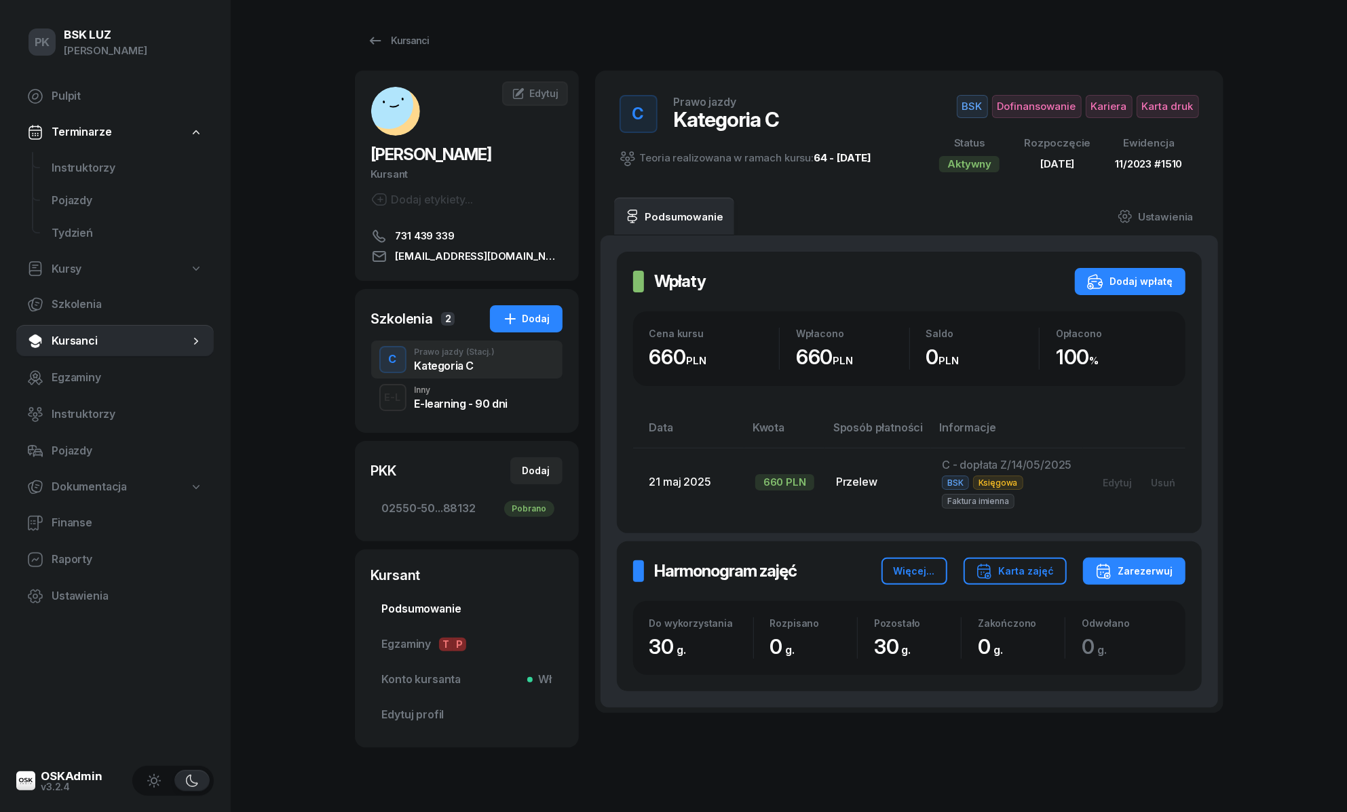
click at [414, 611] on span "Podsumowanie" at bounding box center [467, 610] width 170 height 18
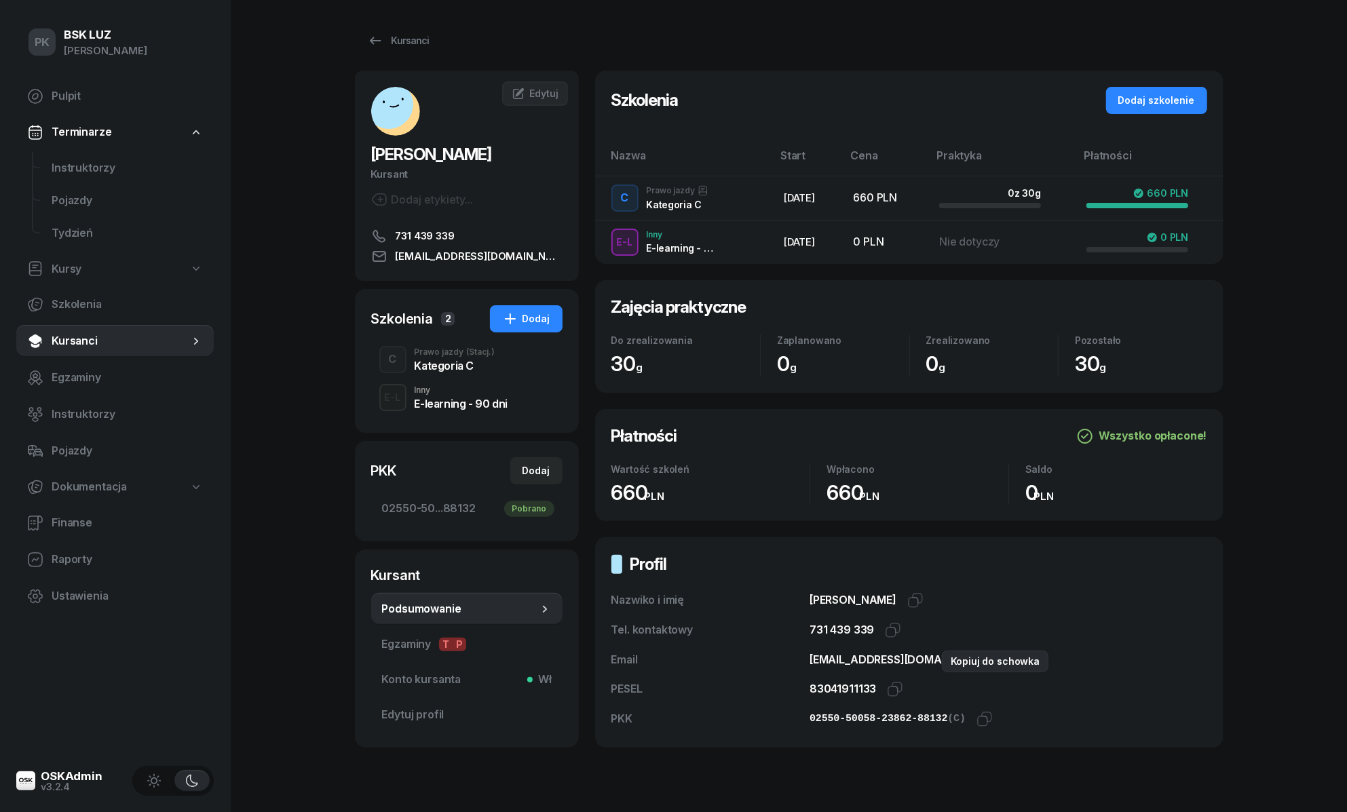
click at [1004, 662] on icon "button" at bounding box center [1012, 659] width 16 height 16
click at [1306, 544] on div "PK BSK LUZ Piotr Klimek Pulpit Terminarze Instruktorzy Pojazdy Tydzień Kursy Sz…" at bounding box center [673, 436] width 1347 height 873
click at [470, 356] on span "(Stacj.)" at bounding box center [481, 352] width 29 height 8
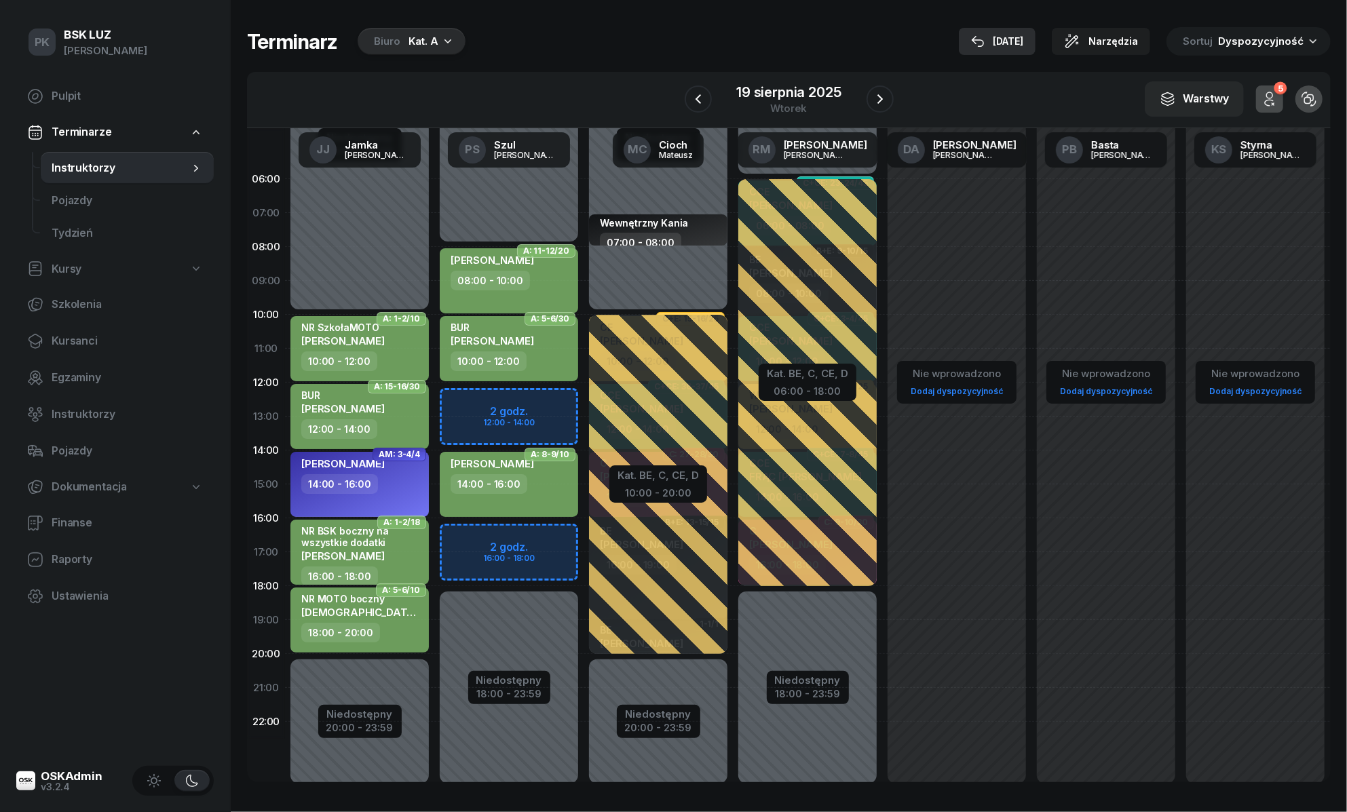
click at [1000, 42] on div "20 sie" at bounding box center [997, 41] width 52 height 16
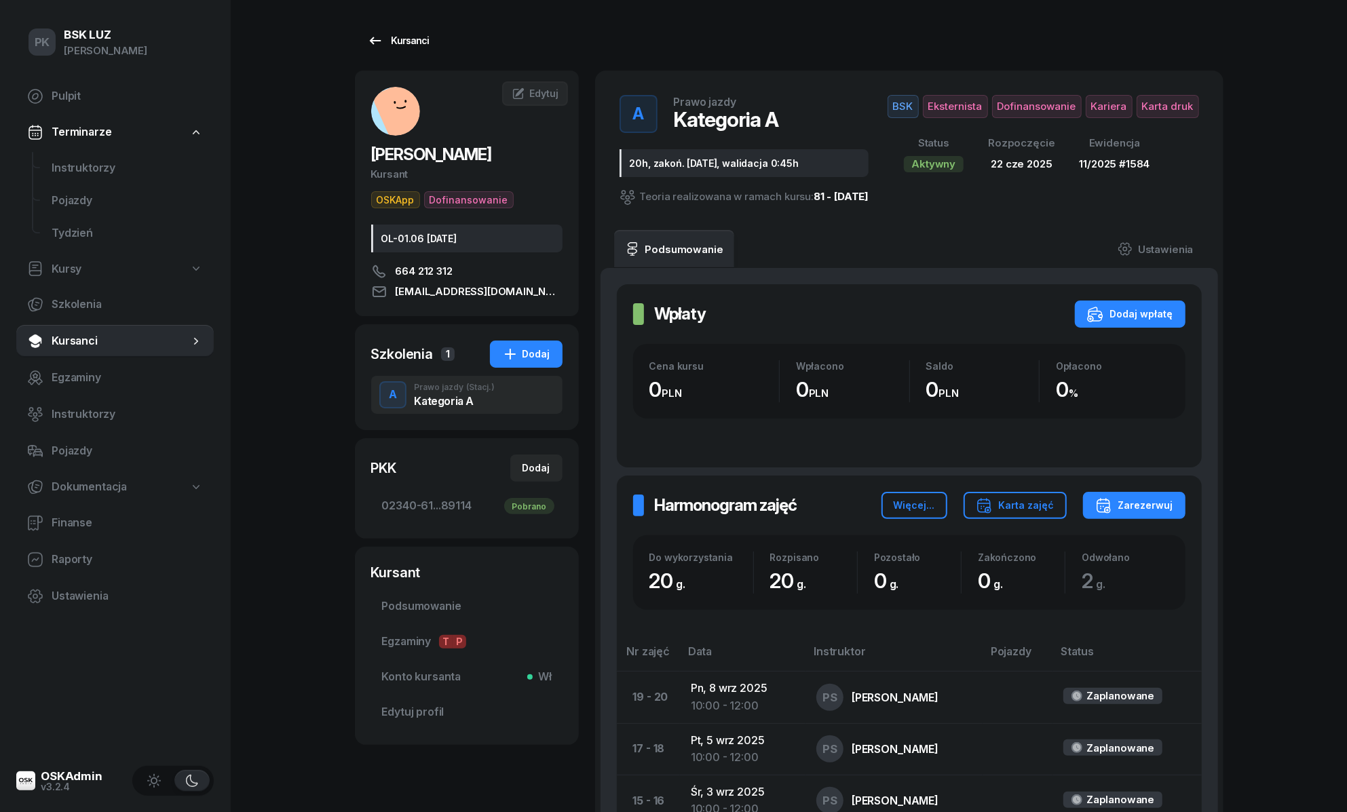
drag, startPoint x: 0, startPoint y: 0, endPoint x: 385, endPoint y: 31, distance: 386.7
click at [385, 31] on link "Kursanci" at bounding box center [398, 40] width 87 height 27
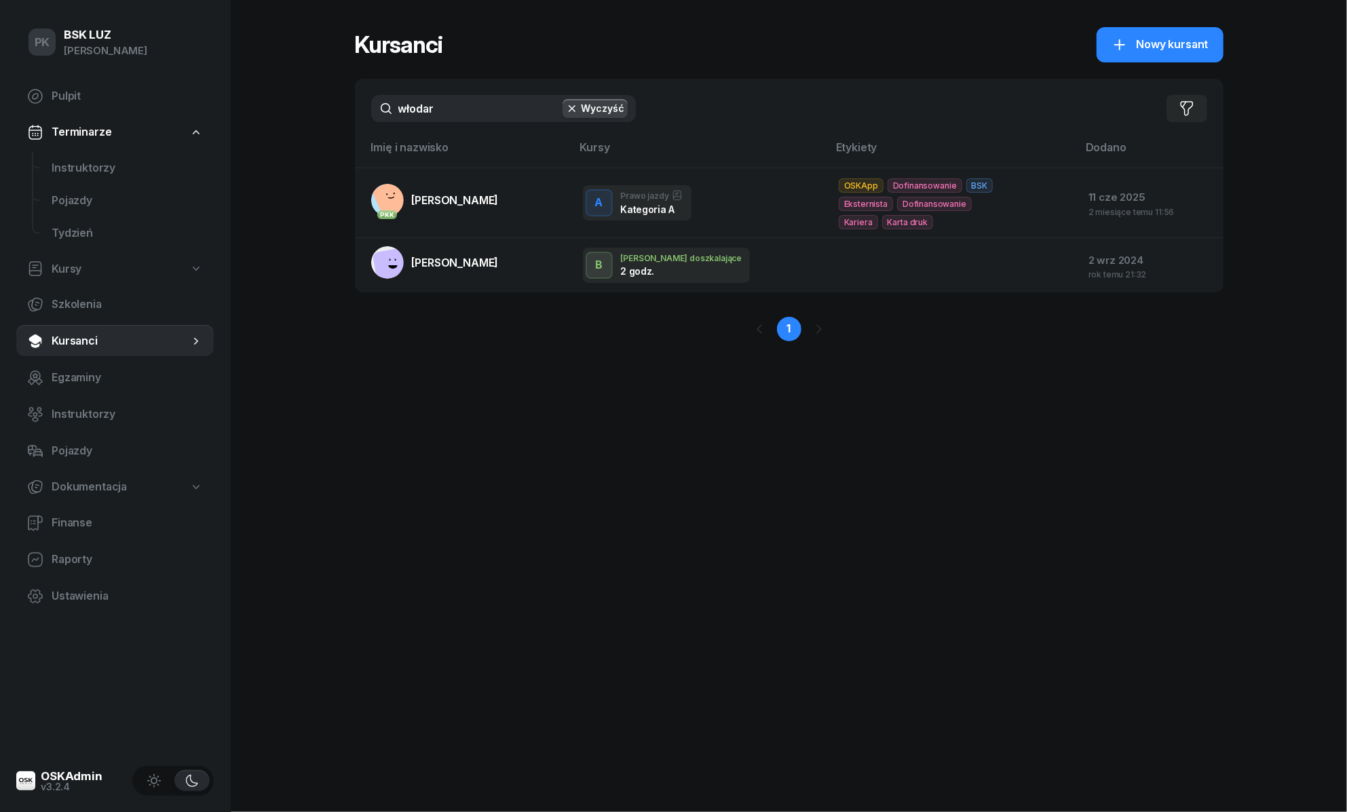
drag, startPoint x: 419, startPoint y: 112, endPoint x: 394, endPoint y: 111, distance: 25.1
click at [397, 112] on div "włodar Wyczyść Filtruj" at bounding box center [789, 109] width 869 height 60
drag, startPoint x: 444, startPoint y: 112, endPoint x: 341, endPoint y: 99, distance: 103.9
click at [341, 99] on div "PK BSK [PERSON_NAME] Pulpit Terminarze Instruktorzy Pojazdy Tydzień Kursy Szkol…" at bounding box center [673, 406] width 1347 height 812
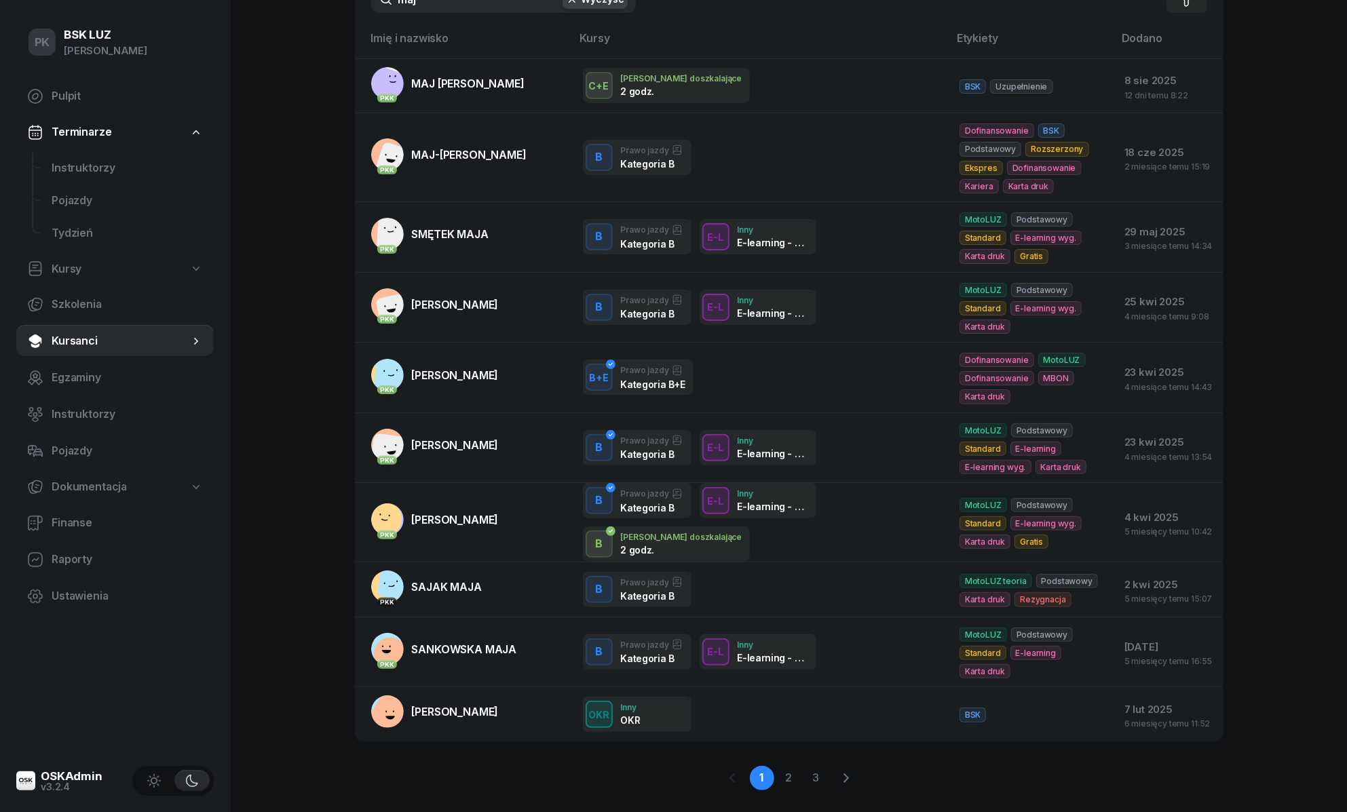
scroll to position [110, 0]
type input "maj"
click at [804, 765] on link "2" at bounding box center [816, 777] width 24 height 24
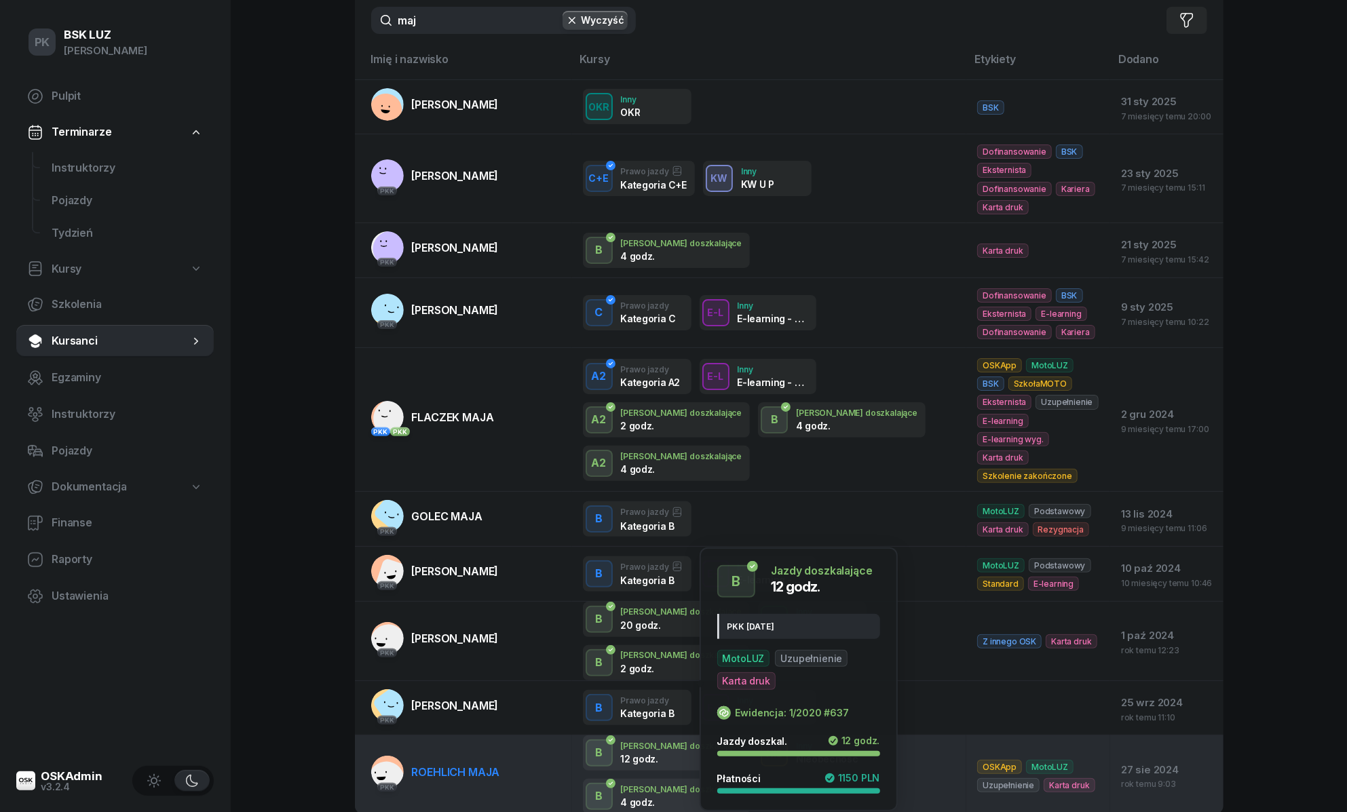
scroll to position [88, 0]
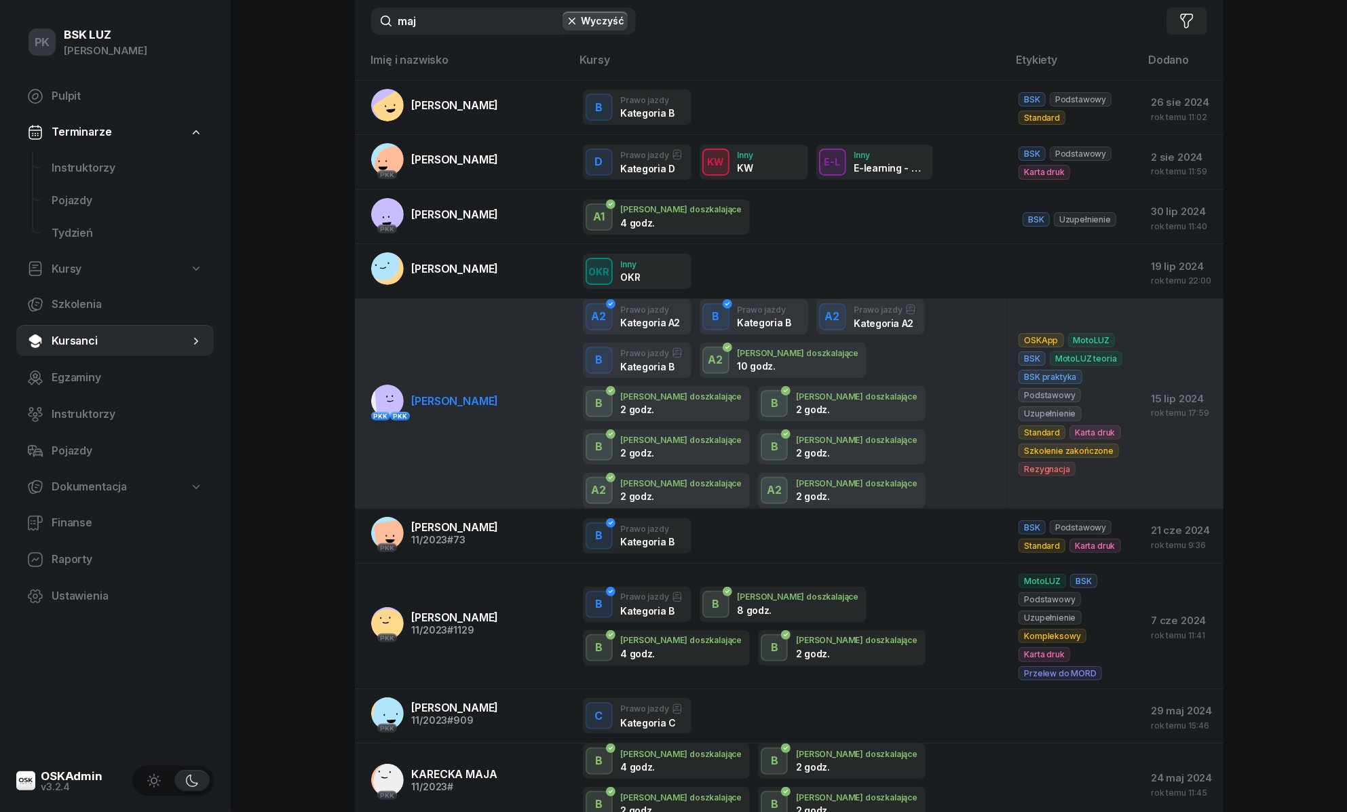
click at [497, 387] on td "PKK PKK MAJ MATEUSZ" at bounding box center [463, 404] width 217 height 210
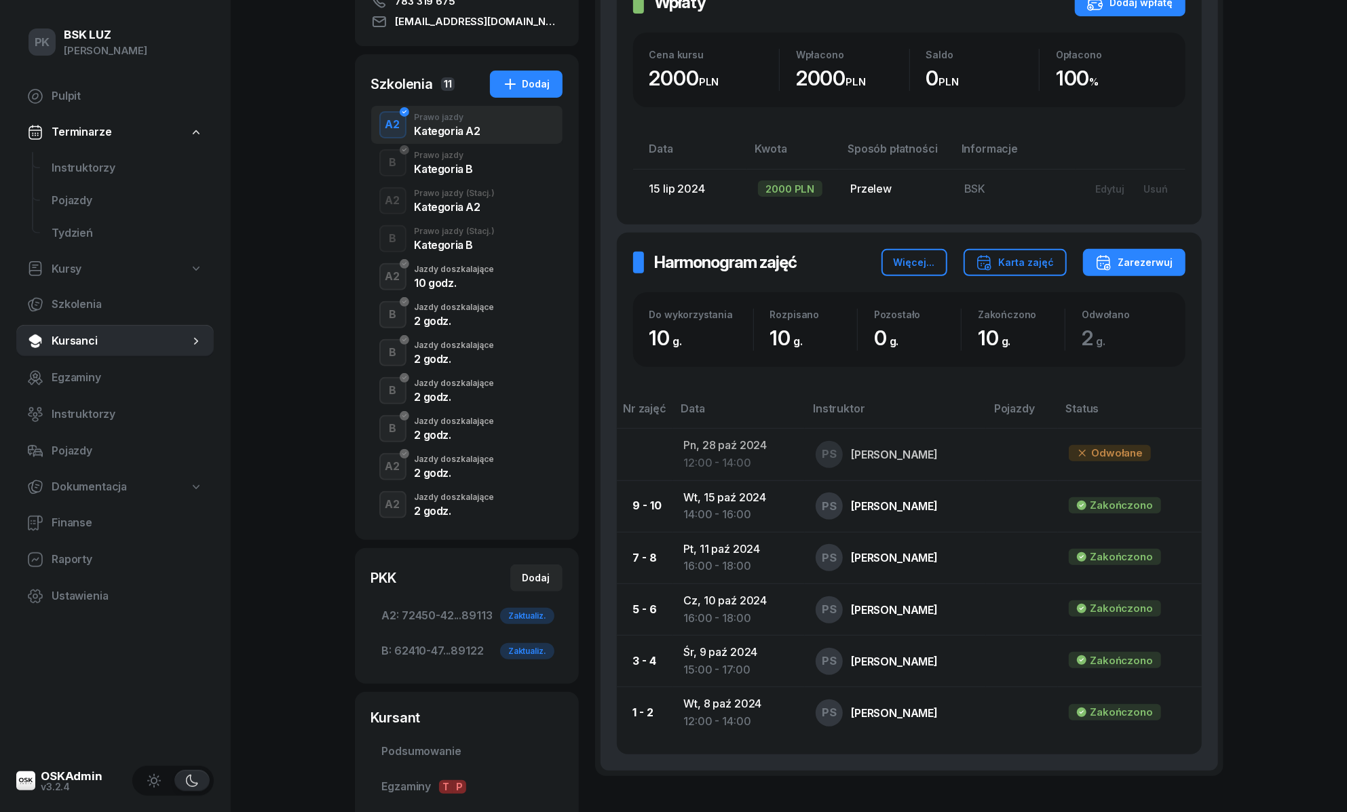
scroll to position [464, 0]
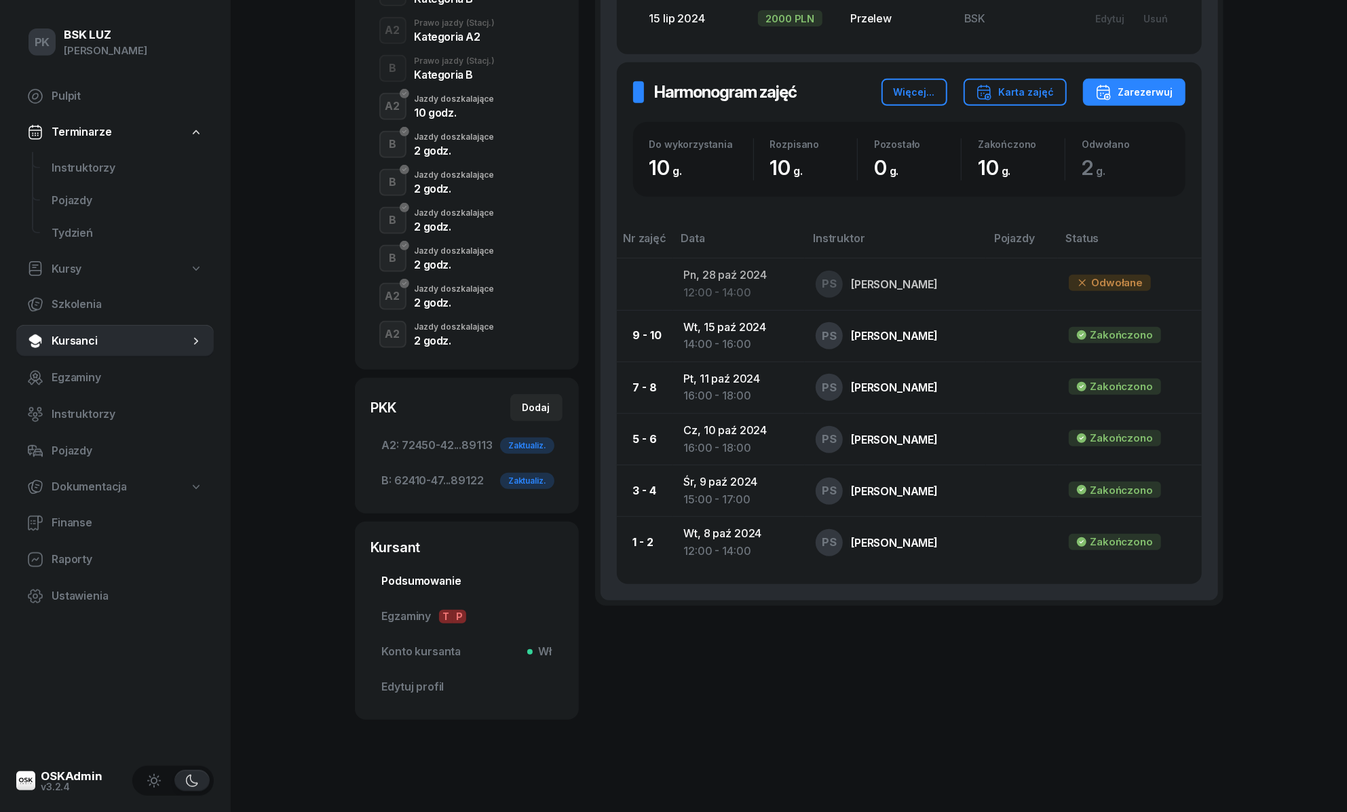
click at [433, 579] on span "Podsumowanie" at bounding box center [467, 582] width 170 height 18
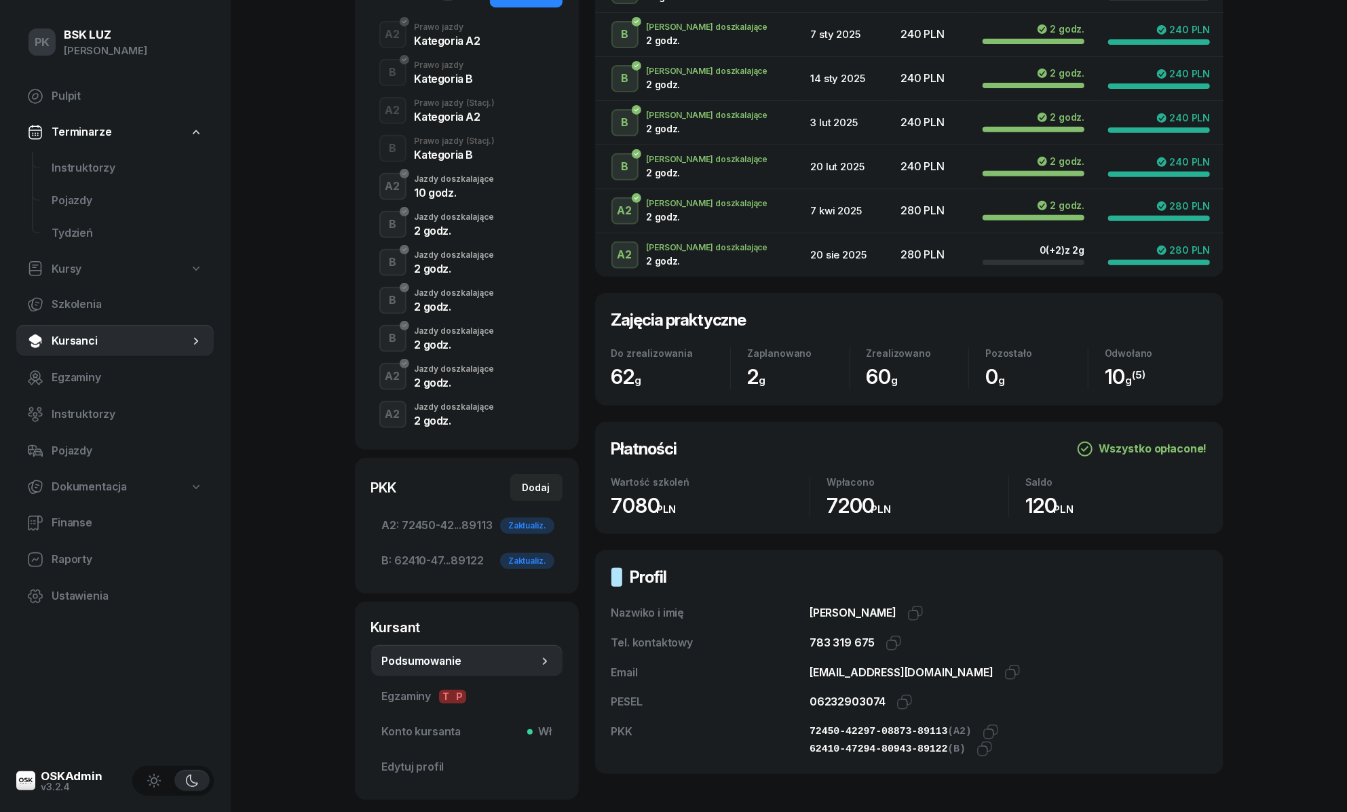
scroll to position [475, 0]
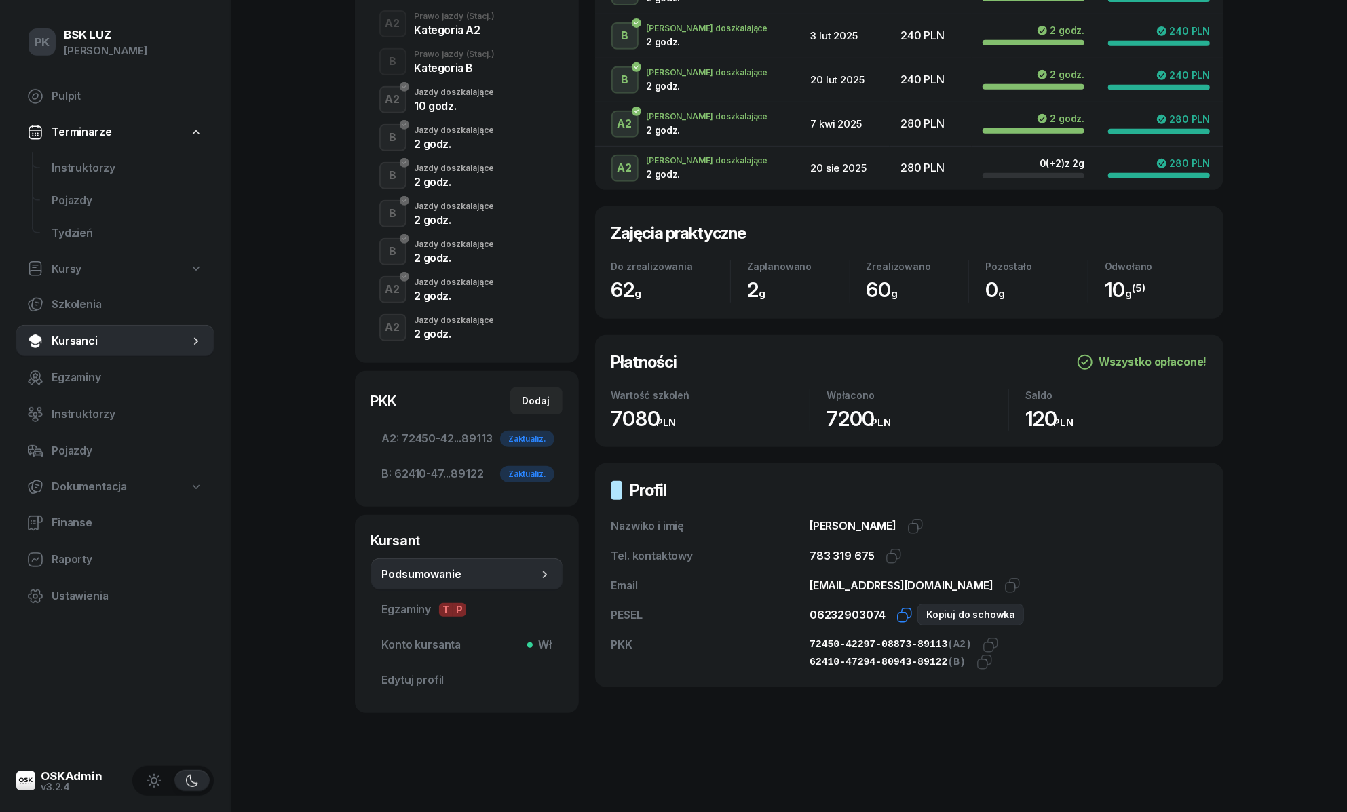
click at [902, 611] on icon "button" at bounding box center [904, 615] width 16 height 16
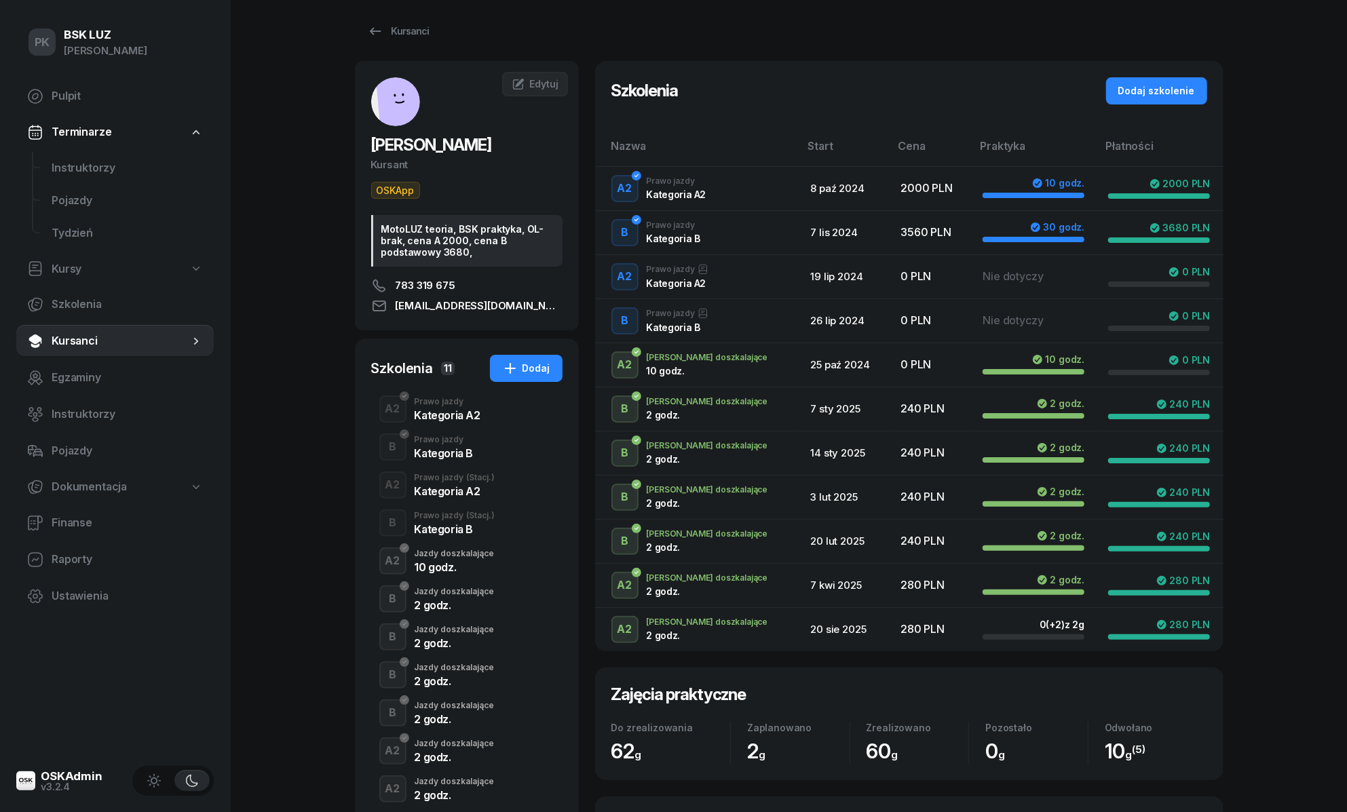
scroll to position [0, 0]
